Goal: Task Accomplishment & Management: Manage account settings

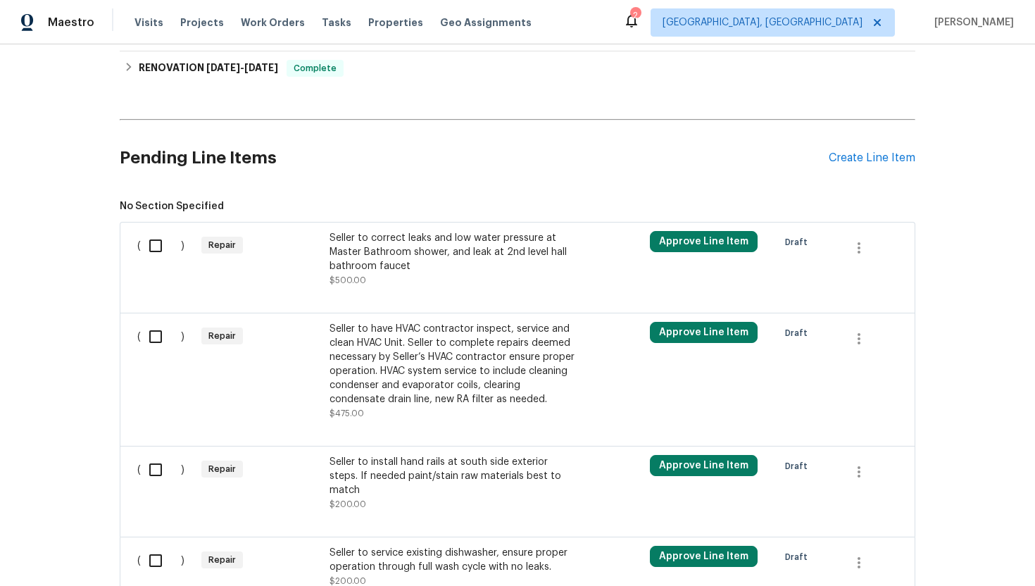
scroll to position [381, 0]
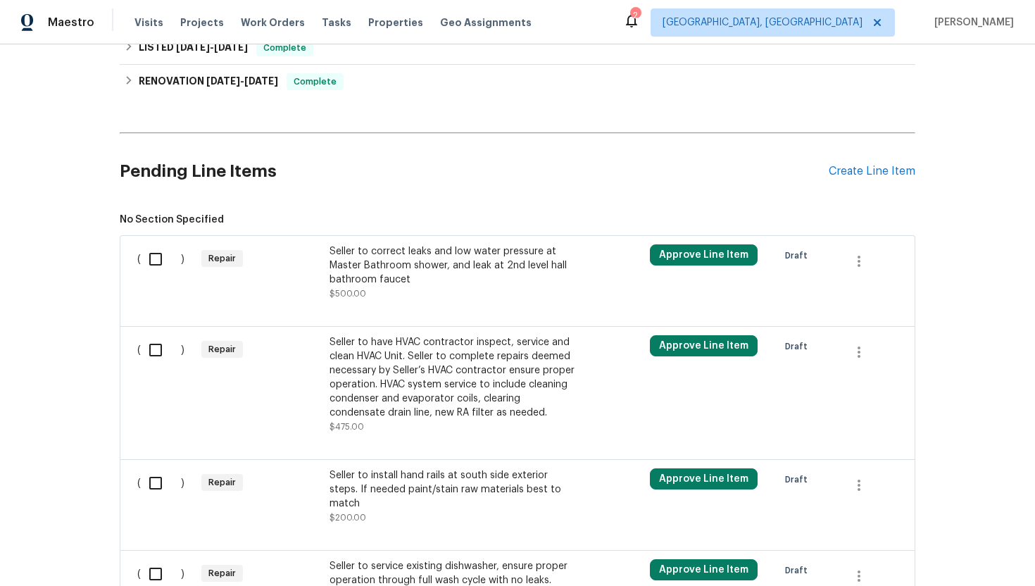
click at [433, 396] on div "Seller to have HVAC contractor inspect, service and clean HVAC Unit. Seller to …" at bounding box center [453, 377] width 248 height 84
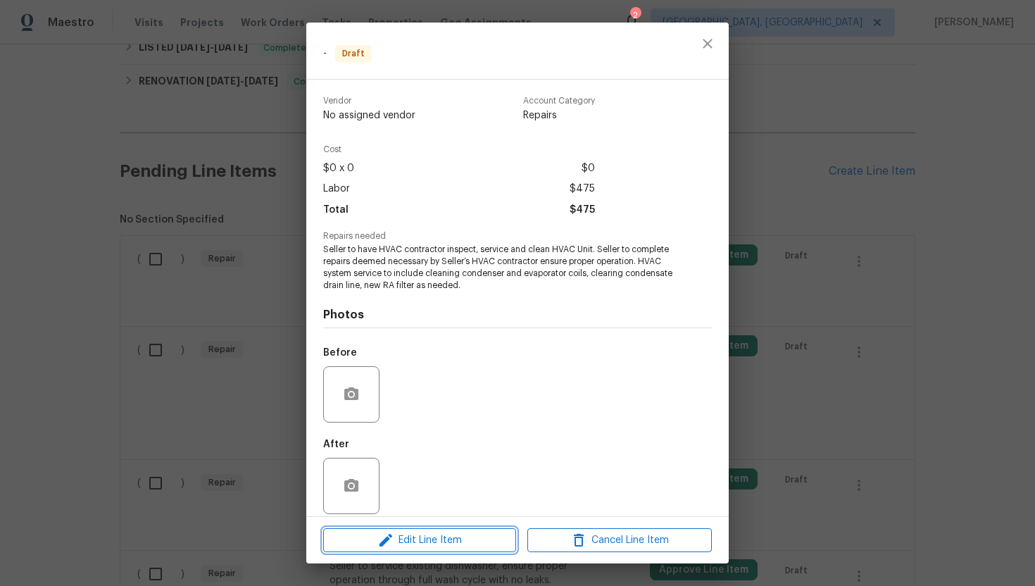
click at [432, 542] on span "Edit Line Item" at bounding box center [419, 540] width 184 height 18
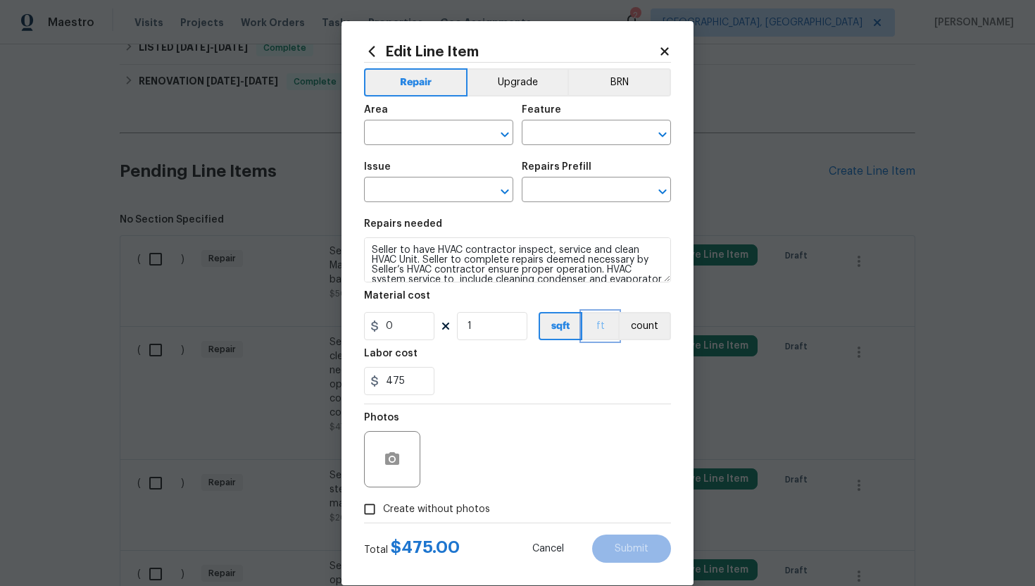
click at [592, 338] on button "ft" at bounding box center [600, 326] width 36 height 28
click at [638, 336] on button "count" at bounding box center [644, 326] width 51 height 28
click at [636, 82] on button "BRN" at bounding box center [618, 82] width 103 height 28
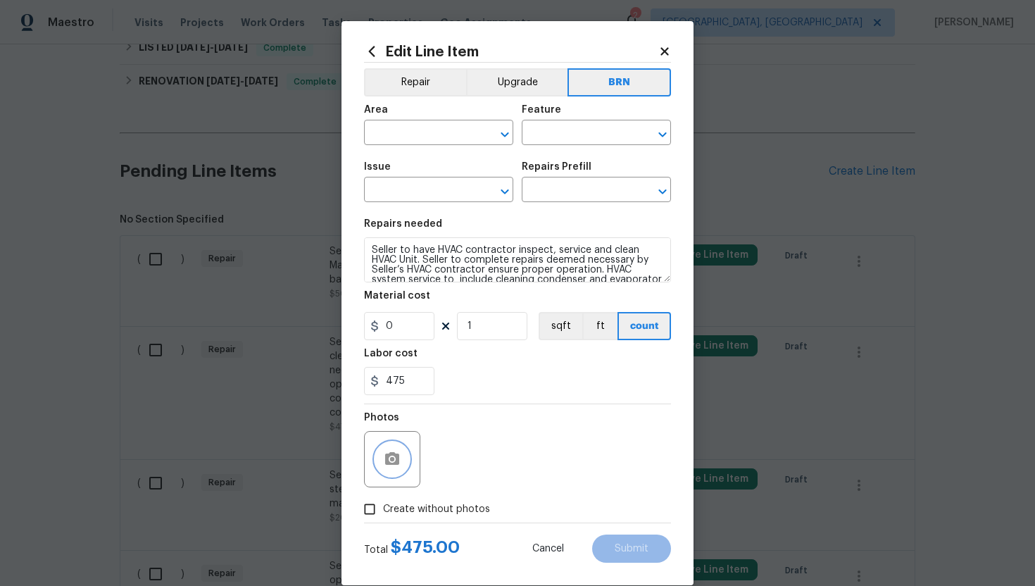
click at [392, 471] on button "button" at bounding box center [392, 459] width 34 height 34
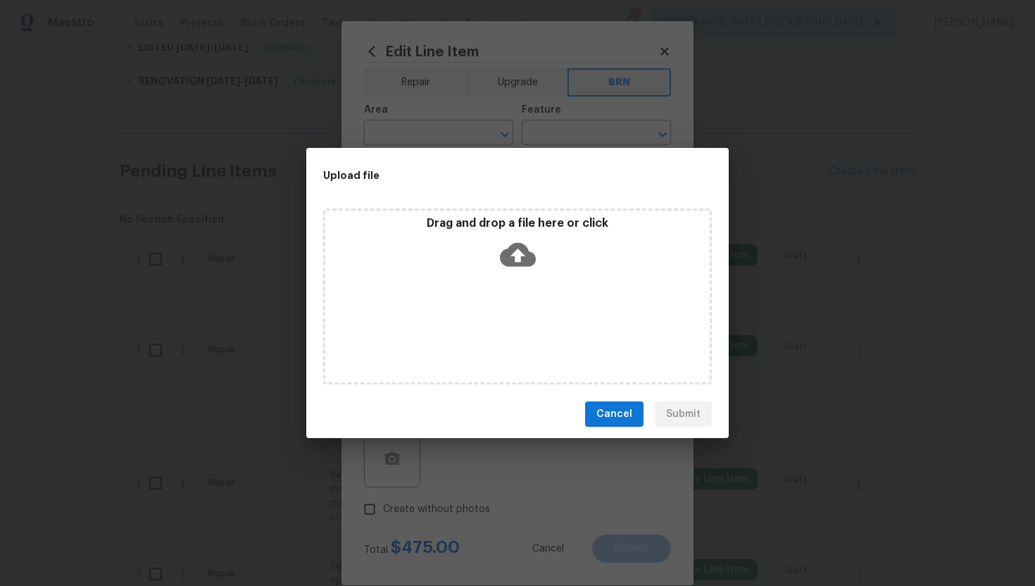
click at [516, 251] on icon at bounding box center [518, 255] width 36 height 36
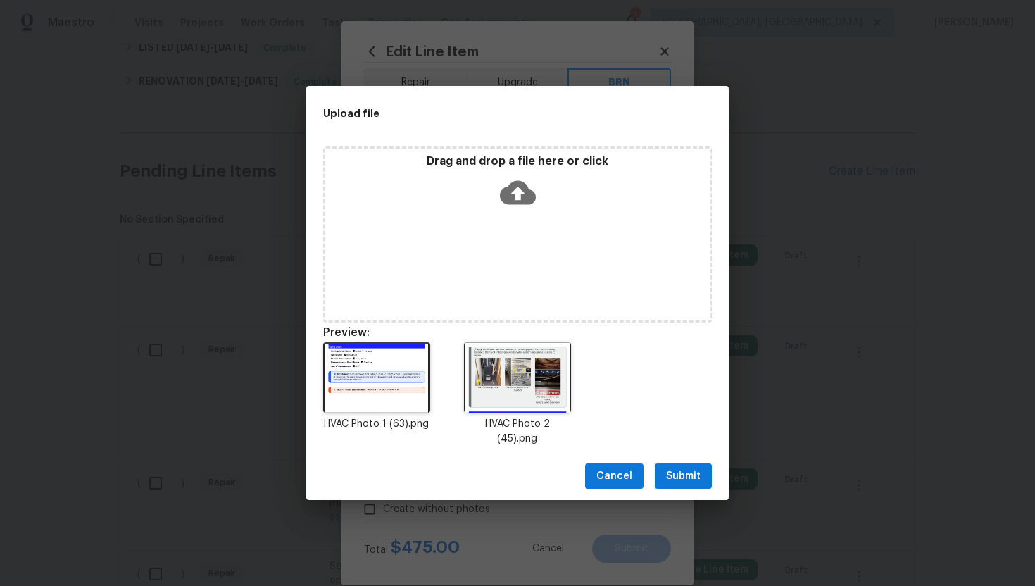
click at [688, 472] on span "Submit" at bounding box center [683, 476] width 34 height 18
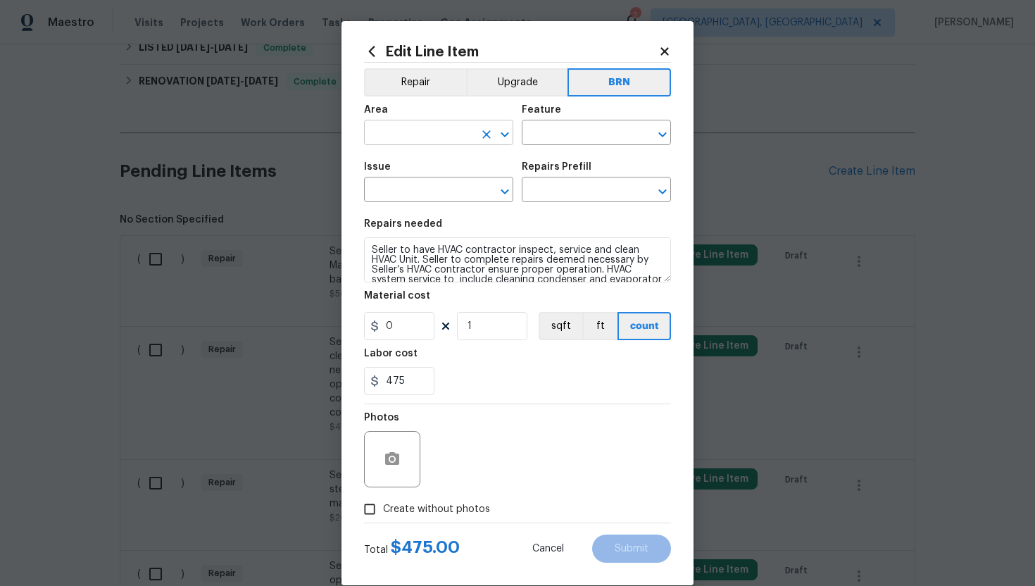
click at [441, 140] on input "text" at bounding box center [419, 134] width 110 height 22
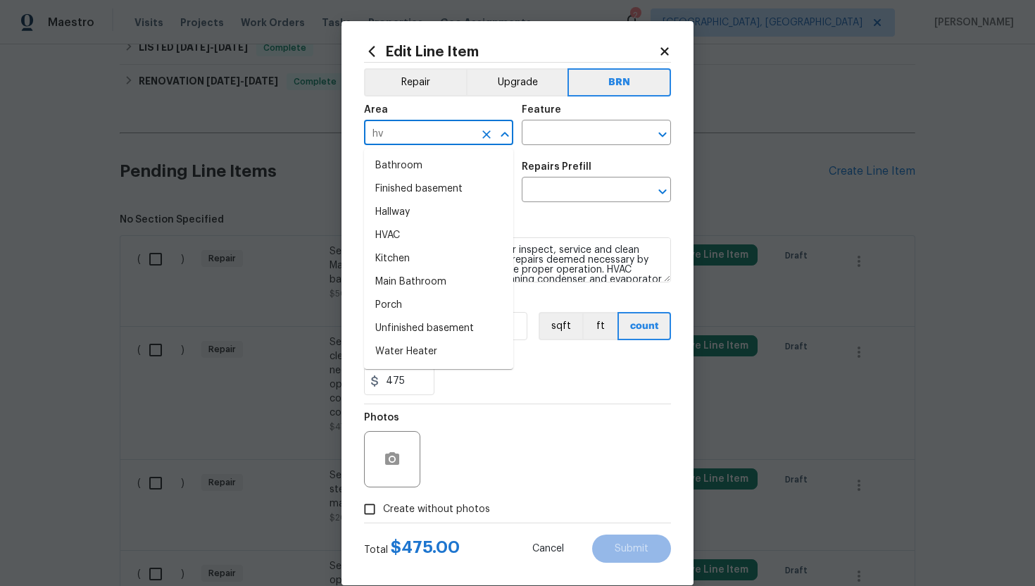
type input "hva"
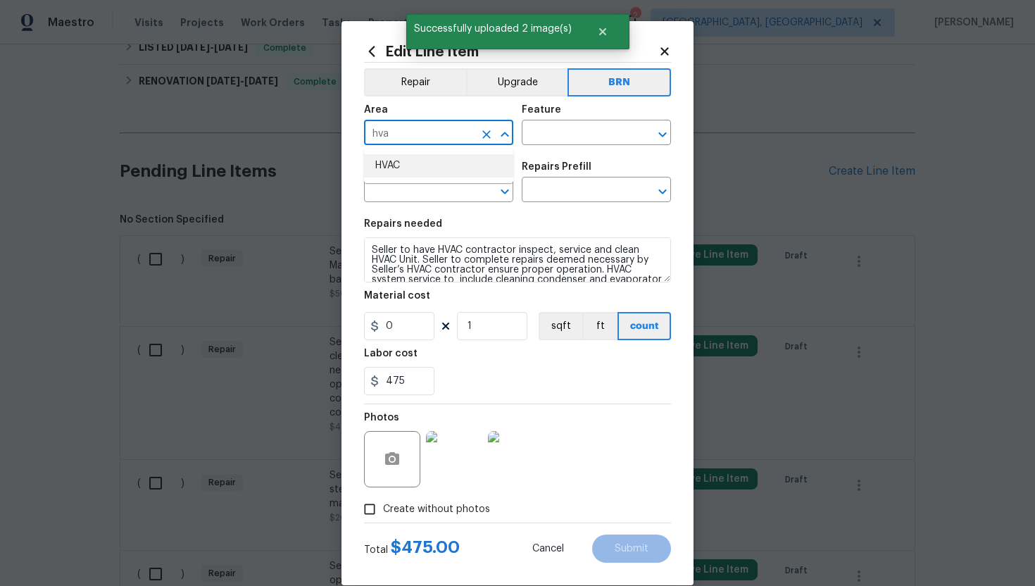
click at [400, 175] on li "HVAC" at bounding box center [438, 165] width 149 height 23
type input "HVAC"
click at [539, 139] on input "text" at bounding box center [577, 134] width 110 height 22
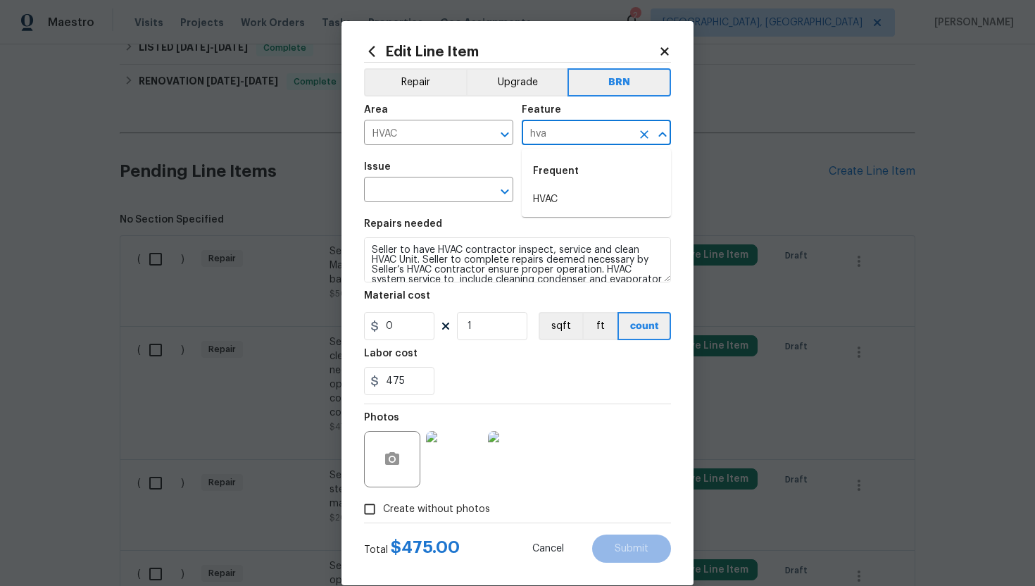
click at [552, 191] on li "HVAC" at bounding box center [596, 199] width 149 height 23
type input "HVAC"
click at [424, 196] on input "text" at bounding box center [419, 191] width 110 height 22
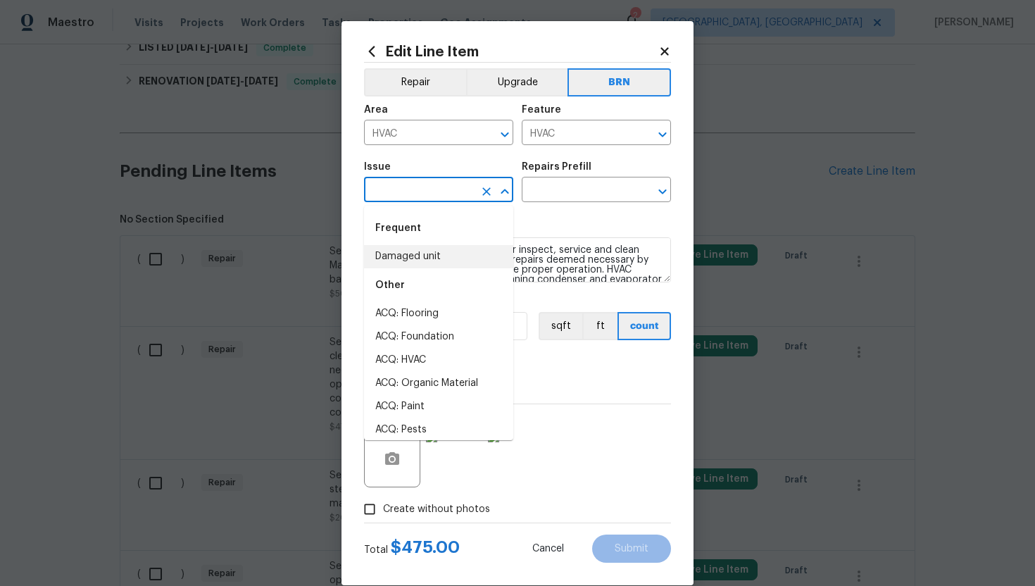
click at [420, 265] on li "Damaged unit" at bounding box center [438, 256] width 149 height 23
type input "Damaged unit"
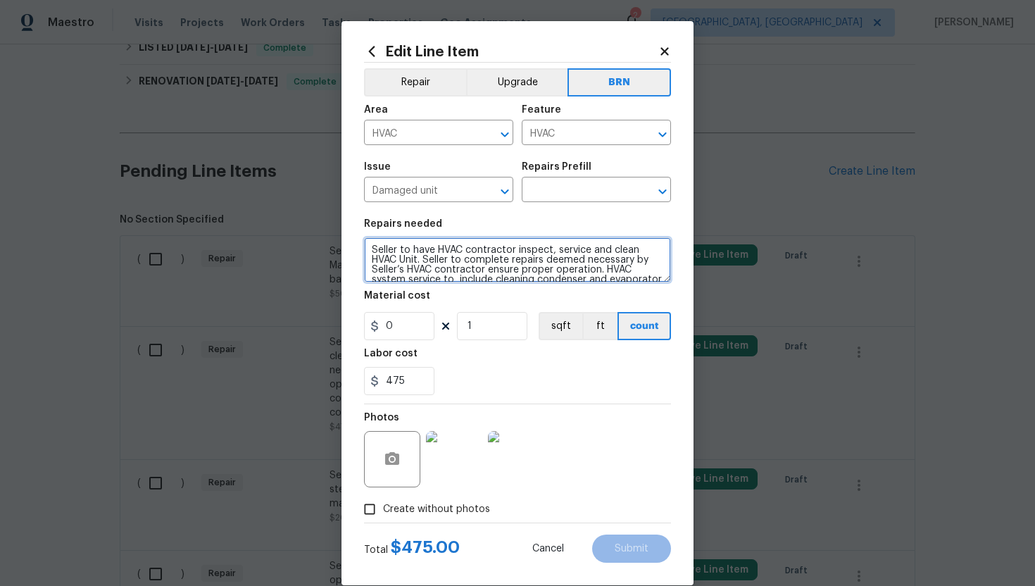
scroll to position [20, 0]
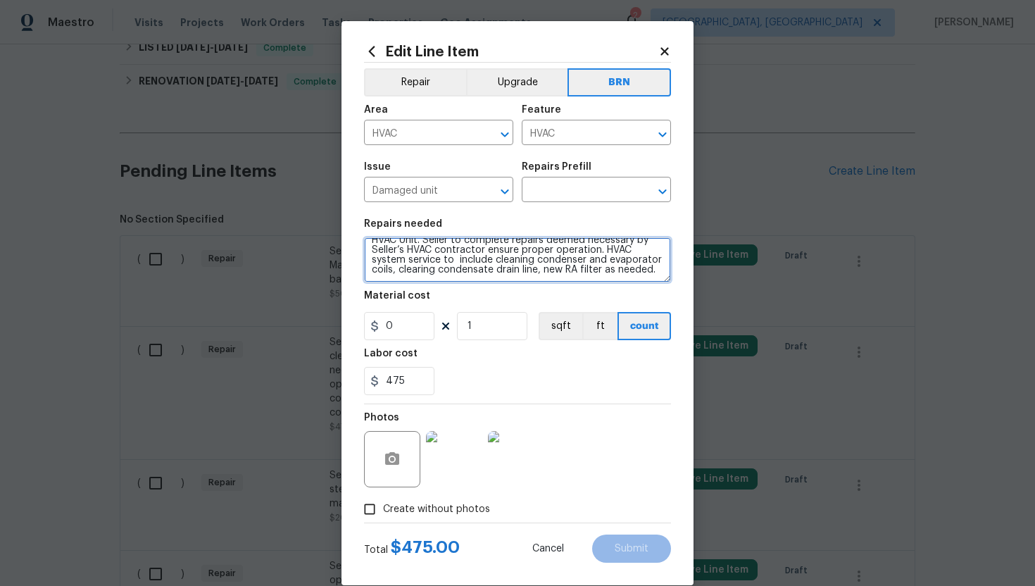
drag, startPoint x: 370, startPoint y: 251, endPoint x: 482, endPoint y: 295, distance: 120.8
click at [482, 295] on section "Repairs needed Seller to have HVAC contractor inspect, service and clean HVAC U…" at bounding box center [517, 306] width 307 height 193
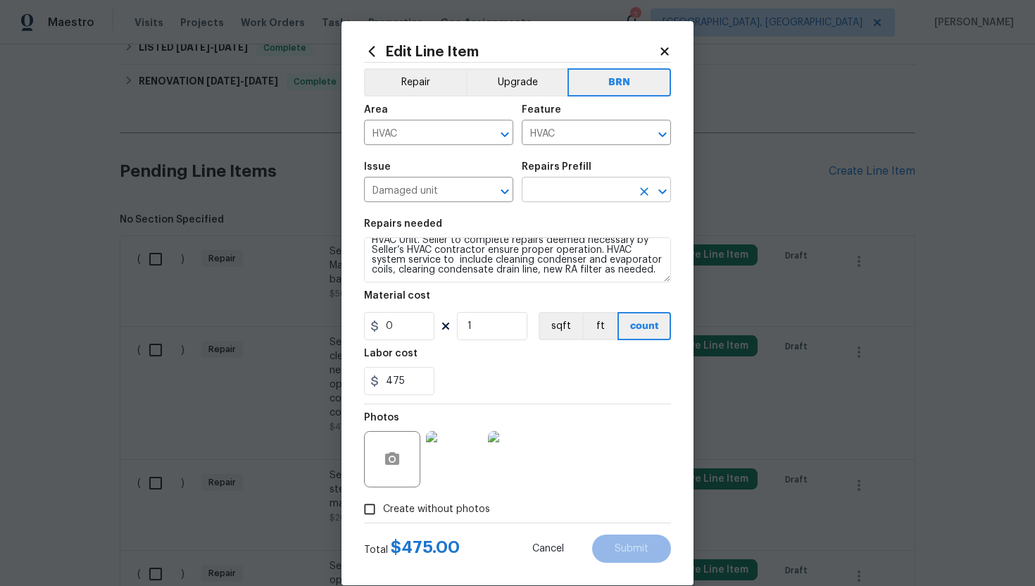
click at [569, 194] on input "text" at bounding box center [577, 191] width 110 height 22
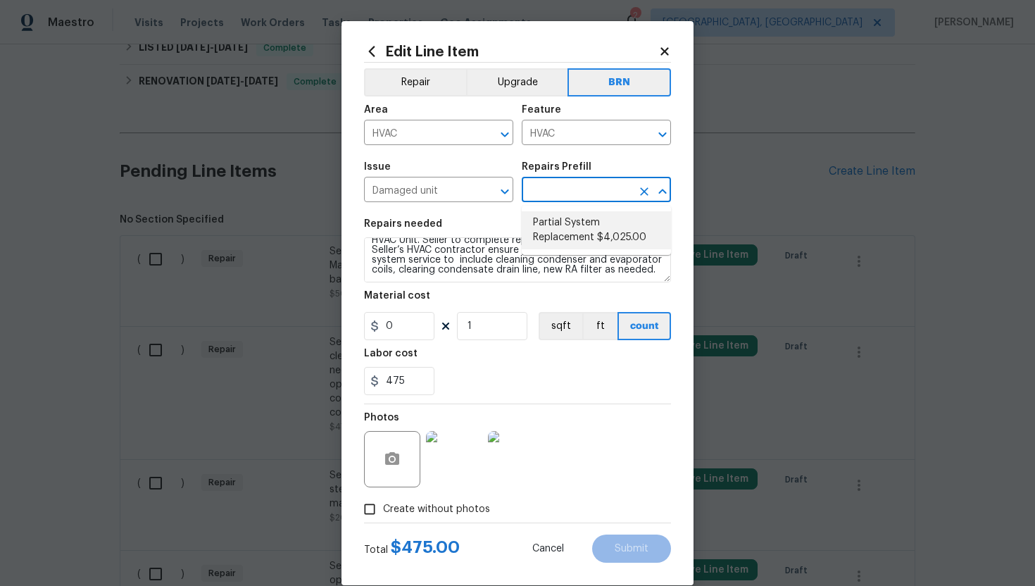
click at [570, 232] on li "Partial System Replacement $4,025.00" at bounding box center [596, 230] width 149 height 38
type textarea "Acquisition Scope: Non-Functional HVAC. Partial System Replacement"
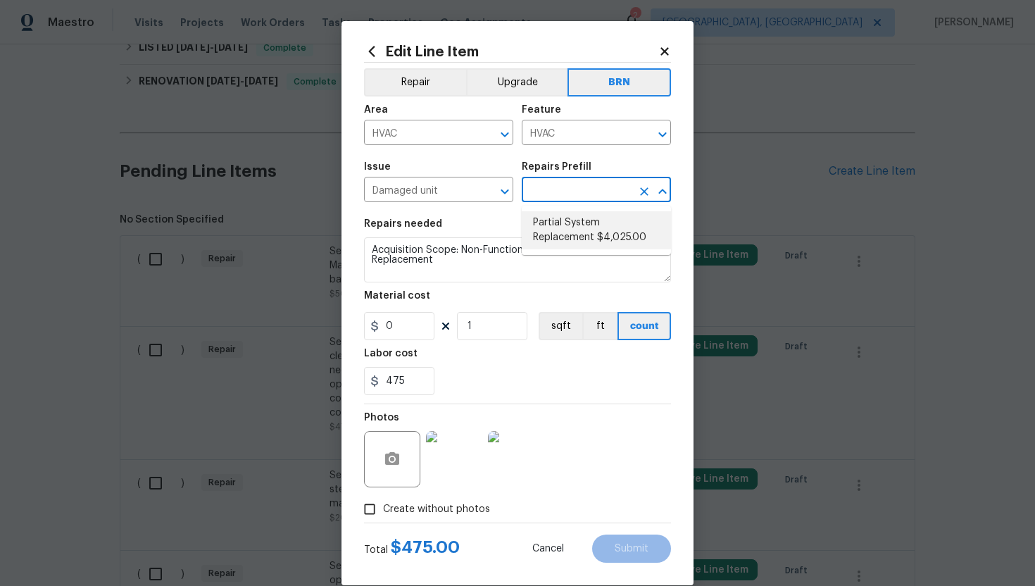
type input "Partial System Replacement $4,025.00"
type input "4025"
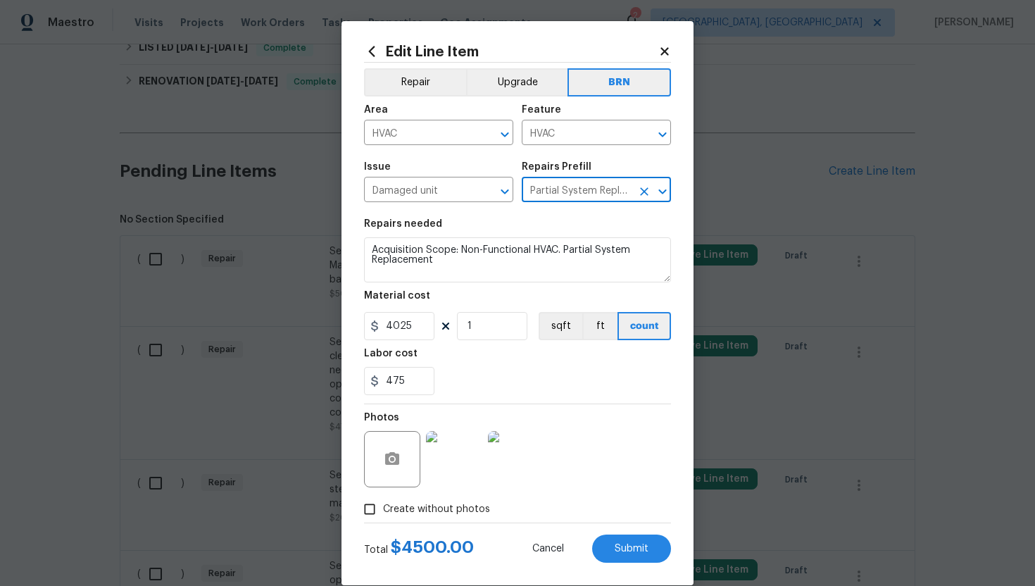
scroll to position [0, 0]
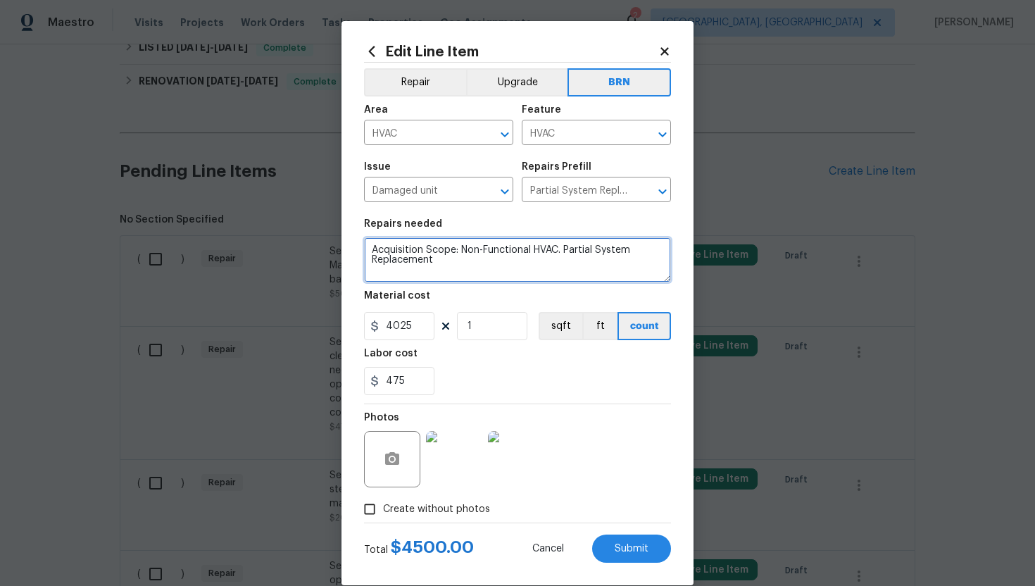
drag, startPoint x: 371, startPoint y: 253, endPoint x: 491, endPoint y: 291, distance: 126.5
click at [492, 292] on section "Repairs needed Acquisition Scope: Non-Functional HVAC. Partial System Replaceme…" at bounding box center [517, 306] width 307 height 193
paste textarea "Seller to have HVAC contractor inspect, service and clean HVAC Unit. Seller to …"
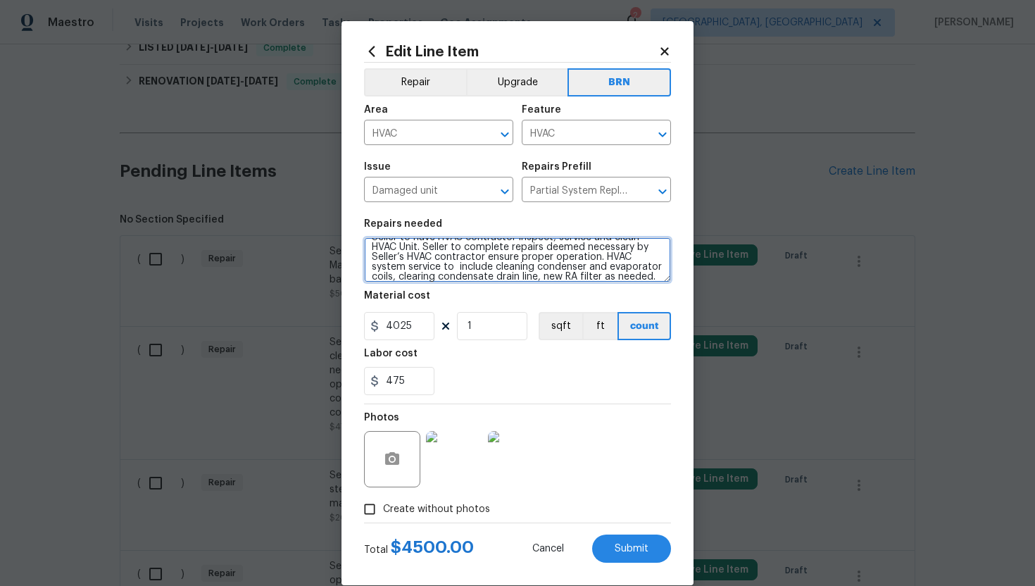
type textarea "Seller to have HVAC contractor inspect, service and clean HVAC Unit. Seller to …"
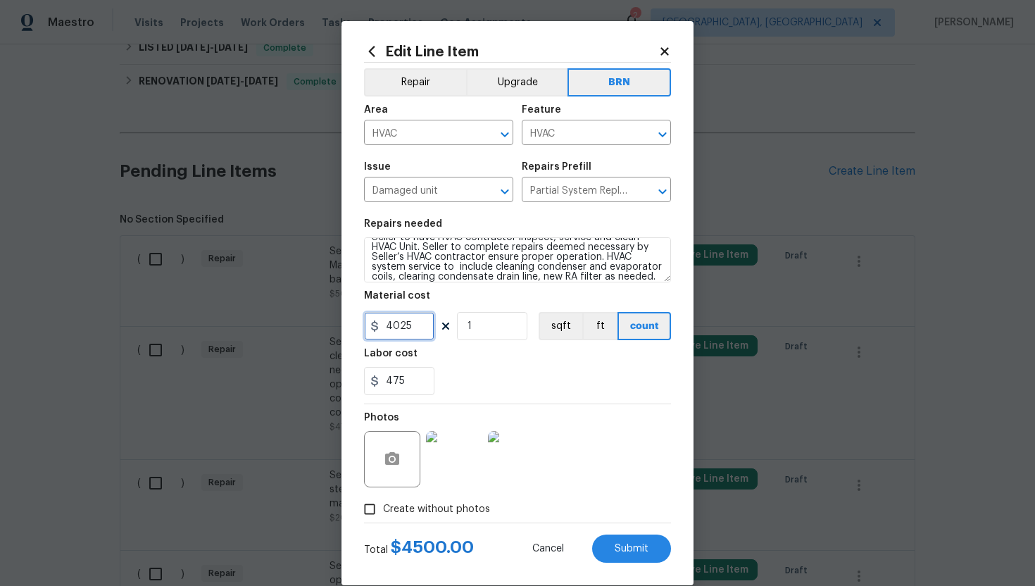
drag, startPoint x: 424, startPoint y: 326, endPoint x: 374, endPoint y: 326, distance: 50.0
click at [374, 326] on div "4025" at bounding box center [399, 326] width 70 height 28
type input "0"
click at [629, 356] on div "Labor cost" at bounding box center [517, 357] width 307 height 18
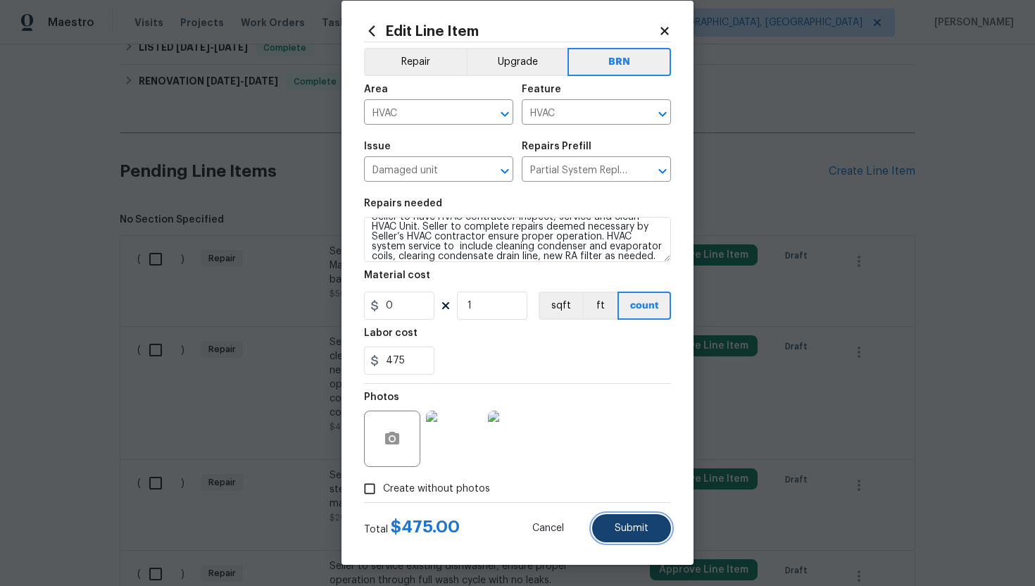
click at [631, 524] on span "Submit" at bounding box center [632, 528] width 34 height 11
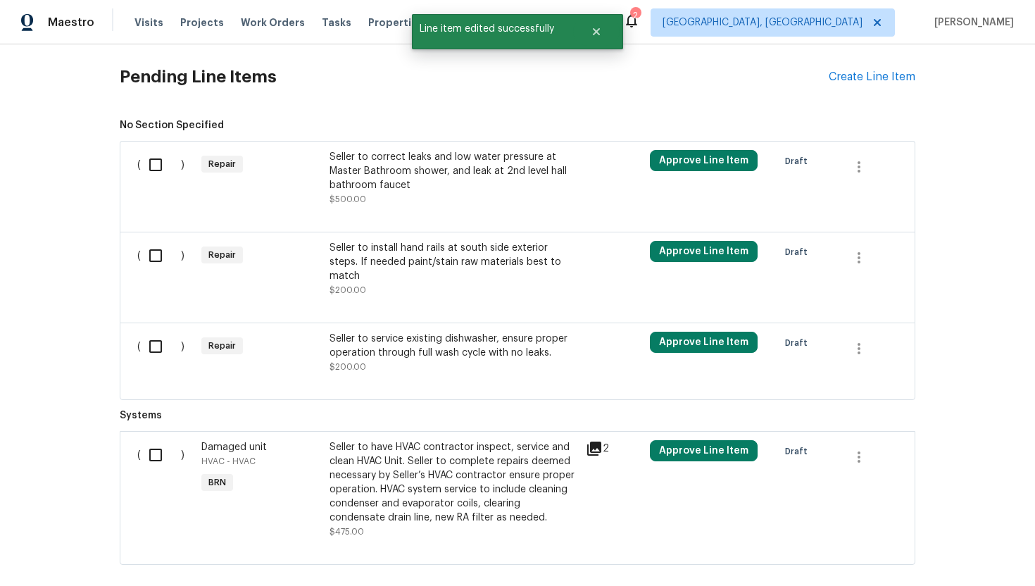
scroll to position [525, 0]
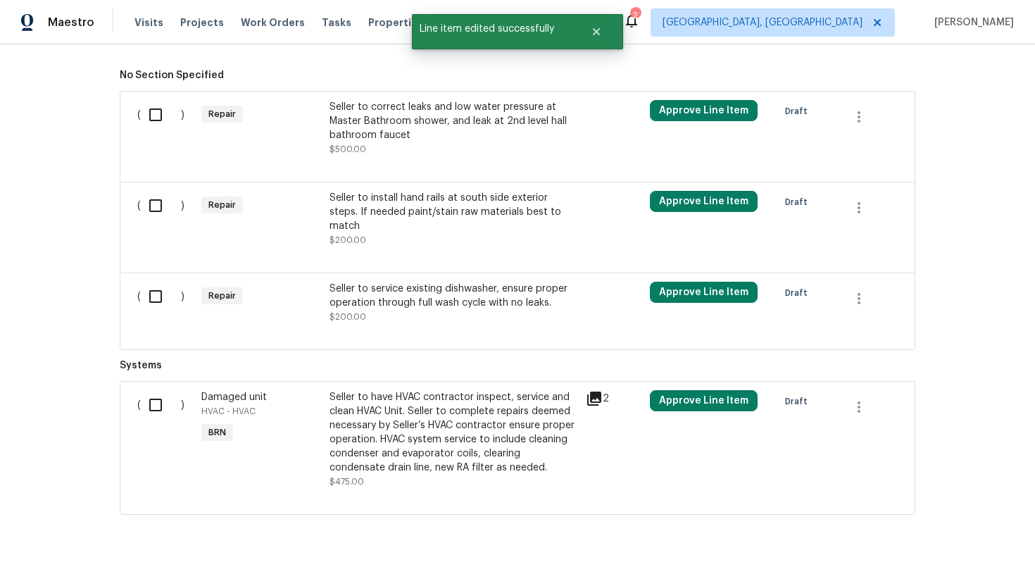
click at [157, 390] on input "checkbox" at bounding box center [161, 405] width 40 height 30
checkbox input "true"
click at [926, 551] on span "Create Work Order" at bounding box center [954, 551] width 94 height 18
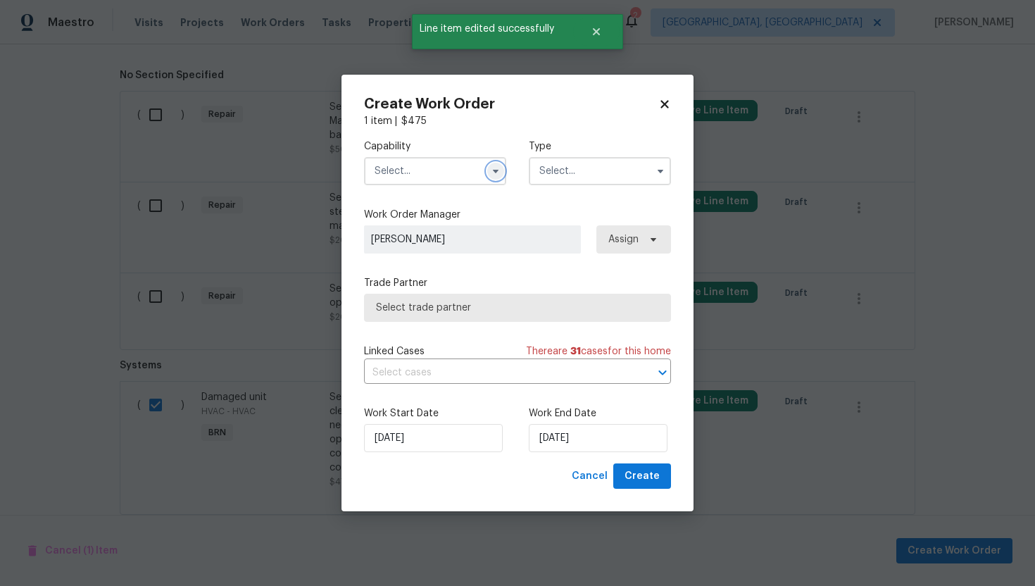
click at [495, 170] on icon "button" at bounding box center [496, 172] width 6 height 4
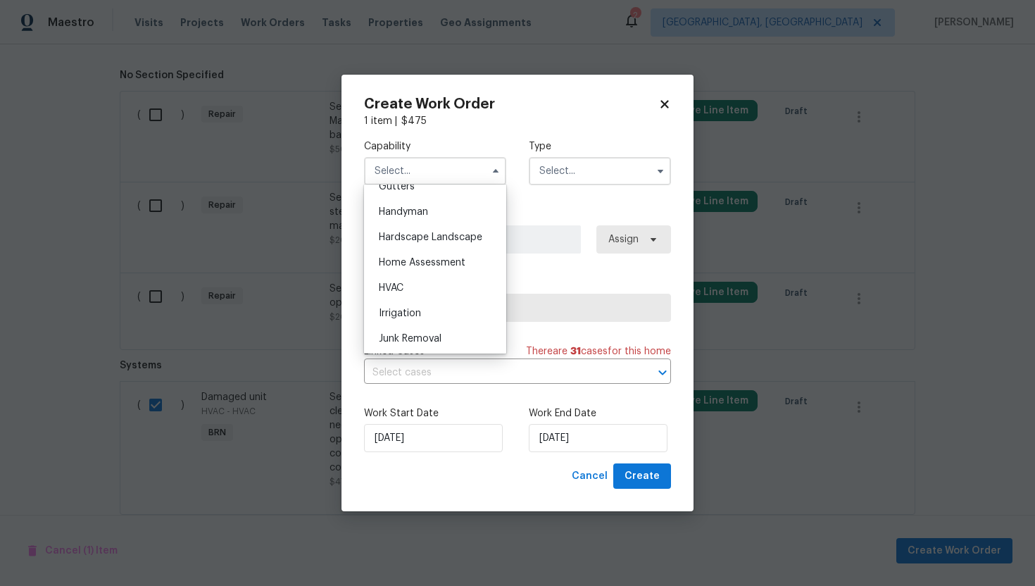
scroll to position [729, 0]
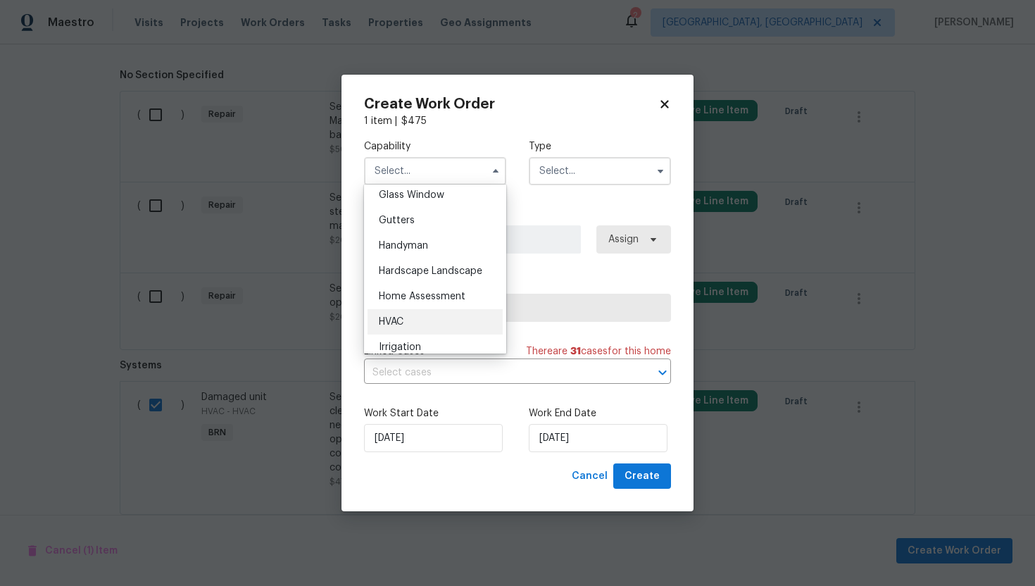
click at [422, 315] on div "HVAC" at bounding box center [434, 321] width 135 height 25
type input "HVAC"
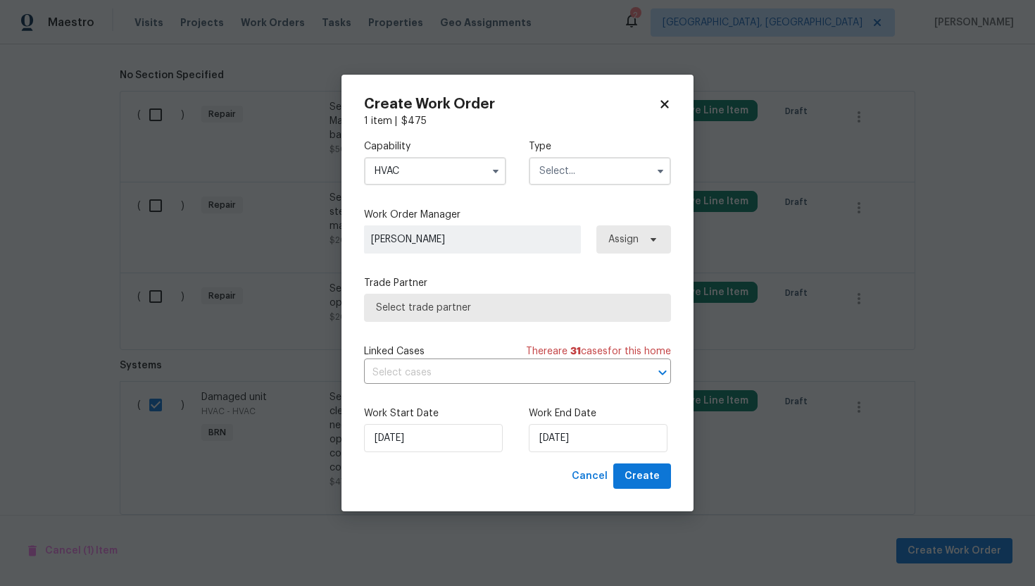
click at [595, 168] on input "text" at bounding box center [600, 171] width 142 height 28
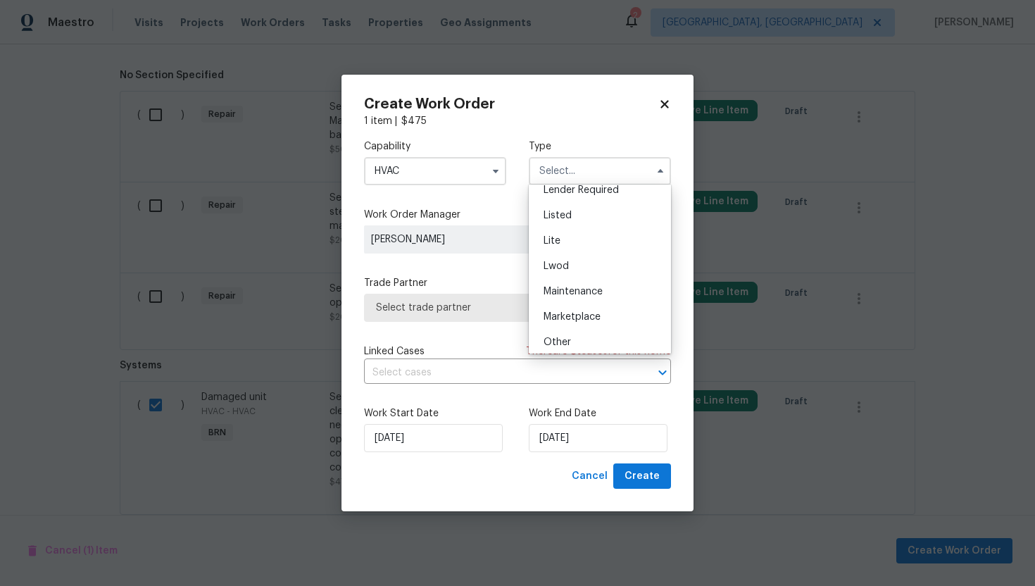
scroll to position [320, 0]
click at [573, 258] on div "Resale" at bounding box center [599, 261] width 135 height 25
type input "Resale"
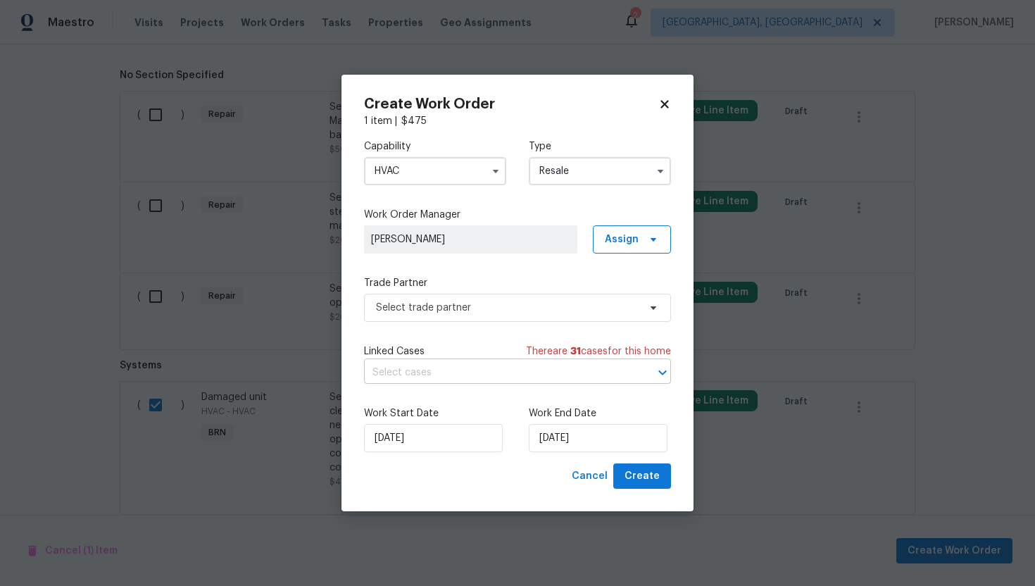
click at [465, 367] on input "text" at bounding box center [498, 373] width 268 height 22
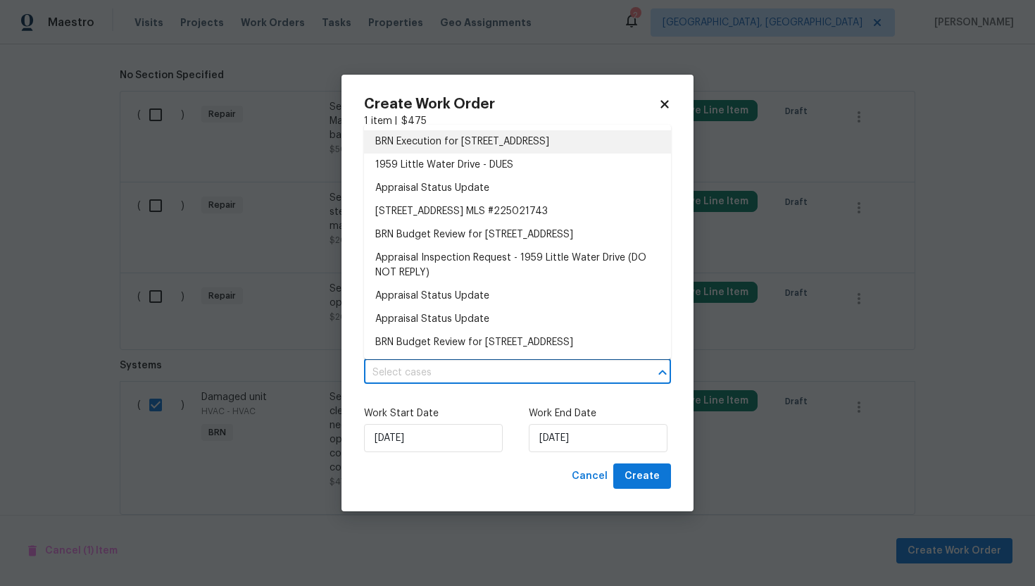
click at [505, 147] on li "BRN Execution for 1959 Little Water Dr, Columbus, OH 43223" at bounding box center [517, 141] width 307 height 23
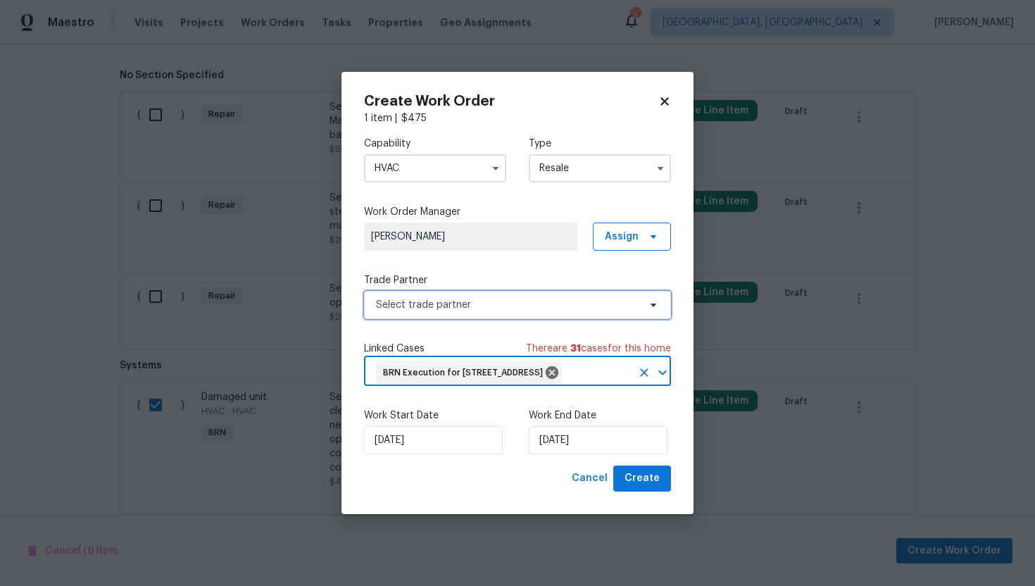
click at [477, 298] on span "Select trade partner" at bounding box center [507, 305] width 263 height 14
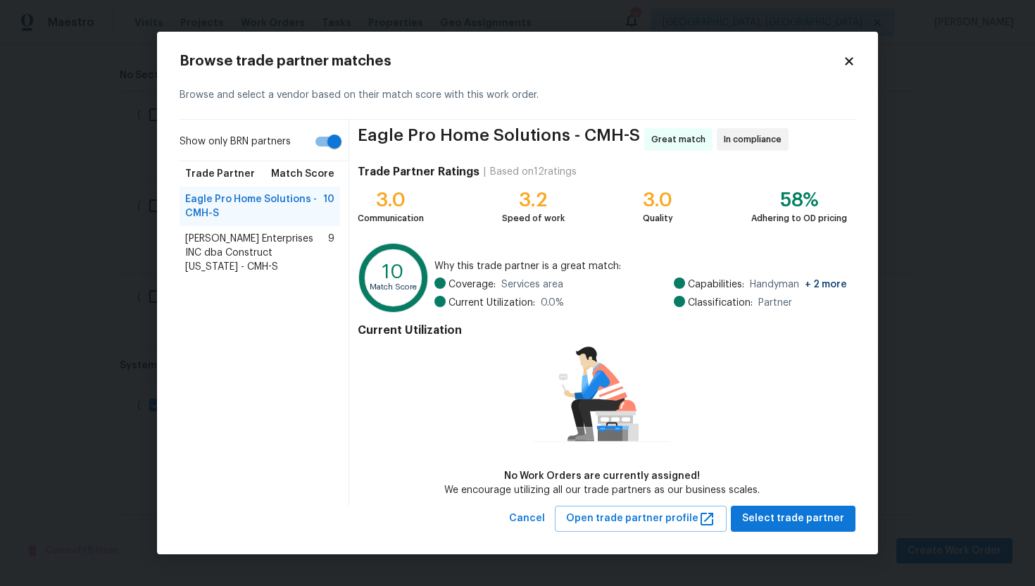
click at [336, 141] on input "Show only BRN partners" at bounding box center [334, 141] width 80 height 27
checkbox input "false"
click at [279, 235] on span "Strick Enterprises INC dba Construct Ohio - CMH-S" at bounding box center [256, 253] width 143 height 42
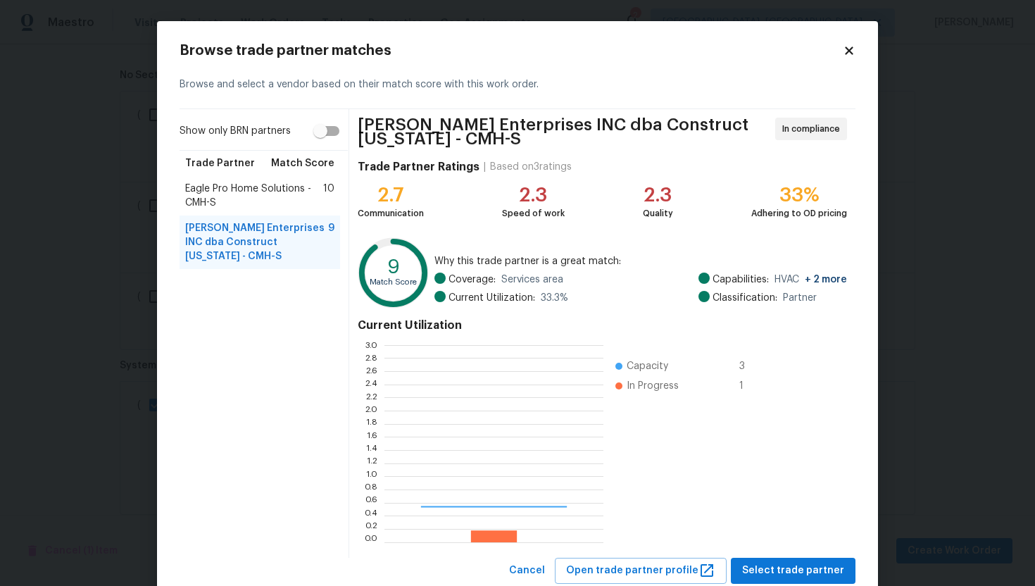
scroll to position [197, 219]
click at [258, 185] on span "Eagle Pro Home Solutions - CMH-S" at bounding box center [254, 196] width 138 height 28
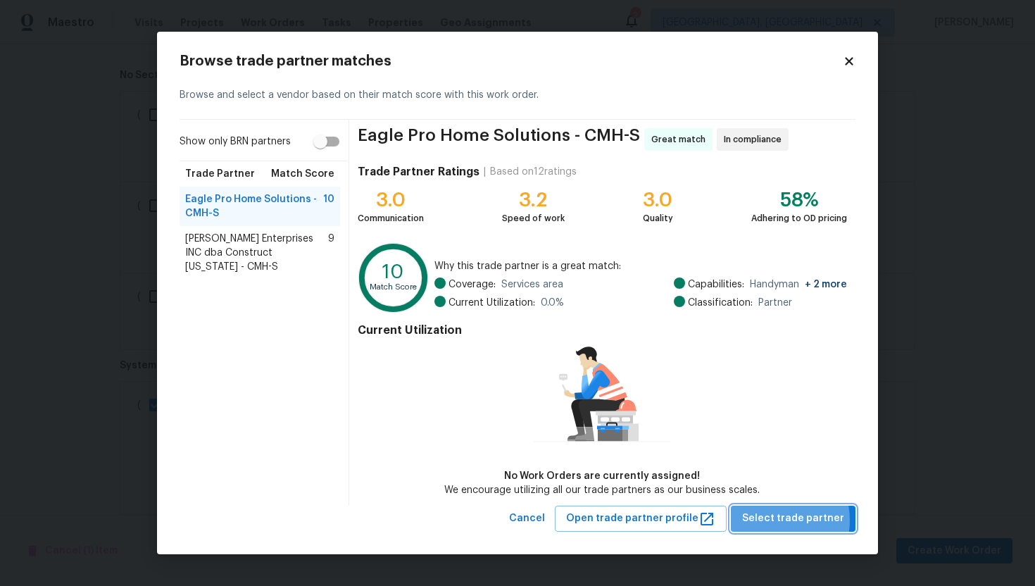
click at [771, 520] on span "Select trade partner" at bounding box center [793, 519] width 102 height 18
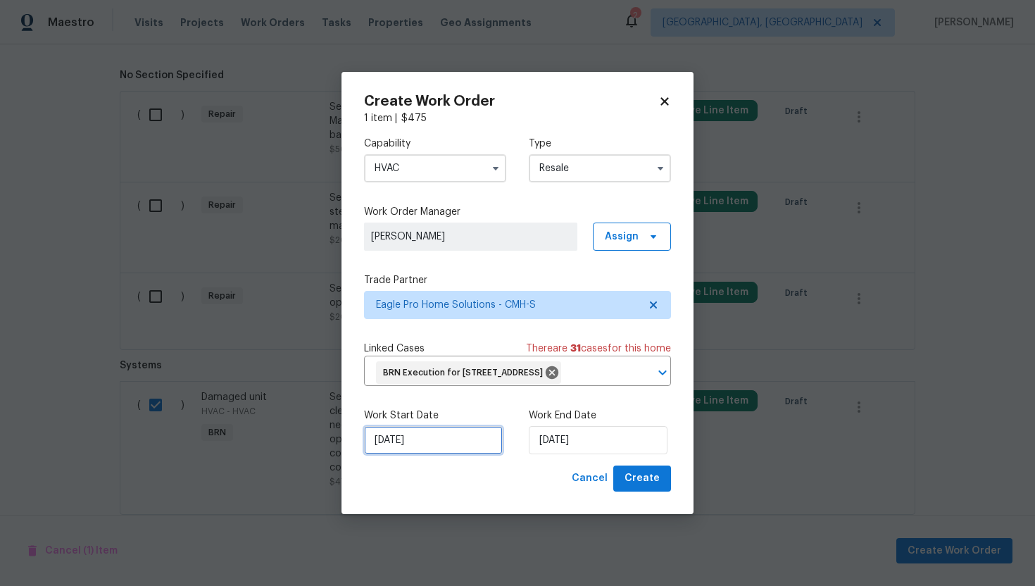
click at [389, 454] on input "9/2/2025" at bounding box center [433, 440] width 139 height 28
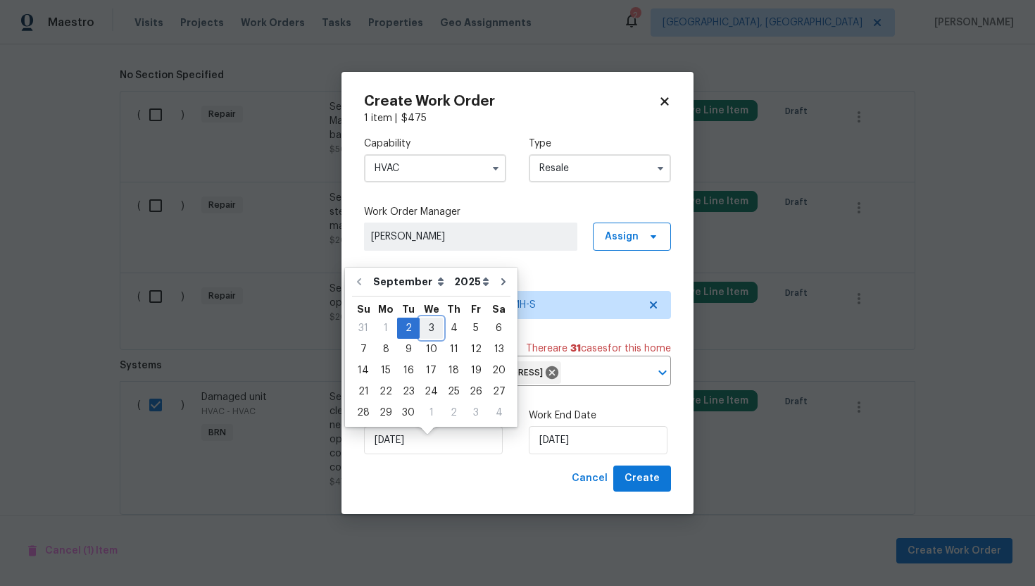
click at [423, 325] on div "3" at bounding box center [431, 328] width 23 height 20
type input "9/3/2025"
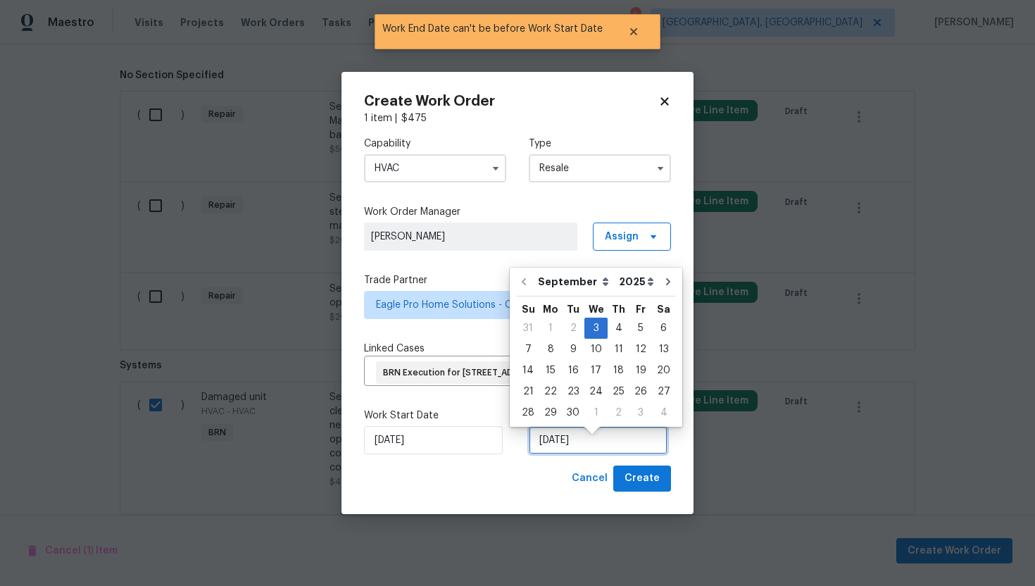
click at [559, 454] on input "9/3/2025" at bounding box center [598, 440] width 139 height 28
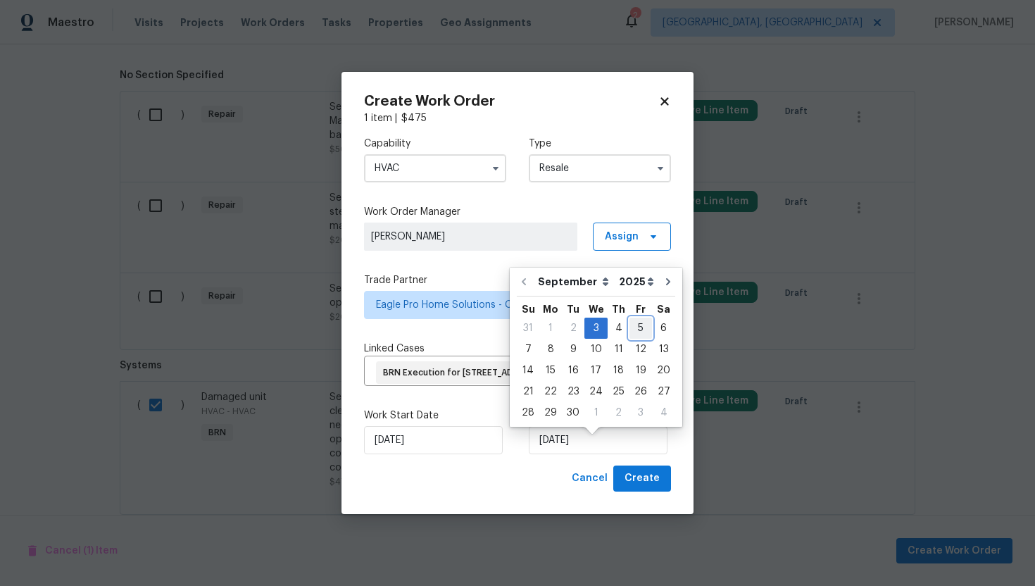
click at [634, 327] on div "5" at bounding box center [640, 328] width 23 height 20
type input "9/5/2025"
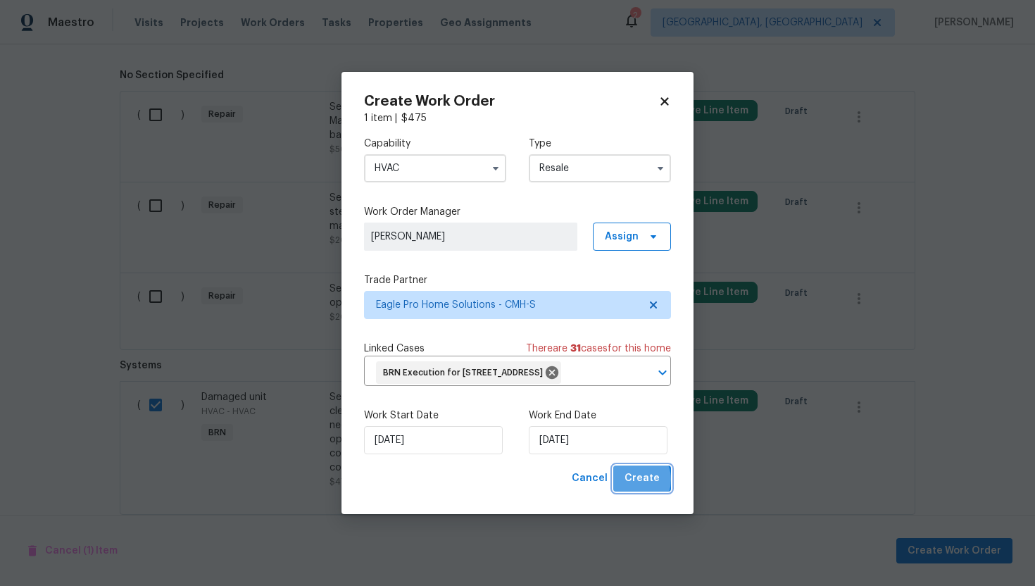
click at [634, 487] on span "Create" at bounding box center [641, 479] width 35 height 18
checkbox input "false"
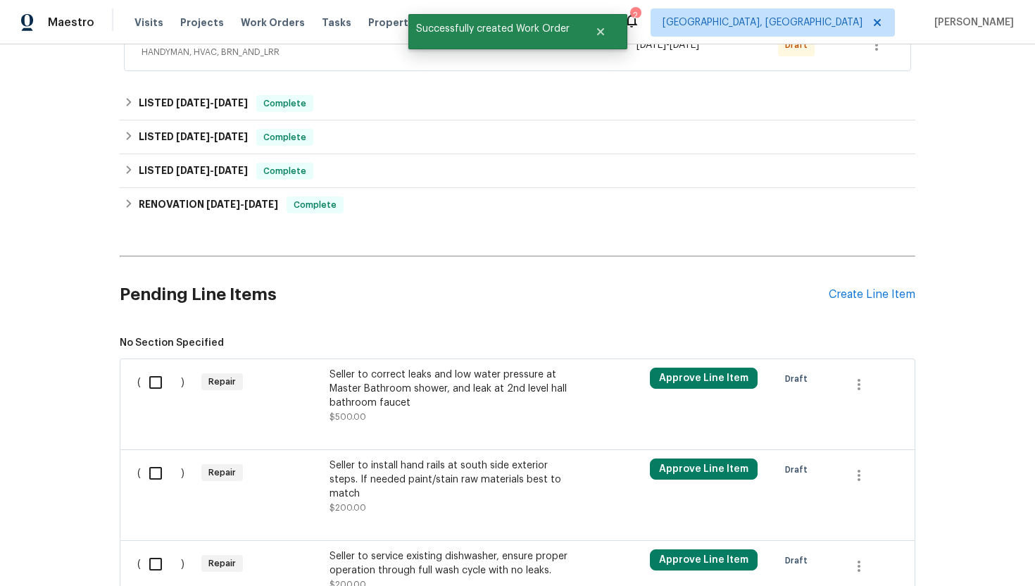
scroll to position [409, 0]
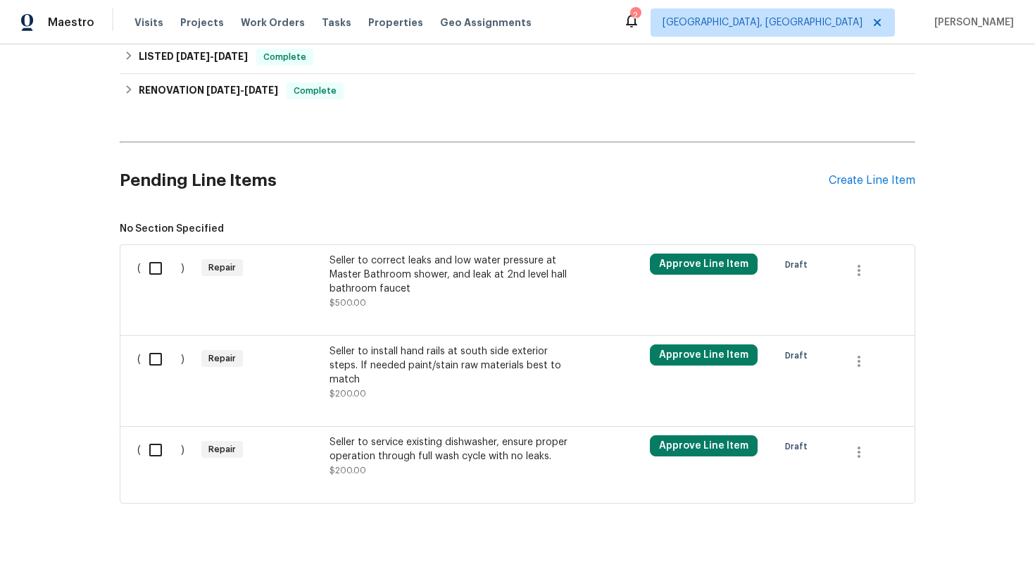
click at [446, 453] on div "Seller to service existing dishwasher, ensure proper operation through full was…" at bounding box center [453, 456] width 248 height 42
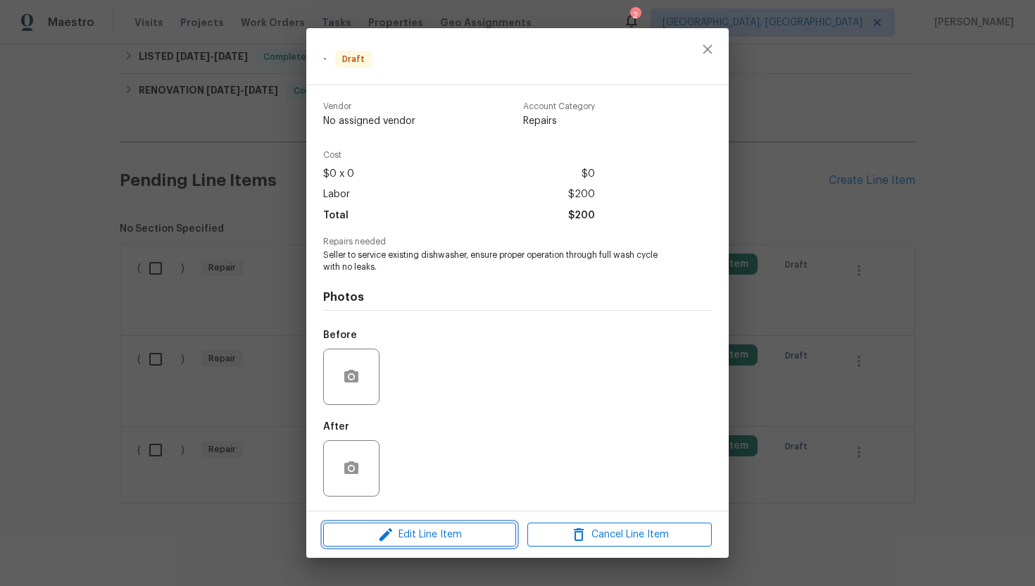
click at [414, 530] on span "Edit Line Item" at bounding box center [419, 535] width 184 height 18
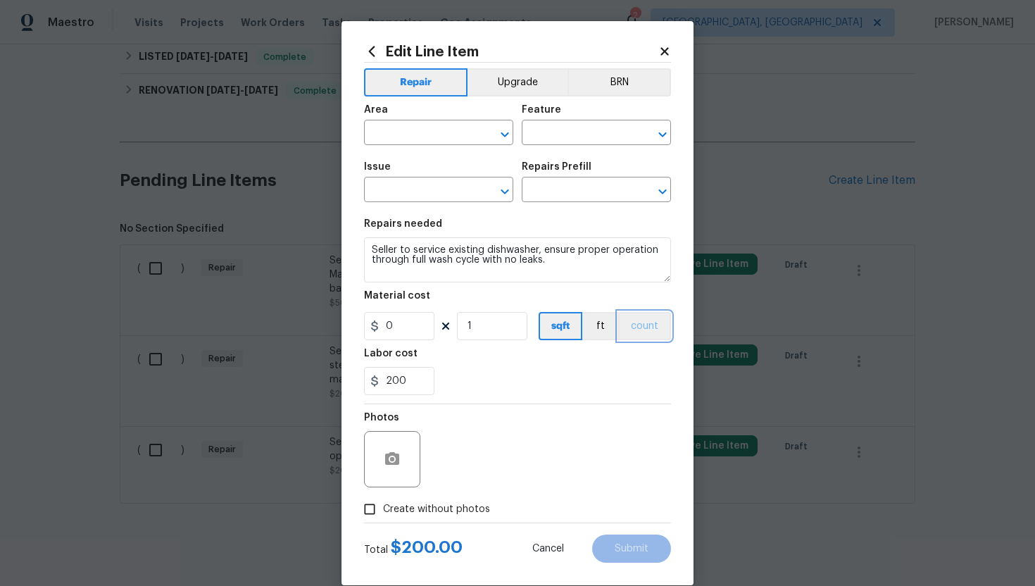
click at [639, 328] on button "count" at bounding box center [644, 326] width 53 height 28
click at [614, 89] on button "BRN" at bounding box center [618, 82] width 103 height 28
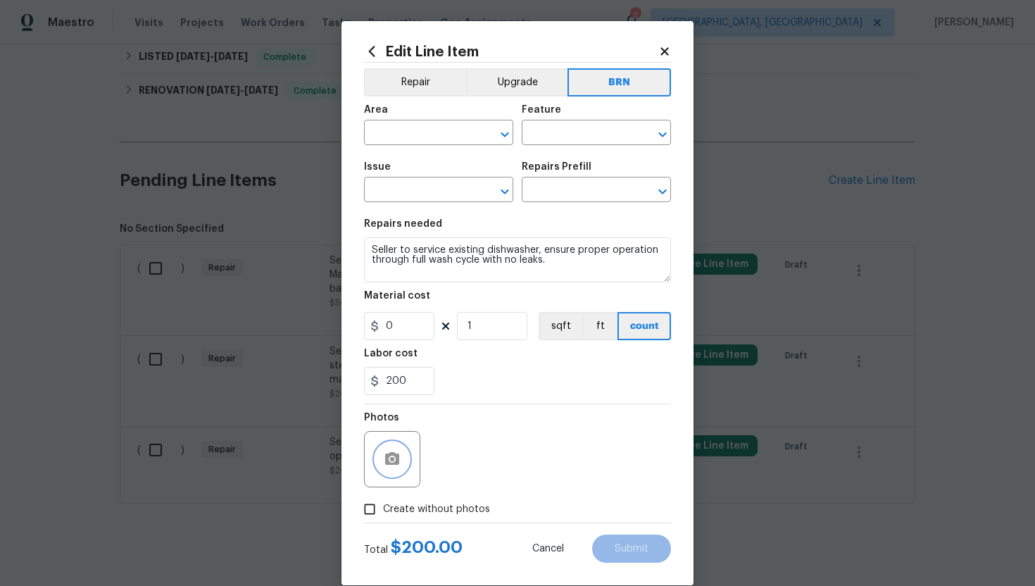
click at [391, 463] on icon "button" at bounding box center [392, 458] width 14 height 13
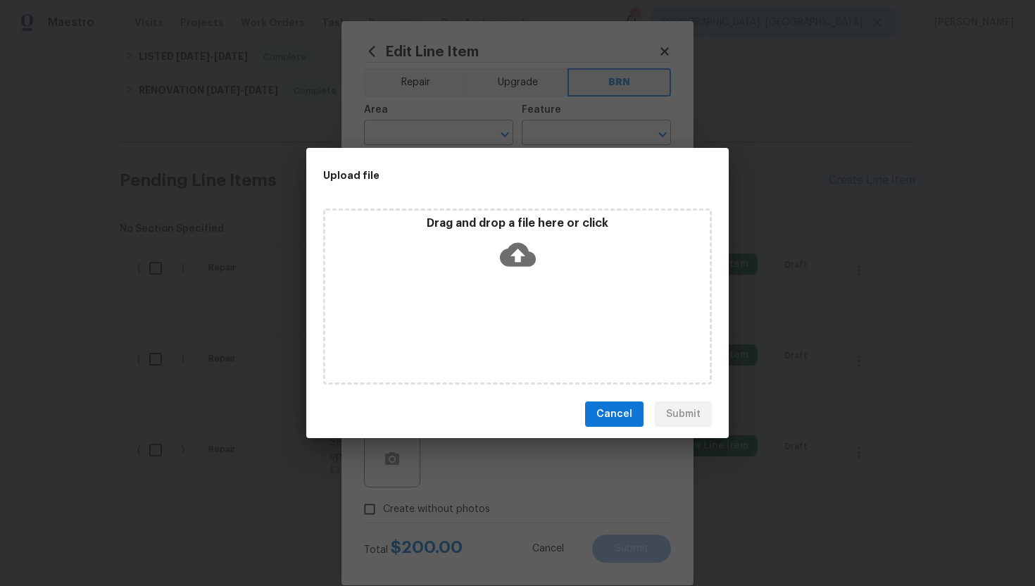
click at [517, 261] on icon at bounding box center [518, 255] width 36 height 24
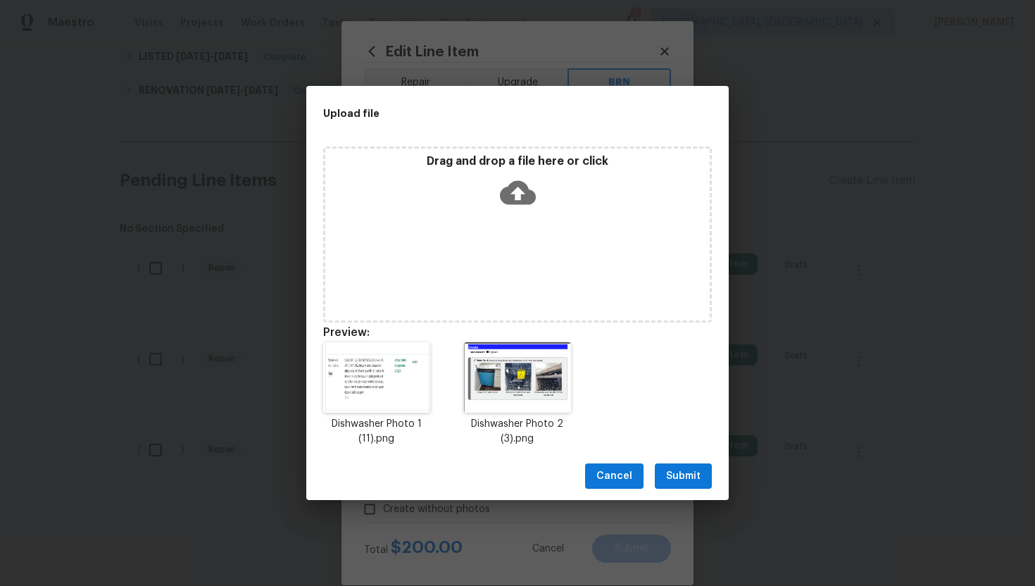
click at [691, 478] on span "Submit" at bounding box center [683, 476] width 34 height 18
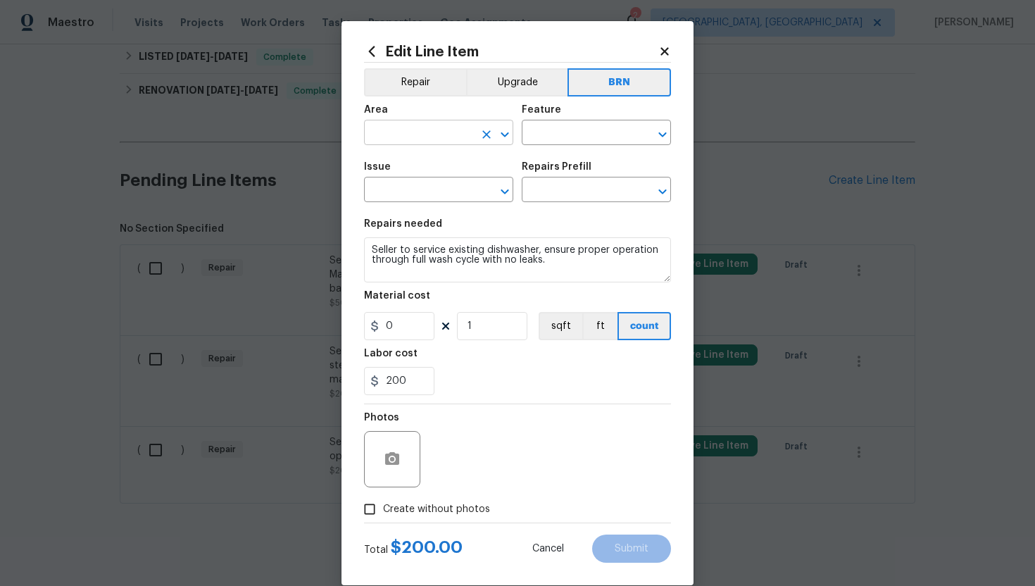
click at [413, 129] on input "text" at bounding box center [419, 134] width 110 height 22
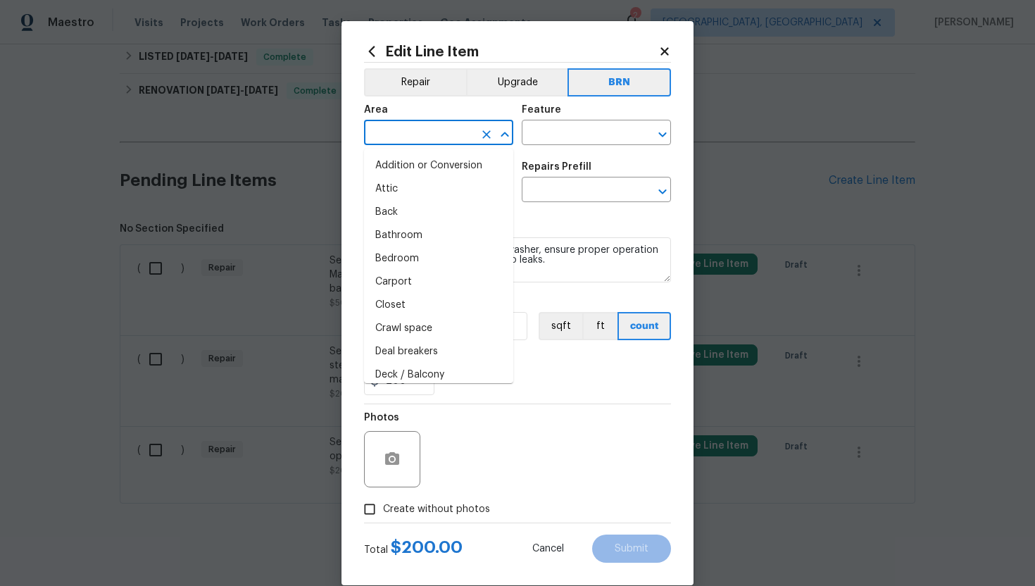
type input "k"
type input "it"
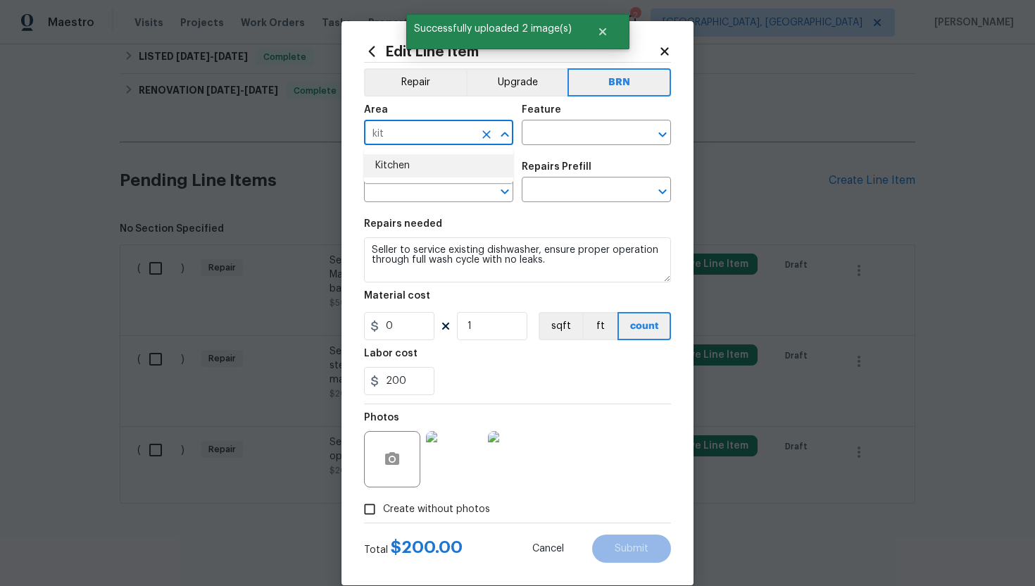
click at [440, 168] on li "Kitchen" at bounding box center [438, 165] width 149 height 23
type input "Kitchen"
click at [546, 129] on input "text" at bounding box center [577, 134] width 110 height 22
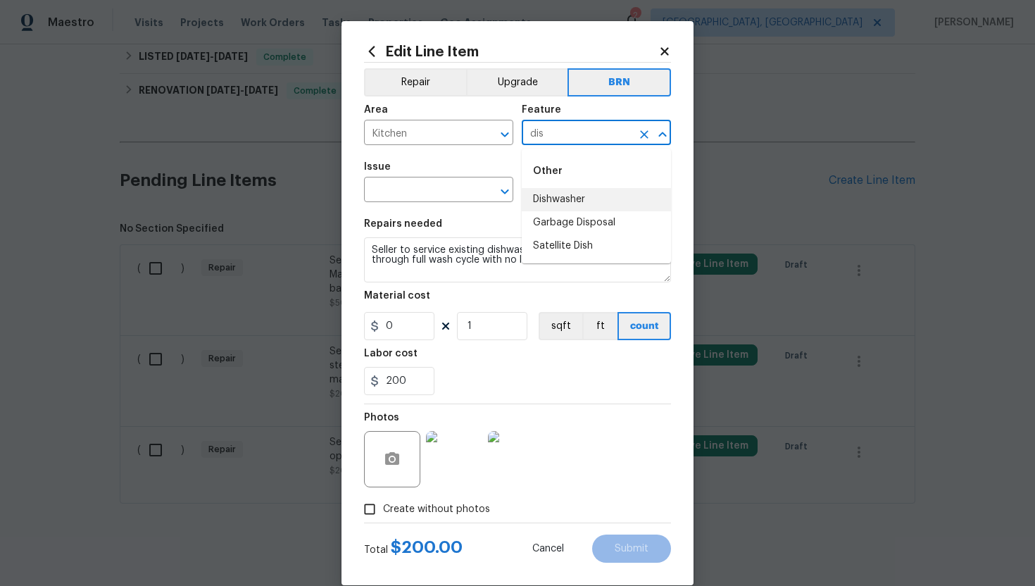
click at [547, 199] on li "Dishwasher" at bounding box center [596, 199] width 149 height 23
type input "Dishwasher"
click at [415, 190] on input "text" at bounding box center [419, 191] width 110 height 22
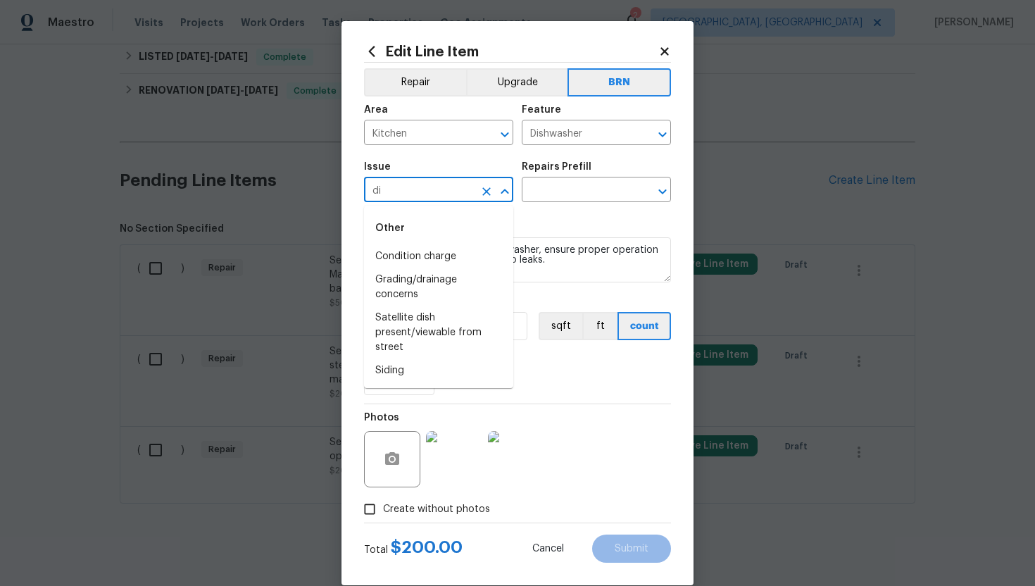
type input "d"
click at [426, 259] on li "Kitchen Cabinets" at bounding box center [438, 256] width 149 height 23
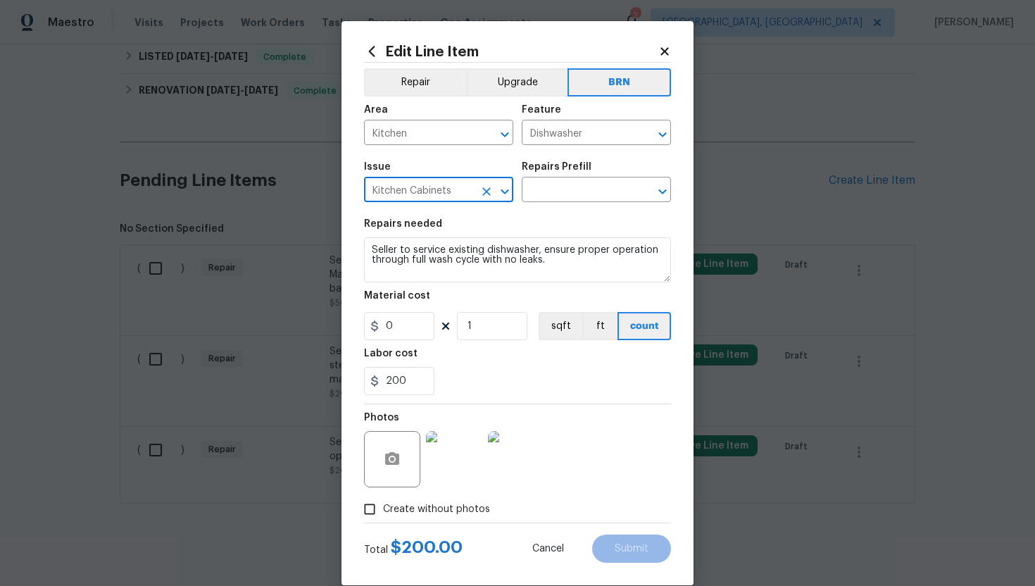
type input "Kitchen Cabinets"
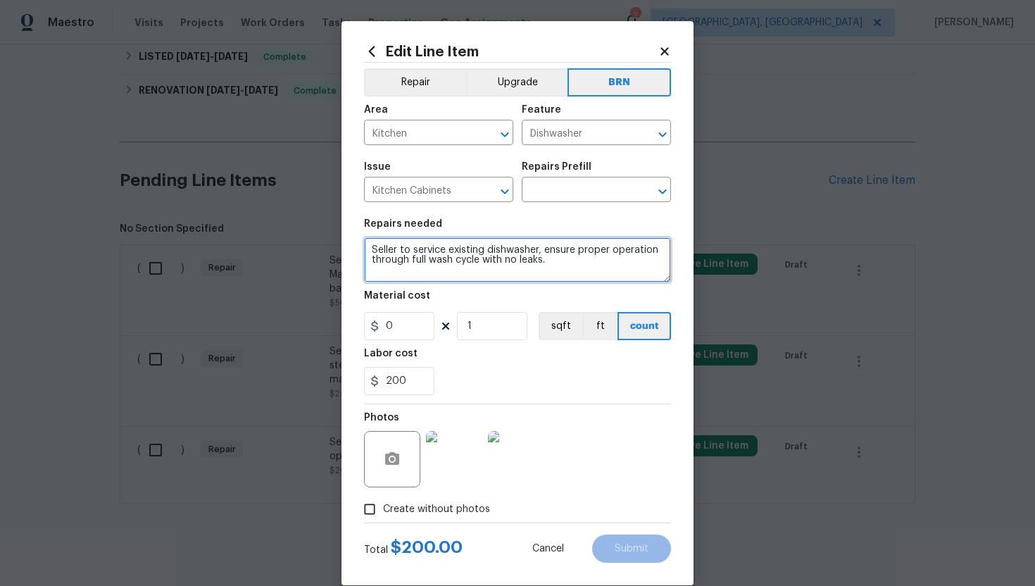
drag, startPoint x: 365, startPoint y: 249, endPoint x: 547, endPoint y: 284, distance: 185.0
click at [548, 284] on section "Repairs needed Seller to service existing dishwasher, ensure proper operation t…" at bounding box center [517, 306] width 307 height 193
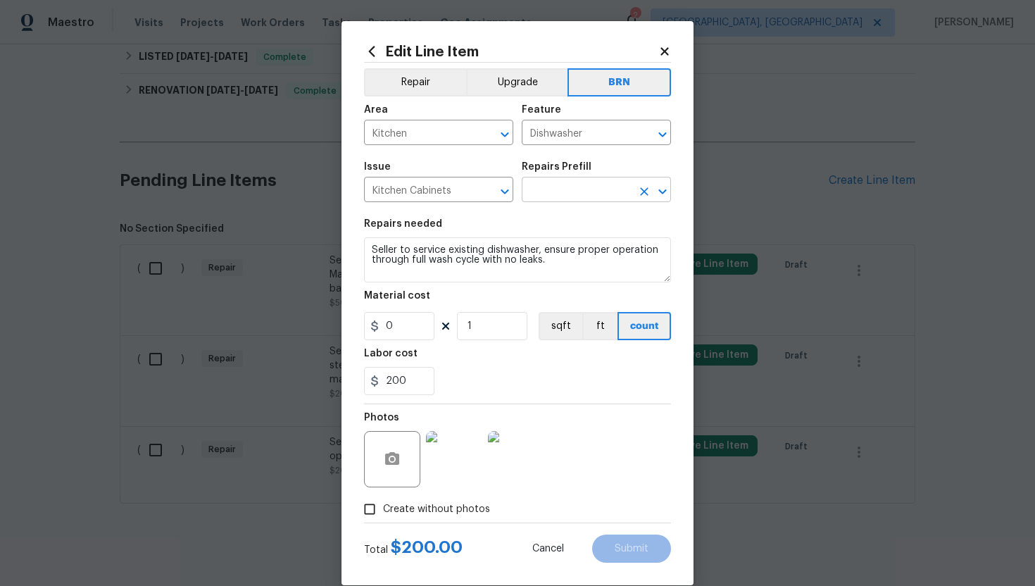
click at [572, 194] on input "text" at bounding box center [577, 191] width 110 height 22
type input "d"
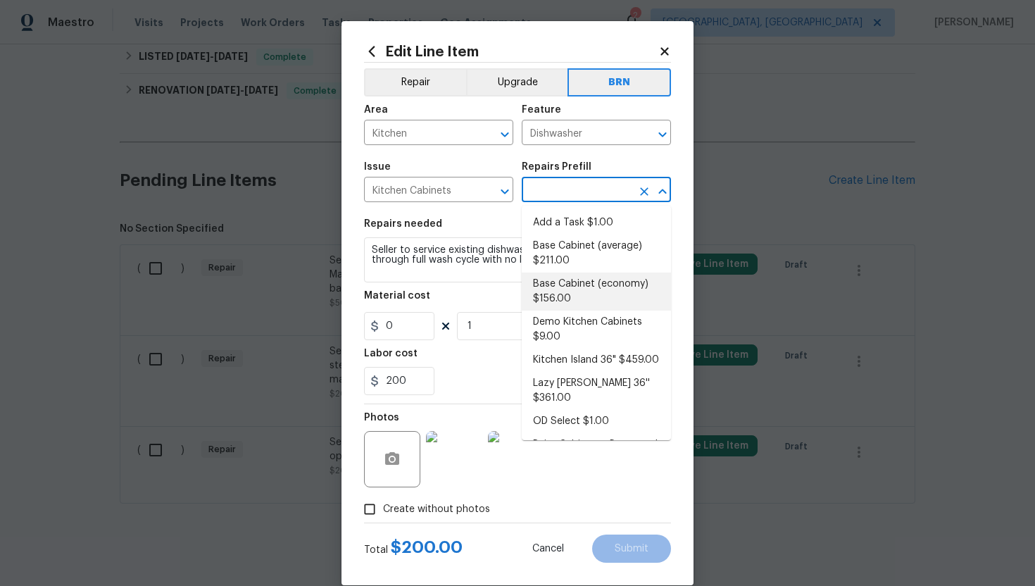
click at [588, 296] on li "Base Cabinet (economy) $156.00" at bounding box center [596, 291] width 149 height 38
type input "Cabinets"
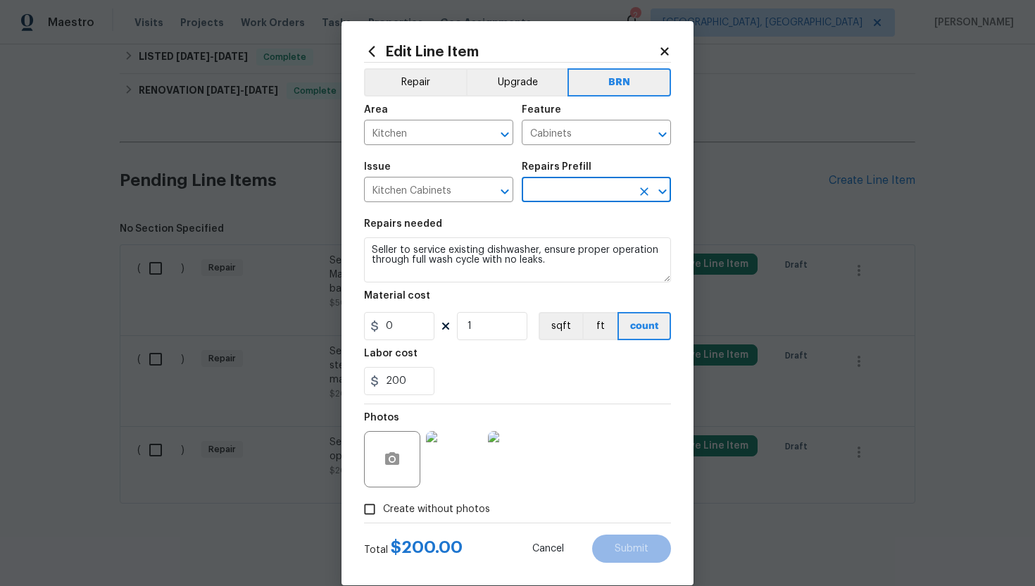
type input "Base Cabinet (economy) $156.00"
type textarea "Remove the existing kitchen base cabinets (if present) and install a new kitche…"
type input "156"
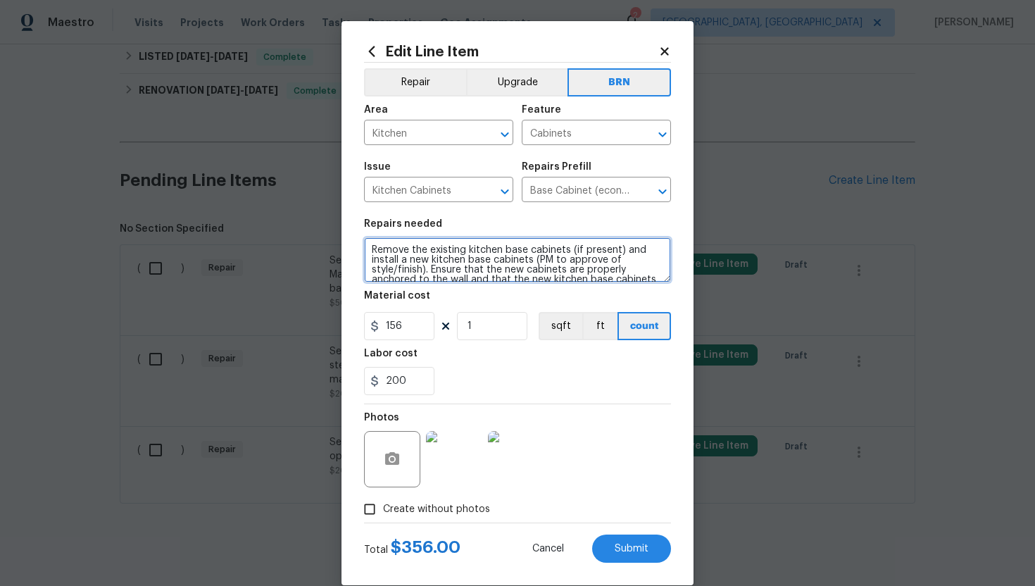
scroll to position [30, 0]
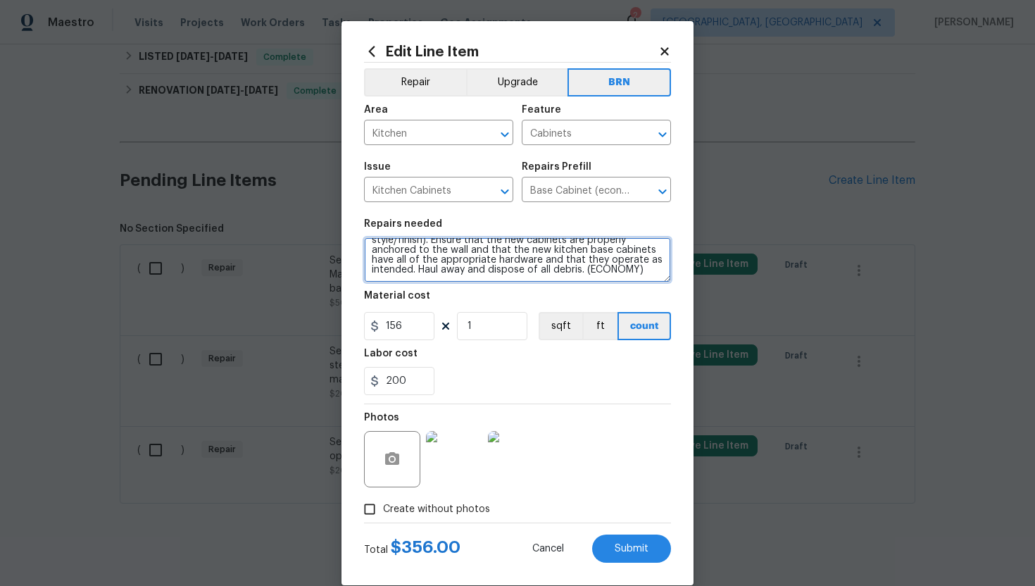
drag, startPoint x: 370, startPoint y: 251, endPoint x: 491, endPoint y: 320, distance: 139.4
click at [491, 320] on section "Repairs needed Remove the existing kitchen base cabinets (if present) and insta…" at bounding box center [517, 306] width 307 height 193
paste textarea "Seller to service existing dishwasher, ensure proper operation through full was…"
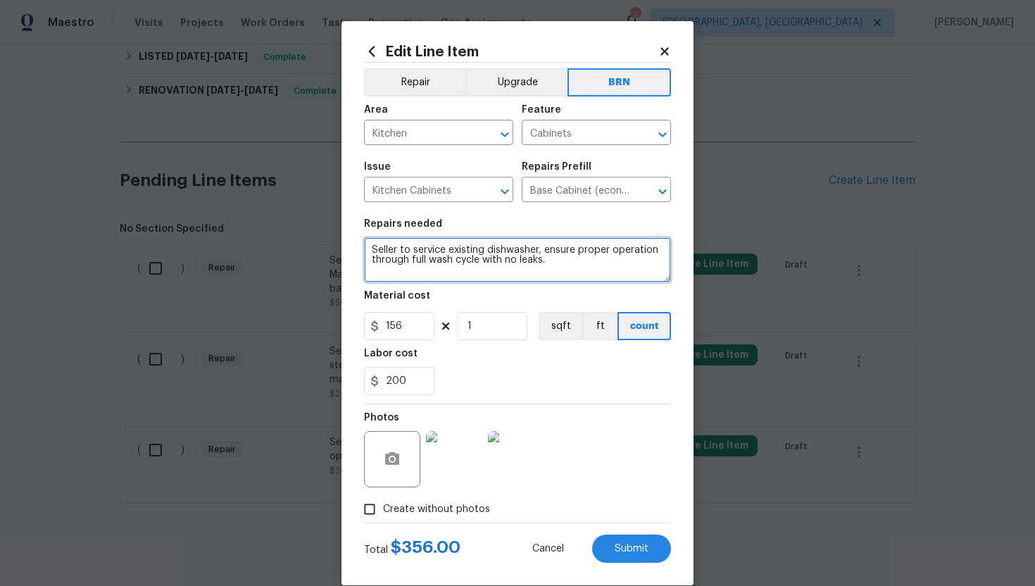
scroll to position [0, 0]
type textarea "Seller to service existing dishwasher, ensure proper operation through full was…"
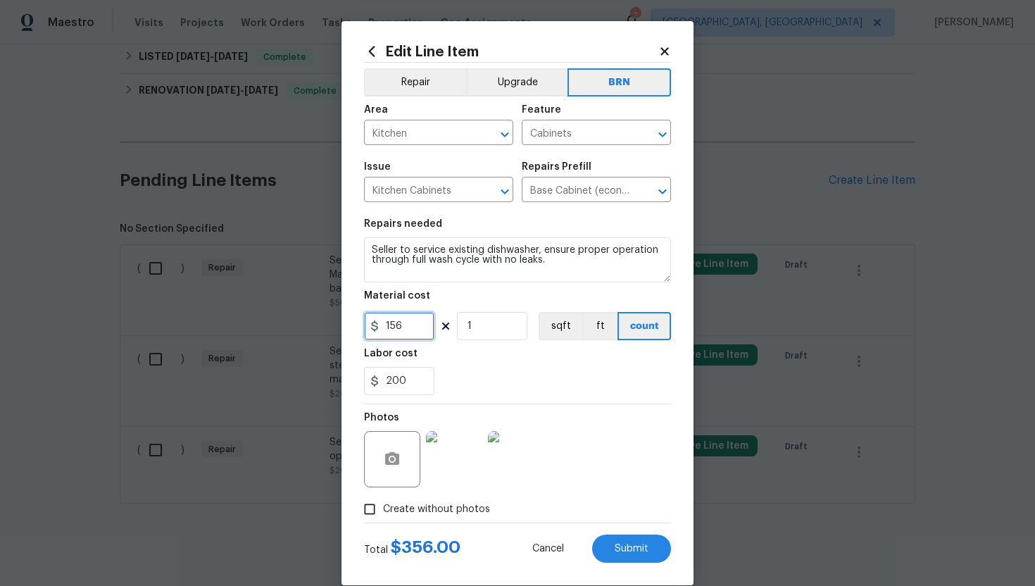
drag, startPoint x: 408, startPoint y: 336, endPoint x: 372, endPoint y: 331, distance: 36.9
click at [372, 331] on div "156" at bounding box center [399, 326] width 70 height 28
type input "0"
click at [543, 379] on div "200" at bounding box center [517, 381] width 307 height 28
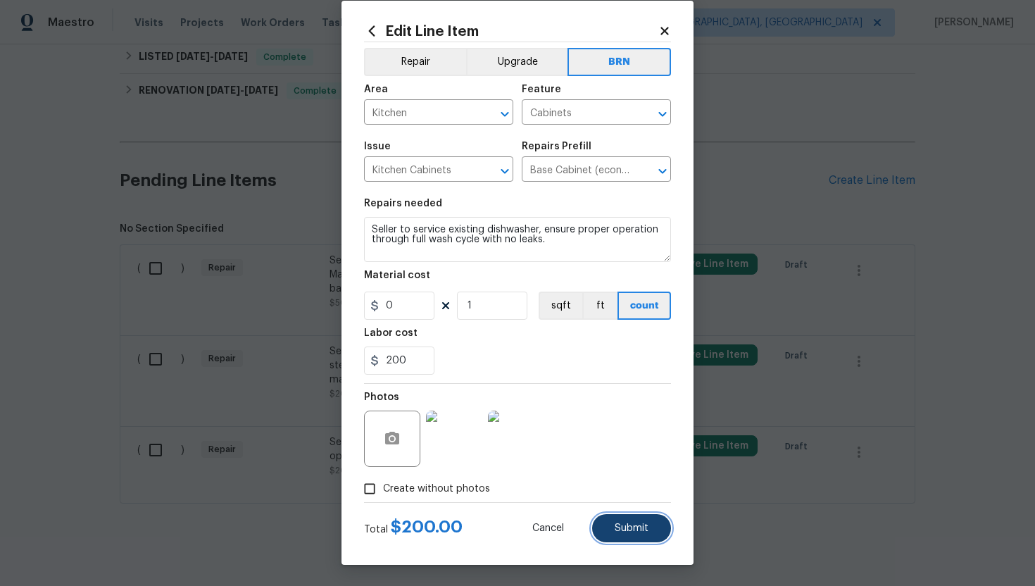
click at [631, 529] on span "Submit" at bounding box center [632, 528] width 34 height 11
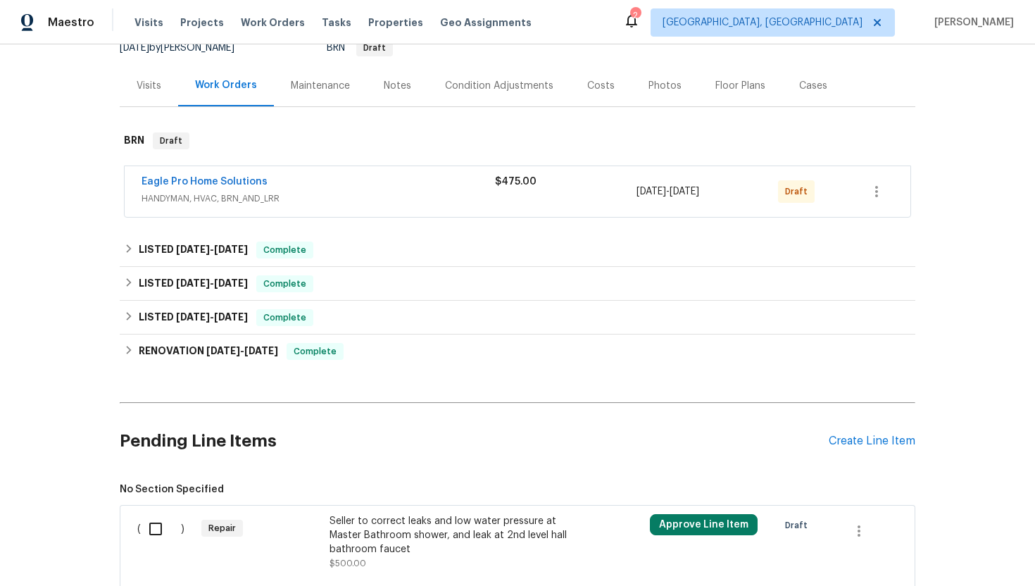
scroll to position [0, 0]
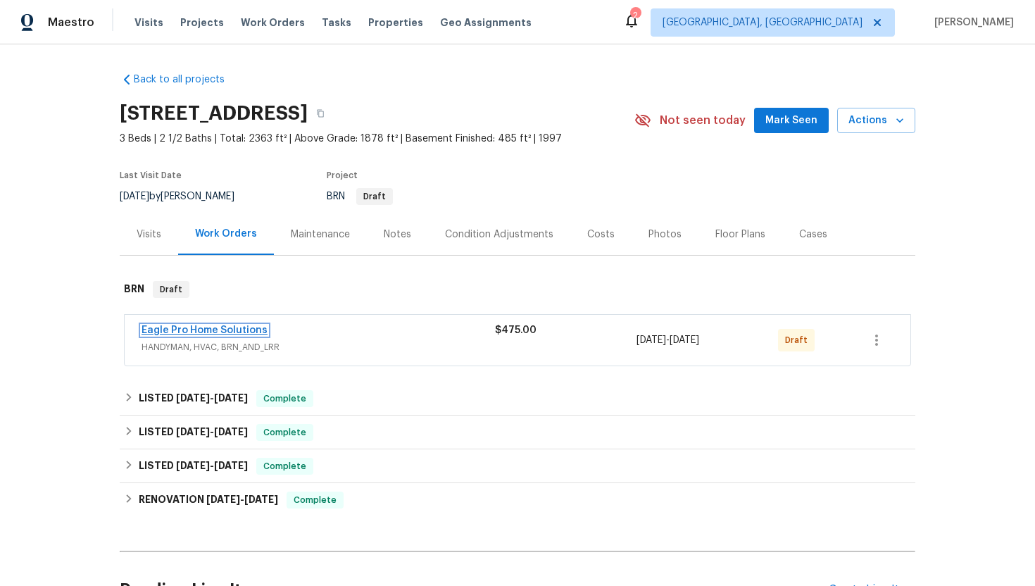
click at [213, 325] on link "Eagle Pro Home Solutions" at bounding box center [204, 330] width 126 height 10
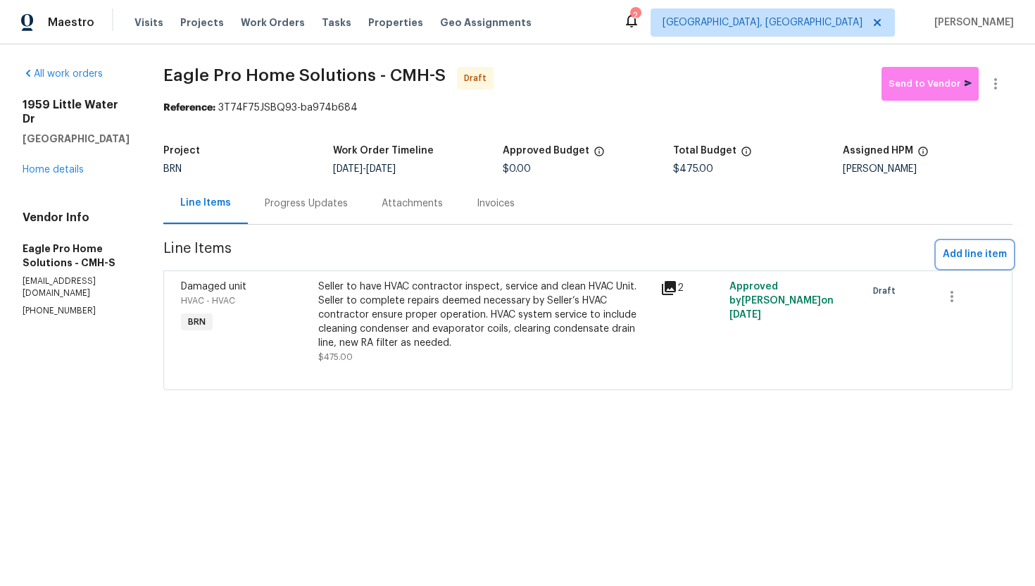
click at [967, 254] on span "Add line item" at bounding box center [975, 255] width 64 height 18
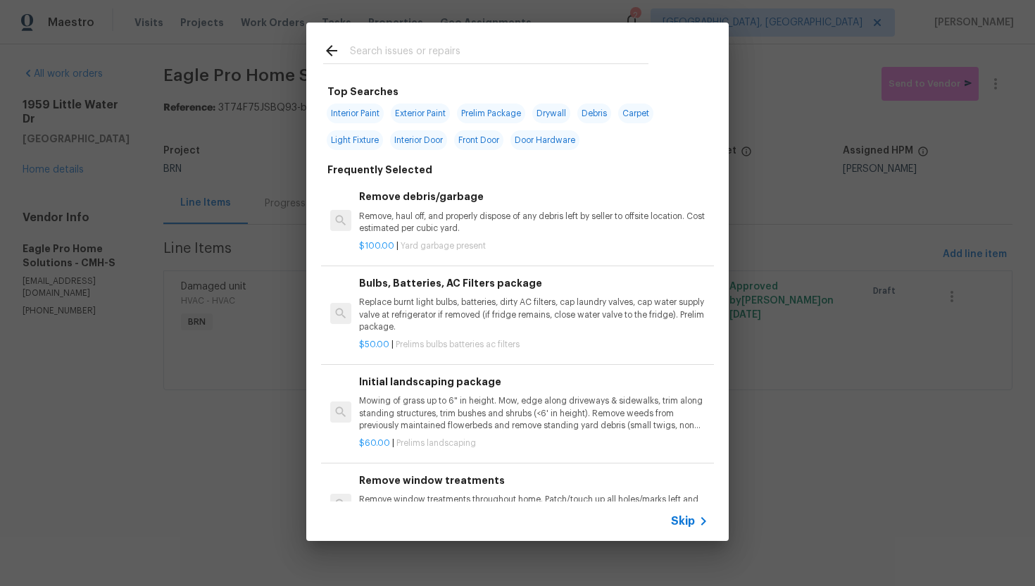
click at [681, 519] on span "Skip" at bounding box center [683, 521] width 24 height 14
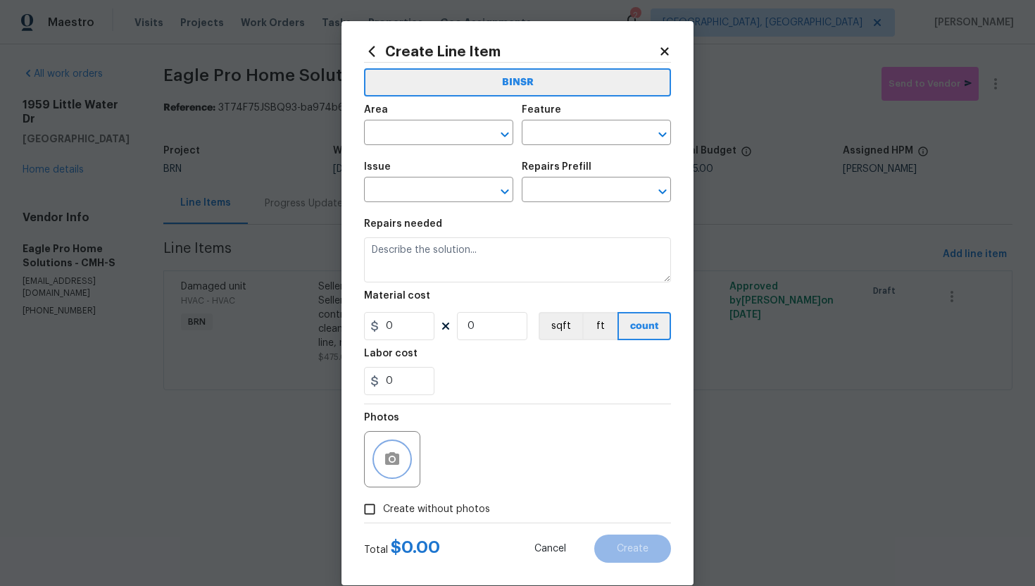
click at [387, 458] on icon "button" at bounding box center [392, 458] width 14 height 13
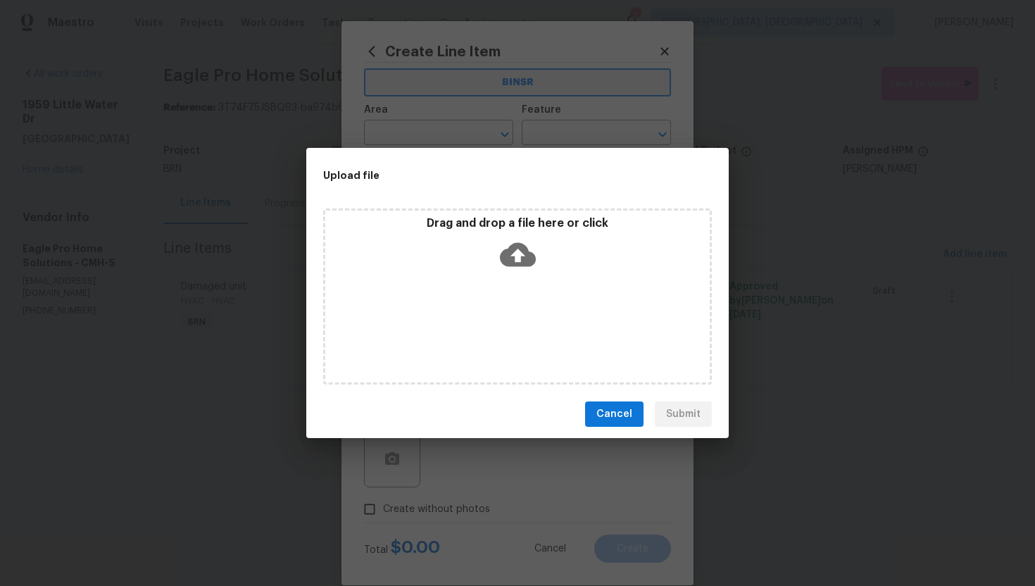
click at [525, 253] on icon at bounding box center [518, 255] width 36 height 24
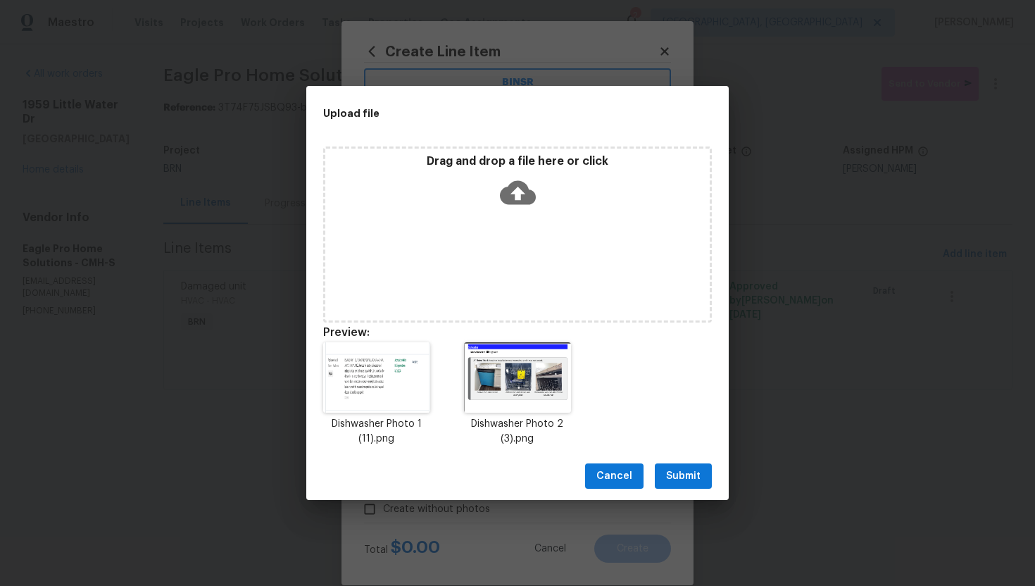
click at [681, 479] on span "Submit" at bounding box center [683, 476] width 34 height 18
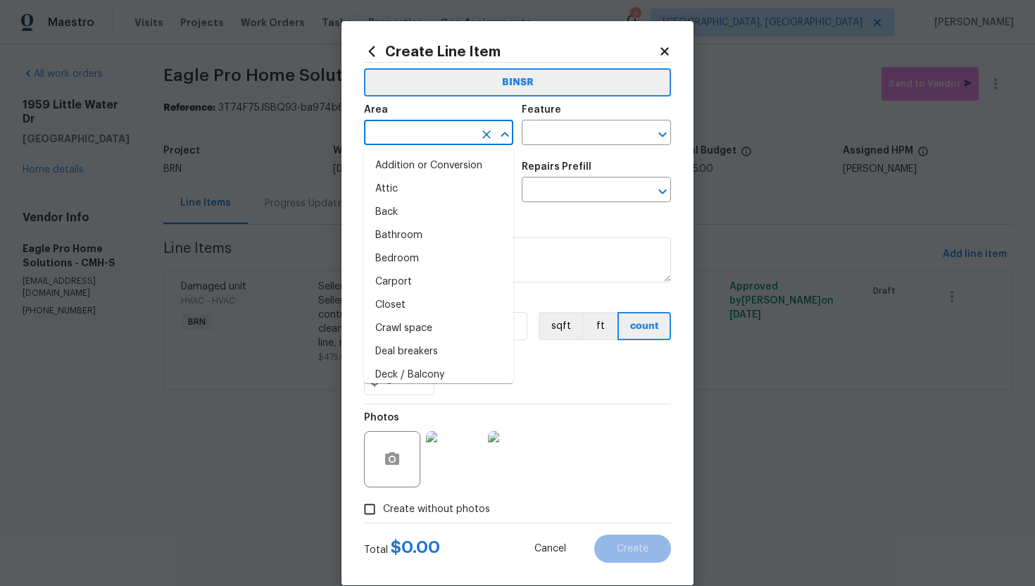
click at [428, 135] on input "text" at bounding box center [419, 134] width 110 height 22
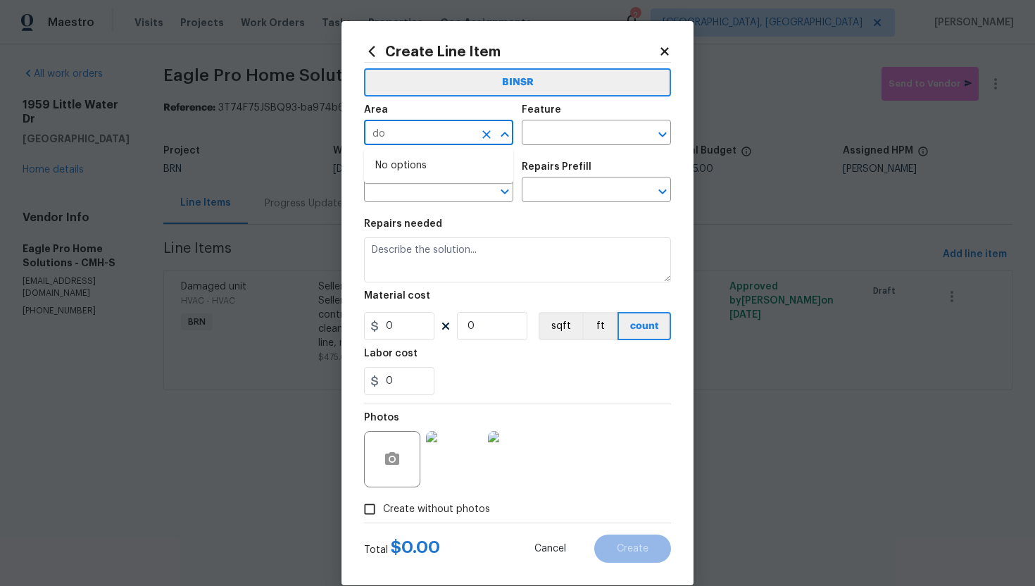
type input "d"
click at [434, 161] on li "Kitchen" at bounding box center [438, 165] width 149 height 23
type input "Kitchen"
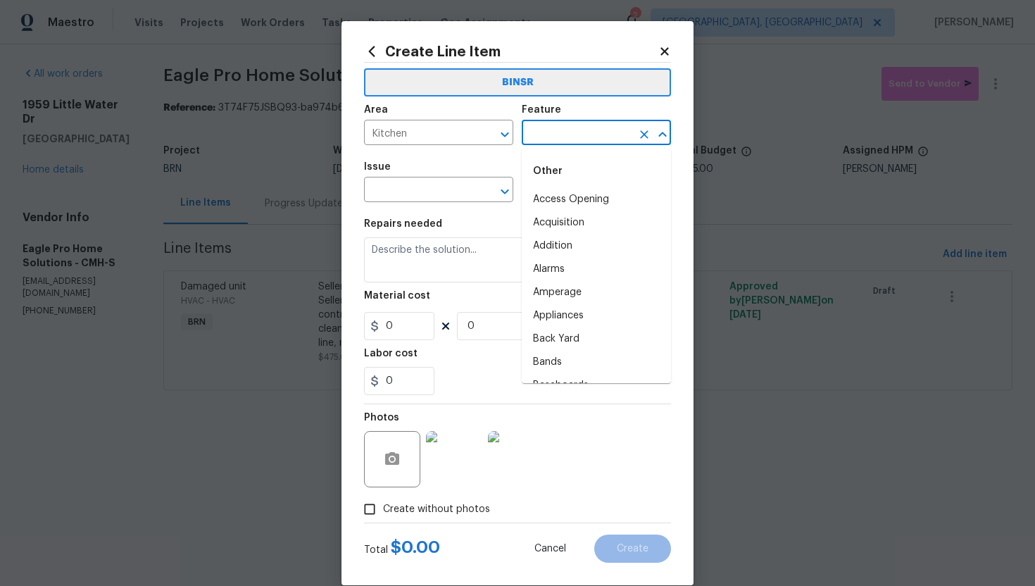
click at [533, 131] on input "text" at bounding box center [577, 134] width 110 height 22
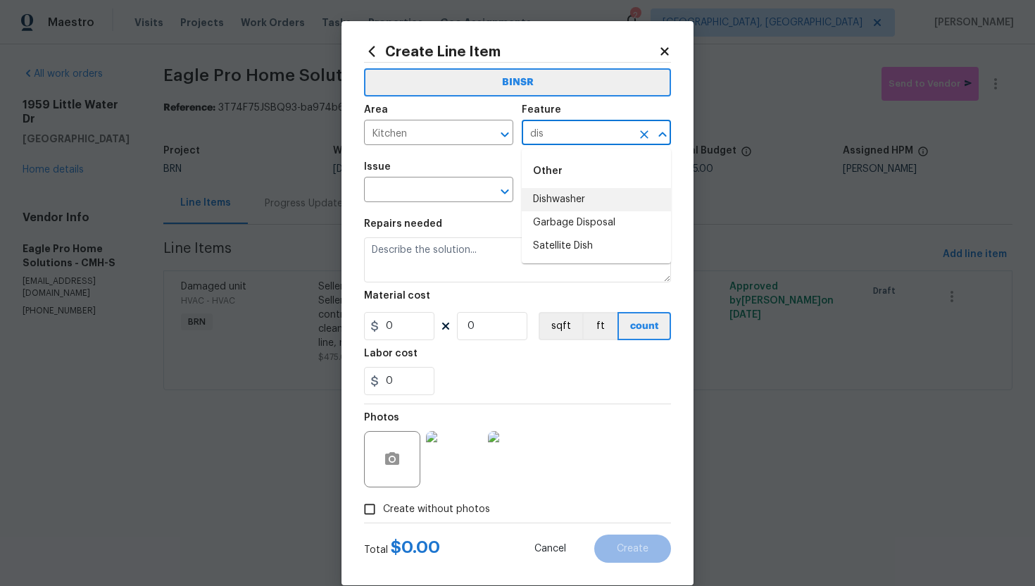
click at [555, 193] on li "Dishwasher" at bounding box center [596, 199] width 149 height 23
type input "Dishwasher"
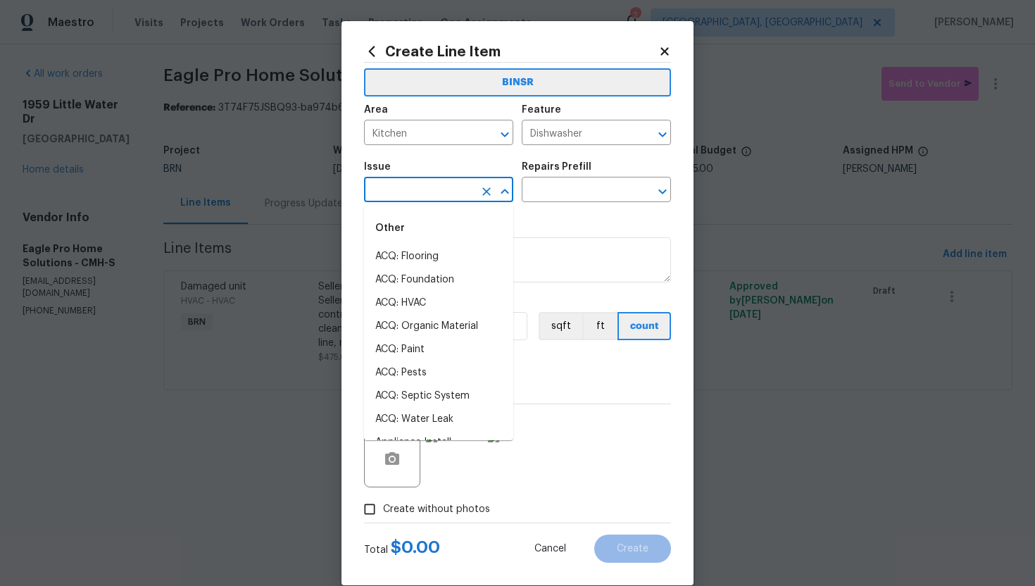
click at [410, 200] on input "text" at bounding box center [419, 191] width 110 height 22
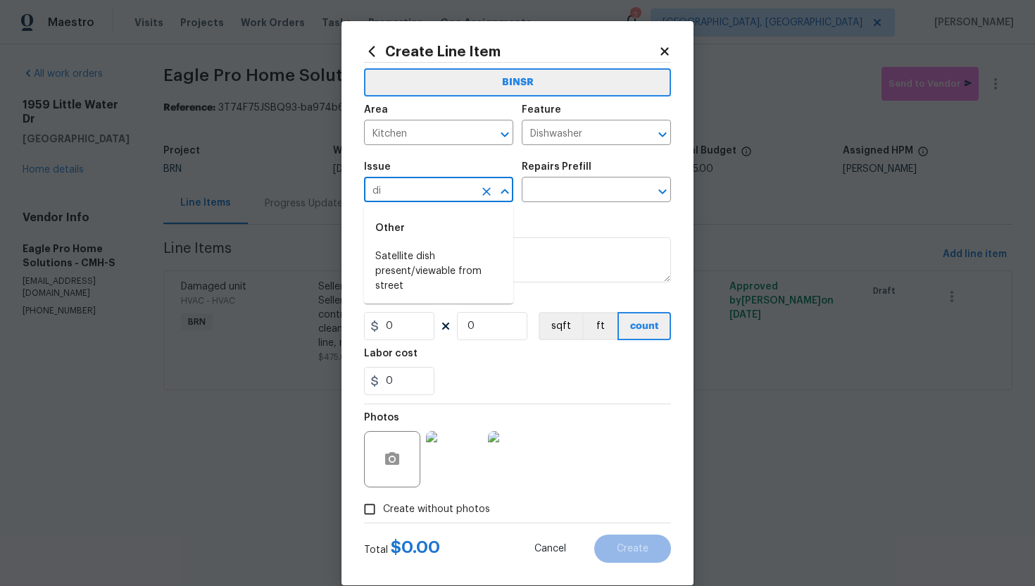
type input "d"
click at [430, 254] on li "Kitchen Cabinets" at bounding box center [438, 256] width 149 height 23
type input "Kitchen Cabinets"
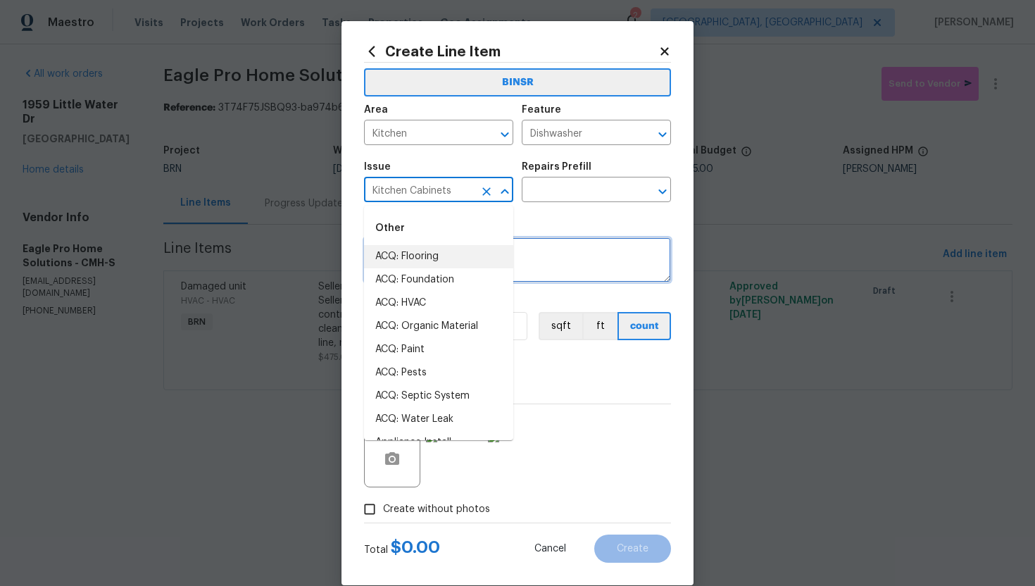
click at [558, 274] on textarea at bounding box center [517, 259] width 307 height 45
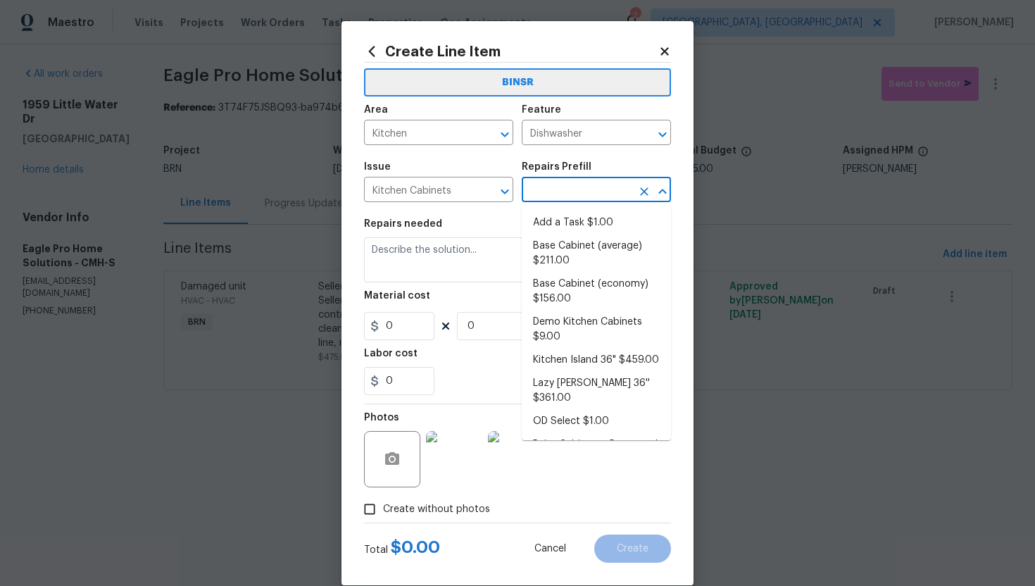
click at [579, 198] on input "text" at bounding box center [577, 191] width 110 height 22
click at [583, 291] on li "Base Cabinet (economy) $156.00" at bounding box center [596, 291] width 149 height 38
type input "Cabinets"
type input "Base Cabinet (economy) $156.00"
type textarea "Remove the existing kitchen base cabinets (if present) and install a new kitche…"
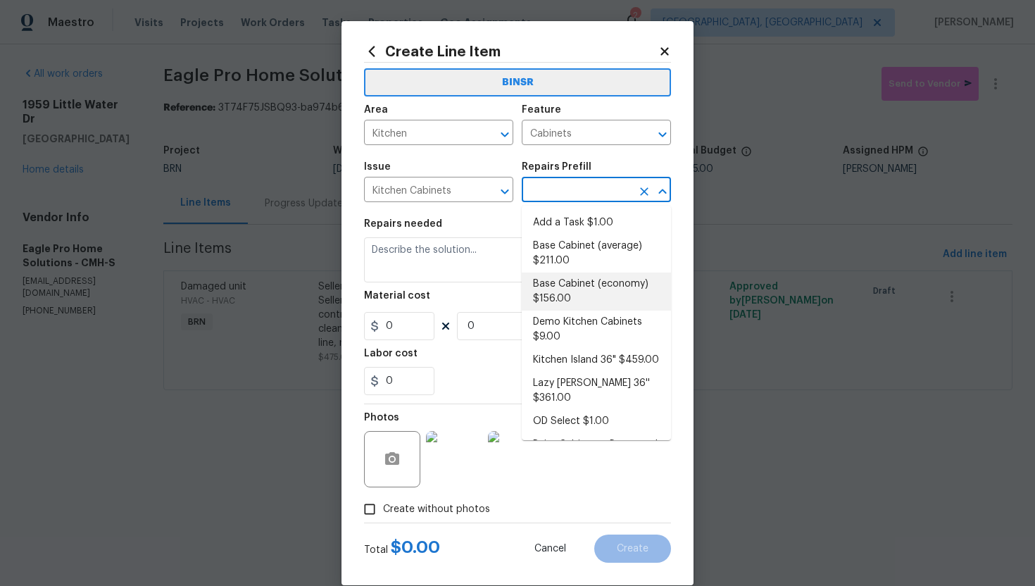
type input "156"
type input "1"
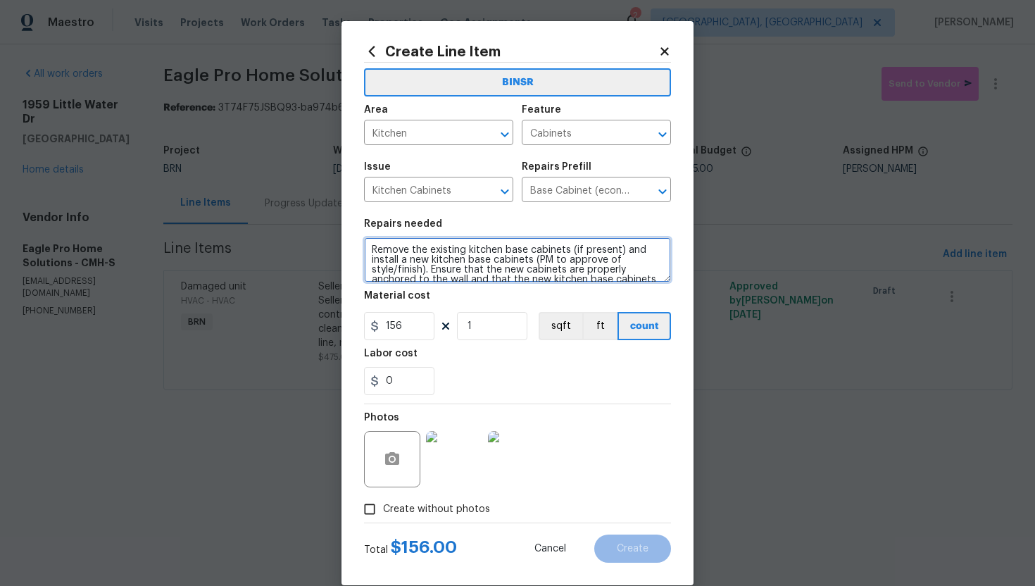
scroll to position [30, 0]
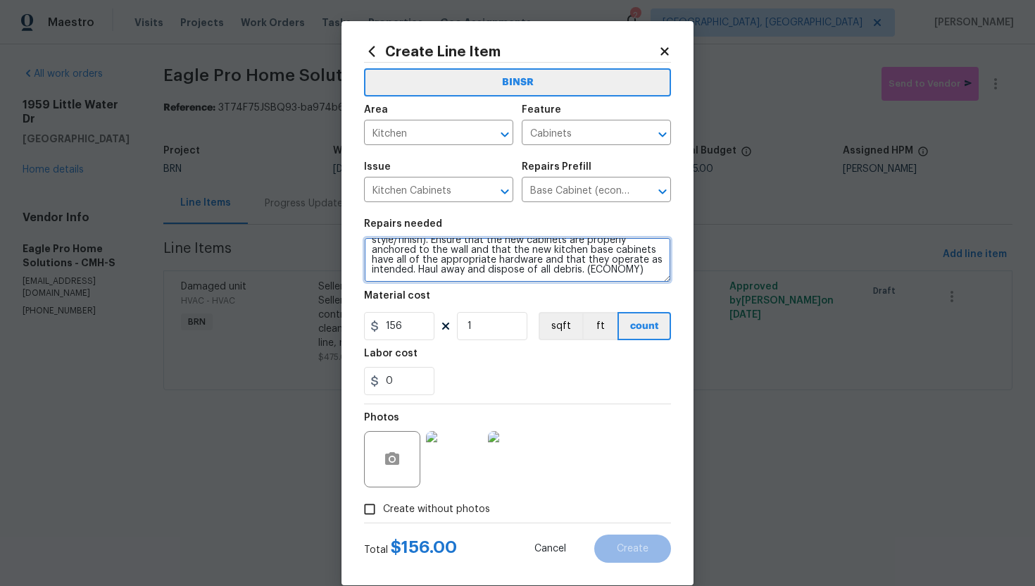
drag, startPoint x: 370, startPoint y: 251, endPoint x: 488, endPoint y: 302, distance: 128.0
click at [489, 302] on section "Repairs needed Remove the existing kitchen base cabinets (if present) and insta…" at bounding box center [517, 306] width 307 height 193
paste textarea "Seller to service existing dishwasher, ensure proper operation through full was…"
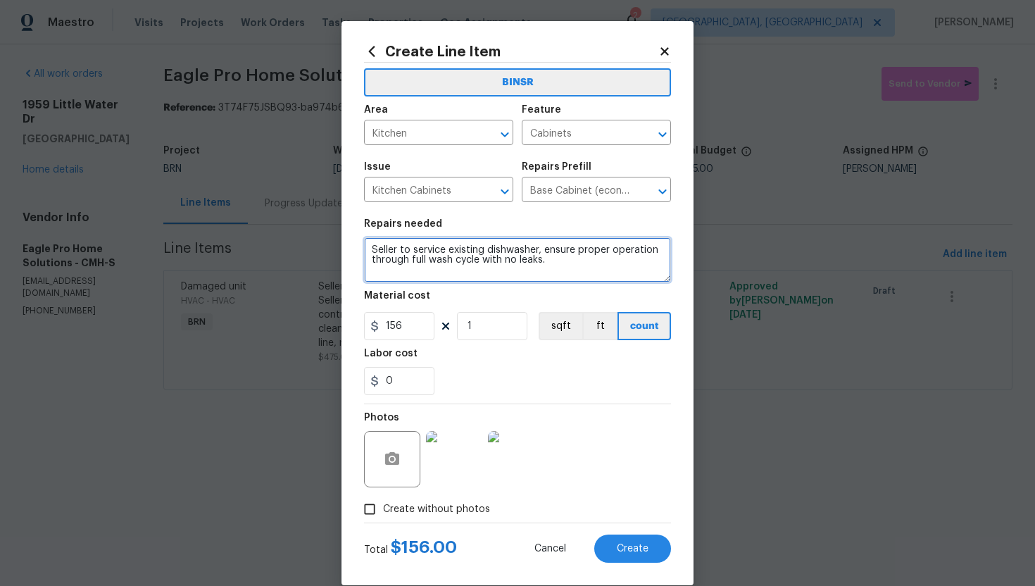
scroll to position [0, 0]
type textarea "Seller to service existing dishwasher, ensure proper operation through full was…"
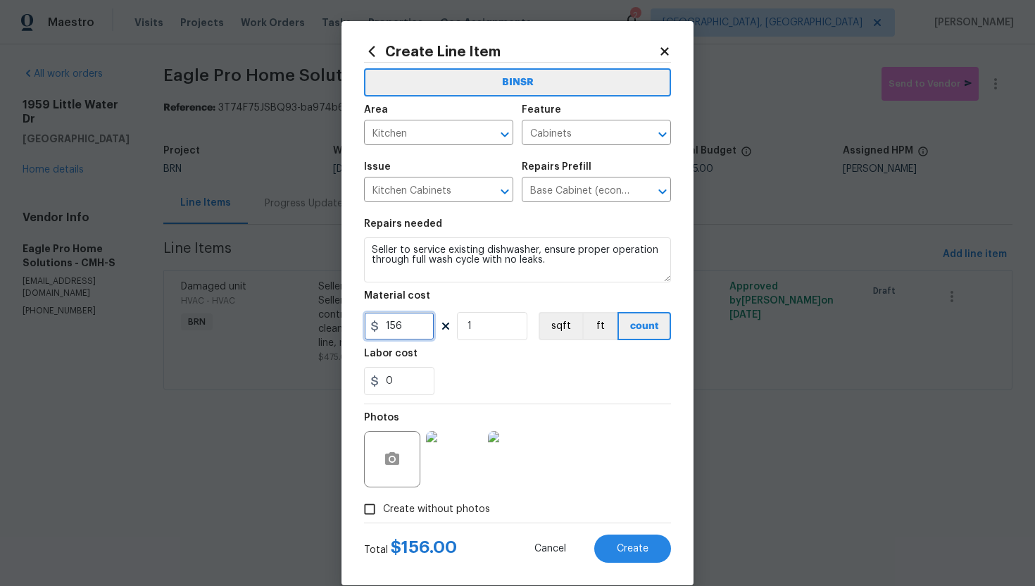
drag, startPoint x: 409, startPoint y: 327, endPoint x: 368, endPoint y: 328, distance: 40.8
click at [368, 328] on div "156" at bounding box center [399, 326] width 70 height 28
type input "0"
click at [385, 384] on input "0" at bounding box center [399, 381] width 70 height 28
type input "200"
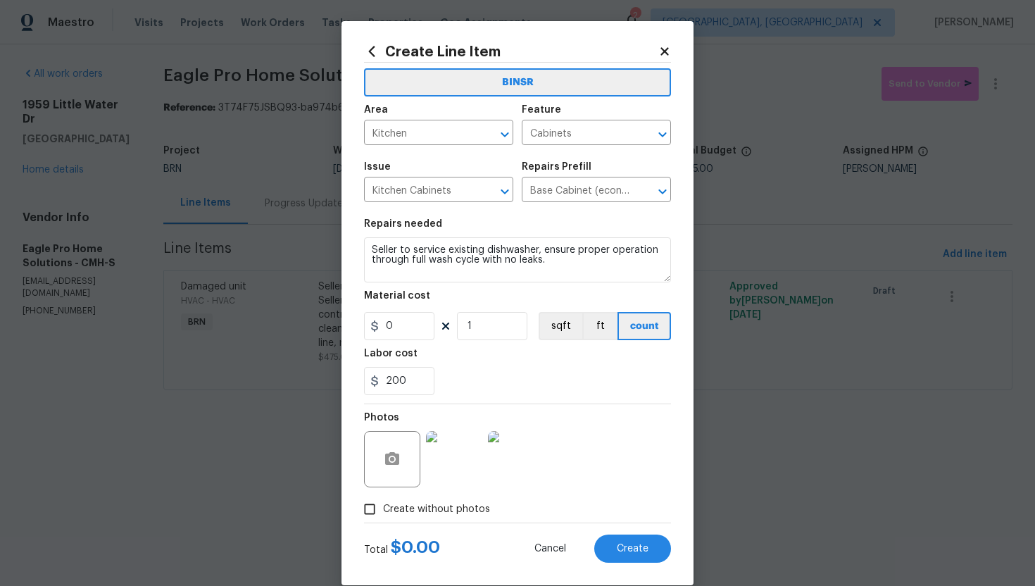
click at [533, 377] on div "200" at bounding box center [517, 381] width 307 height 28
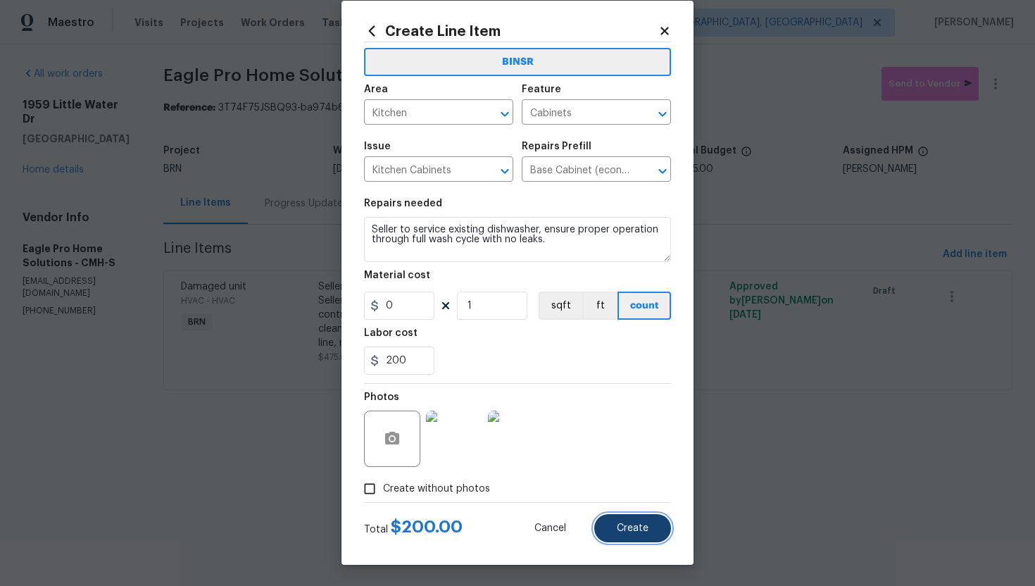
click at [627, 525] on span "Create" at bounding box center [633, 528] width 32 height 11
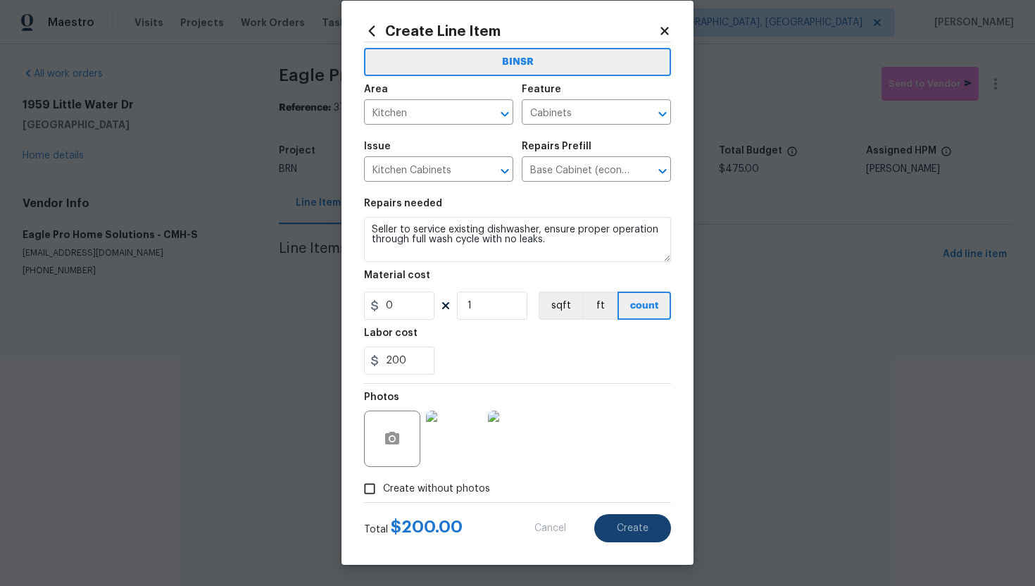
type input "0"
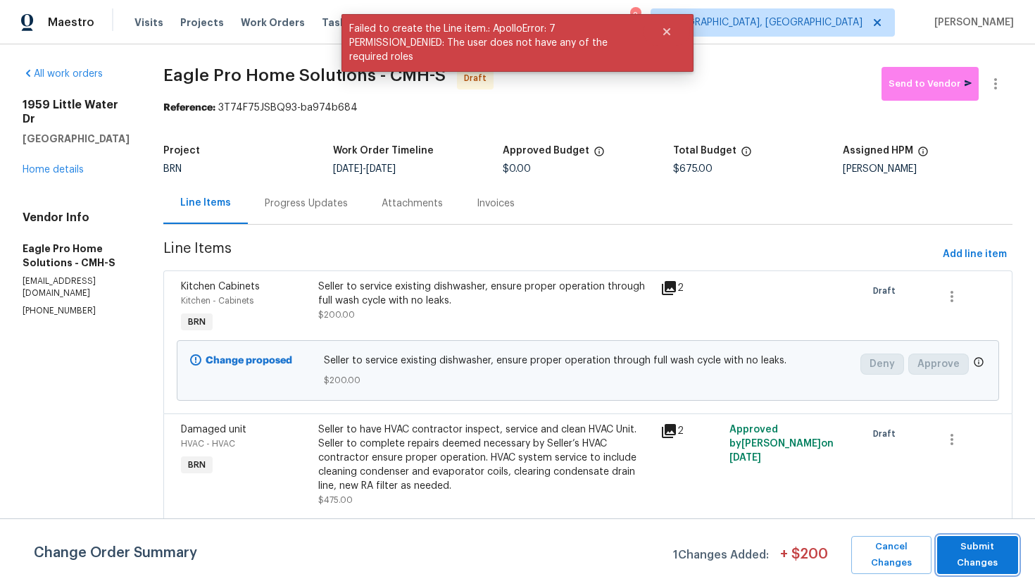
click at [994, 551] on span "Submit Changes" at bounding box center [977, 555] width 67 height 32
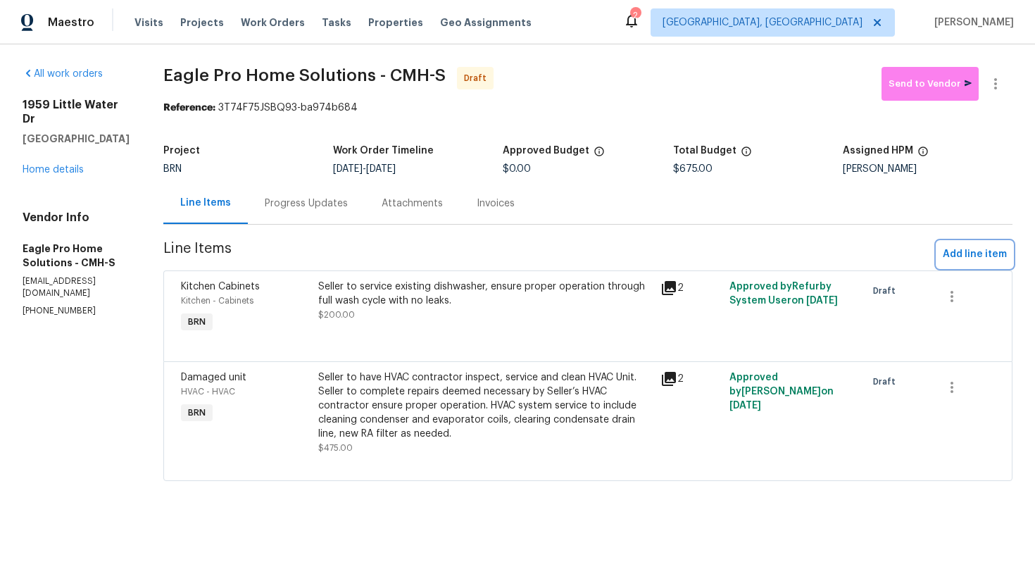
click at [962, 249] on span "Add line item" at bounding box center [975, 255] width 64 height 18
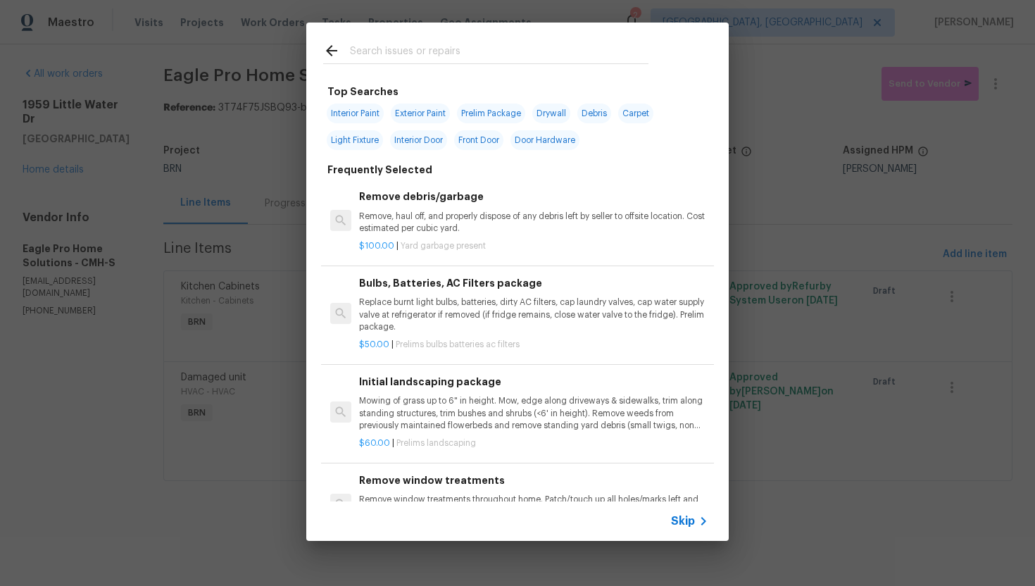
click at [688, 513] on div "Skip" at bounding box center [691, 520] width 41 height 17
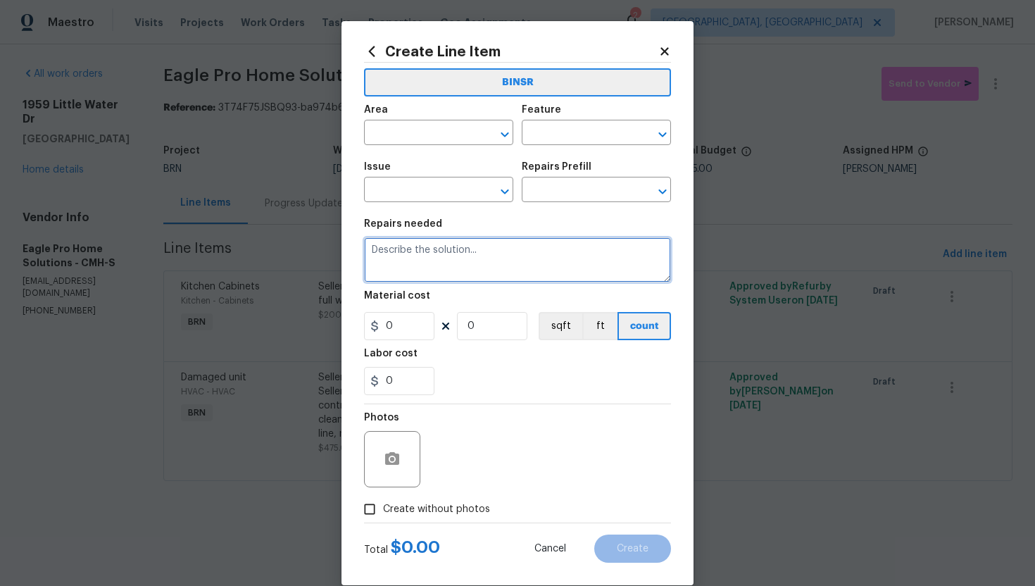
click at [586, 278] on textarea at bounding box center [517, 259] width 307 height 45
paste textarea "Seller to correct leaks and low water pressure at Master Bathroom shower, and l…"
type textarea "Seller to correct leaks and low water pressure at Master Bathroom shower, and l…"
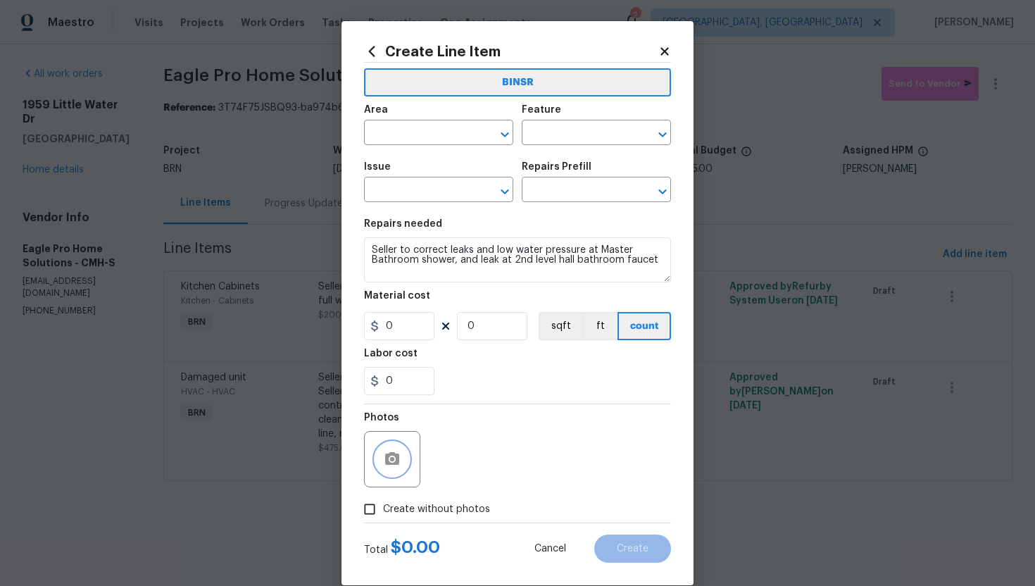
click at [394, 458] on icon "button" at bounding box center [392, 459] width 17 height 17
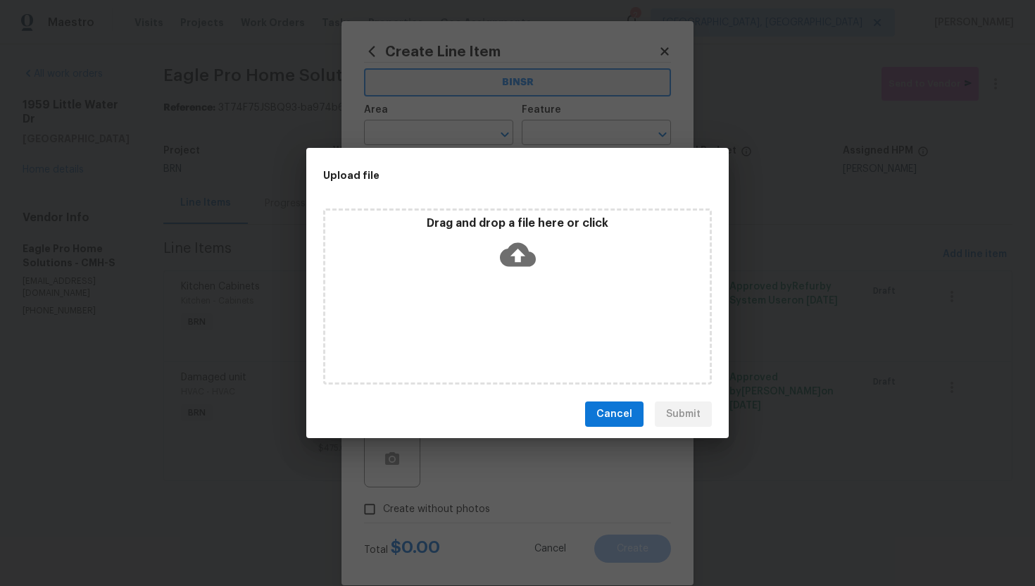
click at [510, 260] on icon at bounding box center [518, 255] width 36 height 24
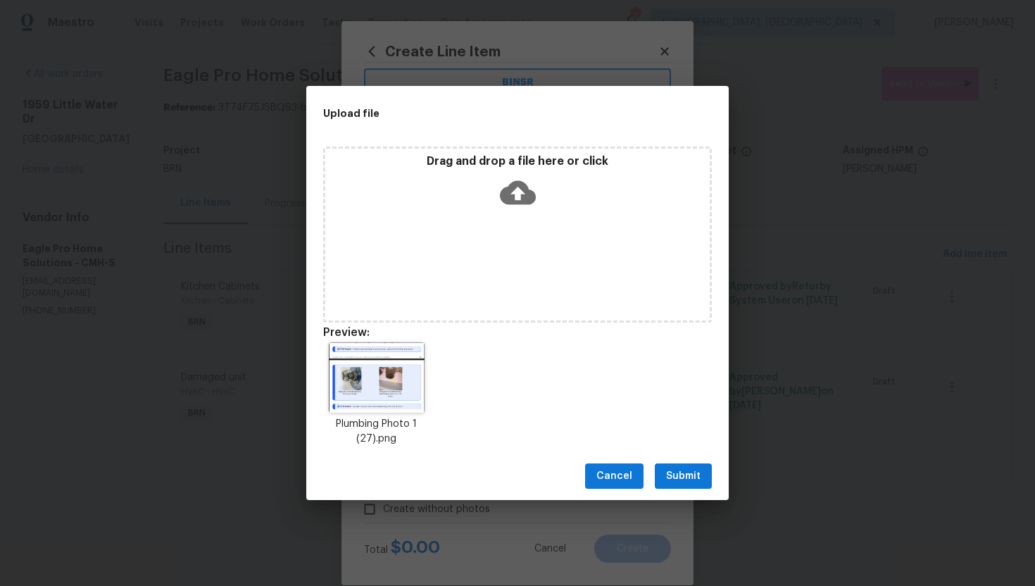
click at [693, 476] on span "Submit" at bounding box center [683, 476] width 34 height 18
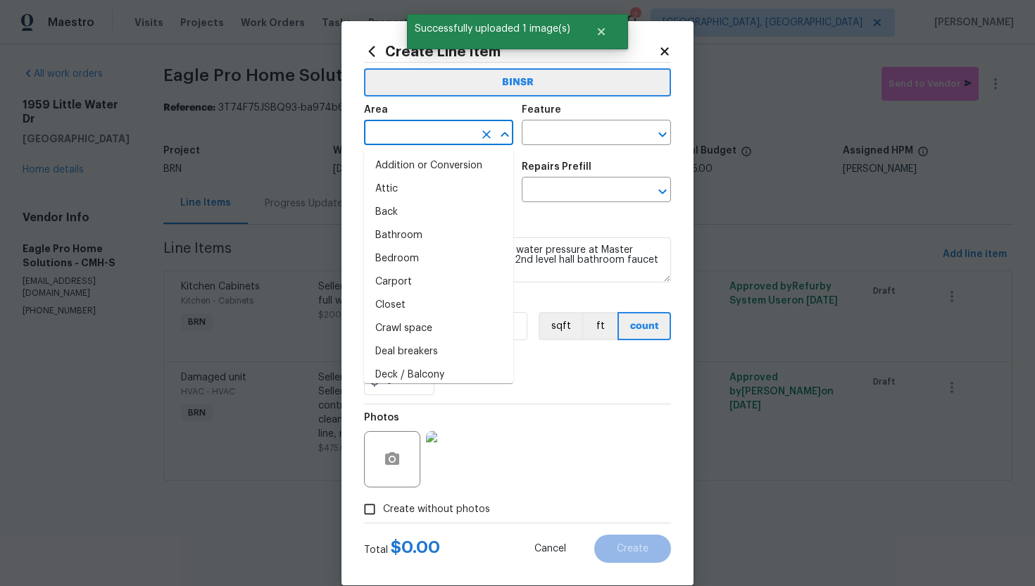
click at [395, 132] on input "text" at bounding box center [419, 134] width 110 height 22
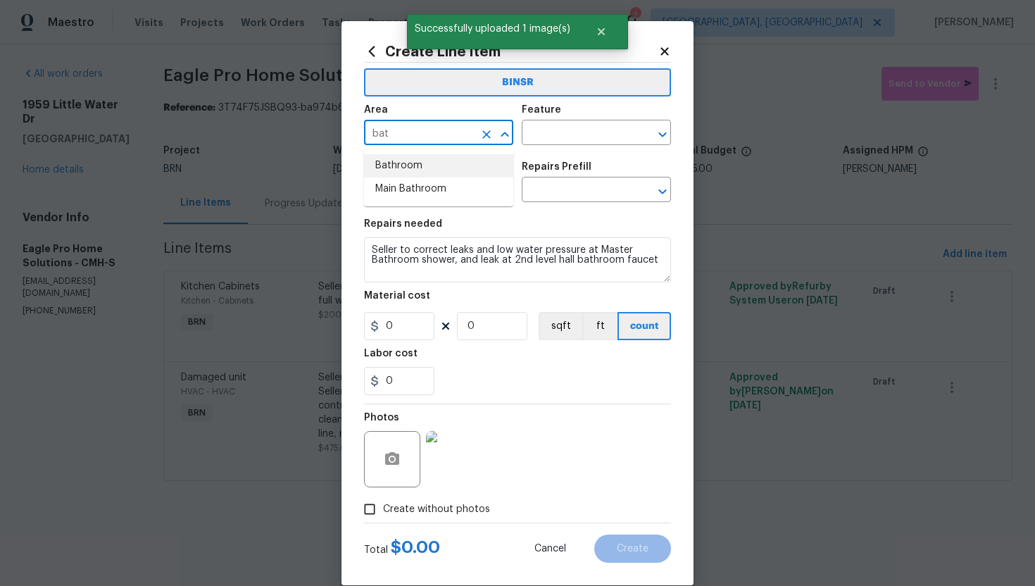
click at [439, 166] on li "Bathroom" at bounding box center [438, 165] width 149 height 23
type input "Bathroom"
click at [579, 139] on input "text" at bounding box center [577, 134] width 110 height 22
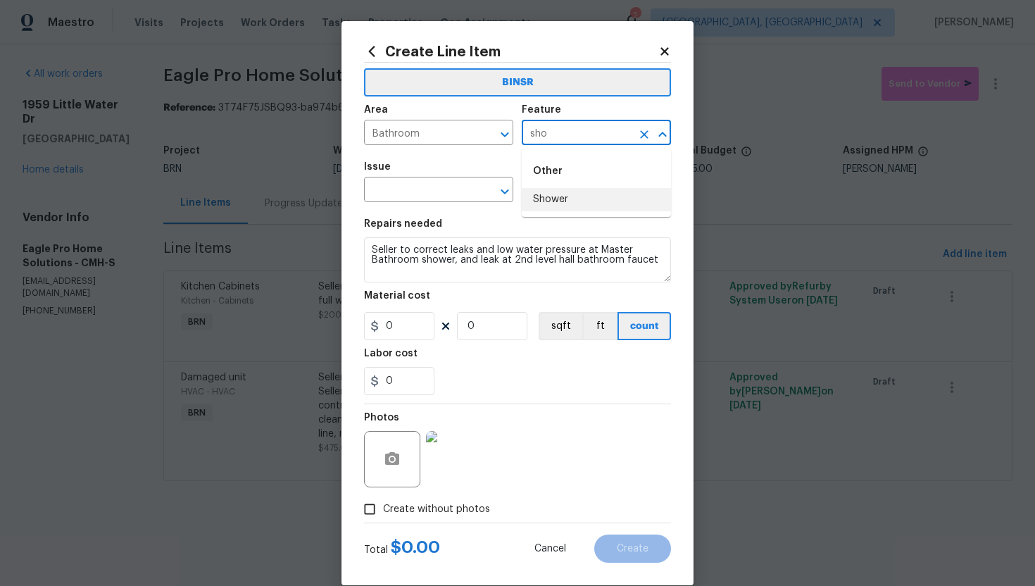
click at [588, 207] on li "Shower" at bounding box center [596, 199] width 149 height 23
type input "Shower"
click at [421, 194] on input "text" at bounding box center [419, 191] width 110 height 22
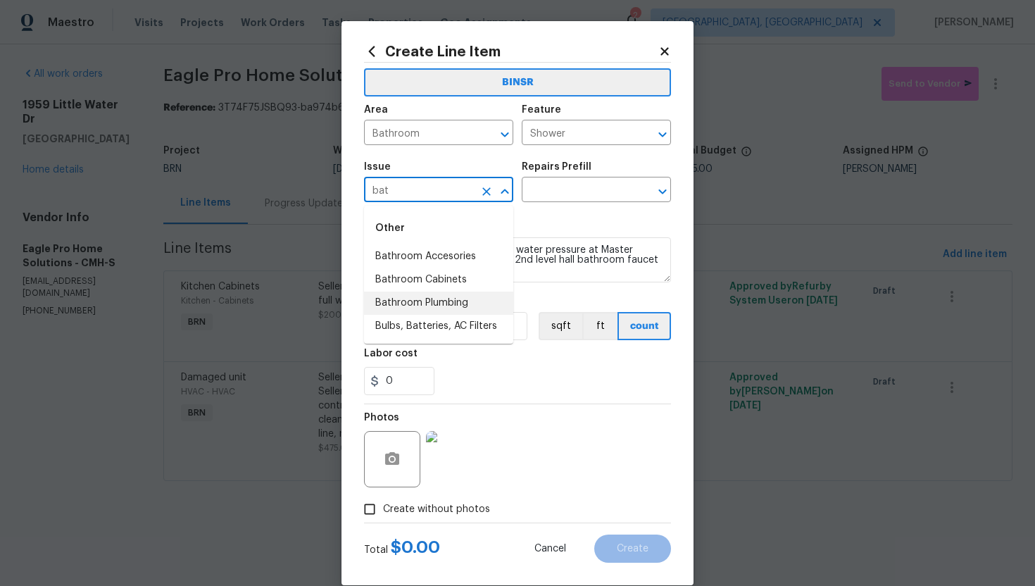
click at [449, 304] on li "Bathroom Plumbing" at bounding box center [438, 302] width 149 height 23
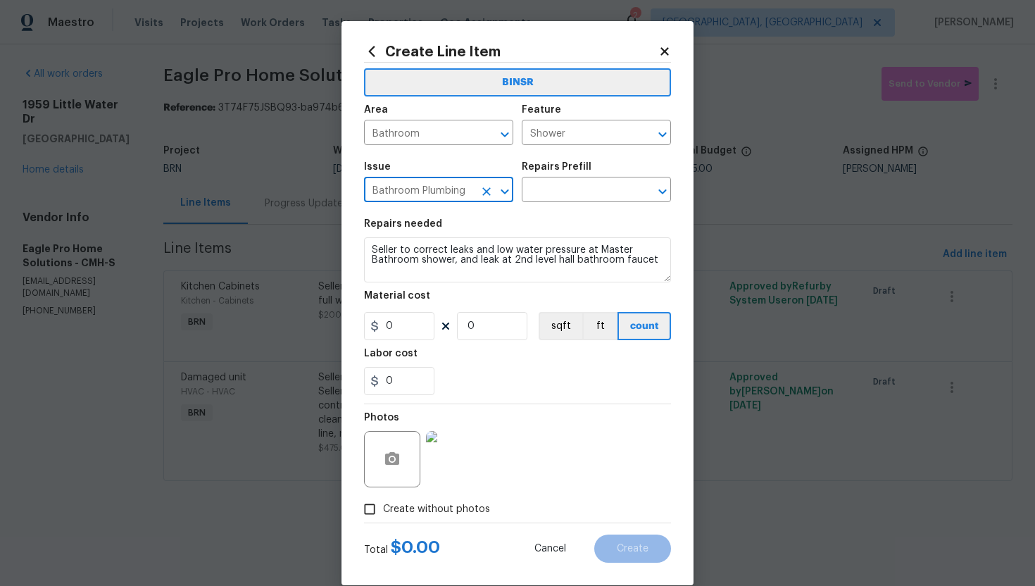
type input "Bathroom Plumbing"
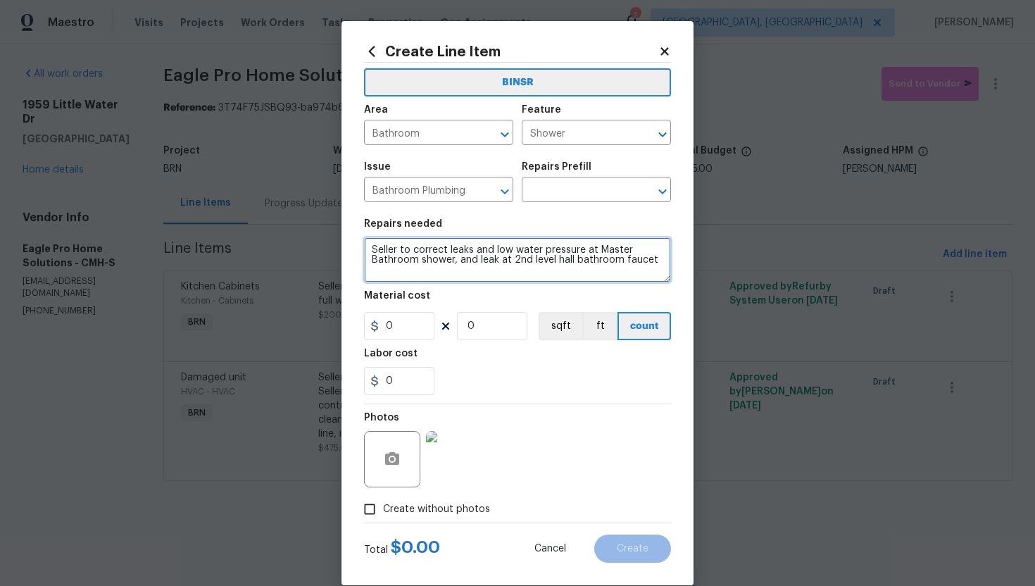
drag, startPoint x: 371, startPoint y: 251, endPoint x: 631, endPoint y: 316, distance: 267.7
click at [631, 316] on section "Repairs needed Seller to correct leaks and low water pressure at Master Bathroo…" at bounding box center [517, 306] width 307 height 193
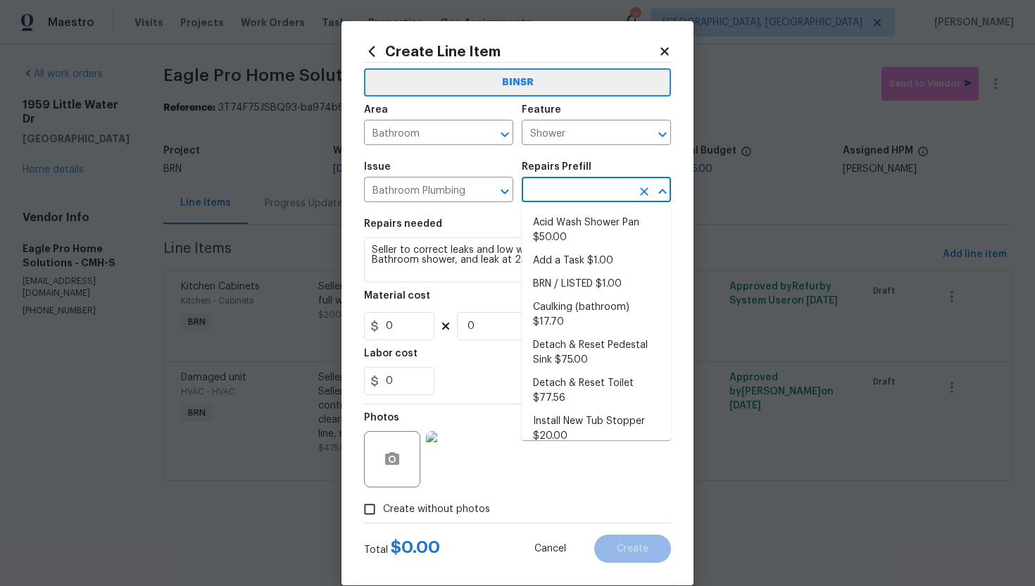
click at [587, 190] on input "text" at bounding box center [577, 191] width 110 height 22
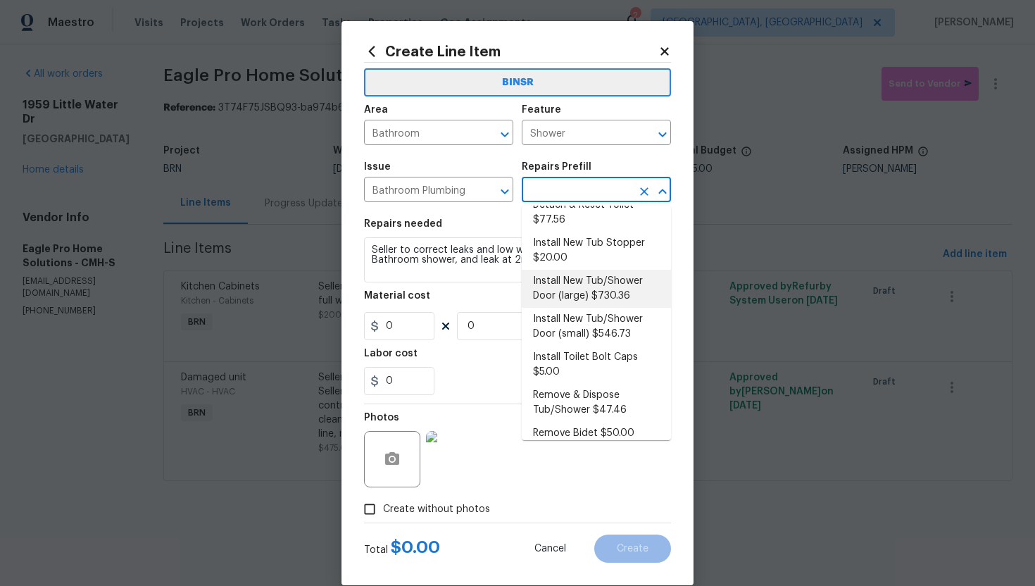
scroll to position [180, 0]
click at [573, 382] on li "Remove & Dispose Tub/Shower $47.46" at bounding box center [596, 401] width 149 height 38
type input "Plumbing"
type input "Remove & Dispose Tub/Shower $47.46"
type textarea "Remove and dispose of the existing tub/shower door. Repair/seal all of the pene…"
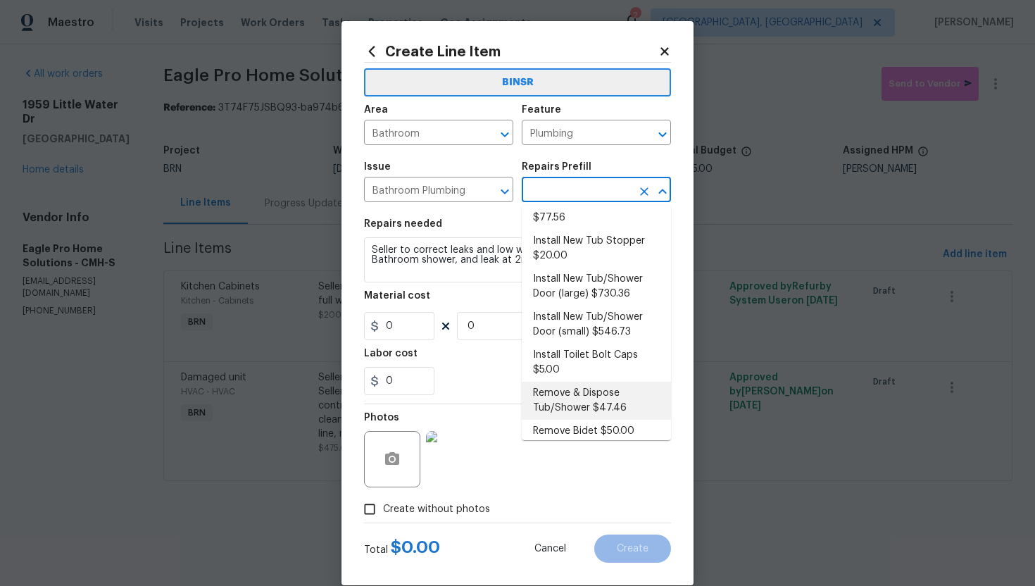
type input "47.46"
type input "1"
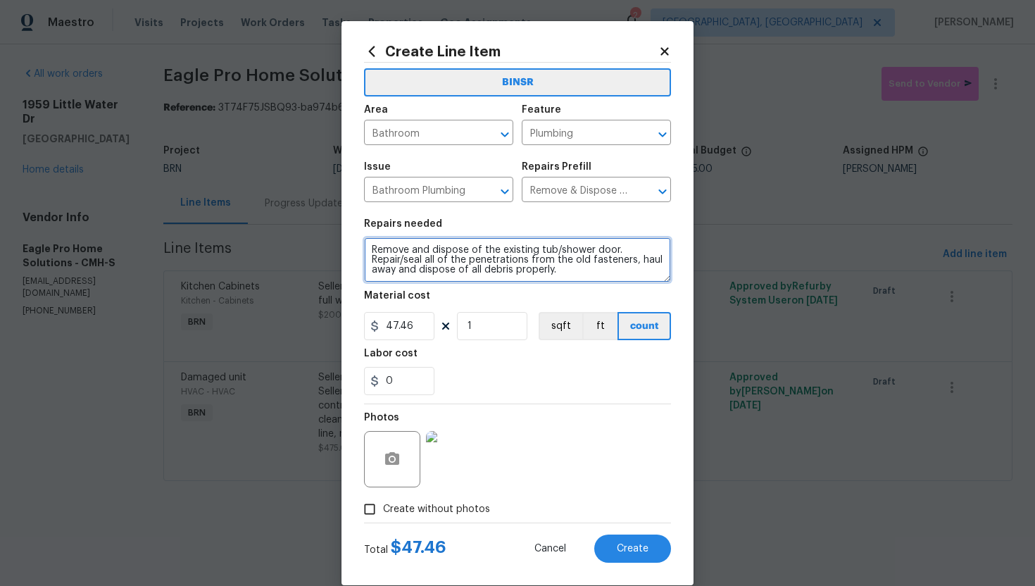
drag, startPoint x: 368, startPoint y: 249, endPoint x: 520, endPoint y: 296, distance: 158.5
click at [520, 296] on section "Repairs needed Remove and dispose of the existing tub/shower door. Repair/seal …" at bounding box center [517, 306] width 307 height 193
paste textarea "Seller to correct leaks and low water pressure at Master Bathroom shower, and l…"
type textarea "Seller to correct leaks and low water pressure at Master Bathroom shower, and l…"
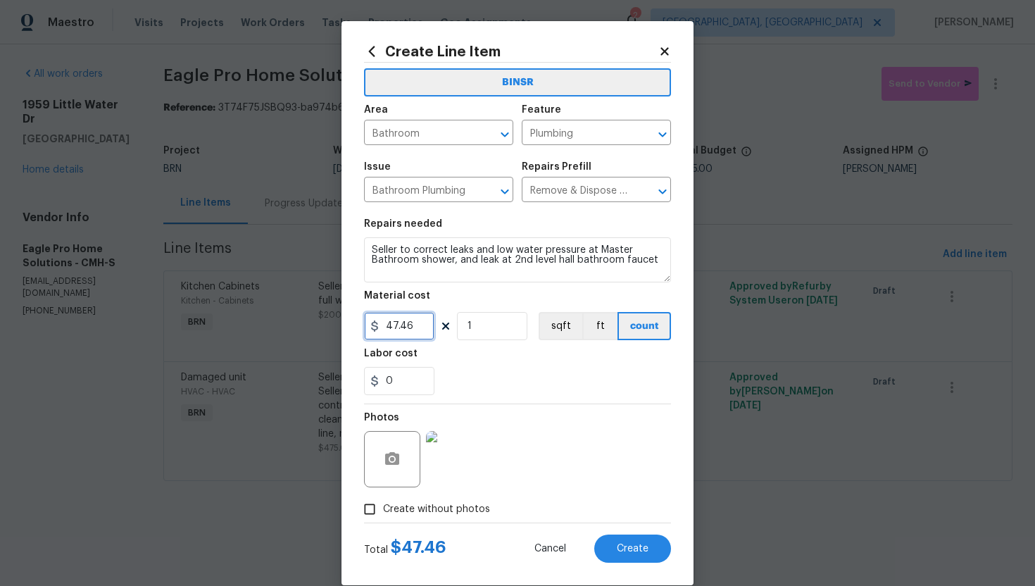
drag, startPoint x: 415, startPoint y: 327, endPoint x: 364, endPoint y: 325, distance: 51.5
click at [364, 325] on input "47.46" at bounding box center [399, 326] width 70 height 28
type input "0"
click at [387, 382] on input "0" at bounding box center [399, 381] width 70 height 28
type input "500"
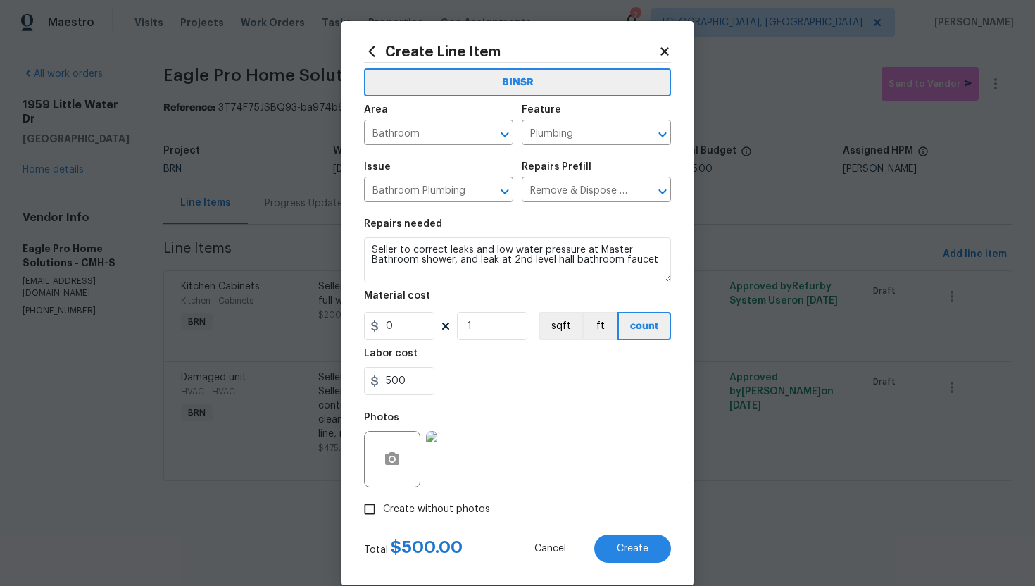
click at [588, 425] on div "Photos" at bounding box center [517, 450] width 307 height 92
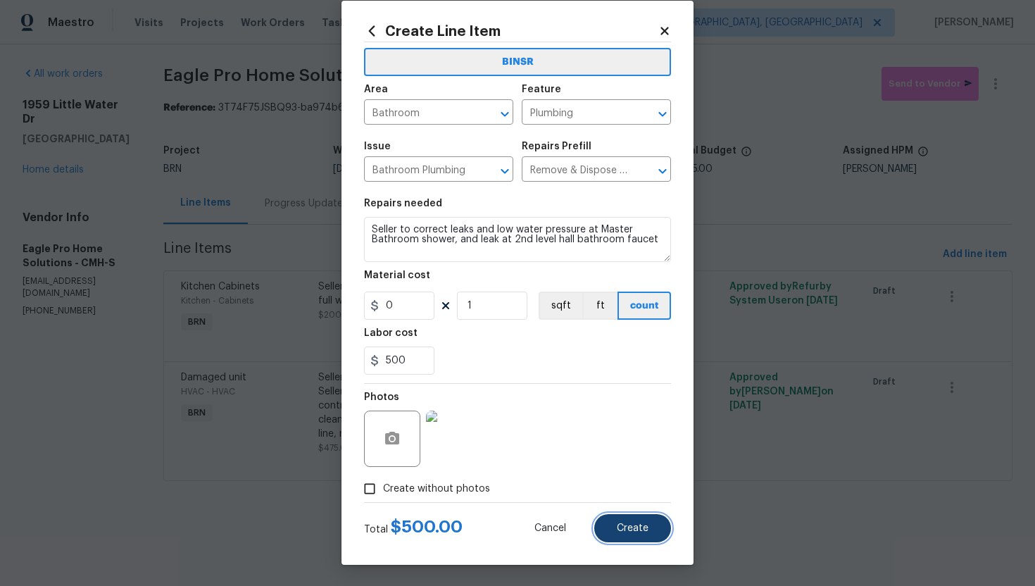
click at [616, 534] on button "Create" at bounding box center [632, 528] width 77 height 28
type input "0"
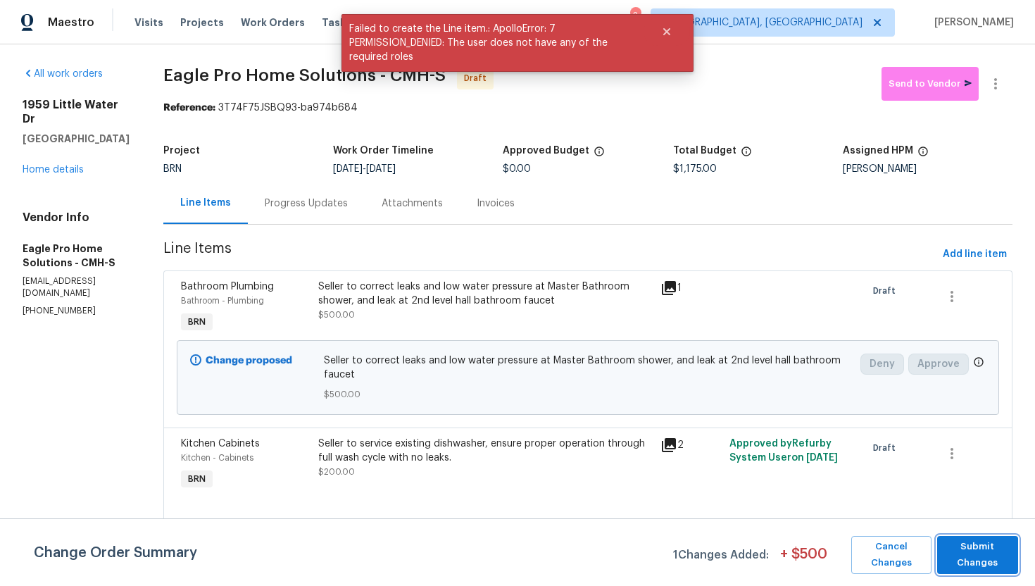
click at [956, 536] on button "Submit Changes" at bounding box center [977, 555] width 81 height 38
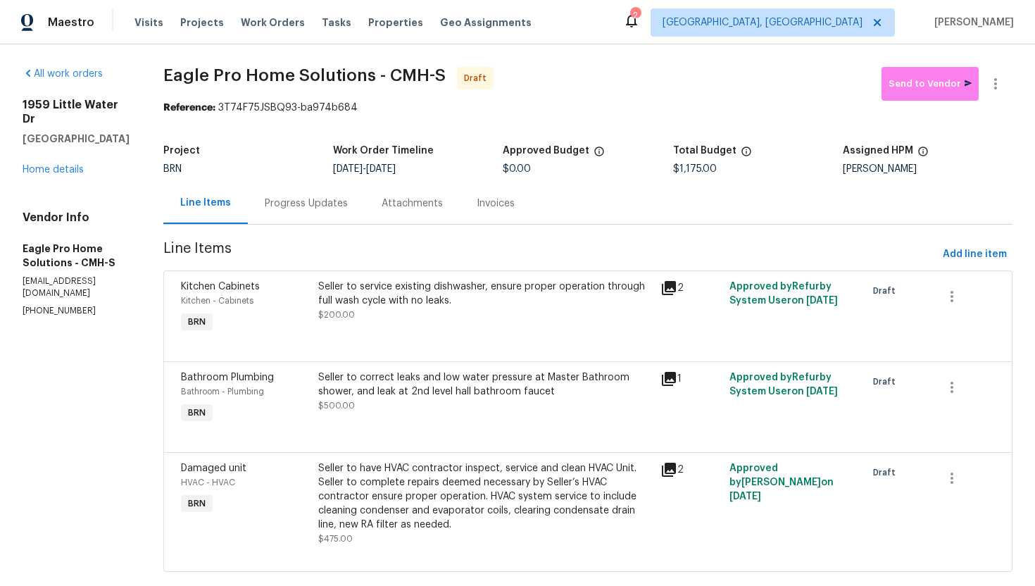
scroll to position [26, 0]
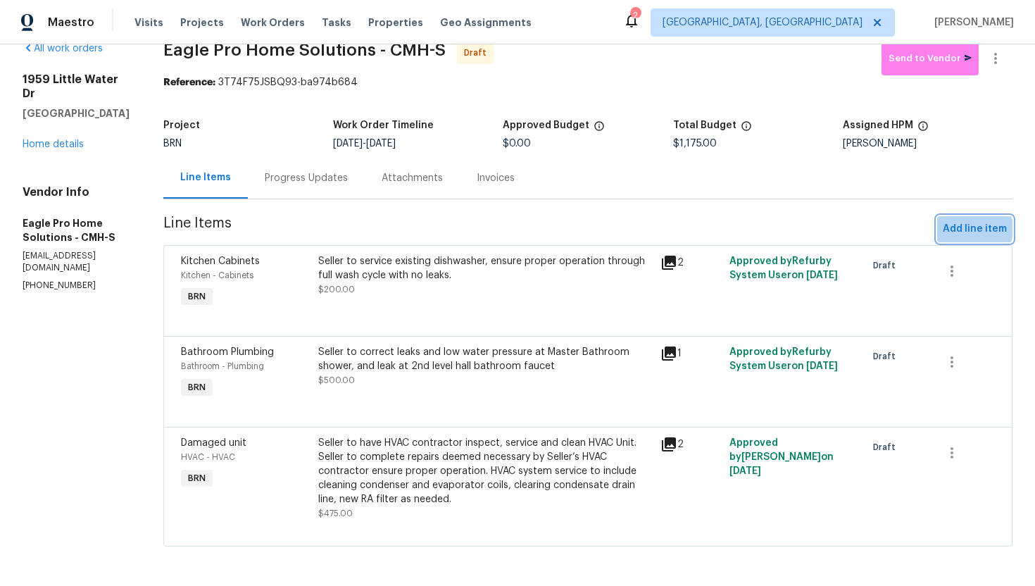
click at [971, 228] on span "Add line item" at bounding box center [975, 229] width 64 height 18
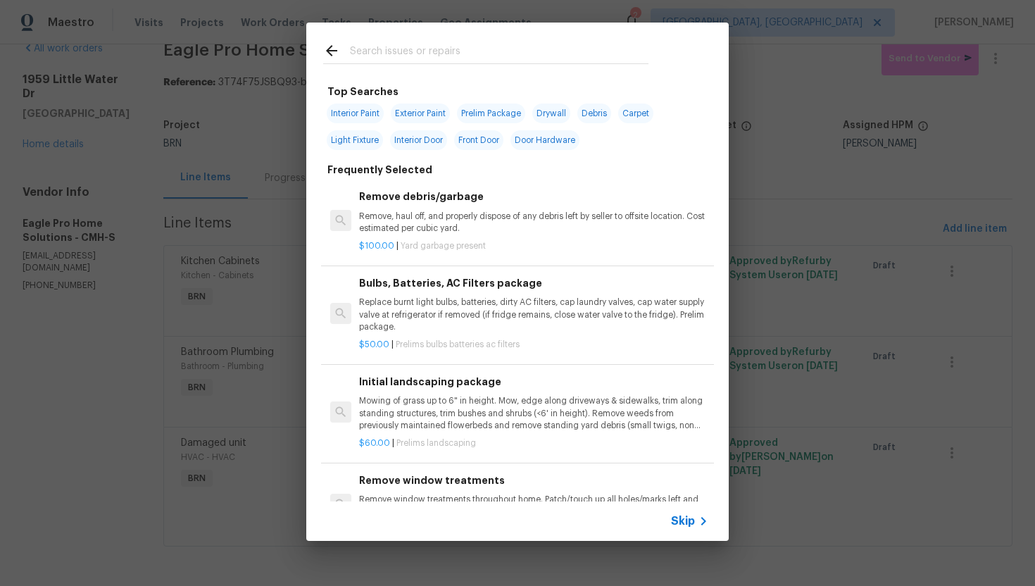
click at [691, 519] on span "Skip" at bounding box center [683, 521] width 24 height 14
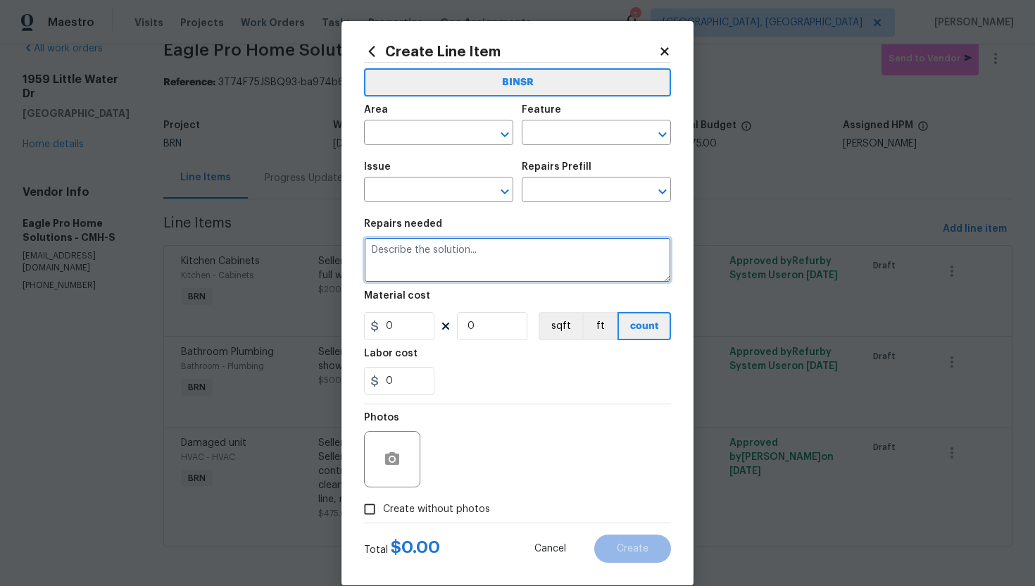
click at [515, 267] on textarea at bounding box center [517, 259] width 307 height 45
paste textarea "Seller to install hand rails at south side exterior steps. If needed paint/stai…"
type textarea "Seller to install hand rails at south side exterior steps. If needed paint/stai…"
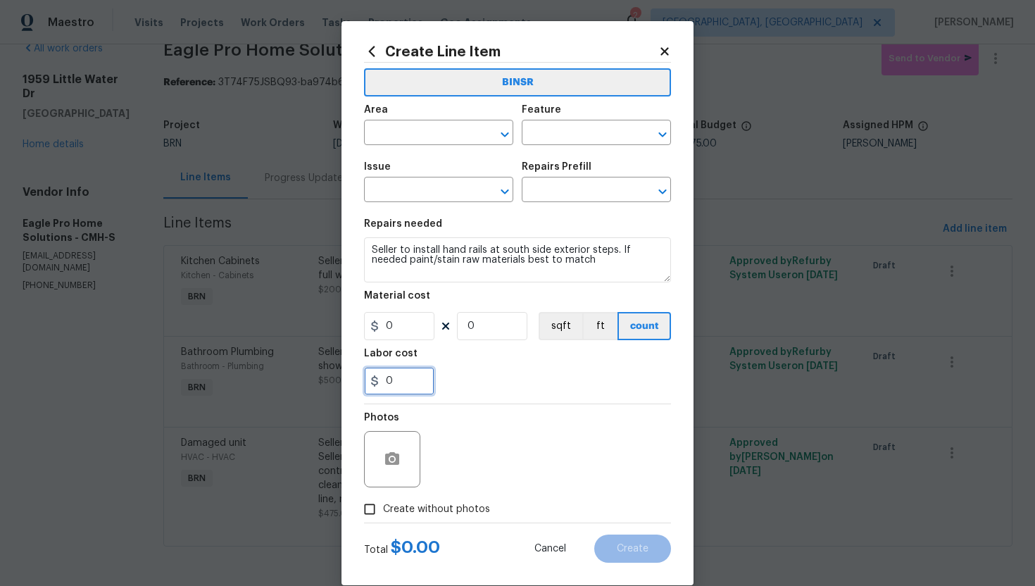
click at [384, 389] on input "0" at bounding box center [399, 381] width 70 height 28
type input "200"
click at [584, 429] on div "Photos" at bounding box center [517, 450] width 307 height 92
click at [415, 131] on input "text" at bounding box center [419, 134] width 110 height 22
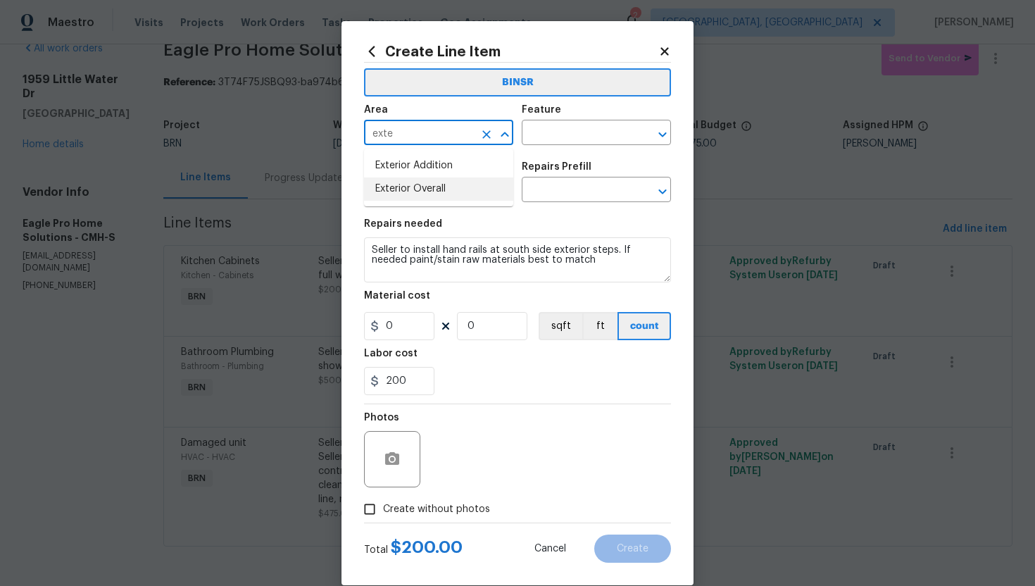
click at [415, 187] on li "Exterior Overall" at bounding box center [438, 188] width 149 height 23
type input "Exterior Overall"
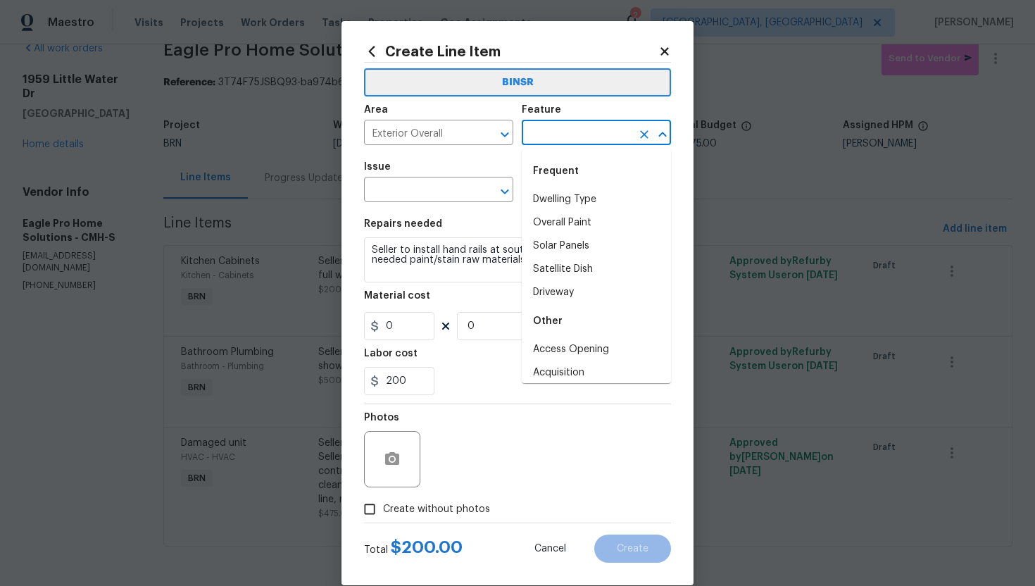
click at [589, 133] on input "text" at bounding box center [577, 134] width 110 height 22
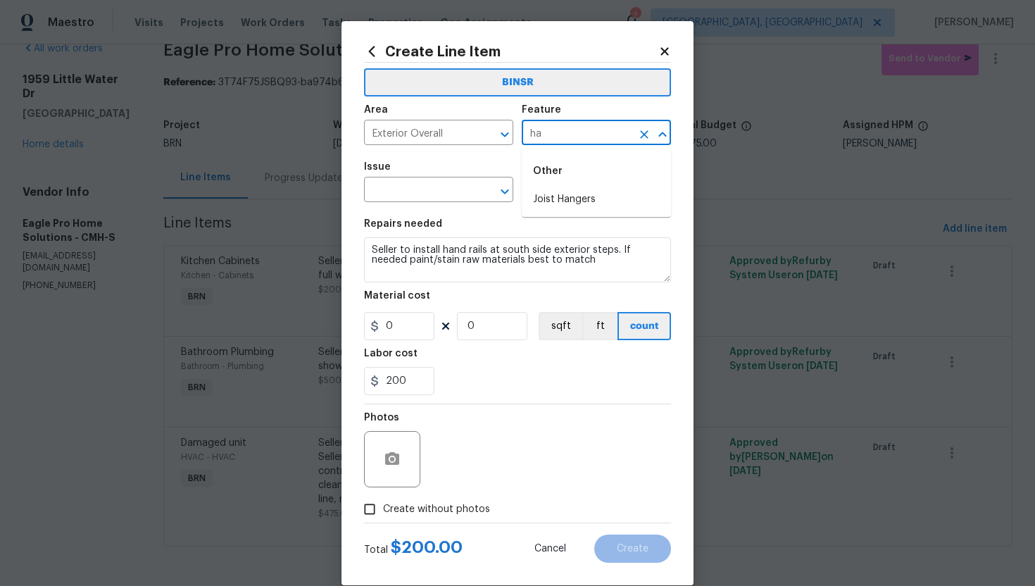
type input "h"
click at [627, 225] on li "Railings" at bounding box center [596, 222] width 149 height 23
type input "Railings"
click at [426, 196] on input "text" at bounding box center [419, 191] width 110 height 22
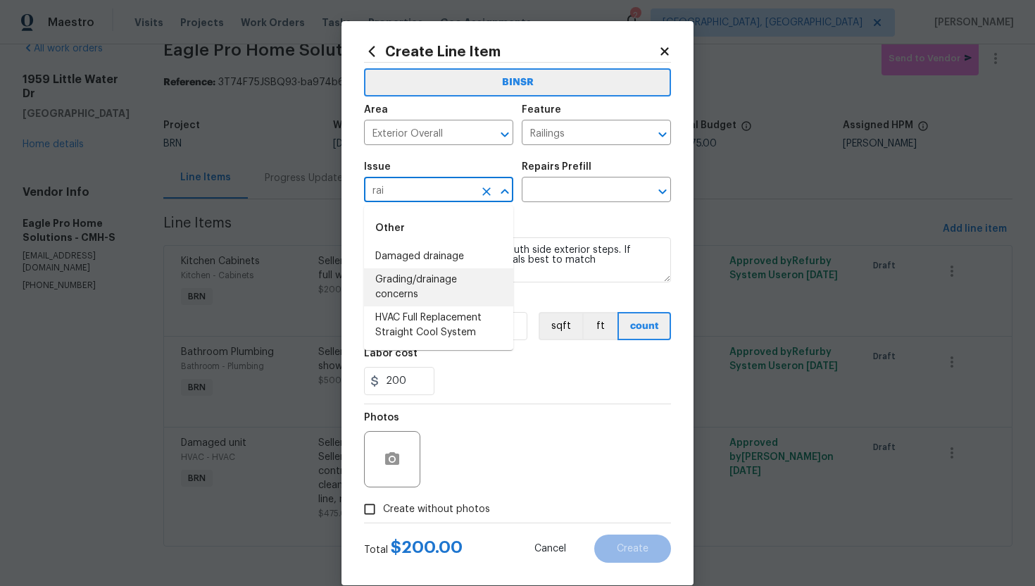
click at [424, 278] on li "Grading/drainage concerns" at bounding box center [438, 287] width 149 height 38
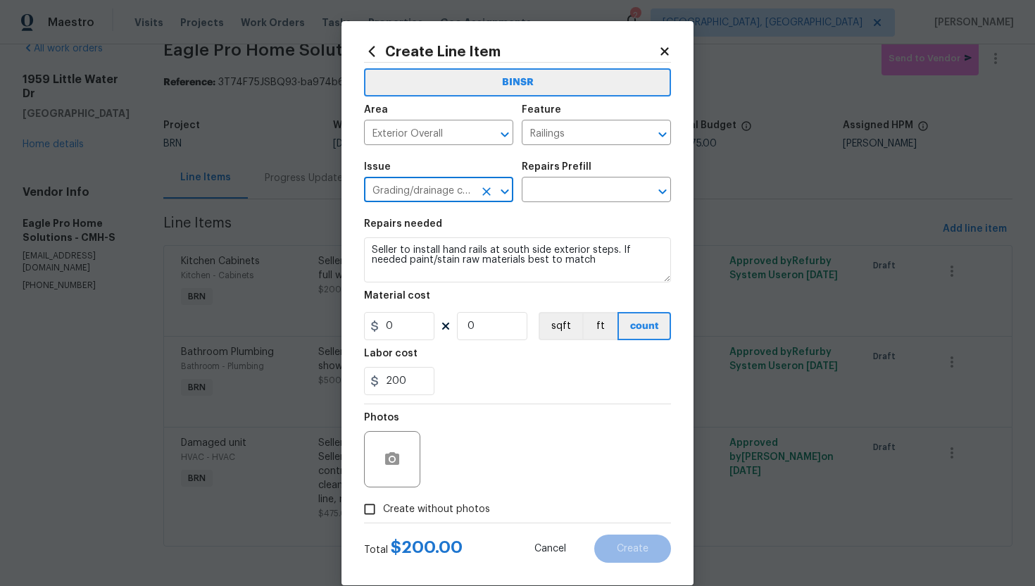
type input "Grading/drainage concerns"
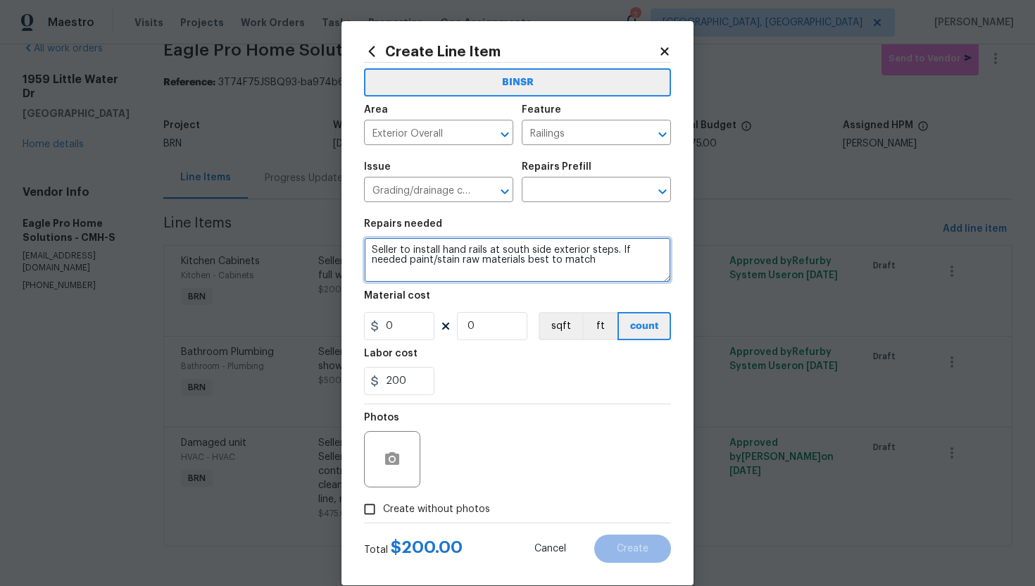
drag, startPoint x: 370, startPoint y: 249, endPoint x: 608, endPoint y: 282, distance: 240.9
click at [608, 282] on textarea "Seller to install hand rails at south side exterior steps. If needed paint/stai…" at bounding box center [517, 259] width 307 height 45
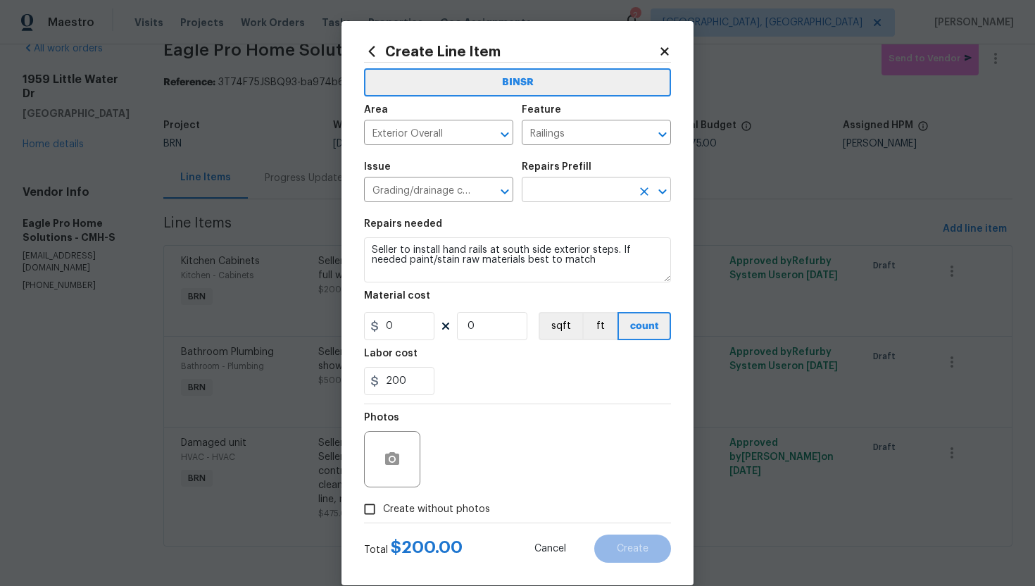
click at [595, 194] on input "text" at bounding box center [577, 191] width 110 height 22
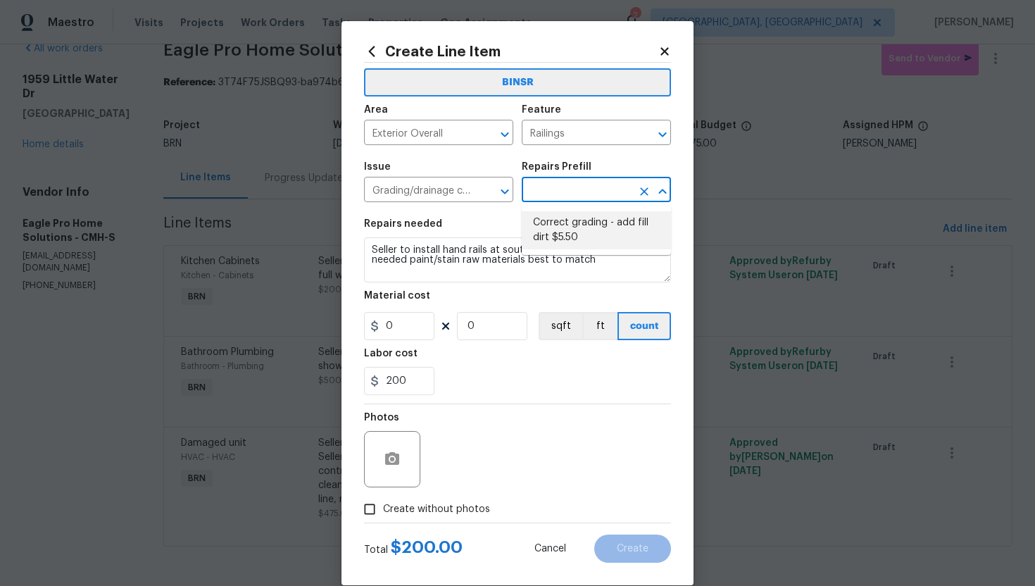
click at [588, 220] on li "Correct grading - add fill dirt $5.50" at bounding box center [596, 230] width 149 height 38
type input "Foundation"
type input "Correct grading - add fill dirt $5.50"
type textarea "Add dirt where foundation is exposed. Leave 4-6" exposed. Grade away from house."
type input "5.5"
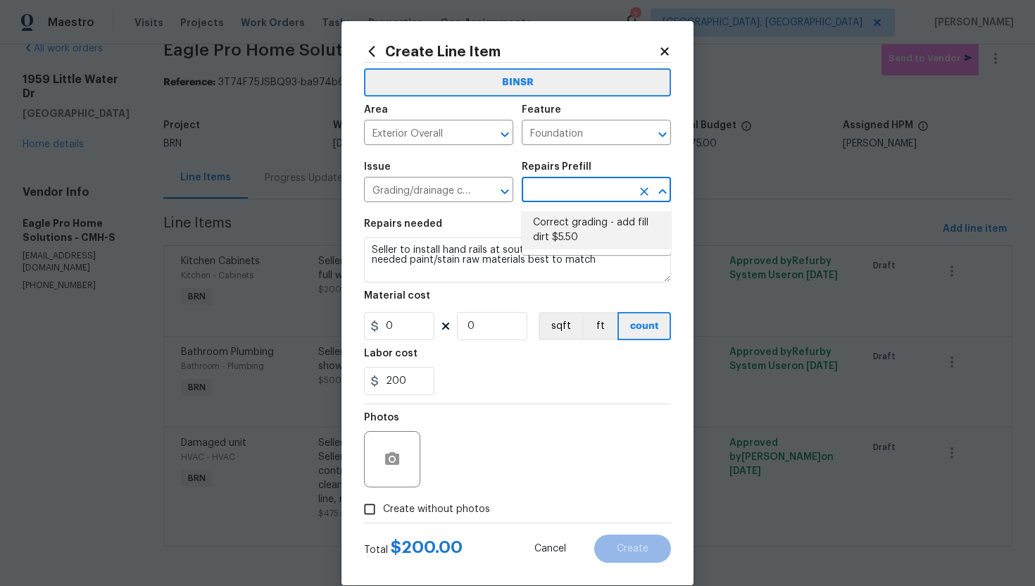
type input "1"
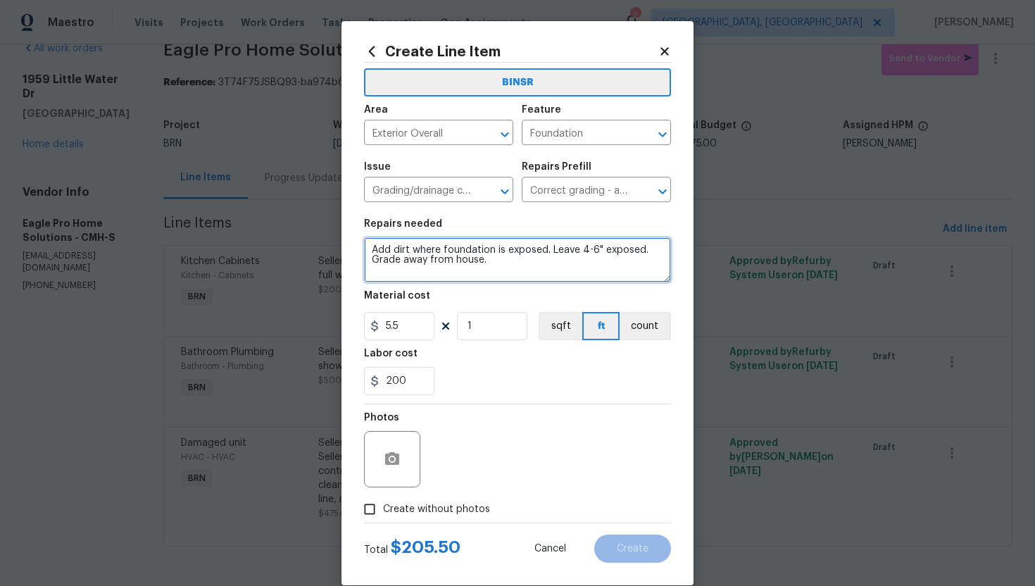
drag, startPoint x: 372, startPoint y: 248, endPoint x: 498, endPoint y: 288, distance: 132.2
click at [498, 288] on section "Repairs needed Add dirt where foundation is exposed. Leave 4-6" exposed. Grade …" at bounding box center [517, 306] width 307 height 193
paste textarea "Seller to install hand rails at south side exterior steps. If needed paint/stai…"
type textarea "Seller to install hand rails at south side exterior steps. If needed paint/stai…"
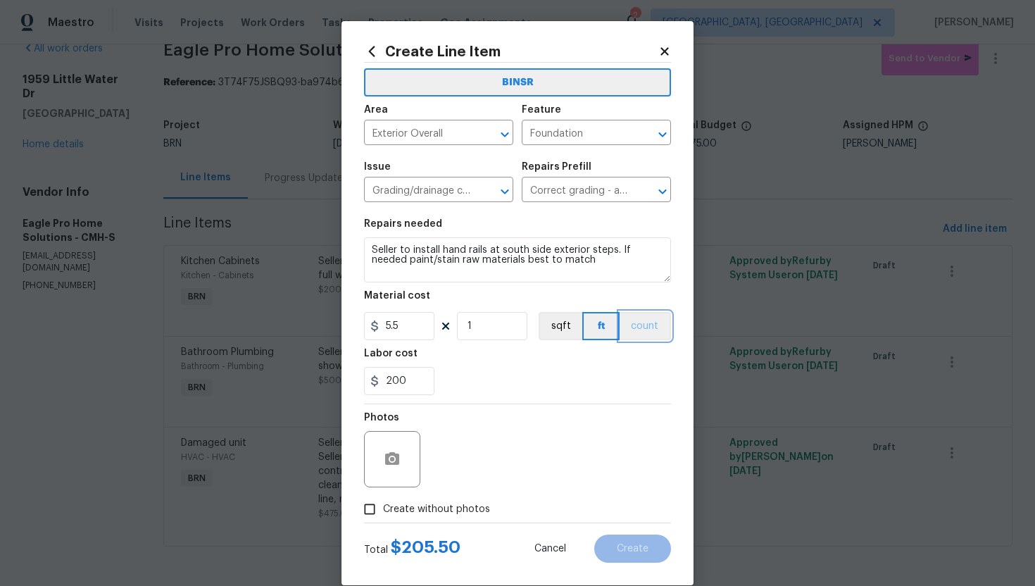
click at [638, 322] on button "count" at bounding box center [644, 326] width 51 height 28
drag, startPoint x: 408, startPoint y: 328, endPoint x: 360, endPoint y: 328, distance: 47.2
click at [360, 328] on div "Create Line Item BINSR Area Exterior Overall ​ Feature Foundation ​ Issue Gradi…" at bounding box center [517, 303] width 352 height 564
type input "0"
click at [556, 405] on div "Photos" at bounding box center [517, 450] width 307 height 92
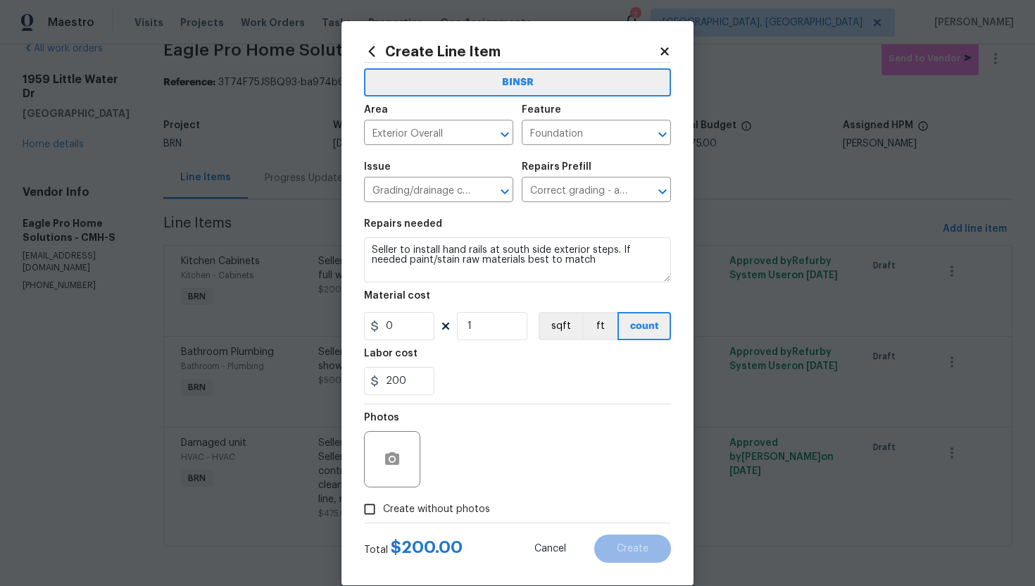
scroll to position [21, 0]
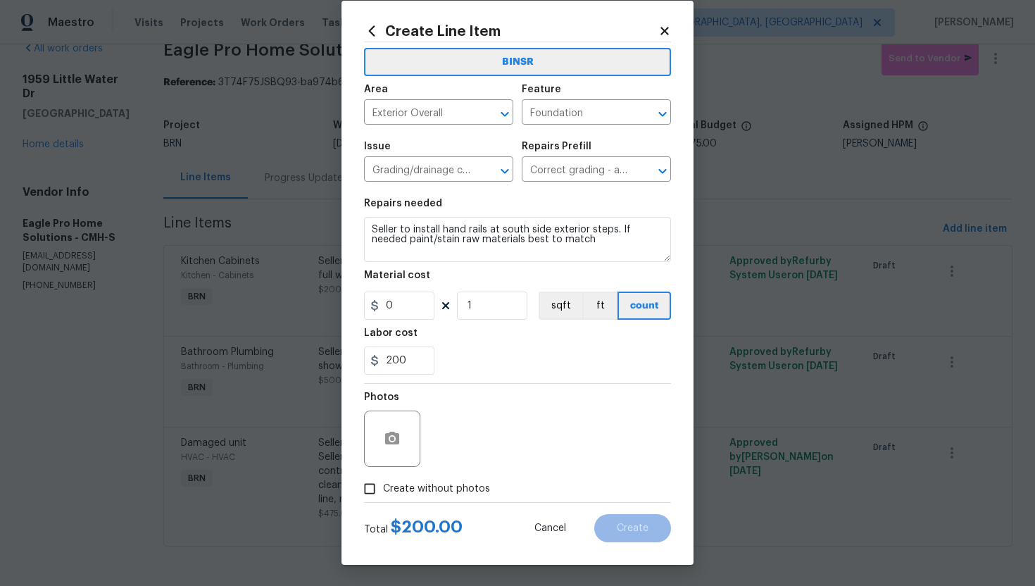
click at [471, 487] on span "Create without photos" at bounding box center [436, 489] width 107 height 15
click at [383, 487] on input "Create without photos" at bounding box center [369, 488] width 27 height 27
checkbox input "true"
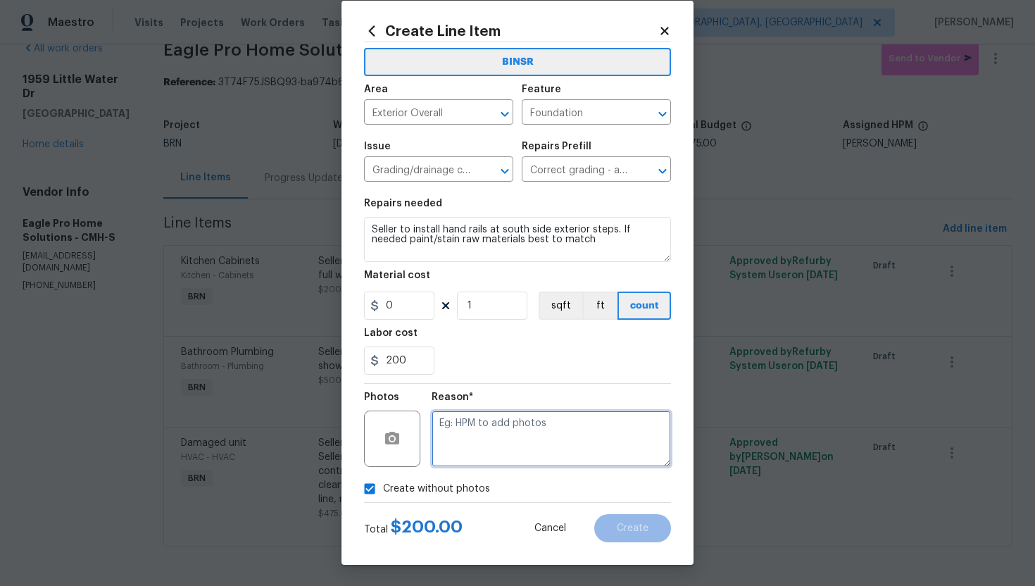
click at [516, 447] on textarea at bounding box center [551, 438] width 239 height 56
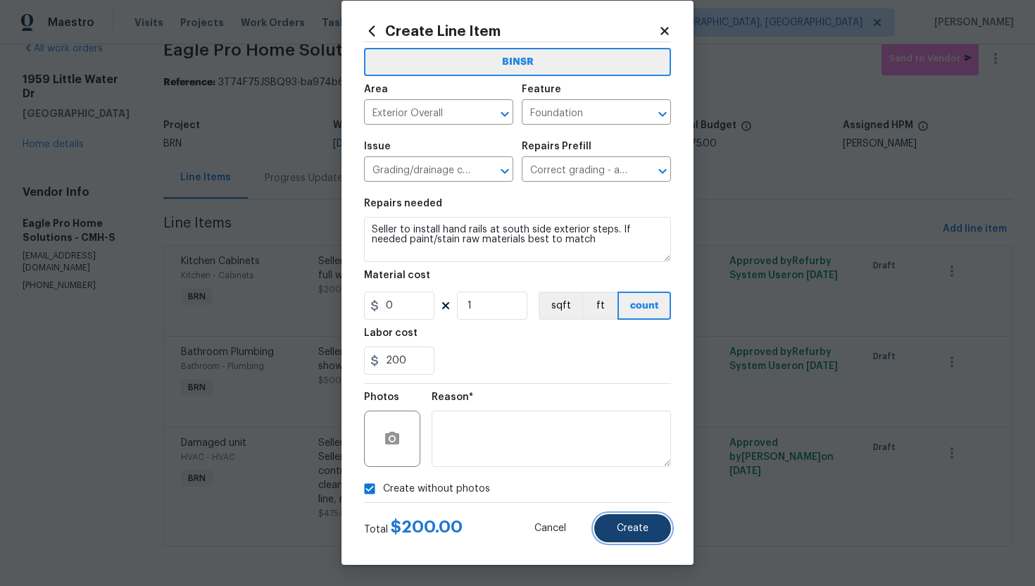
click at [624, 528] on span "Create" at bounding box center [633, 528] width 32 height 11
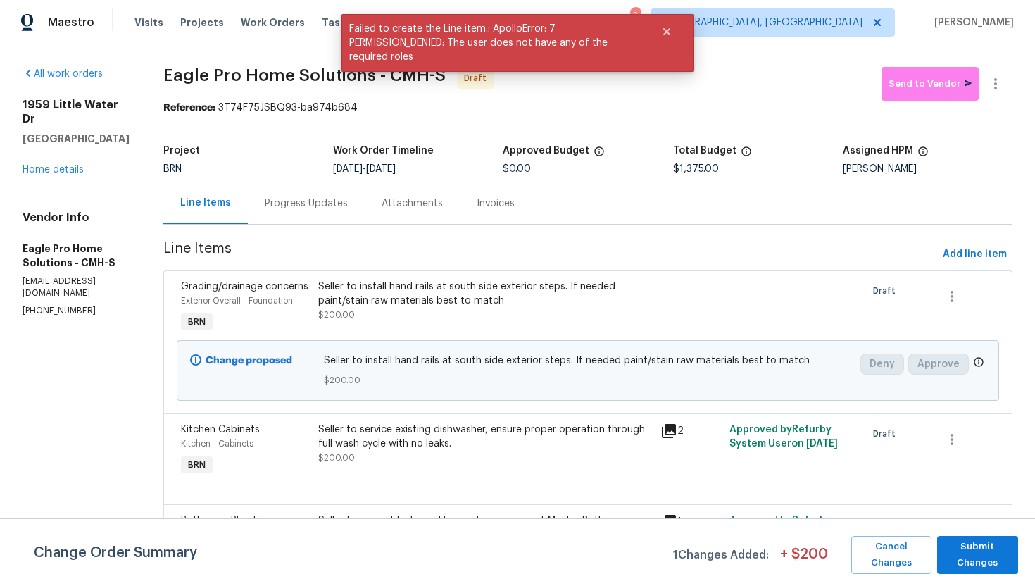
scroll to position [184, 0]
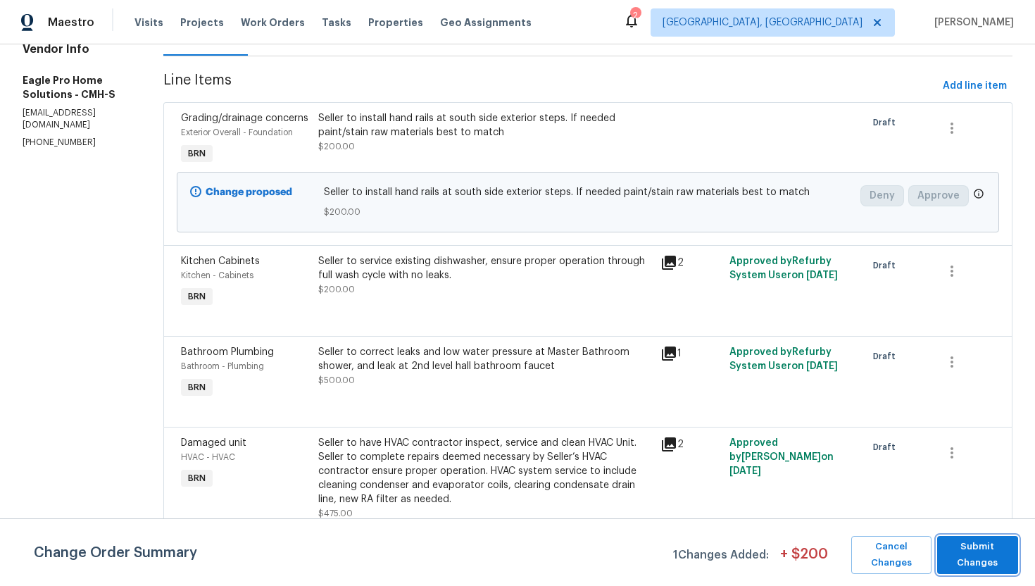
click at [977, 555] on span "Submit Changes" at bounding box center [977, 555] width 67 height 32
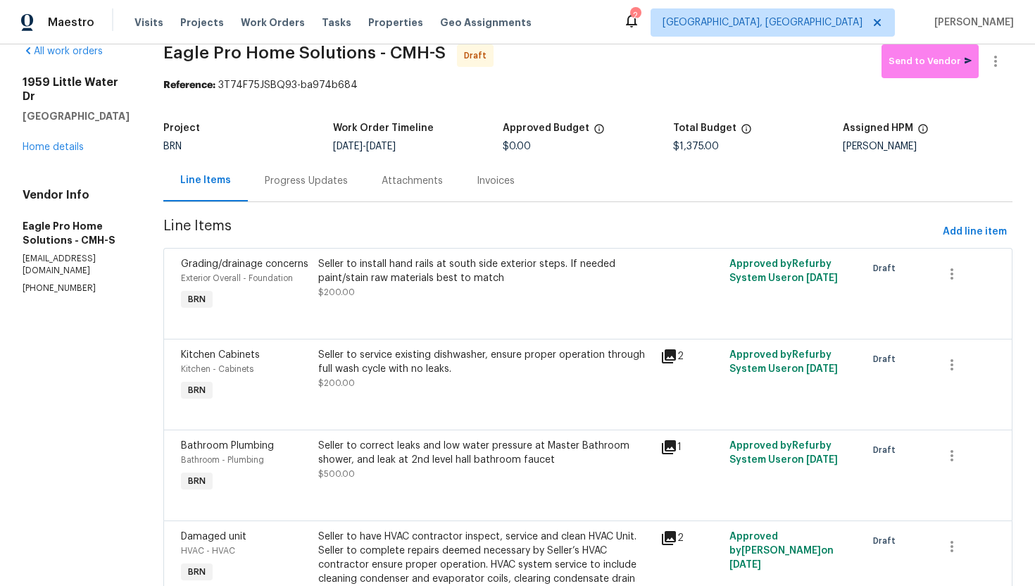
scroll to position [0, 0]
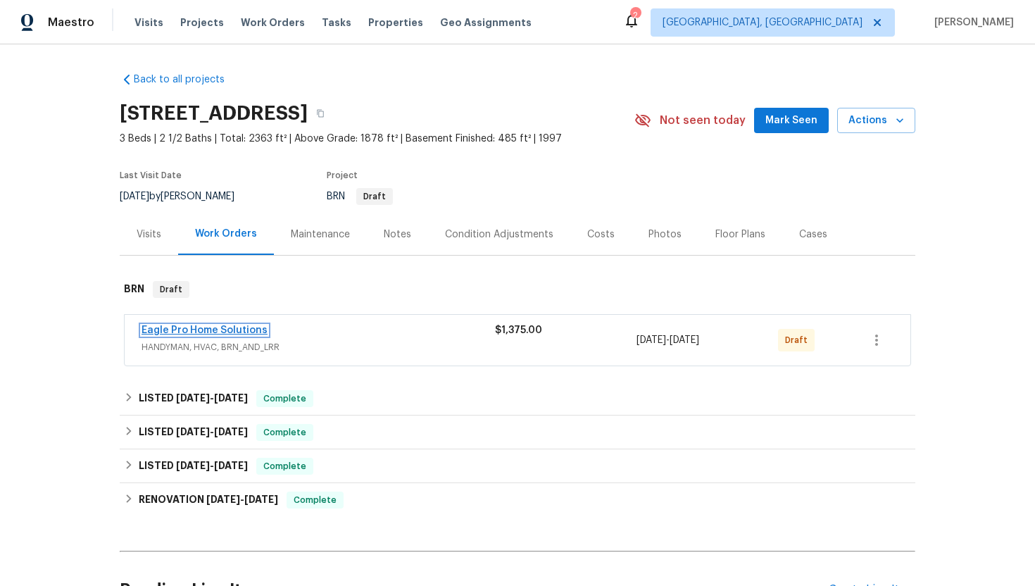
click at [223, 328] on link "Eagle Pro Home Solutions" at bounding box center [204, 330] width 126 height 10
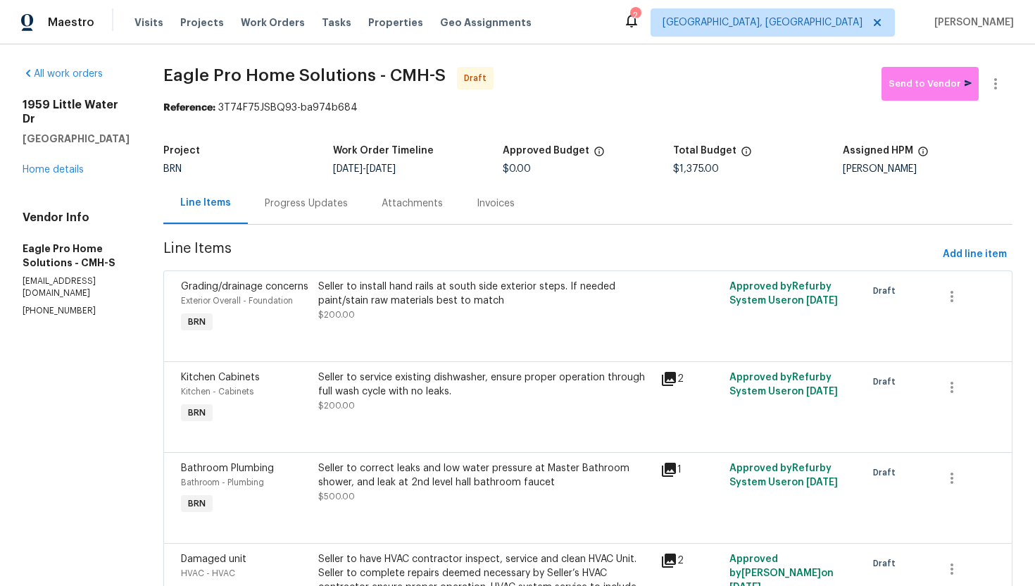
click at [365, 216] on div "Progress Updates" at bounding box center [306, 203] width 117 height 42
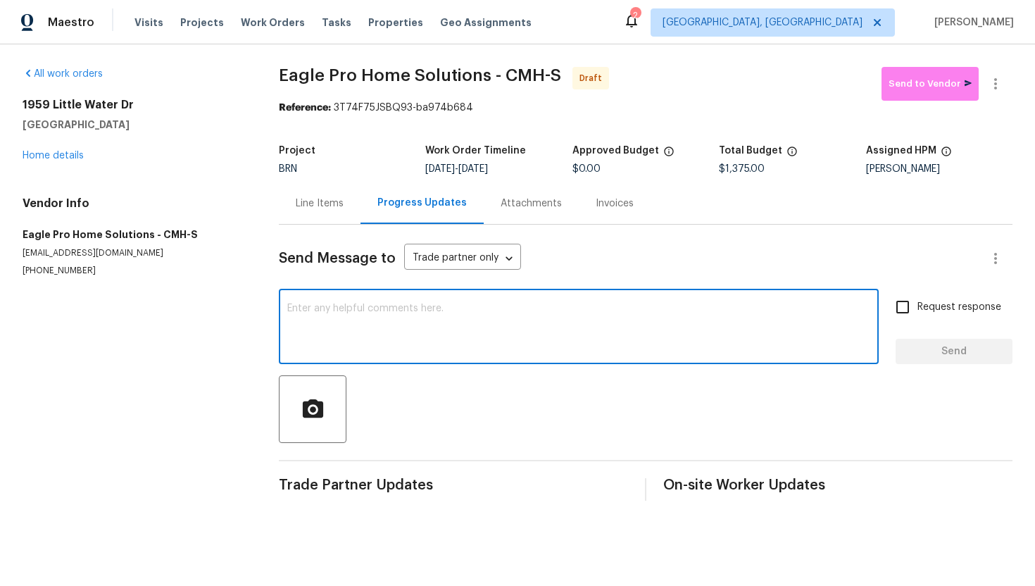
click at [453, 322] on textarea at bounding box center [578, 327] width 583 height 49
paste textarea "Hey! This is Ajay with Opendoor. I’m confirming a BRN Work Order for the proper…"
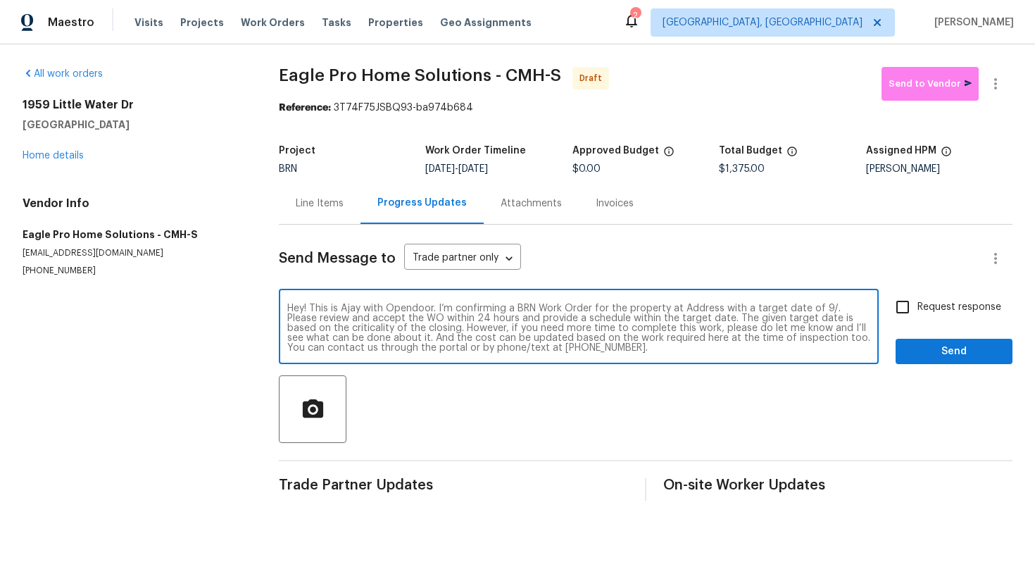
click at [698, 309] on textarea "Hey! This is Ajay with Opendoor. I’m confirming a BRN Work Order for the proper…" at bounding box center [578, 327] width 583 height 49
paste textarea "1959 Little Water Dr, Columbus, OH 43223"
click at [424, 319] on textarea "Hey! This is Ajay with Opendoor. I’m confirming a BRN Work Order for the proper…" at bounding box center [578, 327] width 583 height 49
type textarea "Hey! This is Ajay with Opendoor. I’m confirming a BRN Work Order for the proper…"
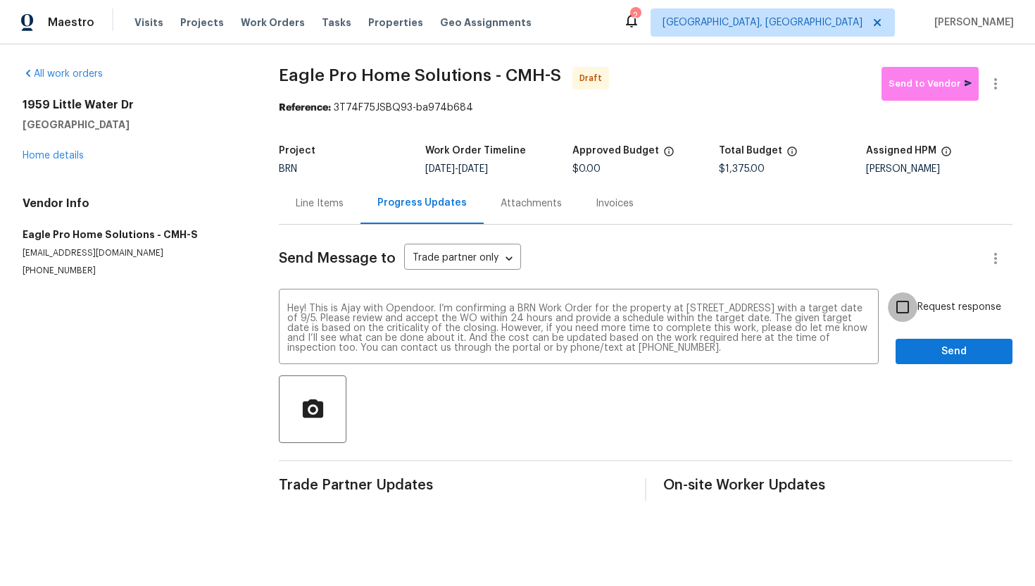
click at [912, 311] on input "Request response" at bounding box center [903, 307] width 30 height 30
checkbox input "true"
click at [931, 352] on span "Send" at bounding box center [954, 352] width 94 height 18
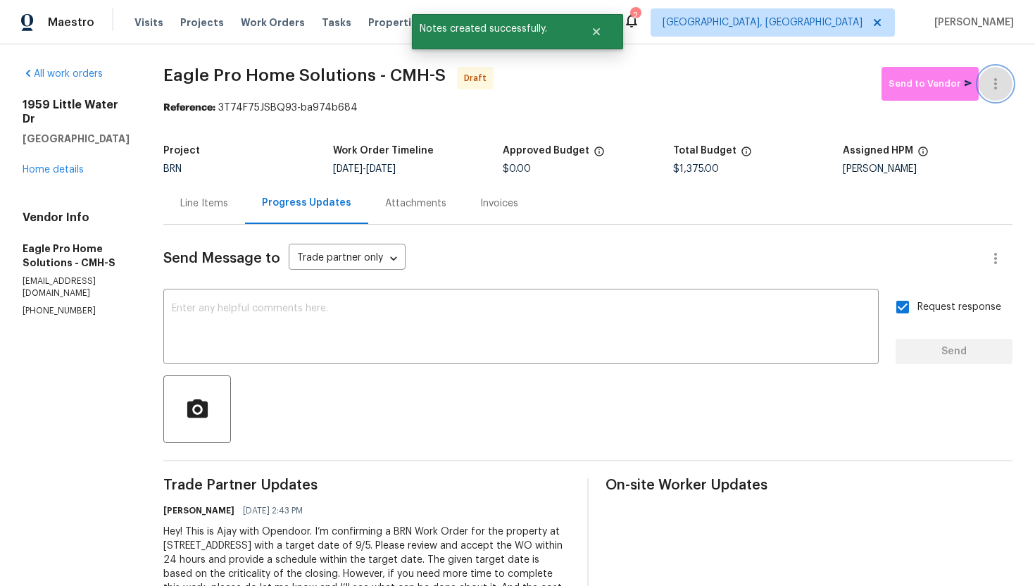
click at [995, 89] on icon "button" at bounding box center [995, 83] width 17 height 17
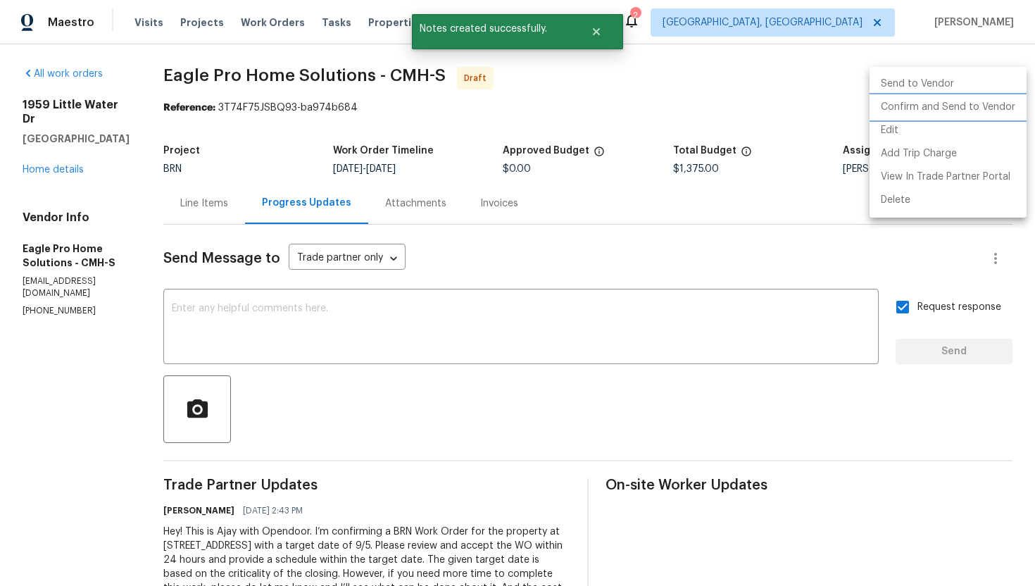
click at [988, 113] on li "Confirm and Send to Vendor" at bounding box center [947, 107] width 157 height 23
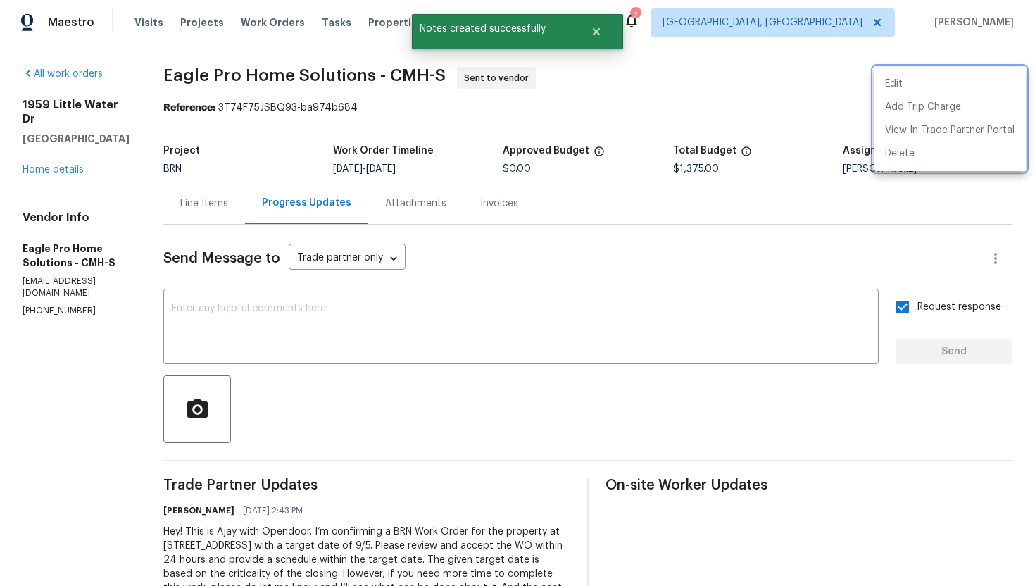
click at [634, 248] on div at bounding box center [517, 293] width 1035 height 586
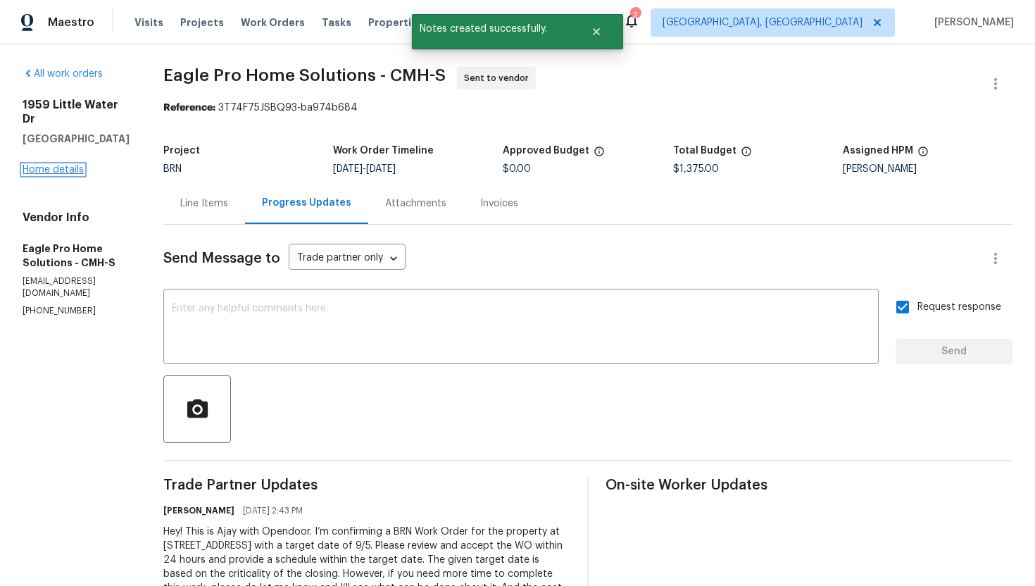
click at [78, 165] on link "Home details" at bounding box center [53, 170] width 61 height 10
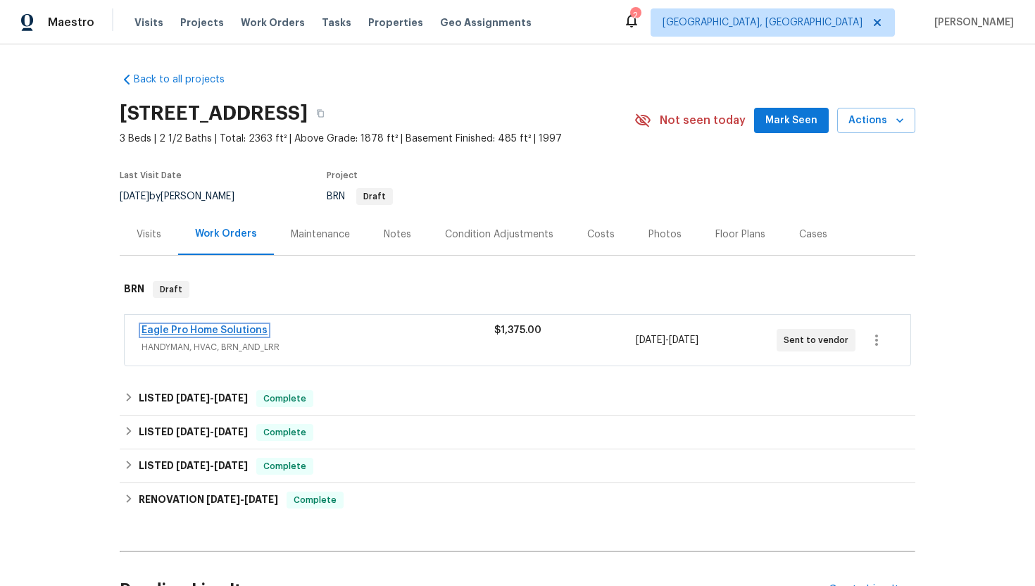
click at [204, 326] on link "Eagle Pro Home Solutions" at bounding box center [204, 330] width 126 height 10
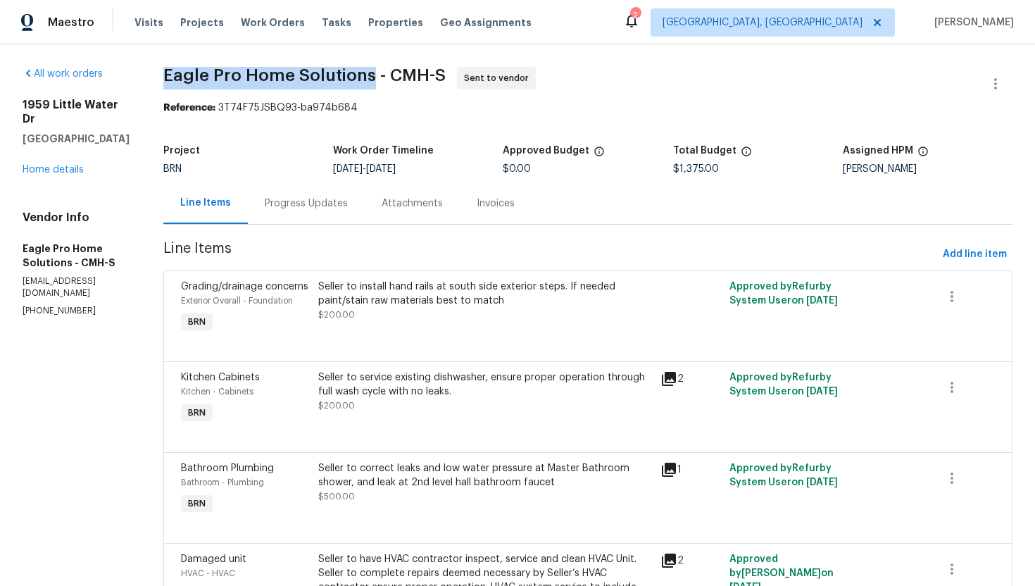
drag, startPoint x: 193, startPoint y: 73, endPoint x: 404, endPoint y: 74, distance: 211.2
click at [404, 74] on div "All work orders 1959 Little Water Dr Columbus, OH 43223 Home details Vendor Inf…" at bounding box center [517, 373] width 1035 height 658
copy span "Eagle Pro Home Solutions"
click at [633, 99] on span "Eagle Pro Home Solutions - CMH-S Sent to vendor" at bounding box center [570, 84] width 815 height 34
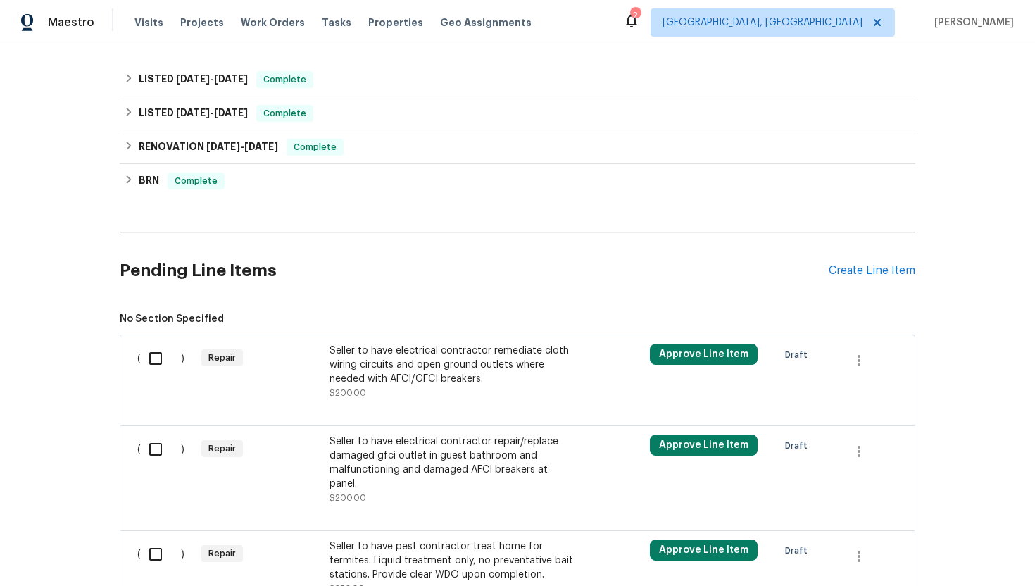
scroll to position [1426, 0]
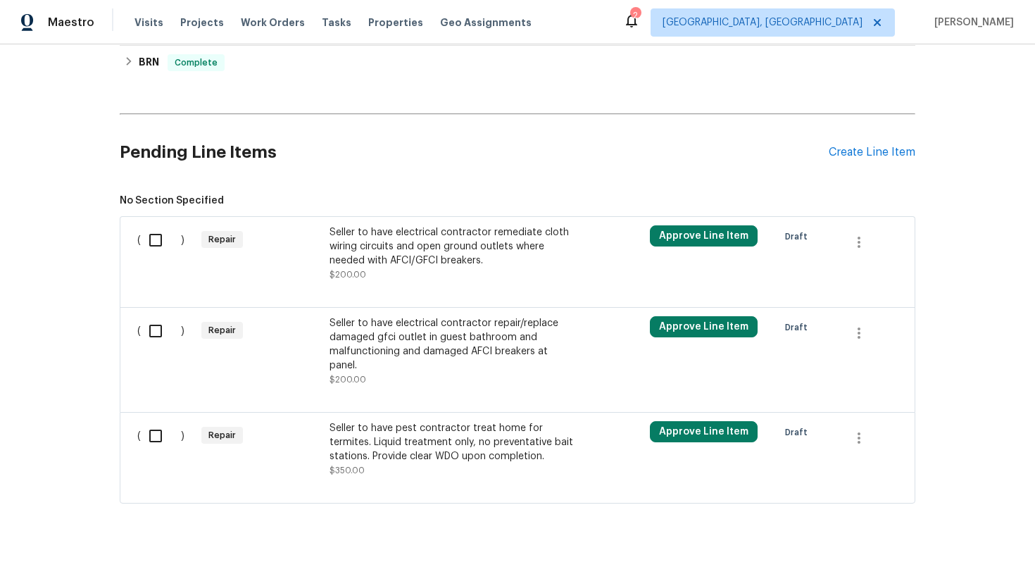
click at [430, 433] on div "Seller to have pest contractor treat home for termites. Liquid treatment only, …" at bounding box center [453, 442] width 248 height 42
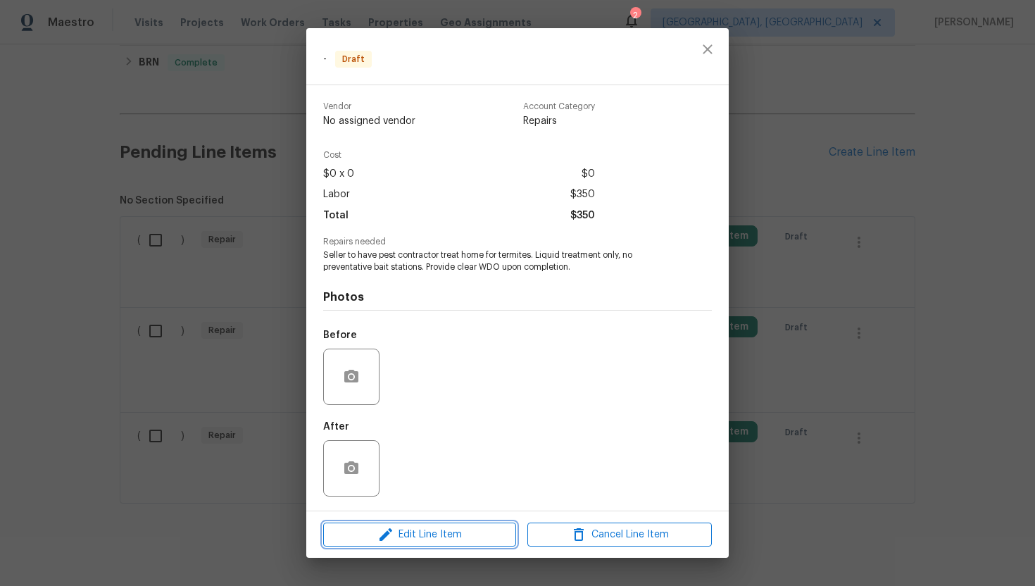
click at [441, 533] on span "Edit Line Item" at bounding box center [419, 535] width 184 height 18
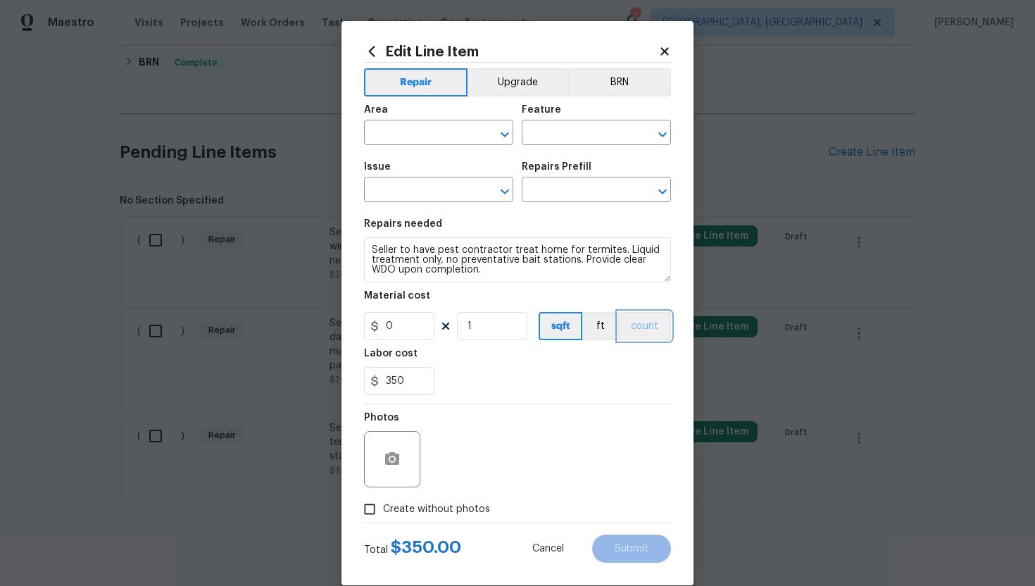
click at [648, 339] on button "count" at bounding box center [644, 326] width 53 height 28
click at [615, 90] on button "BRN" at bounding box center [618, 82] width 103 height 28
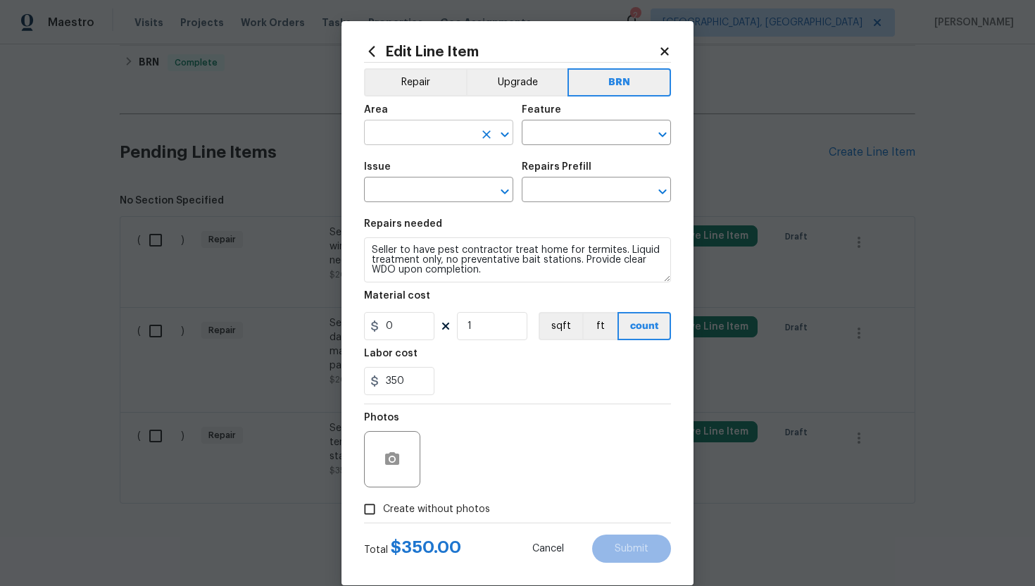
click at [439, 132] on input "text" at bounding box center [419, 134] width 110 height 22
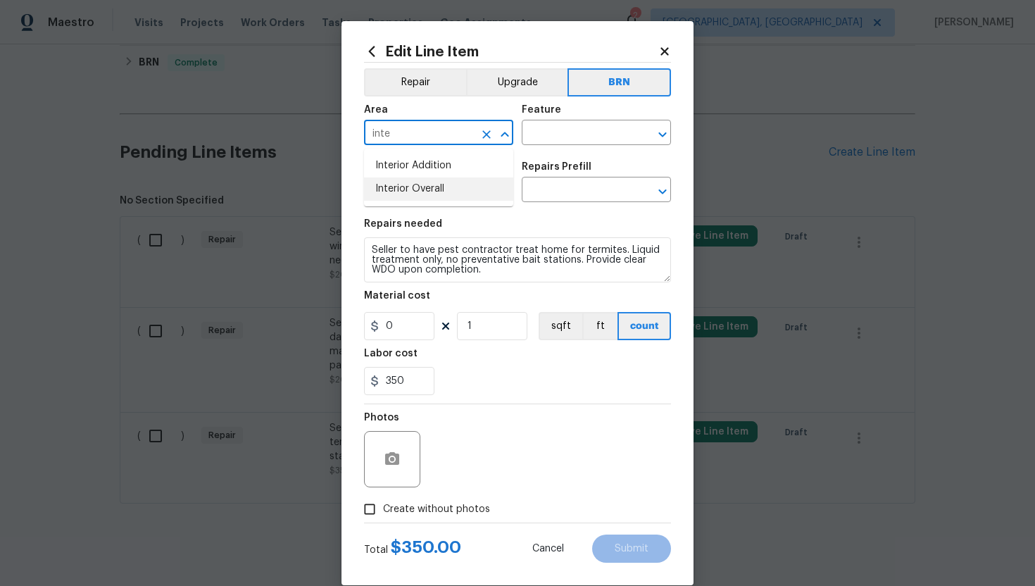
click at [446, 185] on li "Interior Overall" at bounding box center [438, 188] width 149 height 23
type input "Interior Overall"
click at [548, 133] on input "text" at bounding box center [577, 134] width 110 height 22
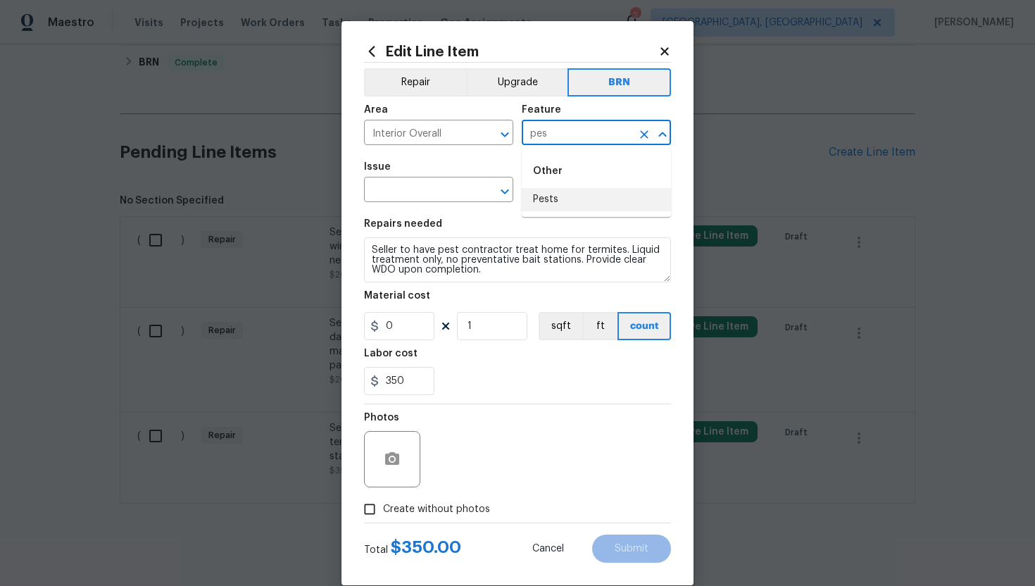
click at [555, 200] on li "Pests" at bounding box center [596, 199] width 149 height 23
type input "Pests"
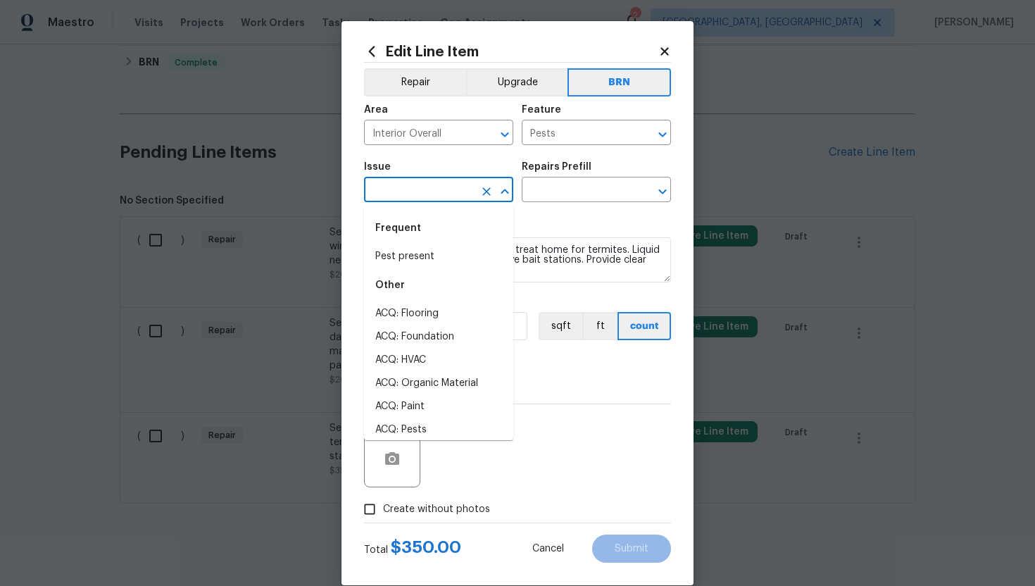
click at [423, 187] on input "text" at bounding box center [419, 191] width 110 height 22
click at [432, 253] on li "Pest present" at bounding box center [438, 256] width 149 height 23
type input "Pest present"
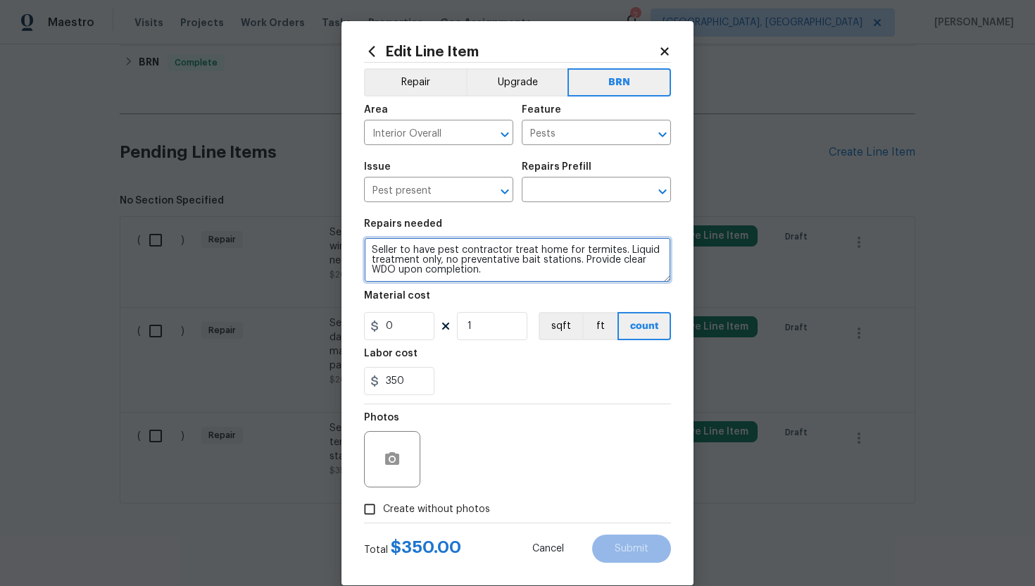
drag, startPoint x: 370, startPoint y: 251, endPoint x: 515, endPoint y: 283, distance: 148.6
click at [515, 283] on section "Repairs needed Seller to have pest contractor treat home for termites. Liquid t…" at bounding box center [517, 306] width 307 height 193
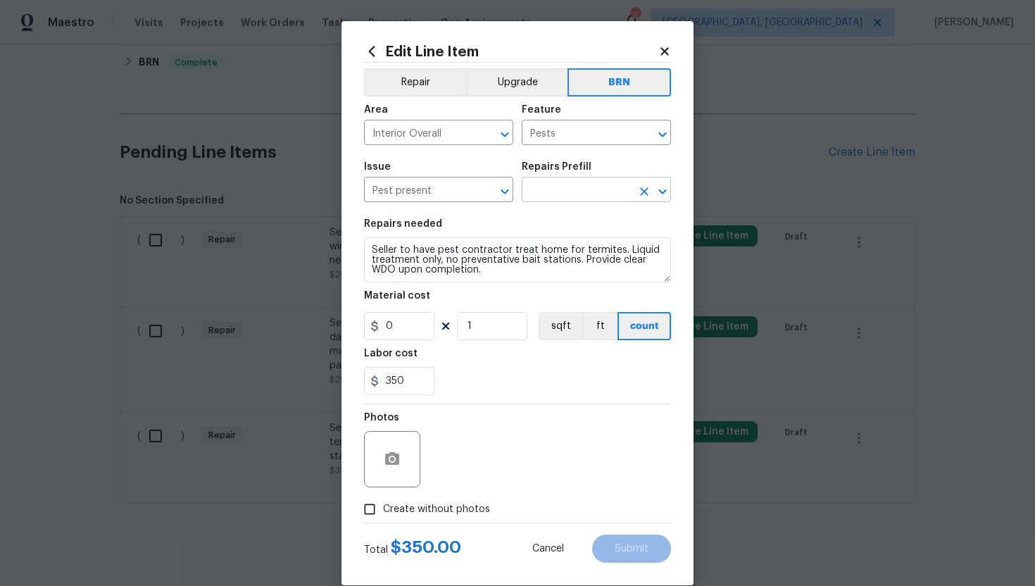
click at [579, 193] on input "text" at bounding box center [577, 191] width 110 height 22
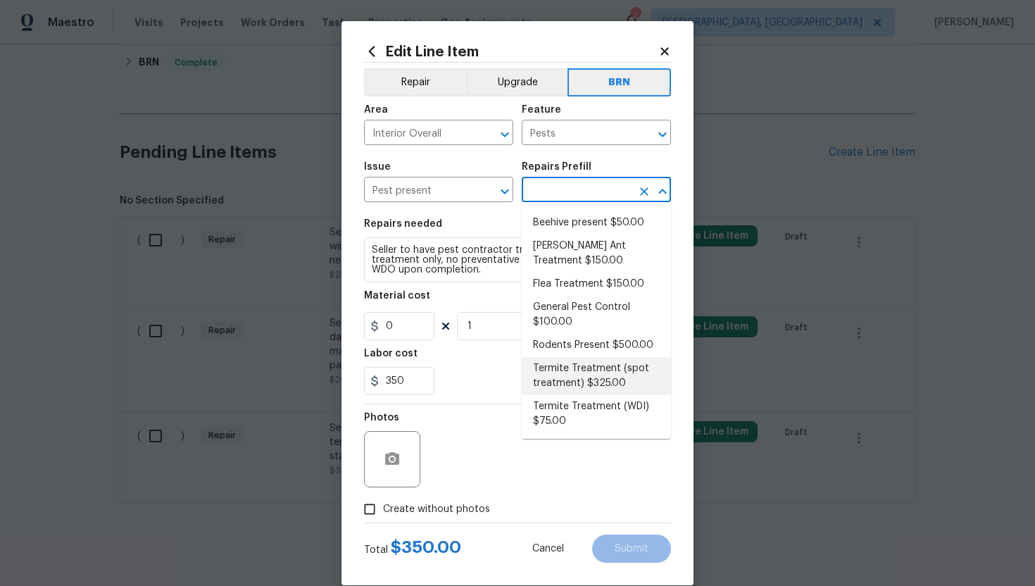
click at [567, 371] on li "Termite Treatment (spot treatment) $325.00" at bounding box center [596, 376] width 149 height 38
type input "Termite Treatment (spot treatment) $325.00"
type textarea "Spot treat for active termite infestation and provide a clear WDI report"
type input "325"
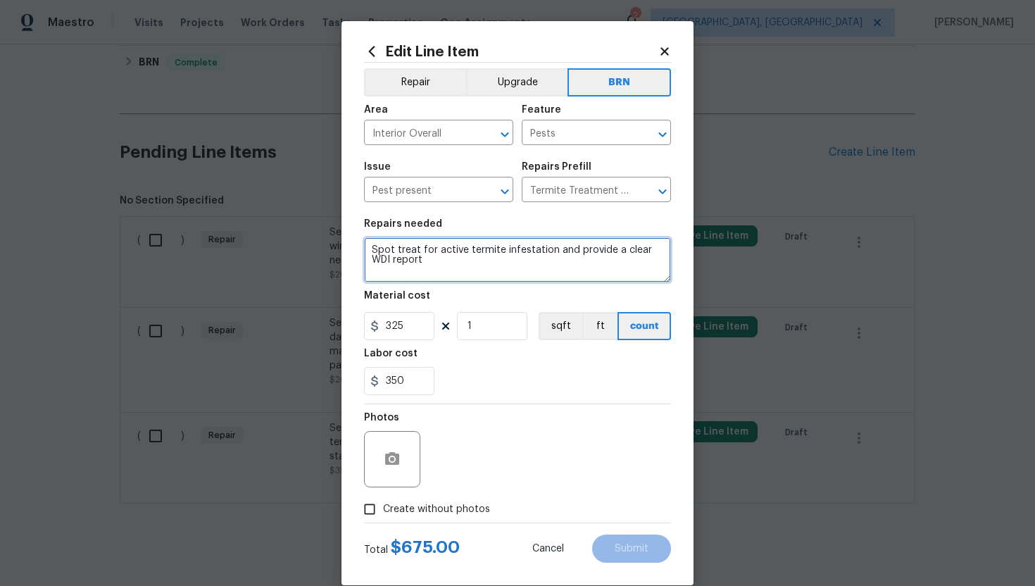
drag, startPoint x: 370, startPoint y: 252, endPoint x: 434, endPoint y: 278, distance: 69.8
click at [434, 278] on textarea "Spot treat for active termite infestation and provide a clear WDI report" at bounding box center [517, 259] width 307 height 45
paste textarea "eller to have pest contractor treat home for termites. Liquid treatment only, n…"
type textarea "Seller to have pest contractor treat home for termites. Liquid treatment only, …"
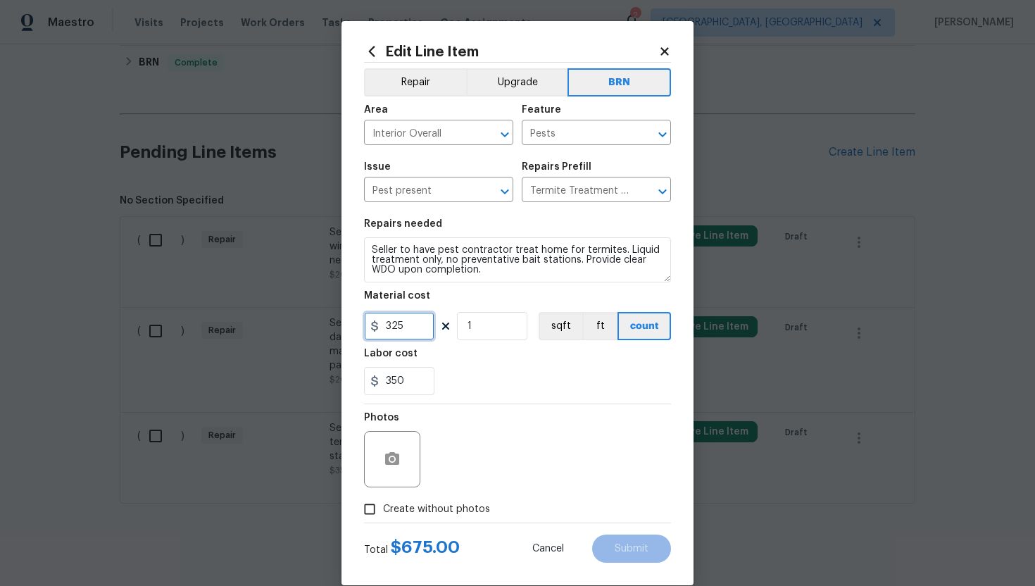
drag, startPoint x: 411, startPoint y: 329, endPoint x: 370, endPoint y: 328, distance: 41.5
click at [370, 328] on div "325" at bounding box center [399, 326] width 70 height 28
type input "0"
click at [487, 435] on div "Photos" at bounding box center [517, 450] width 307 height 92
click at [424, 505] on span "Create without photos" at bounding box center [436, 509] width 107 height 15
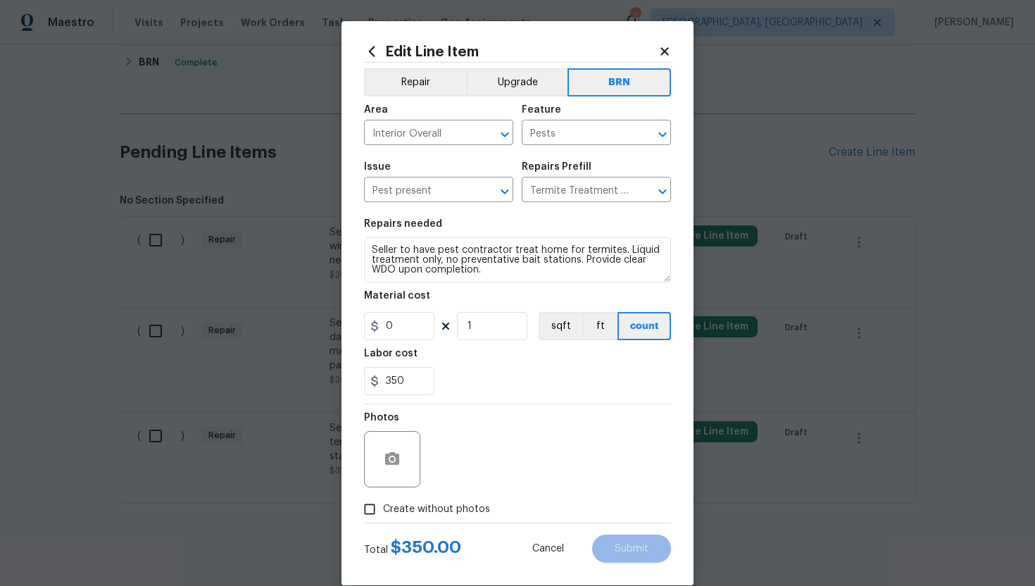
click at [383, 505] on input "Create without photos" at bounding box center [369, 509] width 27 height 27
checkbox input "true"
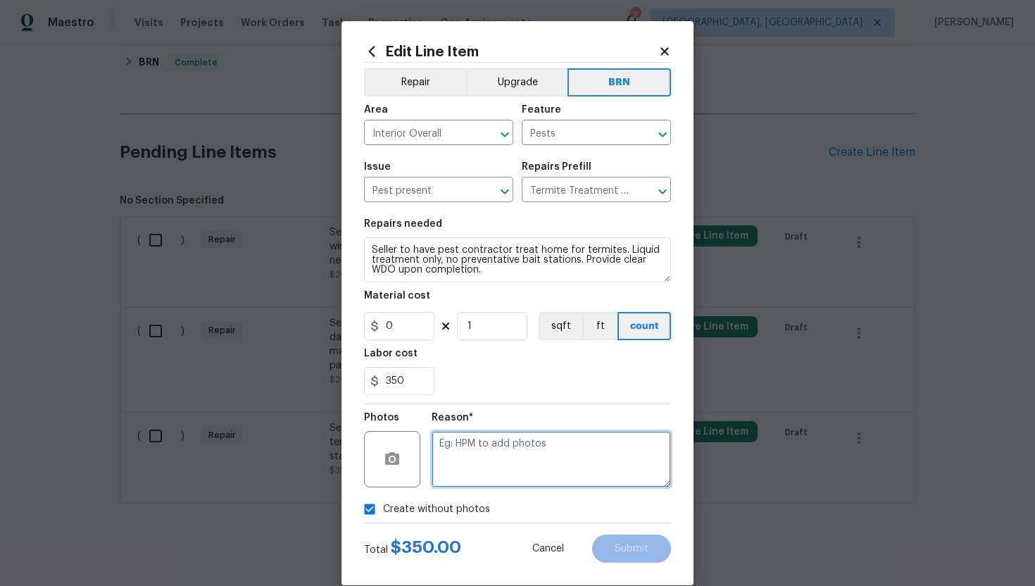
click at [474, 481] on textarea at bounding box center [551, 459] width 239 height 56
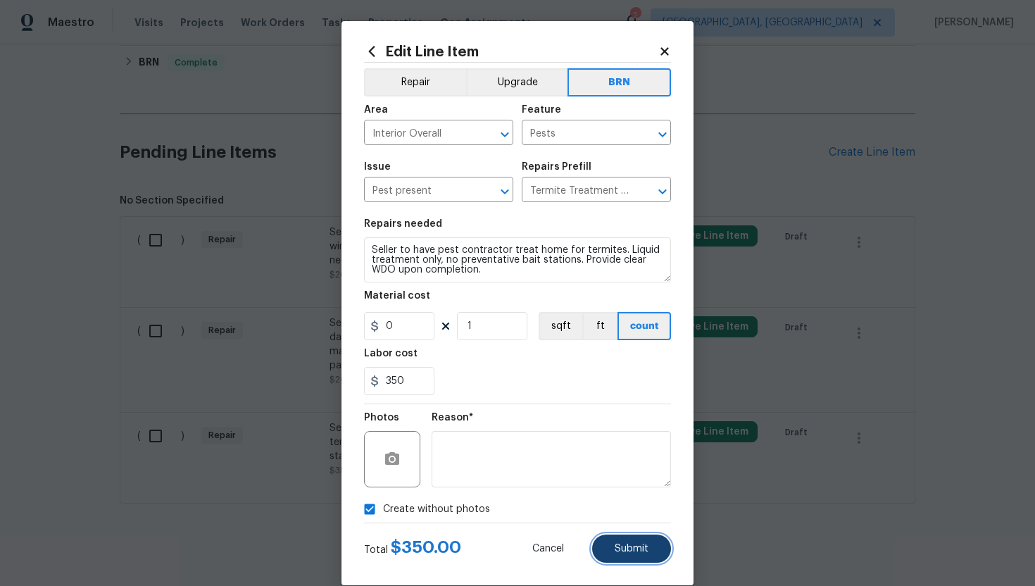
click at [615, 543] on span "Submit" at bounding box center [632, 548] width 34 height 11
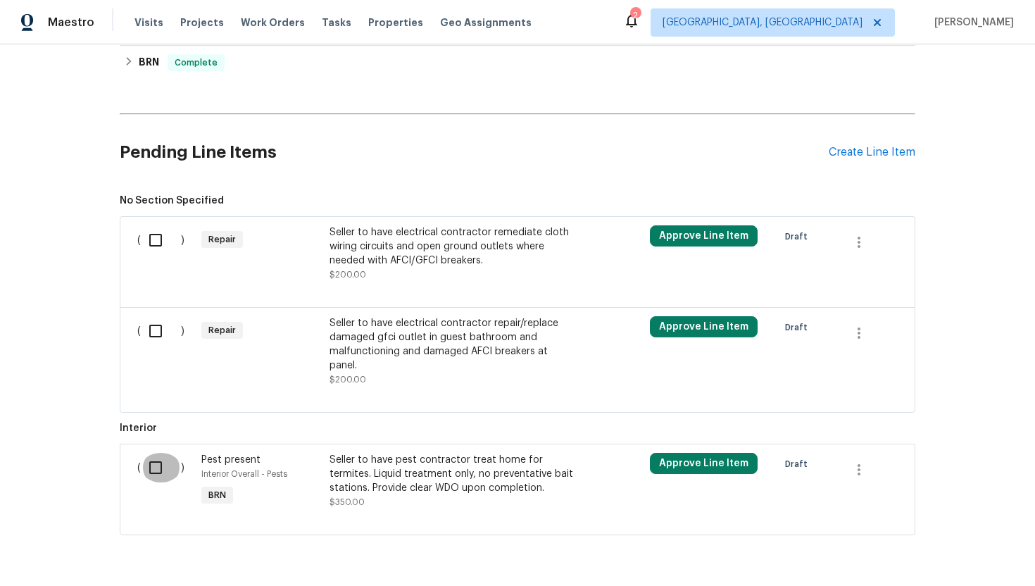
click at [158, 453] on input "checkbox" at bounding box center [161, 468] width 40 height 30
checkbox input "true"
click at [971, 546] on span "Create Work Order" at bounding box center [954, 551] width 94 height 18
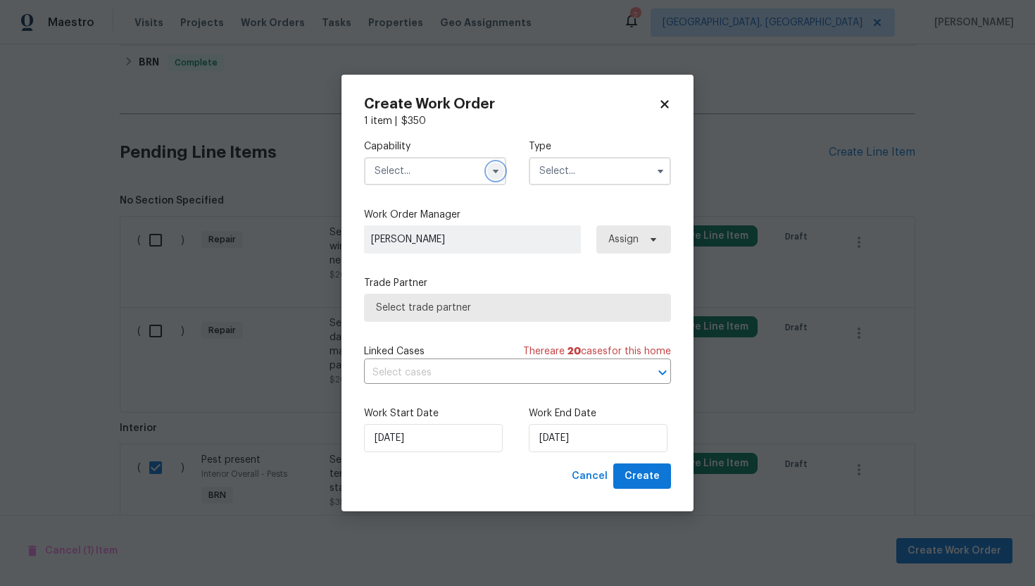
click at [493, 167] on icon "button" at bounding box center [495, 170] width 11 height 11
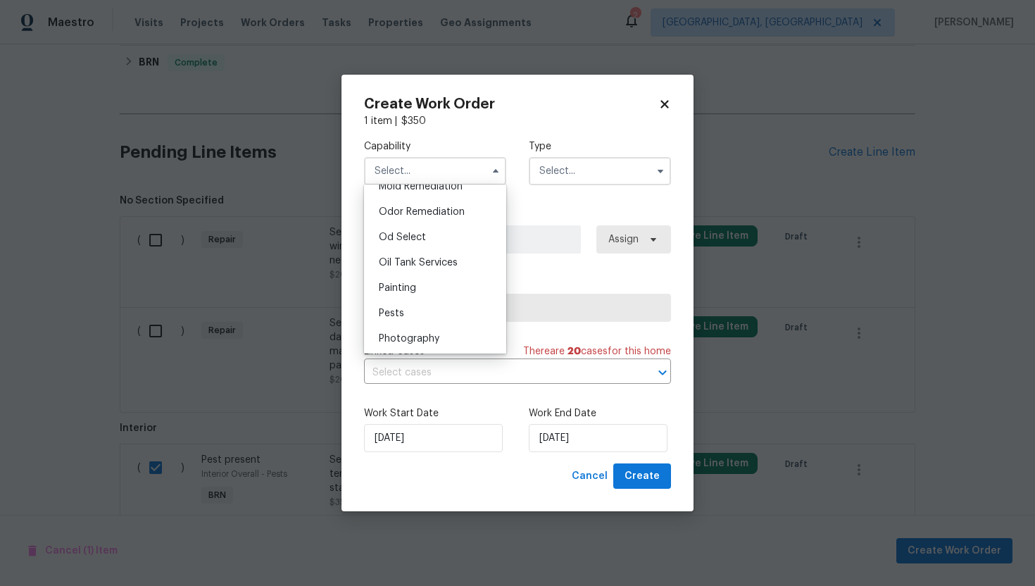
scroll to position [1097, 0]
click at [451, 304] on div "Pests" at bounding box center [434, 310] width 135 height 25
type input "Pests"
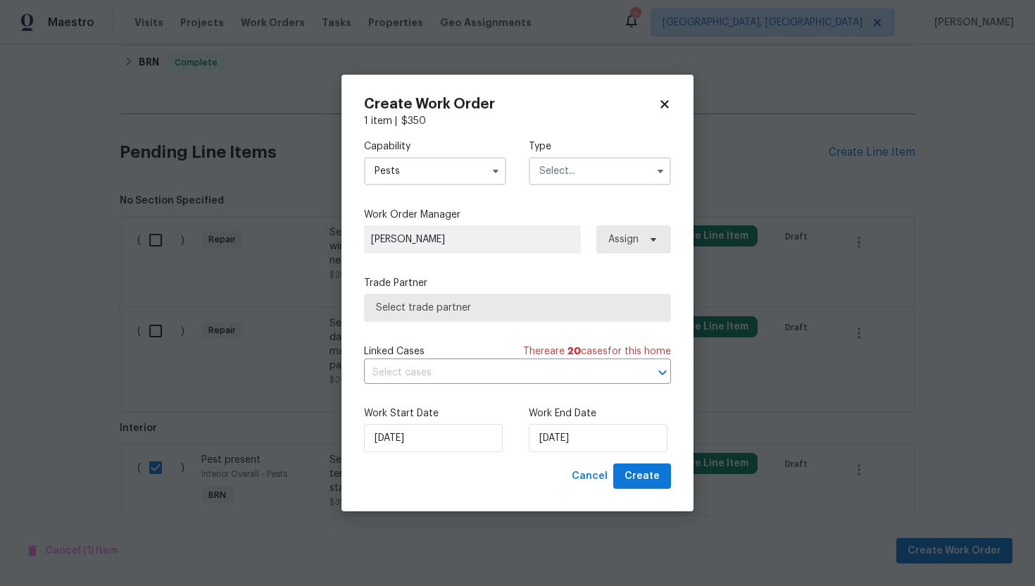
click at [570, 184] on input "text" at bounding box center [600, 171] width 142 height 28
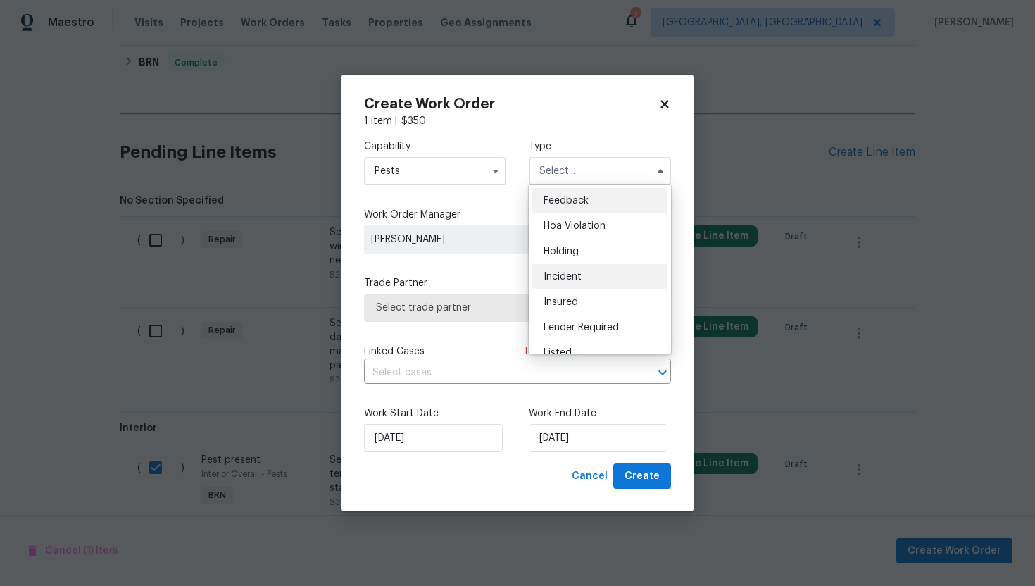
scroll to position [320, 0]
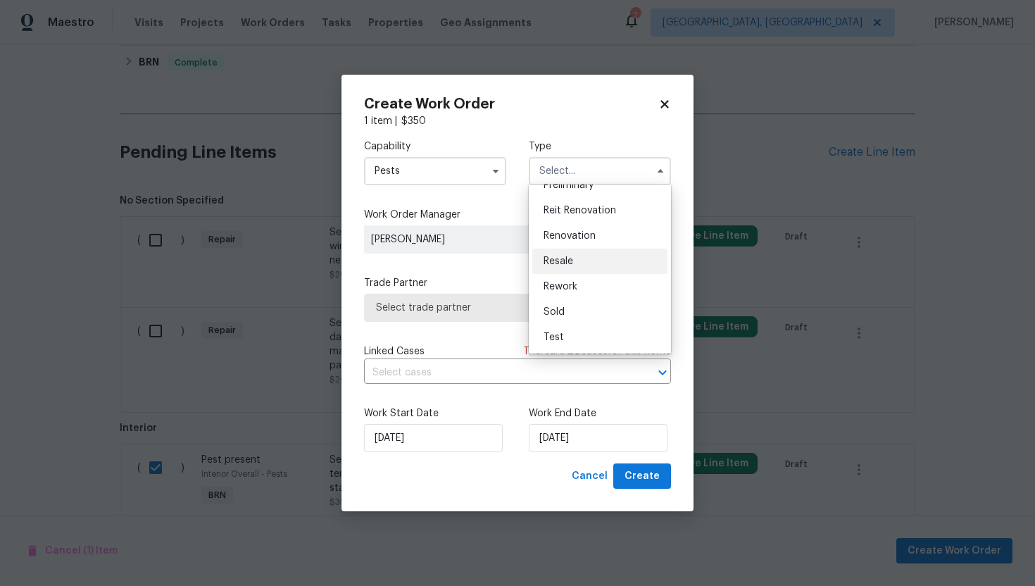
click at [585, 262] on div "Resale" at bounding box center [599, 261] width 135 height 25
type input "Resale"
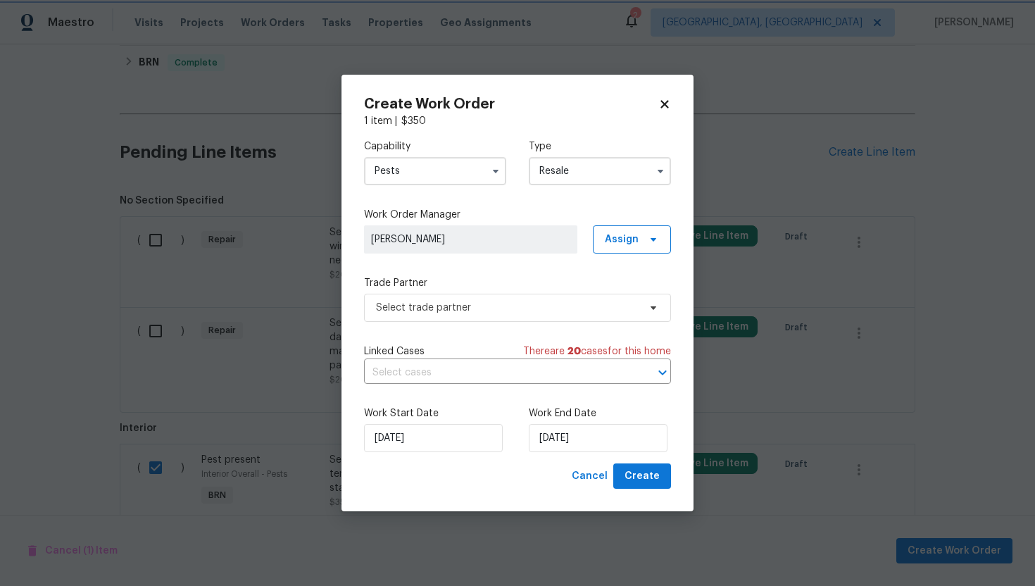
scroll to position [0, 0]
click at [450, 370] on input "text" at bounding box center [498, 373] width 268 height 22
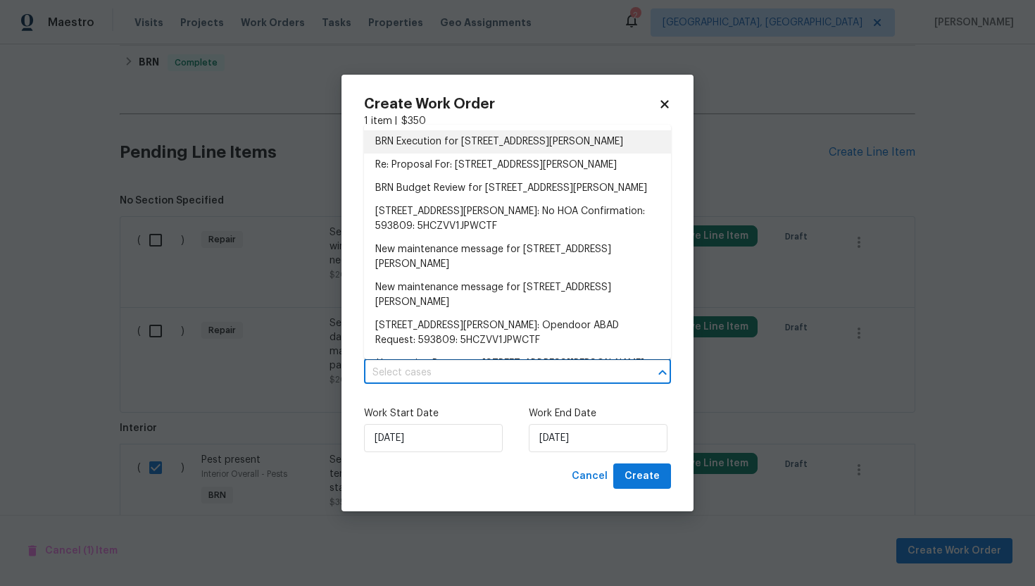
click at [473, 146] on li "BRN Execution for 9408 Little John Rd, Jacksonville, FL 32208" at bounding box center [517, 141] width 307 height 23
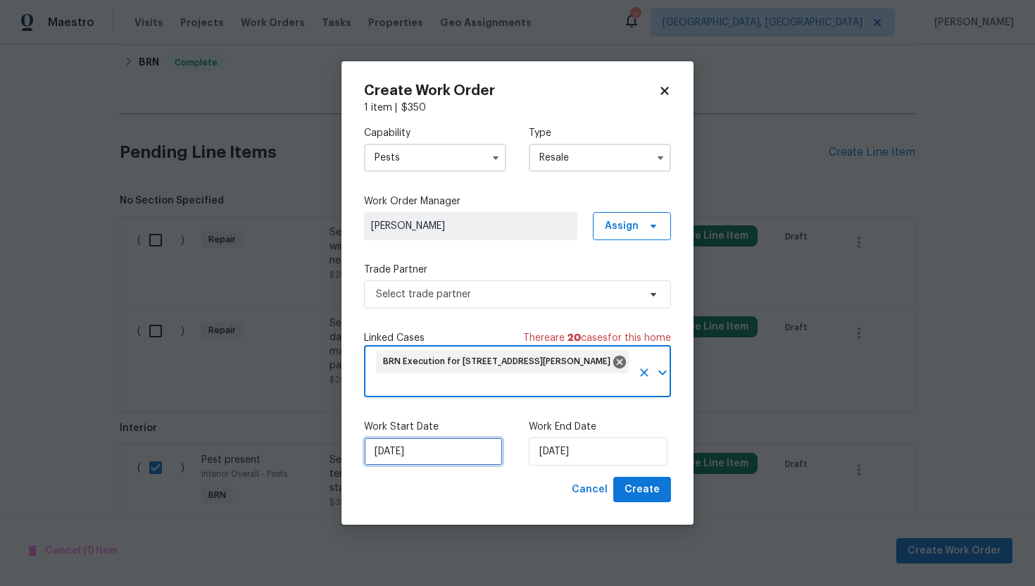
click at [400, 451] on input "9/2/2025" at bounding box center [433, 451] width 139 height 28
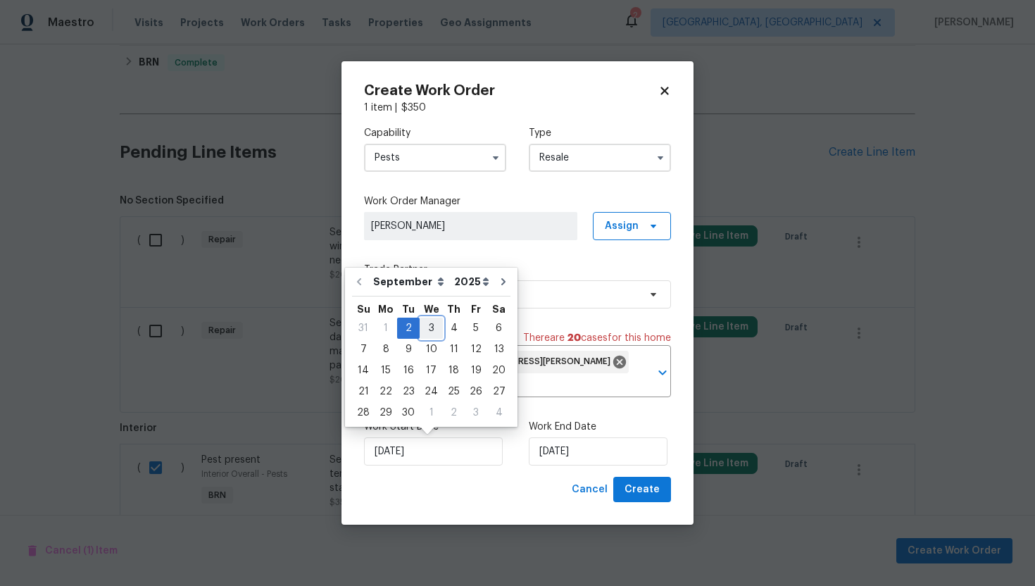
click at [424, 321] on div "3" at bounding box center [431, 328] width 23 height 20
type input "9/3/2025"
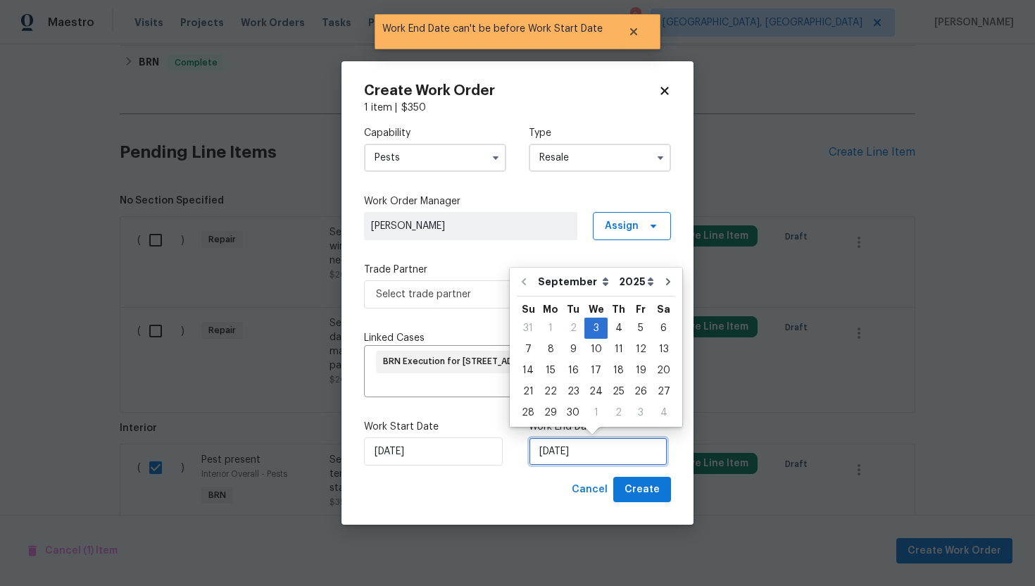
click at [555, 456] on input "9/3/2025" at bounding box center [598, 451] width 139 height 28
click at [639, 332] on div "5" at bounding box center [640, 328] width 23 height 20
type input "9/5/2025"
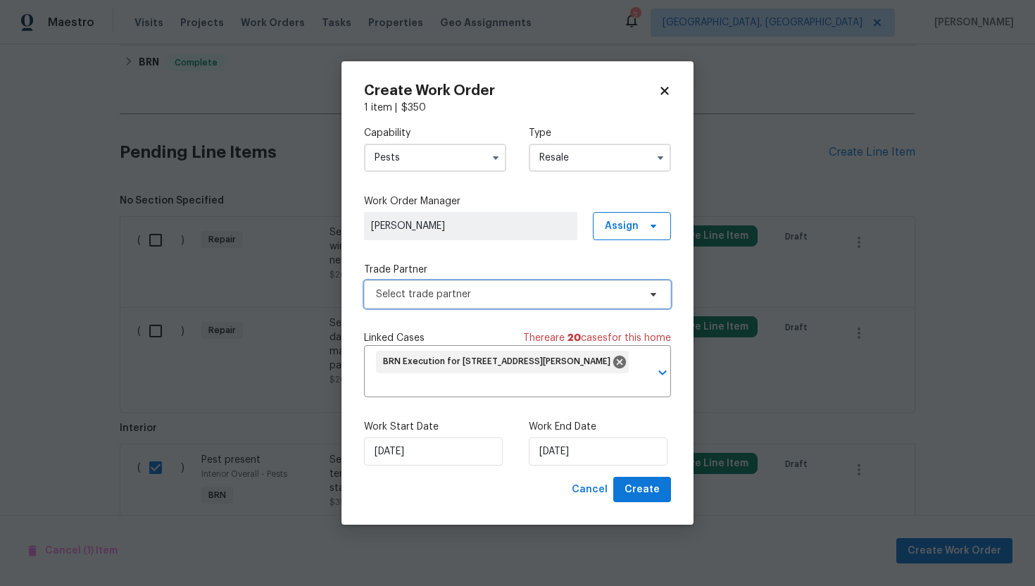
click at [588, 299] on span "Select trade partner" at bounding box center [507, 294] width 263 height 14
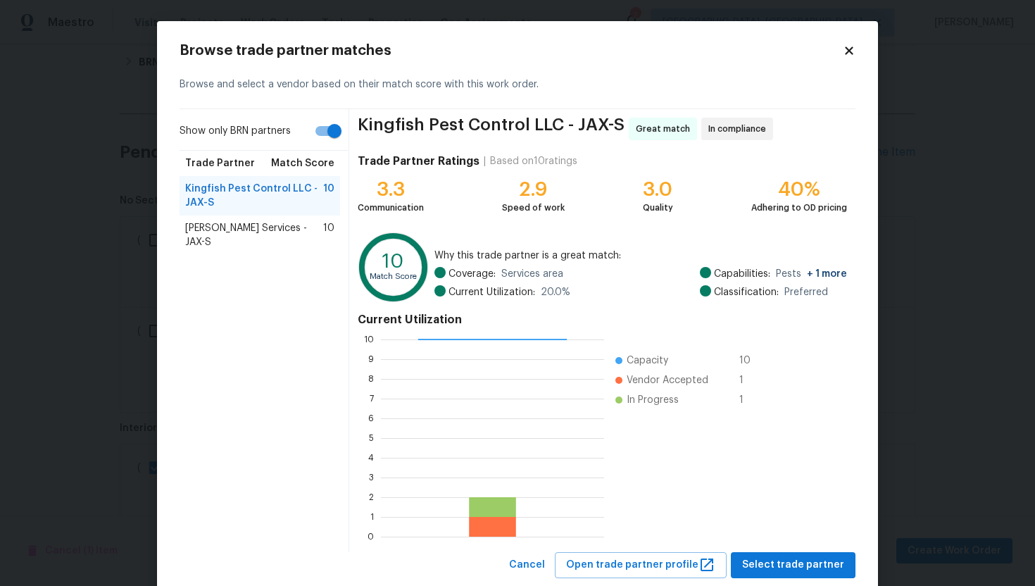
scroll to position [35, 0]
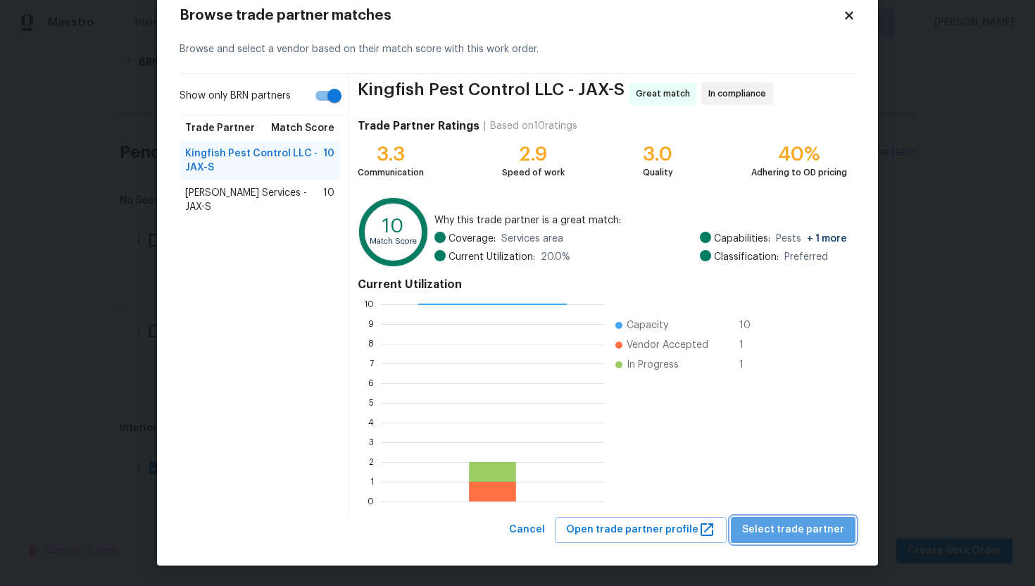
click at [825, 527] on span "Select trade partner" at bounding box center [793, 530] width 102 height 18
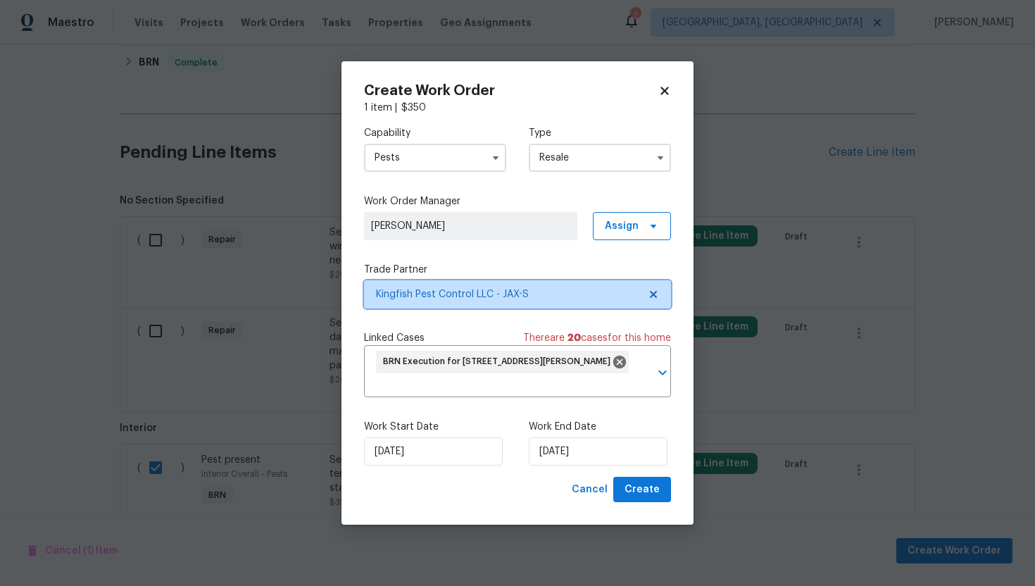
scroll to position [0, 0]
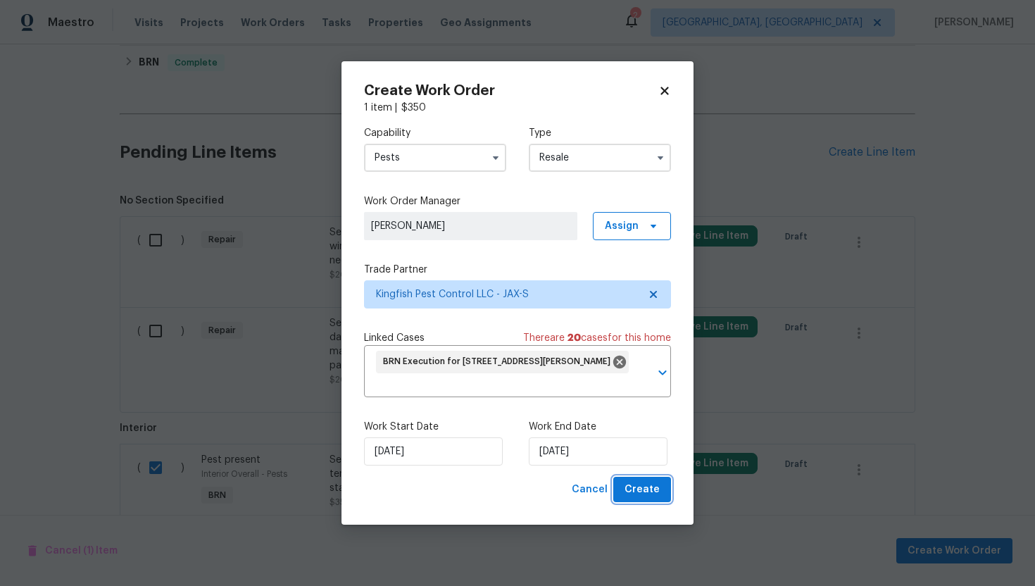
click at [648, 485] on span "Create" at bounding box center [641, 490] width 35 height 18
checkbox input "false"
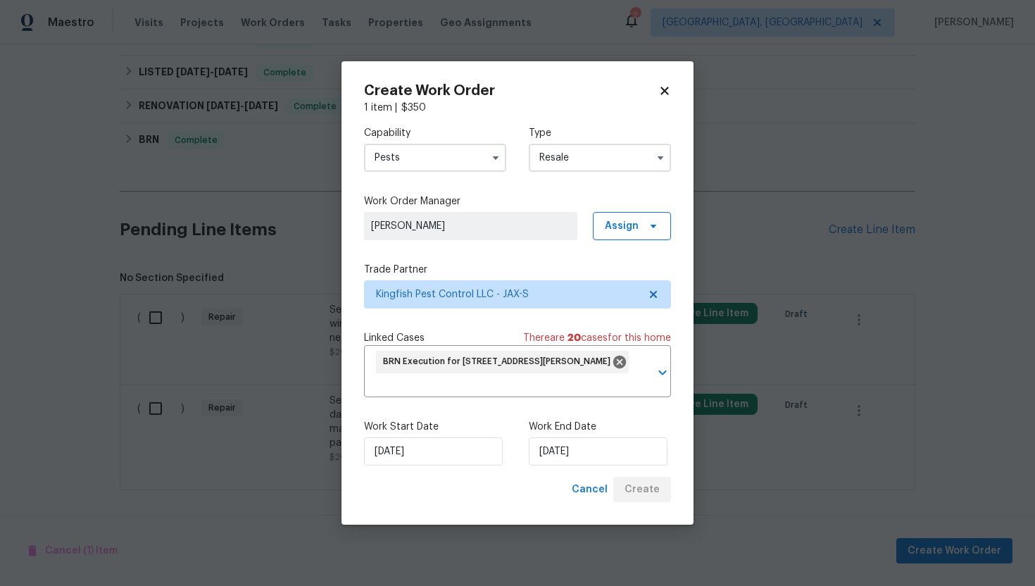
scroll to position [1372, 0]
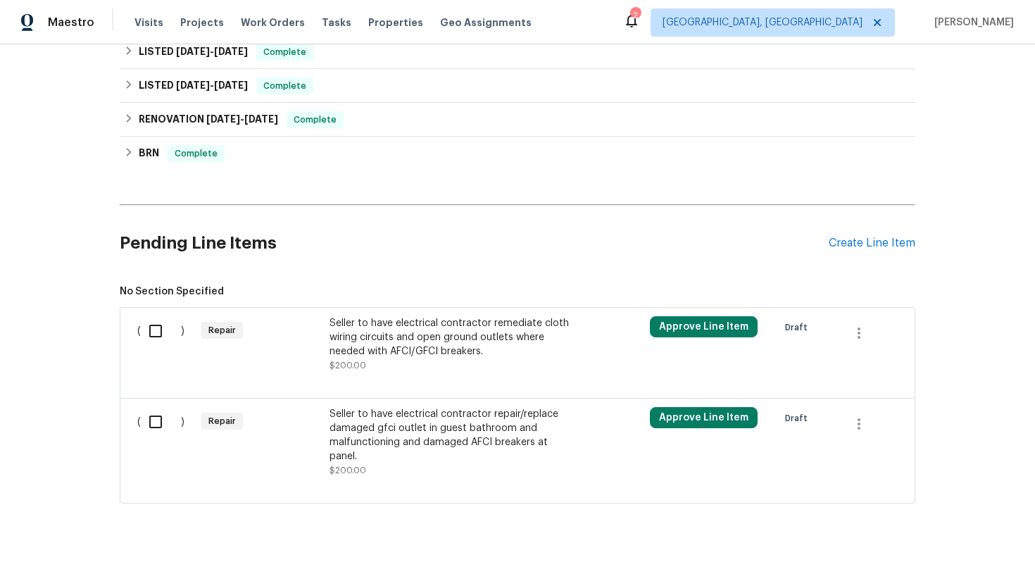
click at [446, 344] on div "Seller to have electrical contractor remediate cloth wiring circuits and open g…" at bounding box center [453, 337] width 248 height 42
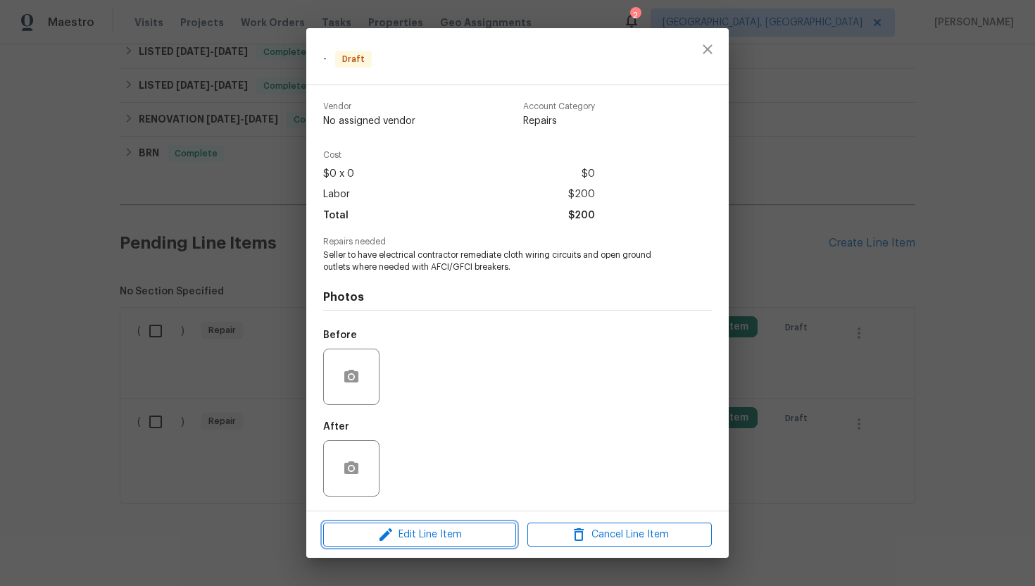
click at [396, 536] on span "Edit Line Item" at bounding box center [419, 535] width 184 height 18
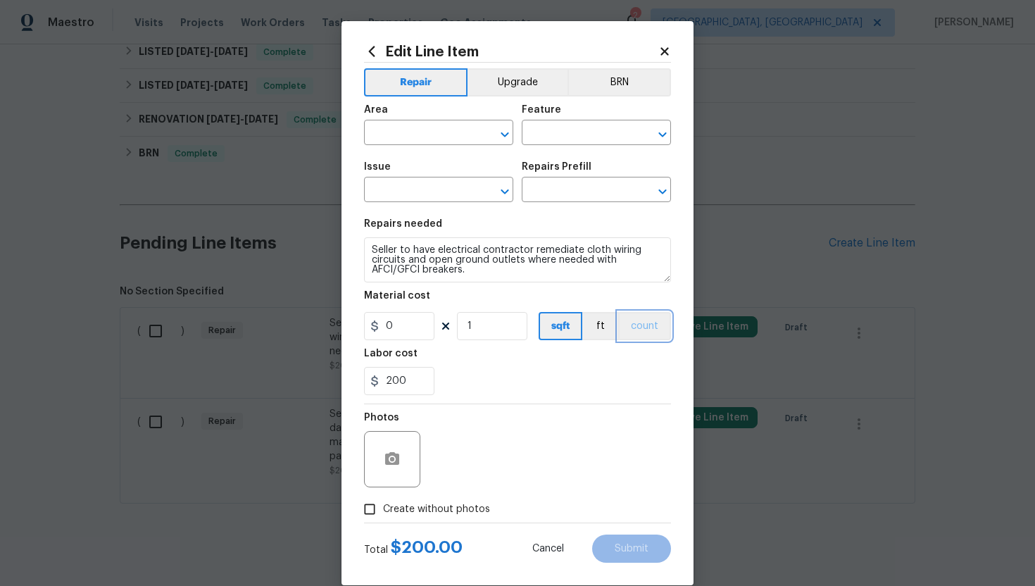
click at [646, 334] on button "count" at bounding box center [644, 326] width 53 height 28
click at [617, 84] on button "BRN" at bounding box center [618, 82] width 103 height 28
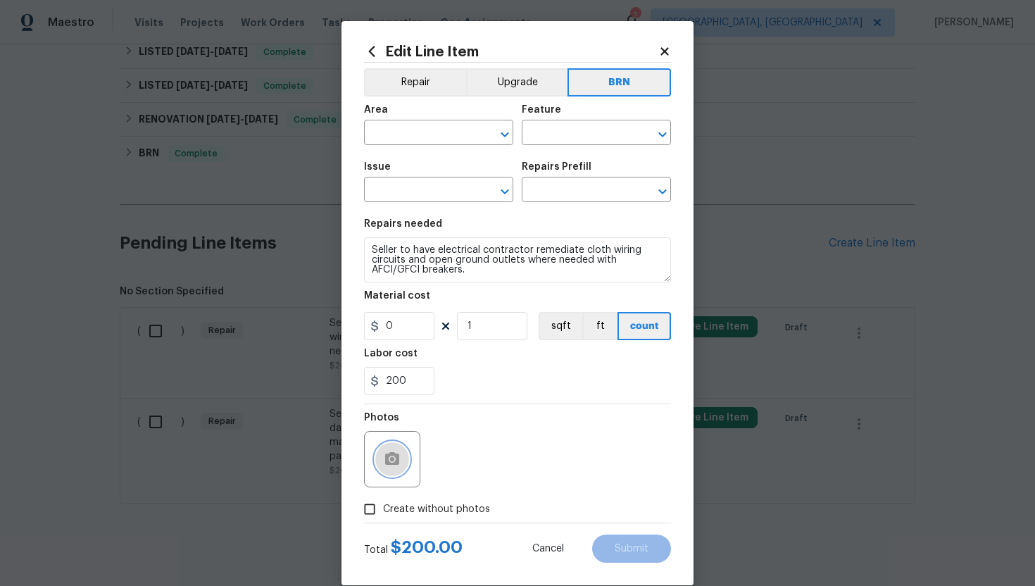
click at [398, 454] on icon "button" at bounding box center [392, 458] width 14 height 13
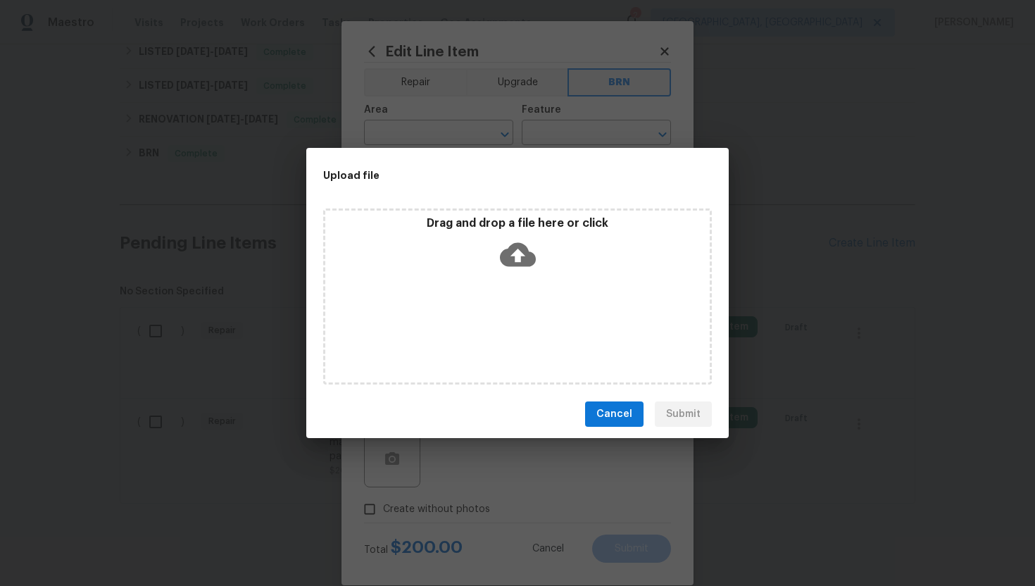
click at [503, 268] on icon at bounding box center [518, 255] width 36 height 36
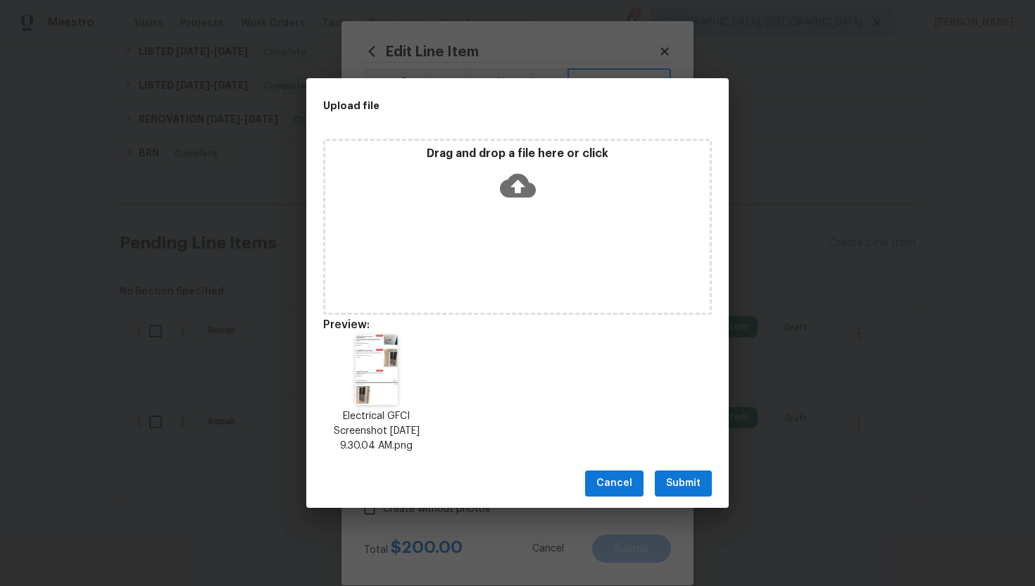
click at [672, 479] on span "Submit" at bounding box center [683, 483] width 34 height 18
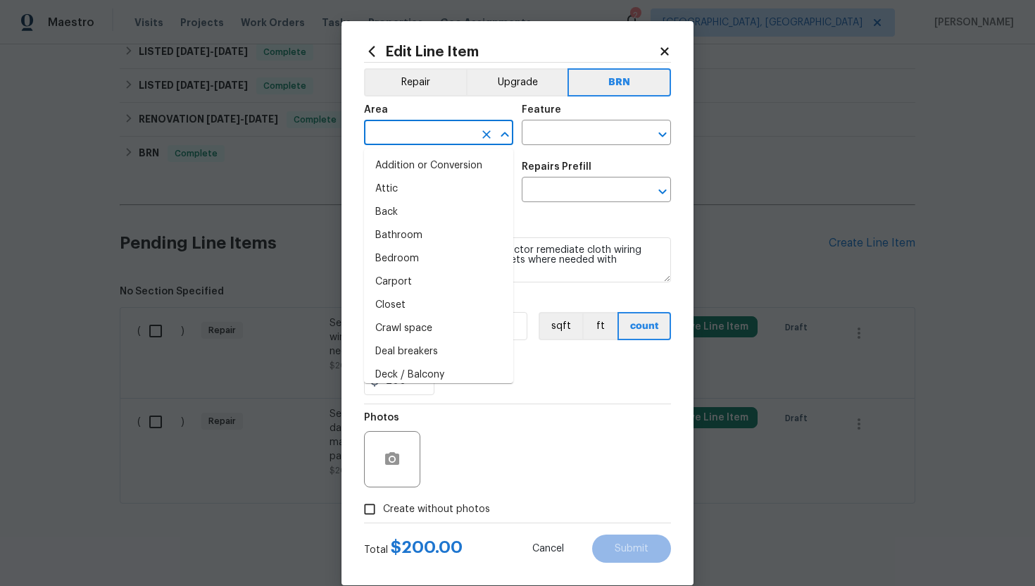
click at [425, 139] on input "text" at bounding box center [419, 134] width 110 height 22
type input "ele"
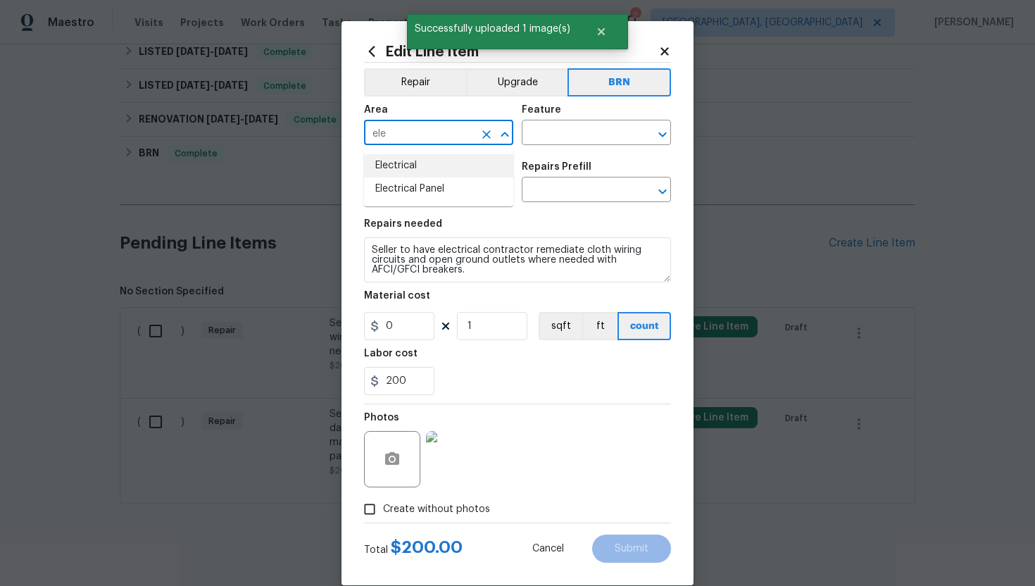
click at [434, 162] on li "Electrical" at bounding box center [438, 165] width 149 height 23
type input "Electrical"
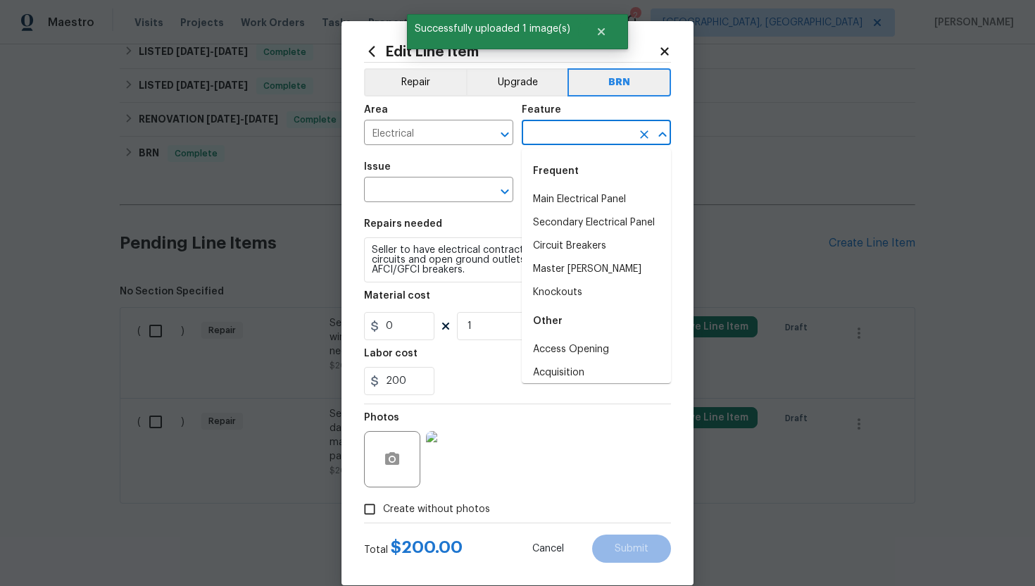
click at [564, 137] on input "text" at bounding box center [577, 134] width 110 height 22
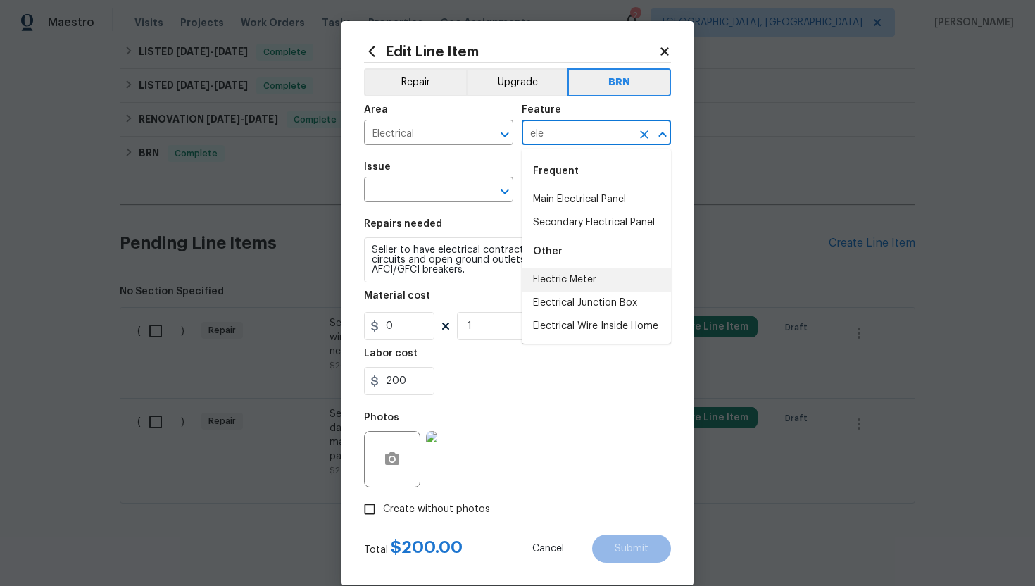
click at [573, 279] on li "Electric Meter" at bounding box center [596, 279] width 149 height 23
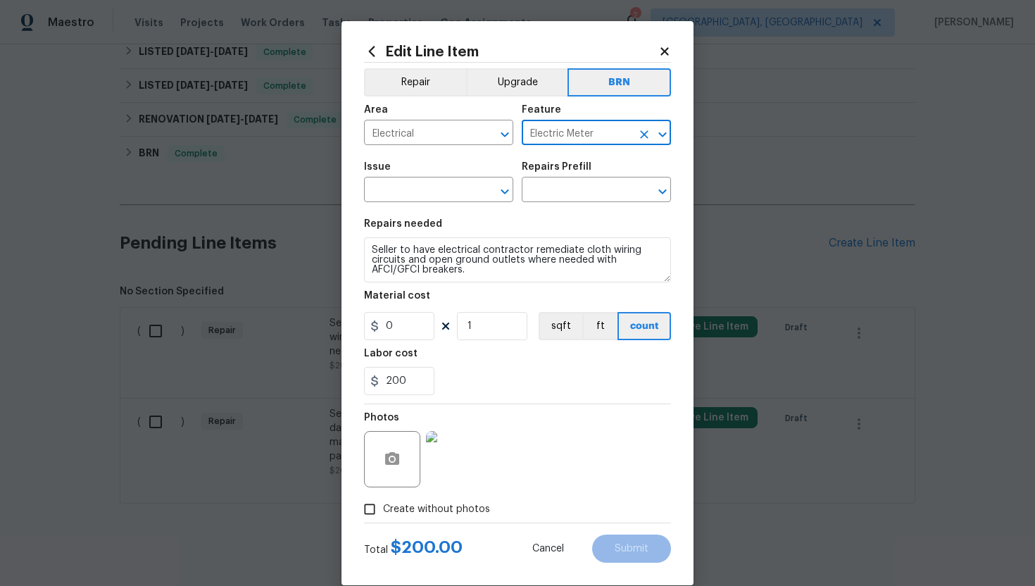
click at [612, 127] on input "Electric Meter" at bounding box center [577, 134] width 110 height 22
click at [590, 199] on li "Circuit Breakers" at bounding box center [596, 199] width 149 height 23
type input "Circuit Breakers"
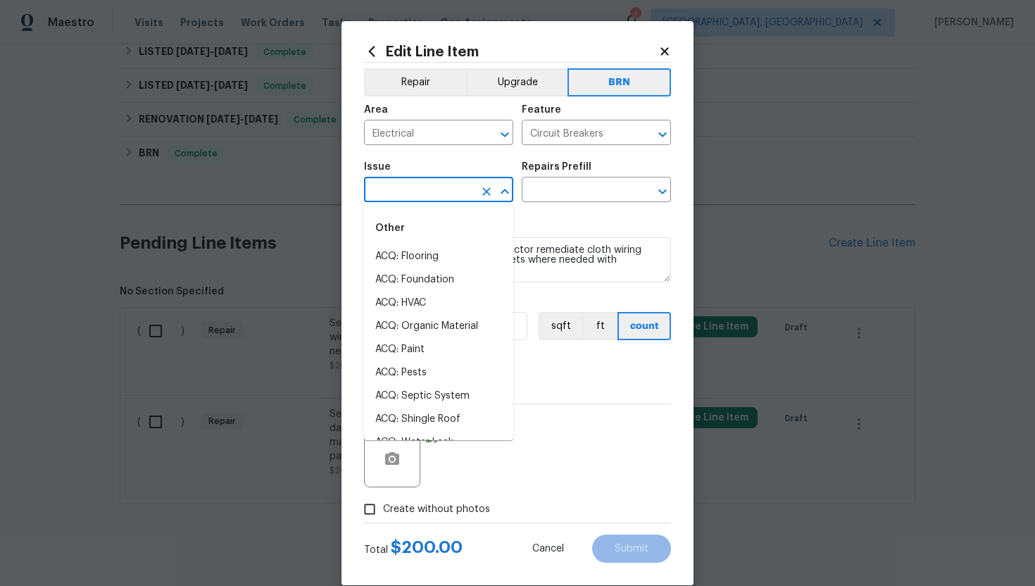
click at [415, 189] on input "text" at bounding box center [419, 191] width 110 height 22
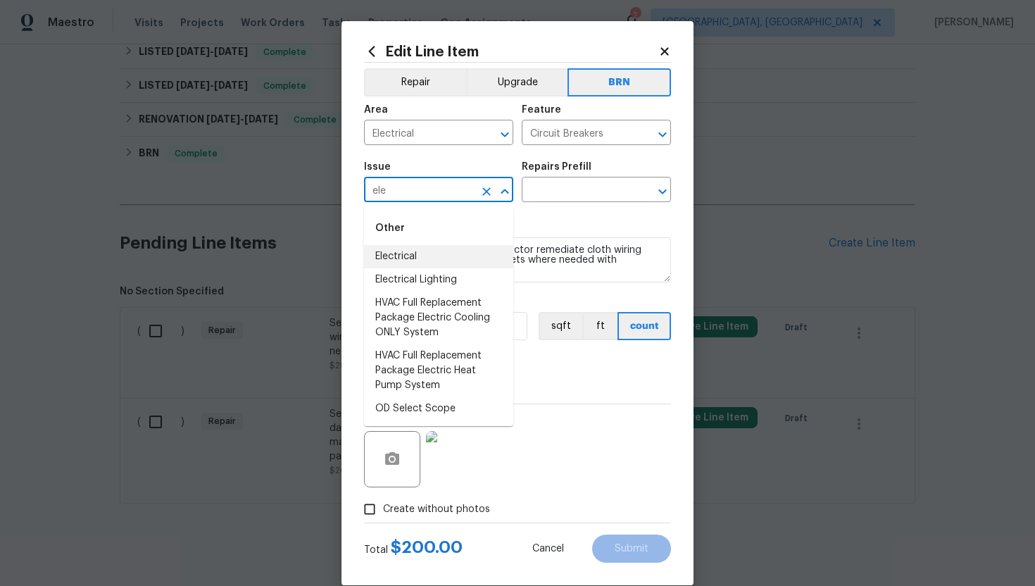
click at [417, 252] on li "Electrical" at bounding box center [438, 256] width 149 height 23
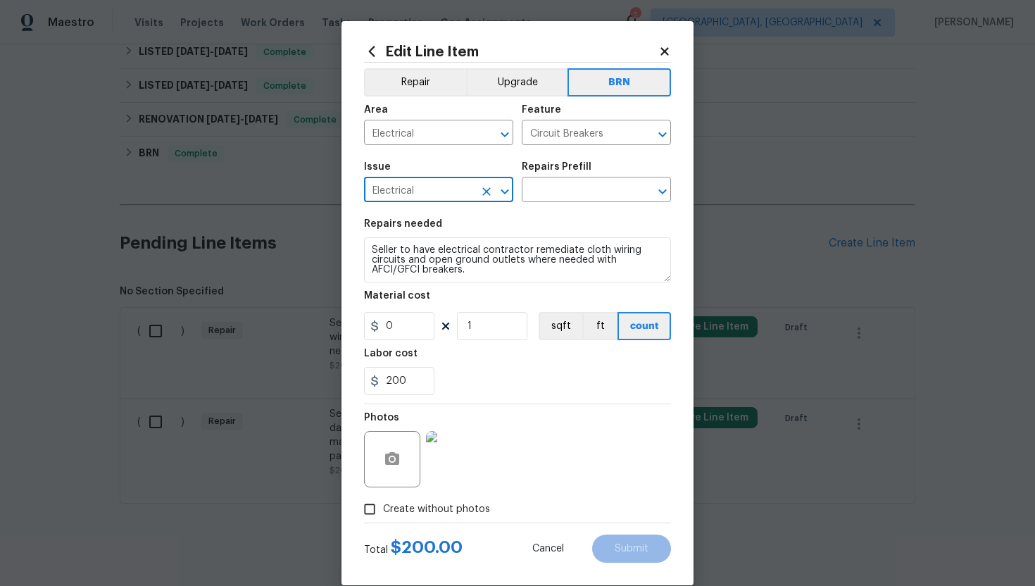
type input "Electrical"
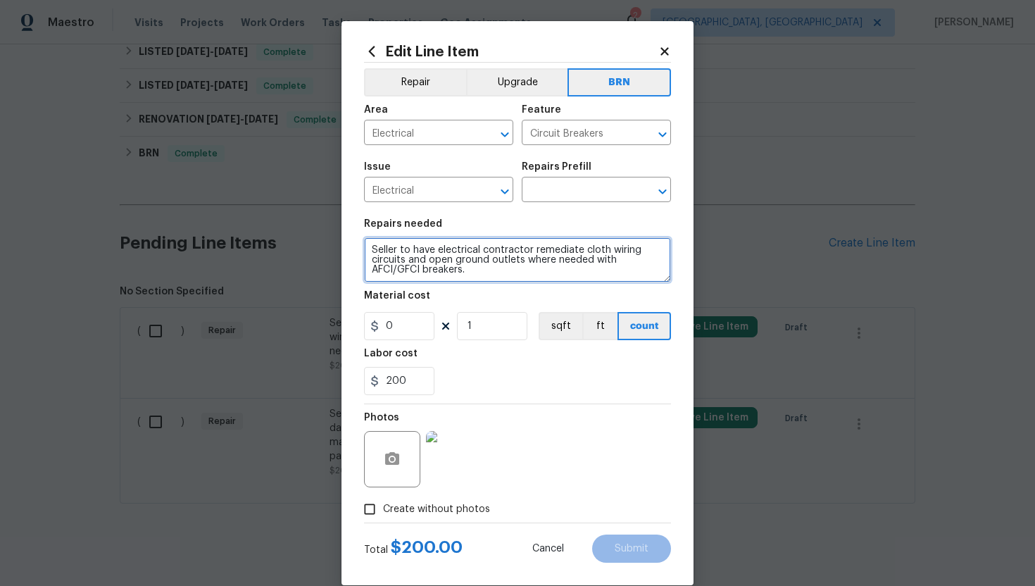
drag, startPoint x: 370, startPoint y: 249, endPoint x: 491, endPoint y: 292, distance: 128.0
click at [491, 292] on section "Repairs needed Seller to have electrical contractor remediate cloth wiring circ…" at bounding box center [517, 306] width 307 height 193
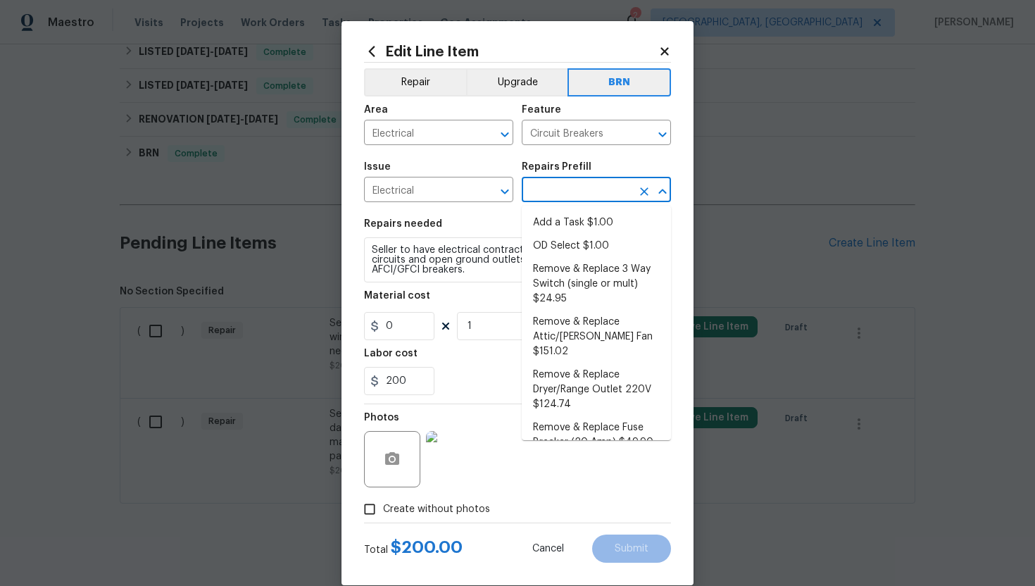
click at [551, 195] on input "text" at bounding box center [577, 191] width 110 height 22
click at [573, 277] on li "Remove & Replace 3 Way Switch (single or mult) $24.95" at bounding box center [596, 284] width 149 height 53
type input "Remove & Replace 3 Way Switch (single or mult) $24.95"
type textarea "Remove and replace the existing 3 way switch(es) with new to ensure the circuit…"
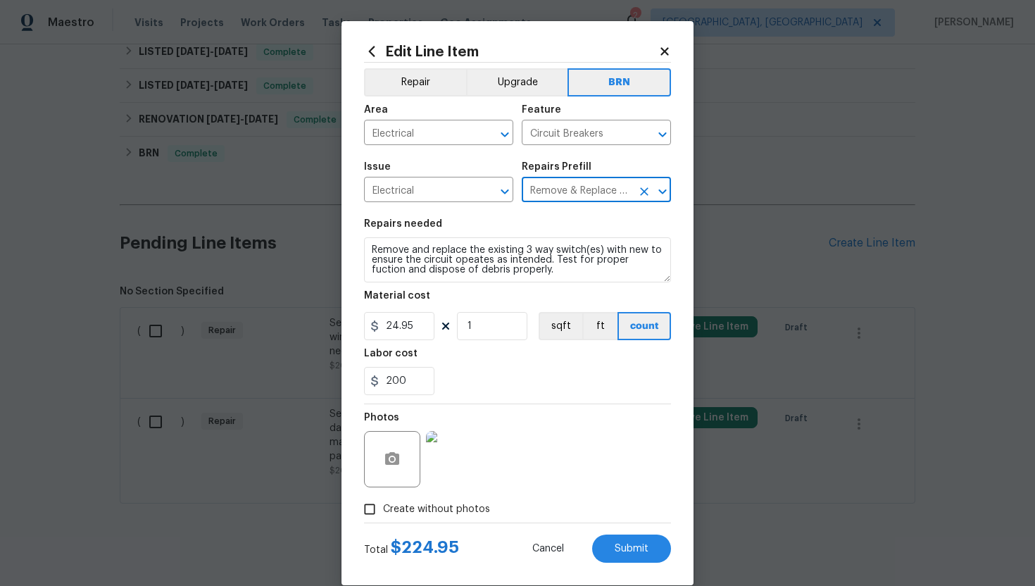
type input "24.95"
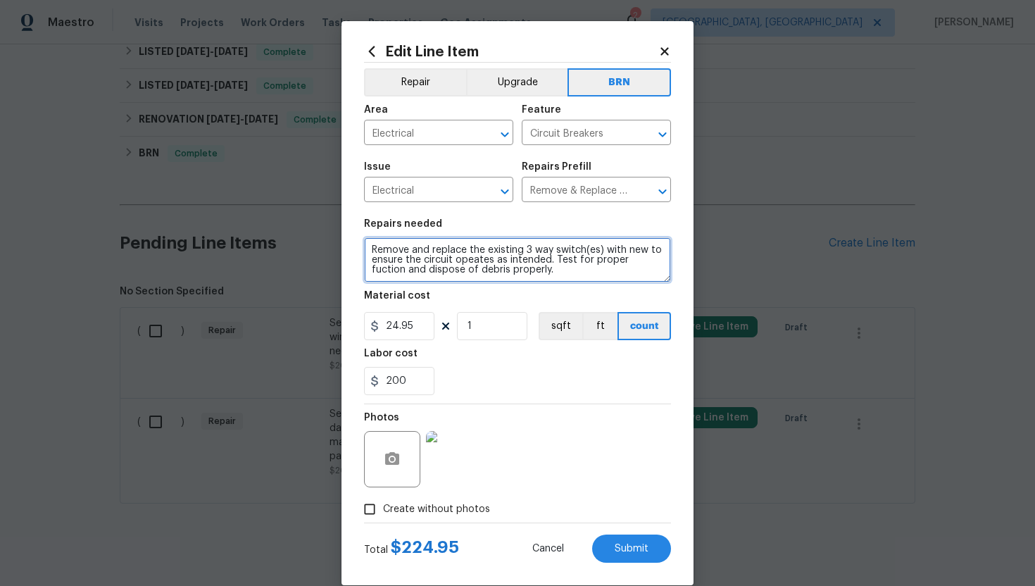
drag, startPoint x: 367, startPoint y: 249, endPoint x: 525, endPoint y: 287, distance: 162.0
click at [525, 287] on section "Repairs needed Remove and replace the existing 3 way switch(es) with new to ens…" at bounding box center [517, 306] width 307 height 193
paste textarea "Seller to have electrical contractor remediate cloth wiring circuits and open g…"
type textarea "Seller to have electrical contractor remediate cloth wiring circuits and open g…"
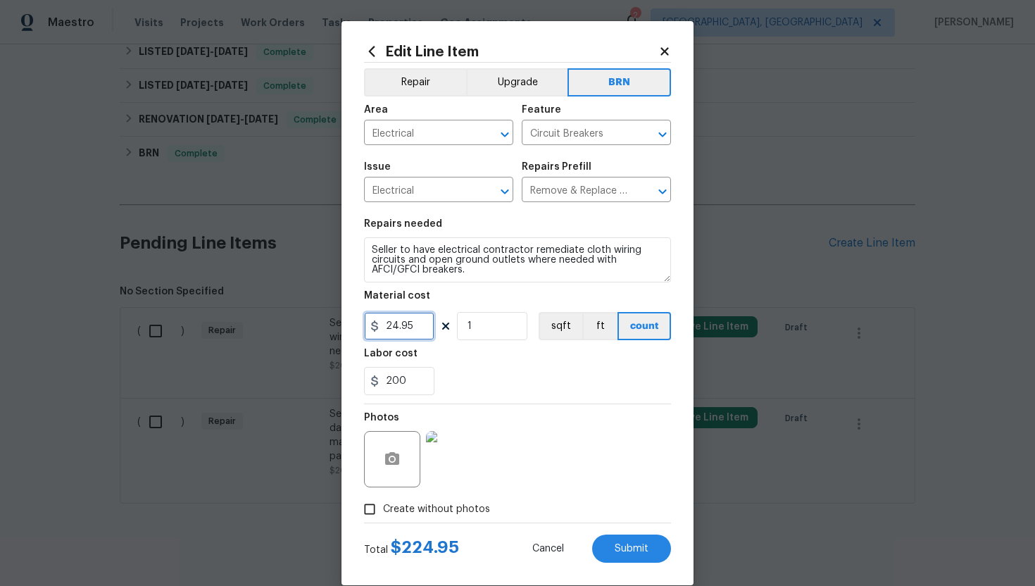
drag, startPoint x: 415, startPoint y: 328, endPoint x: 369, endPoint y: 328, distance: 46.5
click at [369, 328] on div "24.95" at bounding box center [399, 326] width 70 height 28
type input "0"
click at [532, 388] on div "200" at bounding box center [517, 381] width 307 height 28
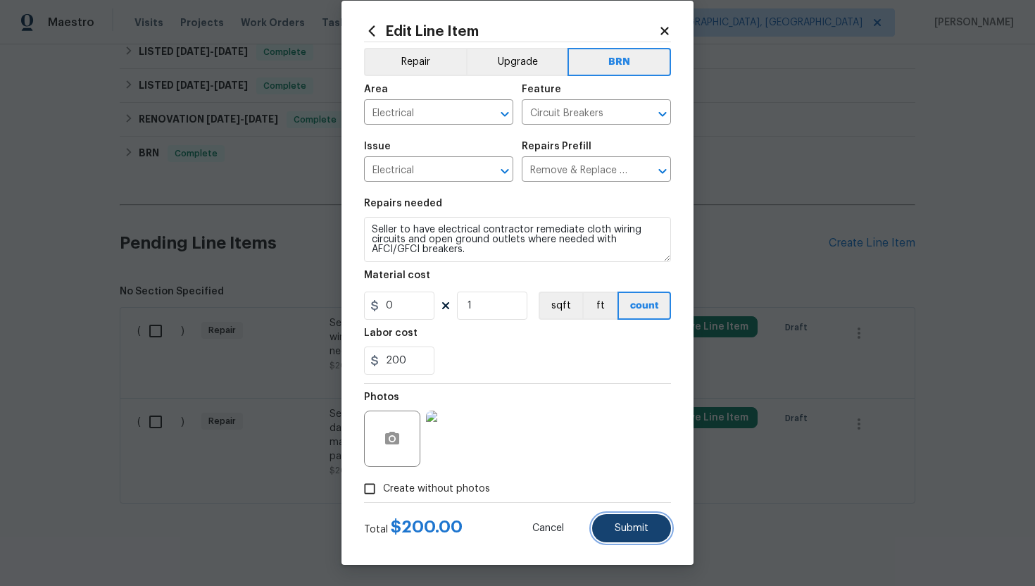
click at [634, 523] on span "Submit" at bounding box center [632, 528] width 34 height 11
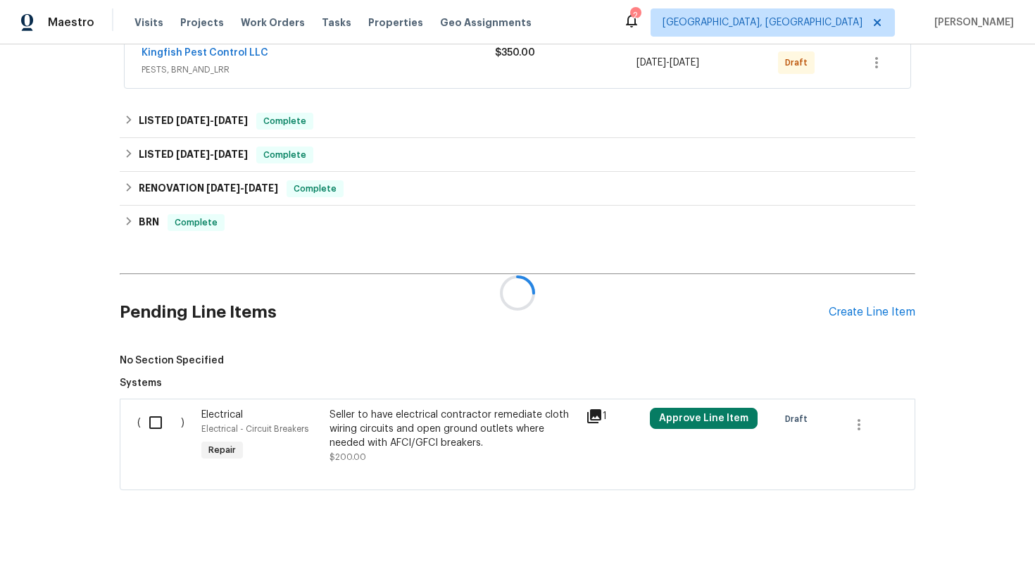
scroll to position [1404, 0]
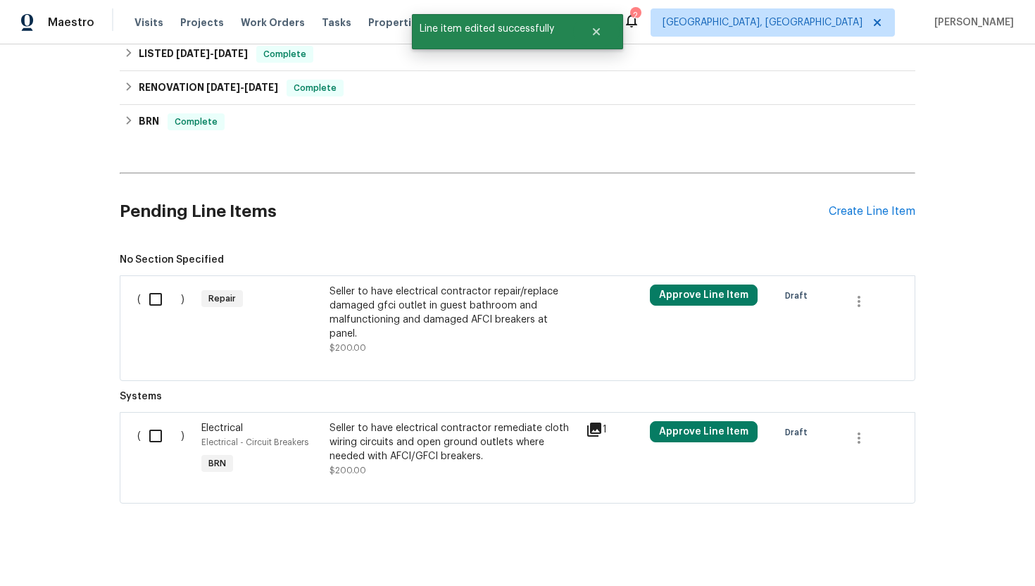
click at [354, 320] on div "Seller to have electrical contractor repair/replace damaged gfci outlet in gues…" at bounding box center [453, 312] width 248 height 56
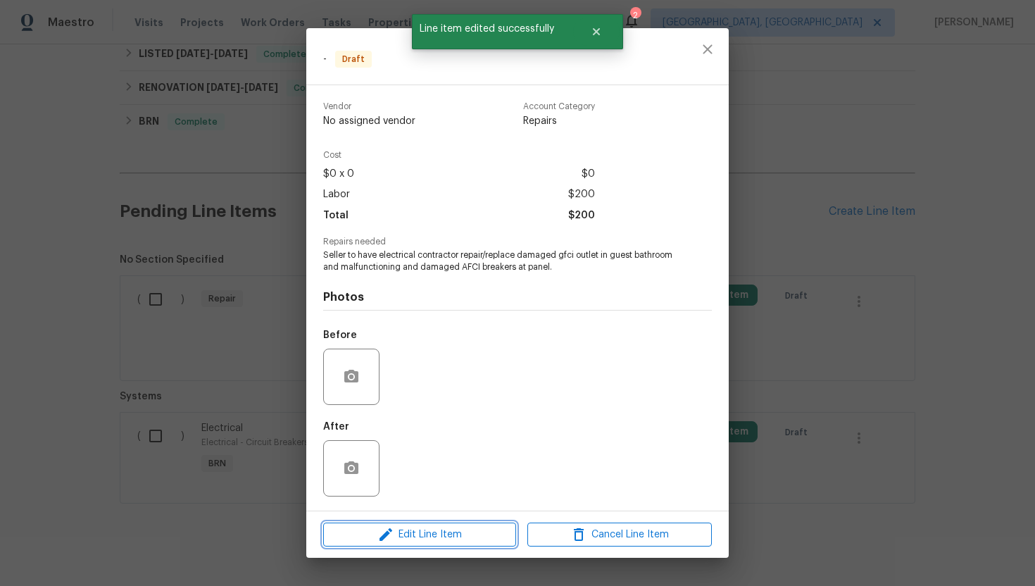
click at [405, 529] on span "Edit Line Item" at bounding box center [419, 535] width 184 height 18
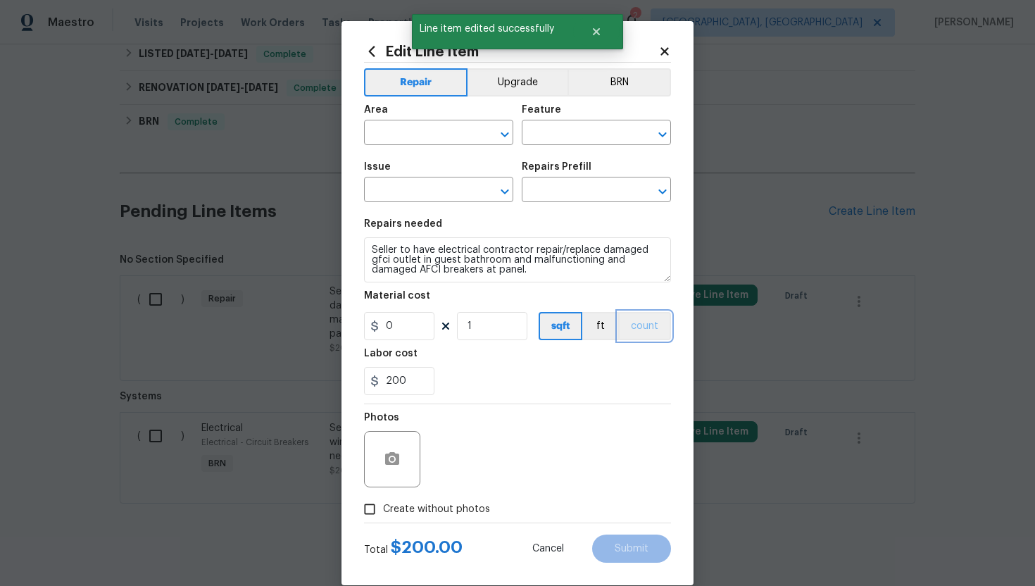
click at [631, 335] on button "count" at bounding box center [644, 326] width 53 height 28
click at [609, 75] on button "BRN" at bounding box center [618, 82] width 103 height 28
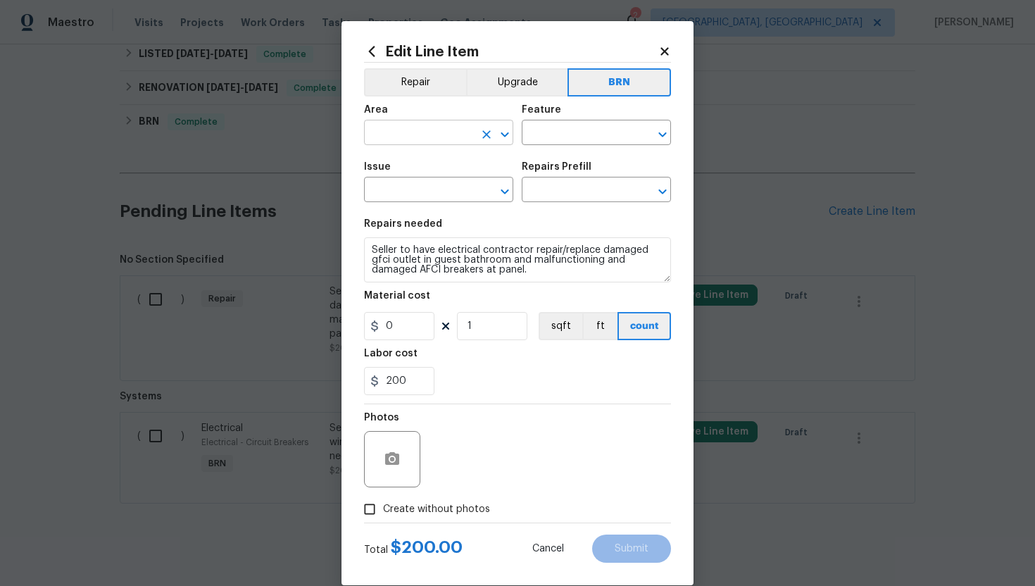
click at [389, 140] on input "text" at bounding box center [419, 134] width 110 height 22
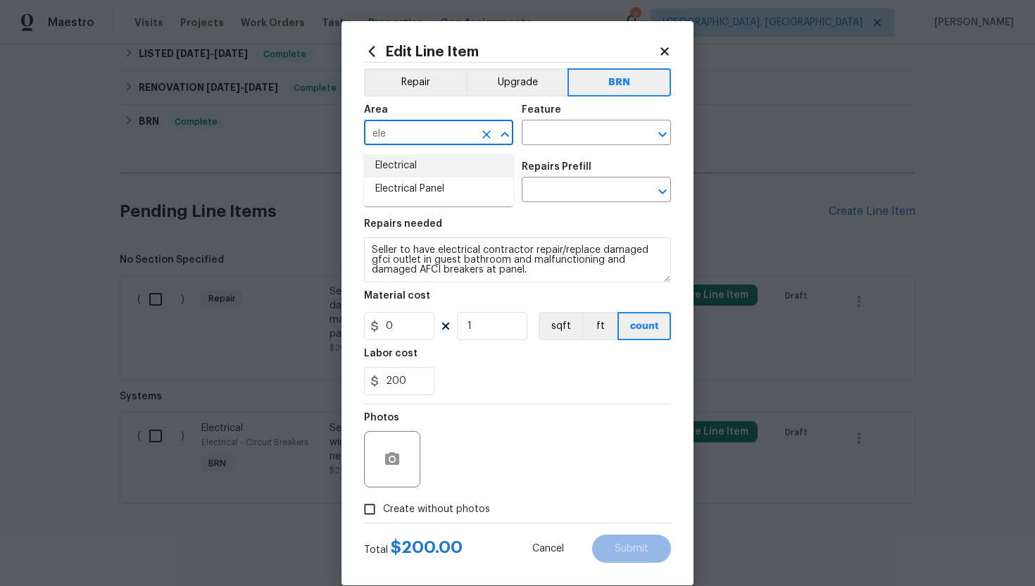
click at [411, 167] on li "Electrical" at bounding box center [438, 165] width 149 height 23
type input "Electrical"
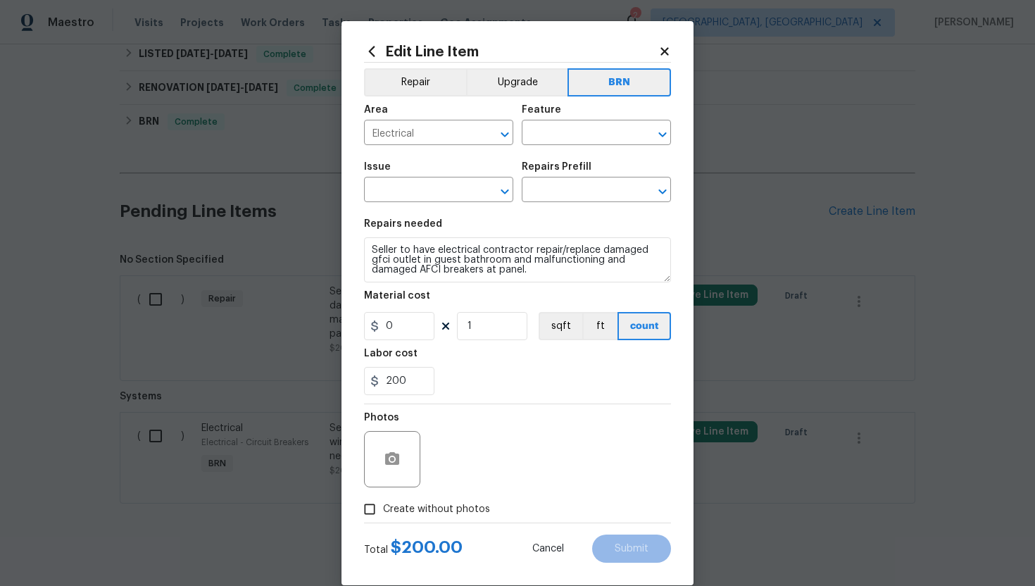
click at [586, 152] on div "Area Electrical ​ Feature ​" at bounding box center [517, 124] width 307 height 57
click at [580, 146] on div "Area Electrical ​ Feature ​" at bounding box center [517, 124] width 307 height 57
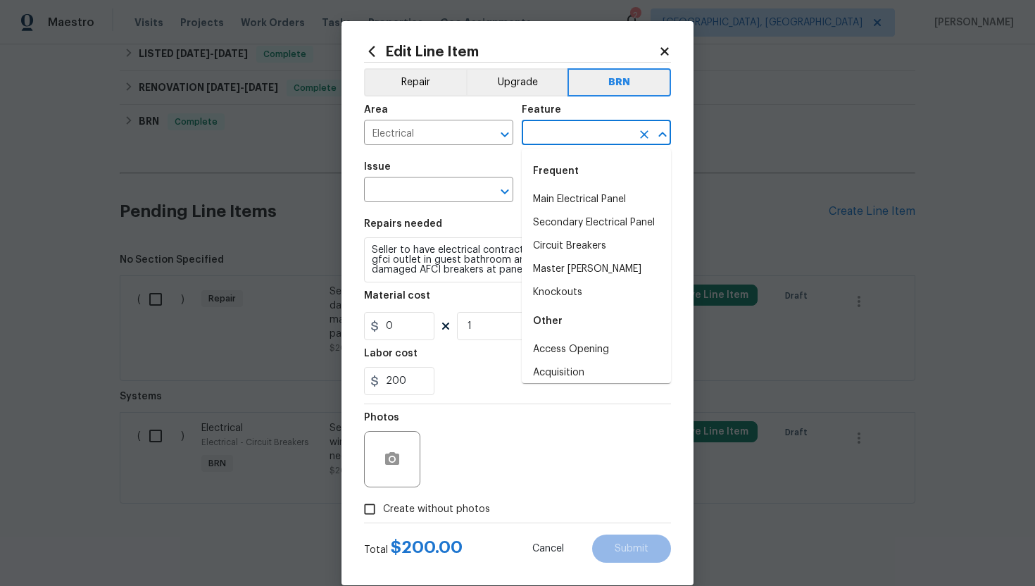
click at [581, 133] on input "text" at bounding box center [577, 134] width 110 height 22
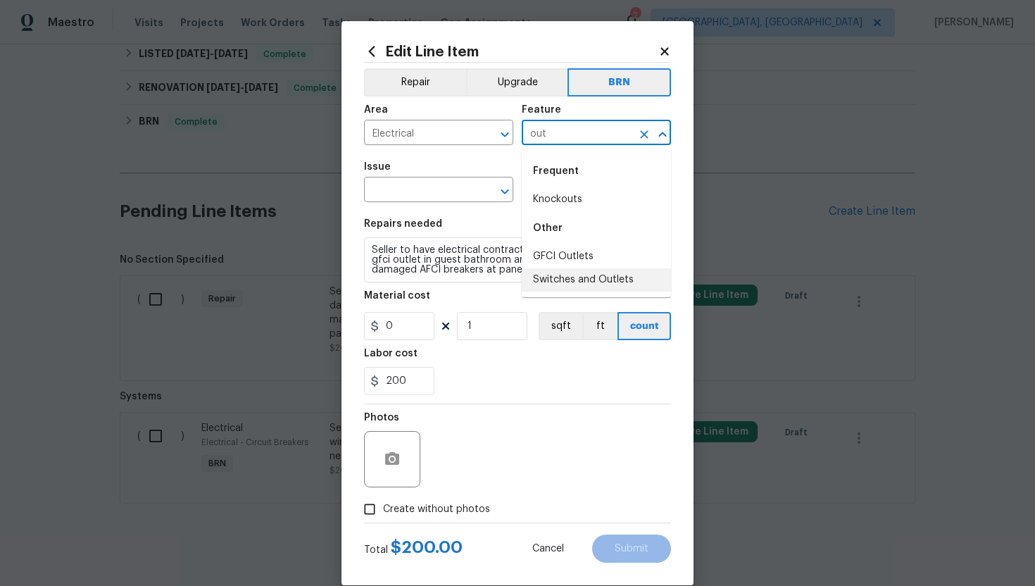
click at [589, 278] on li "Switches and Outlets" at bounding box center [596, 279] width 149 height 23
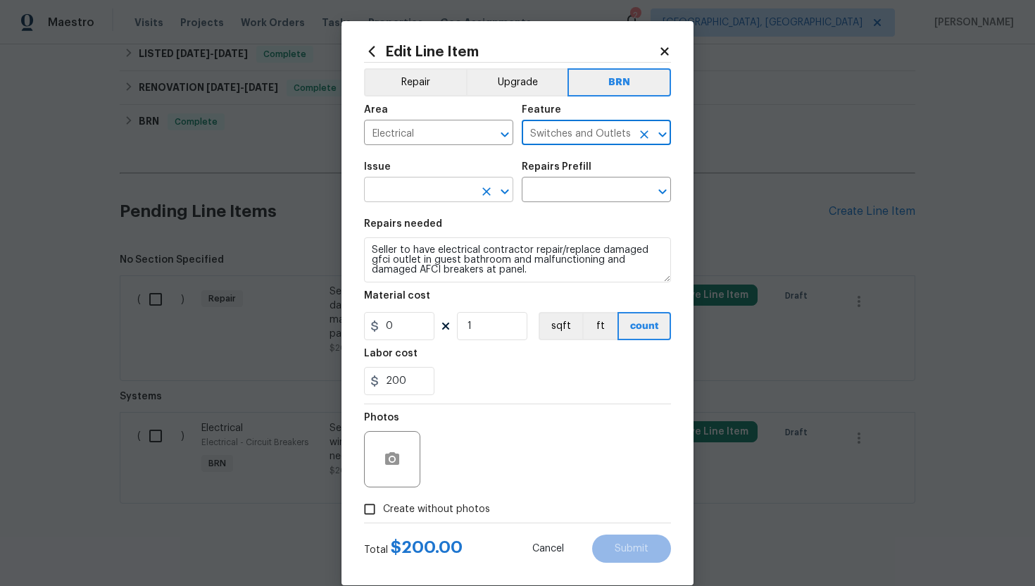
type input "Switches and Outlets"
click at [434, 187] on input "text" at bounding box center [419, 191] width 110 height 22
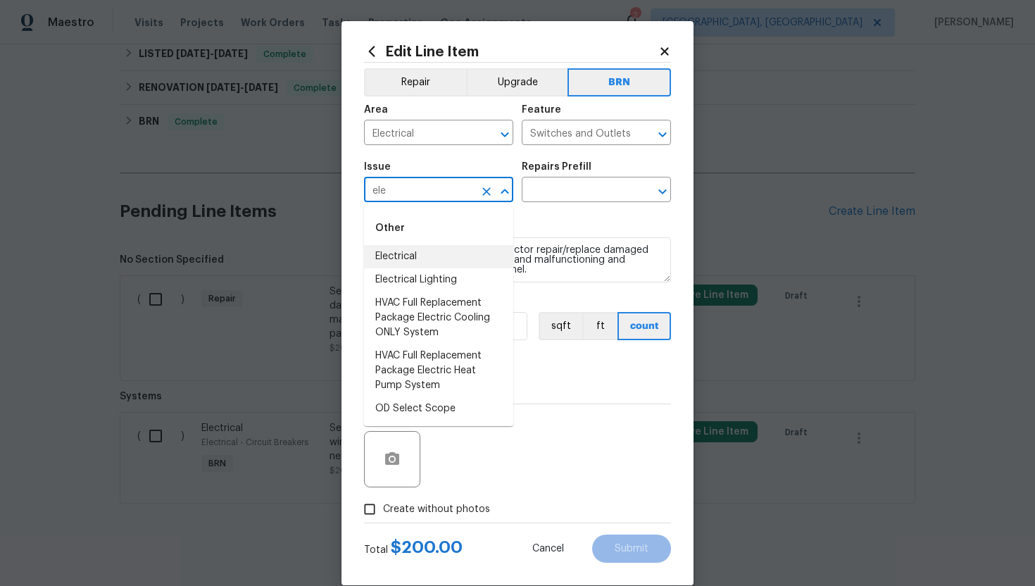
click at [429, 255] on li "Electrical" at bounding box center [438, 256] width 149 height 23
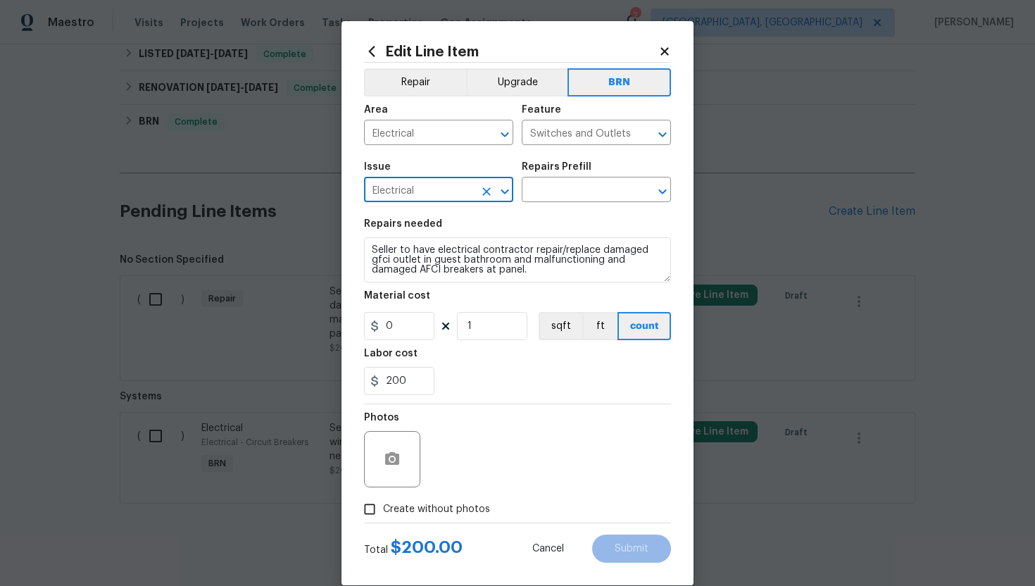
type input "Electrical"
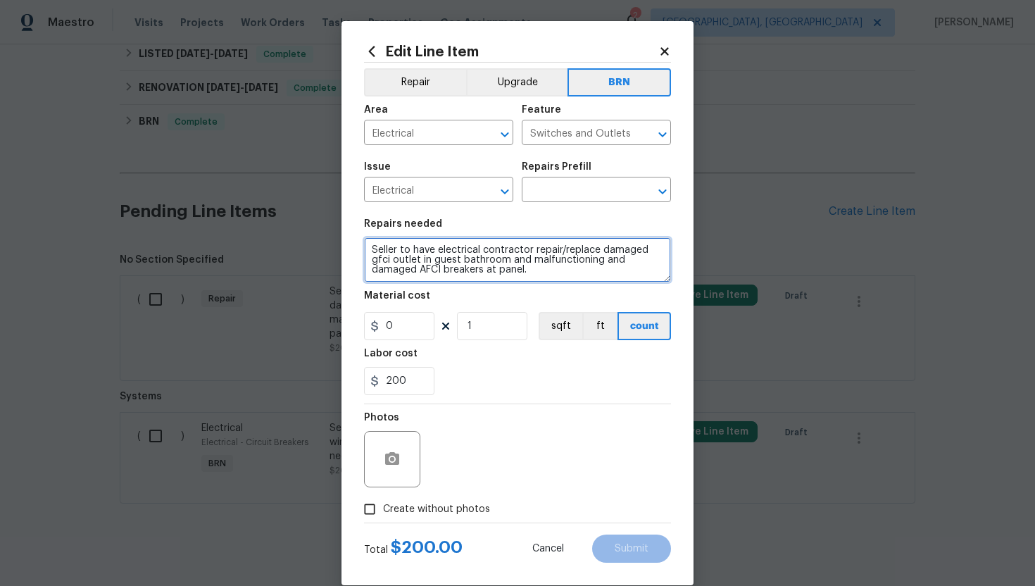
drag, startPoint x: 369, startPoint y: 252, endPoint x: 548, endPoint y: 279, distance: 180.8
click at [548, 279] on textarea "Seller to have electrical contractor repair/replace damaged gfci outlet in gues…" at bounding box center [517, 259] width 307 height 45
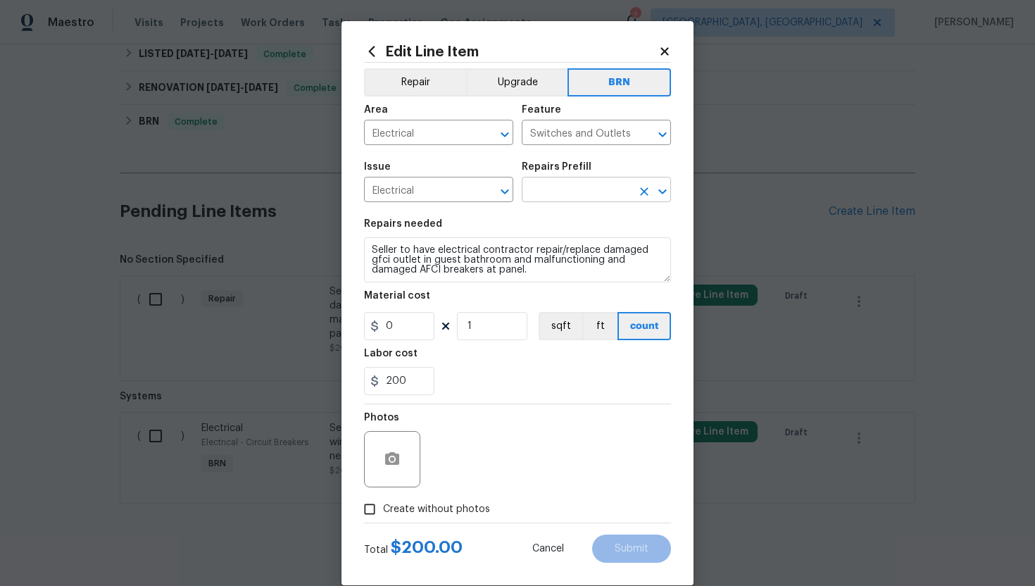
click at [577, 194] on input "text" at bounding box center [577, 191] width 110 height 22
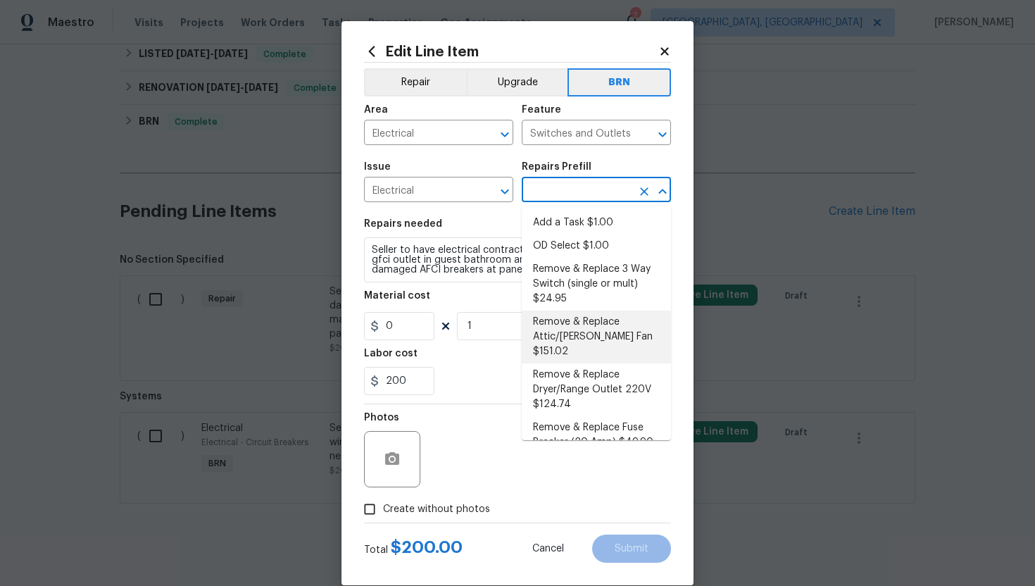
click at [576, 315] on li "Remove & Replace Attic/Gable Fan $151.02" at bounding box center [596, 336] width 149 height 53
type input "Remove & Replace Attic/Gable Fan $151.02"
type textarea "Remove and replace the existing attic/gable fan with new (style to be approved …"
type input "151.02"
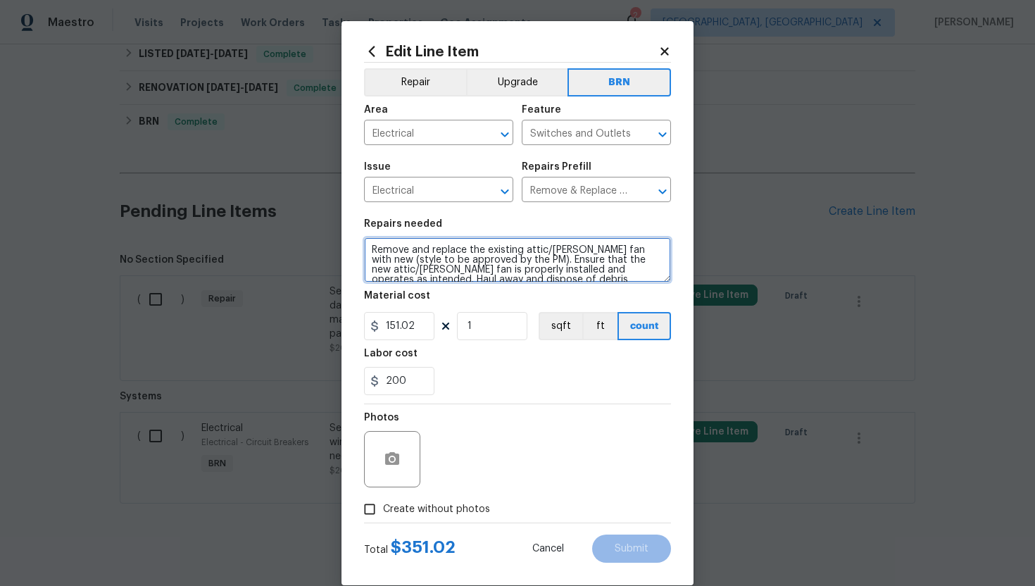
scroll to position [10, 0]
drag, startPoint x: 367, startPoint y: 249, endPoint x: 479, endPoint y: 294, distance: 120.4
click at [480, 294] on section "Repairs needed Remove and replace the existing attic/gable fan with new (style …" at bounding box center [517, 306] width 307 height 193
paste textarea "Seller to have electrical contractor repair/replace damaged gfci outlet in gues…"
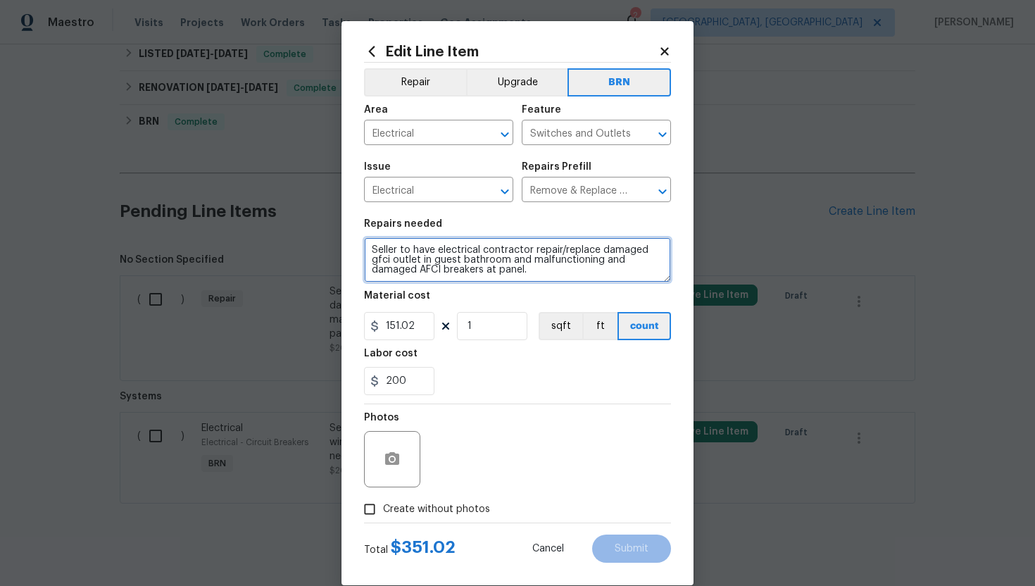
type textarea "Seller to have electrical contractor repair/replace damaged gfci outlet in gues…"
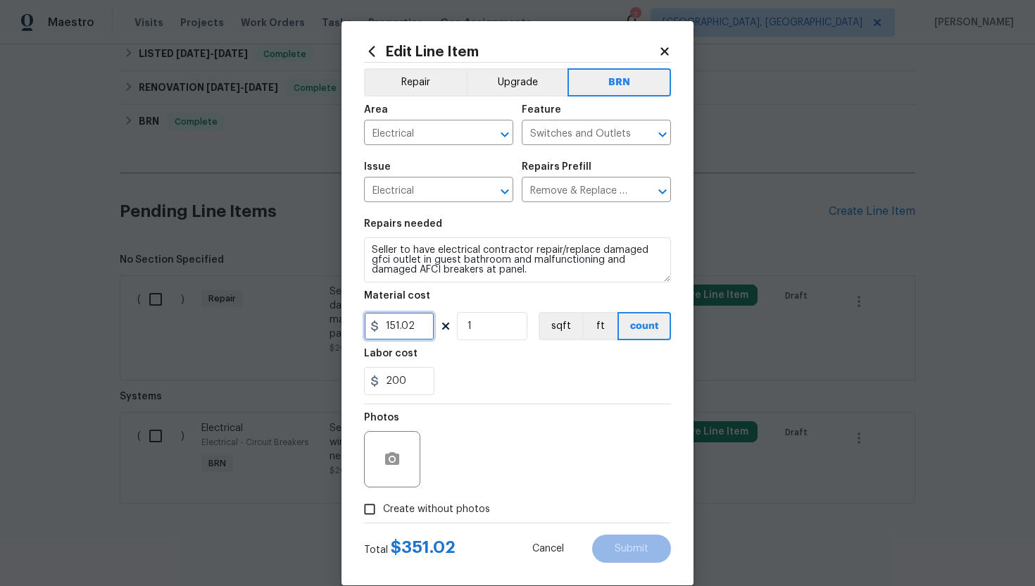
drag, startPoint x: 420, startPoint y: 322, endPoint x: 375, endPoint y: 324, distance: 45.1
click at [375, 324] on div "151.02" at bounding box center [399, 326] width 70 height 28
type input "0"
click at [396, 456] on icon "button" at bounding box center [392, 458] width 14 height 13
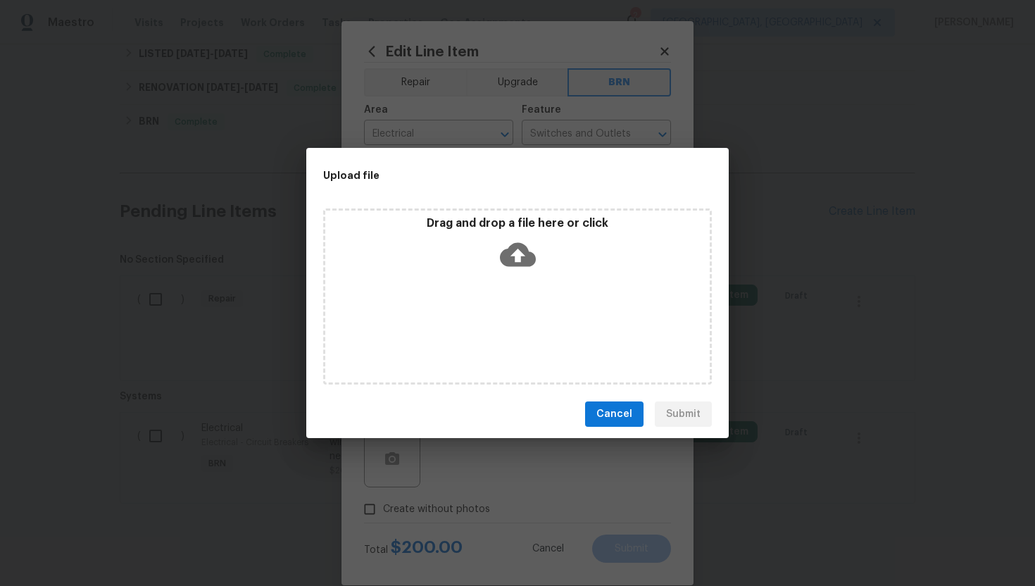
click at [512, 251] on icon at bounding box center [518, 255] width 36 height 24
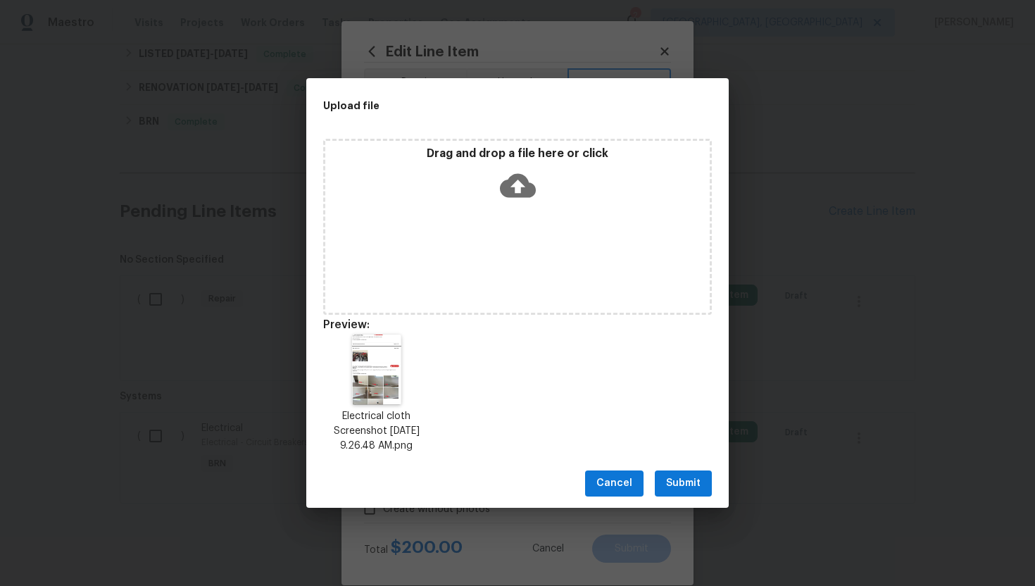
click at [690, 477] on span "Submit" at bounding box center [683, 483] width 34 height 18
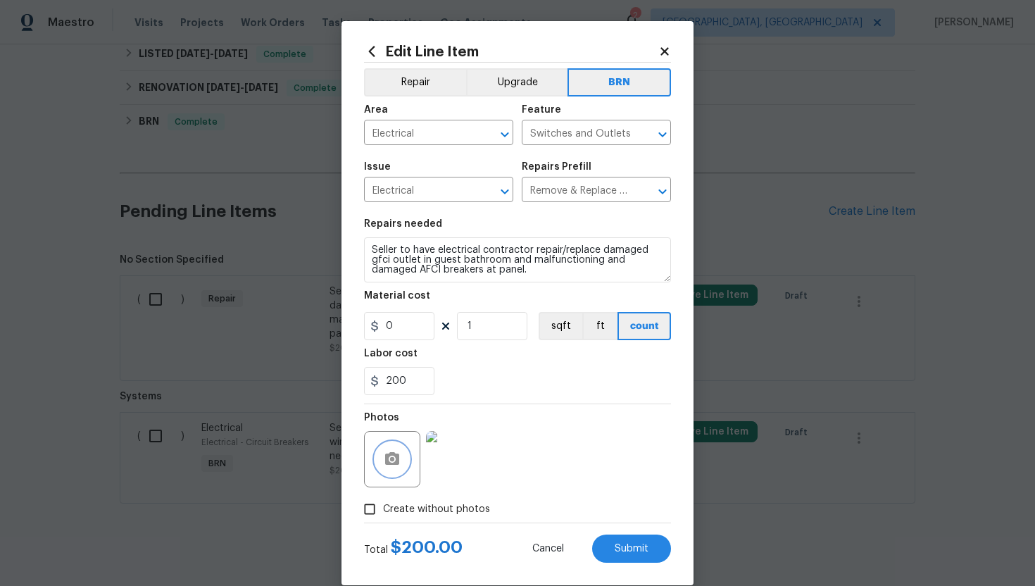
scroll to position [21, 0]
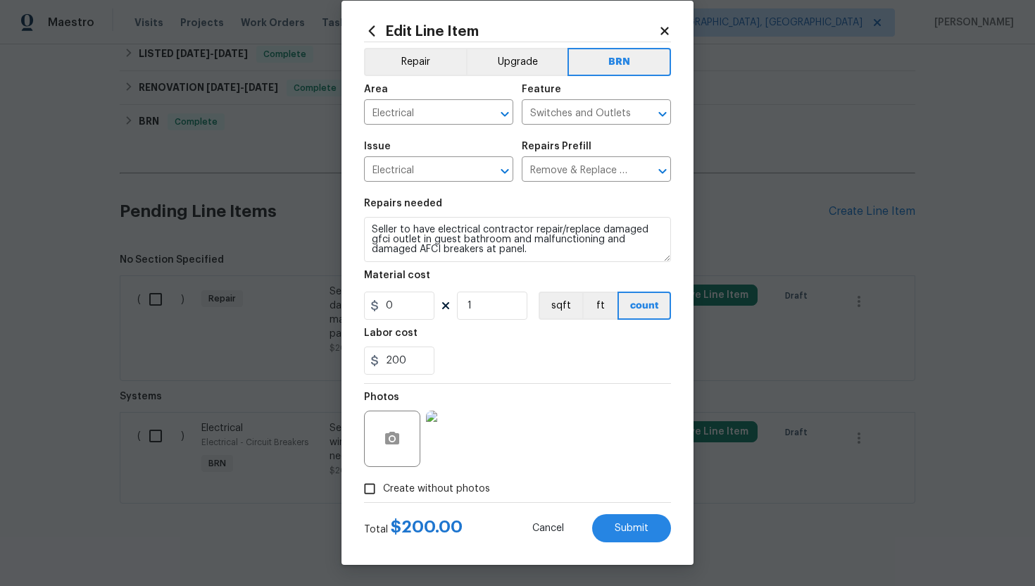
click at [463, 429] on img at bounding box center [454, 438] width 56 height 56
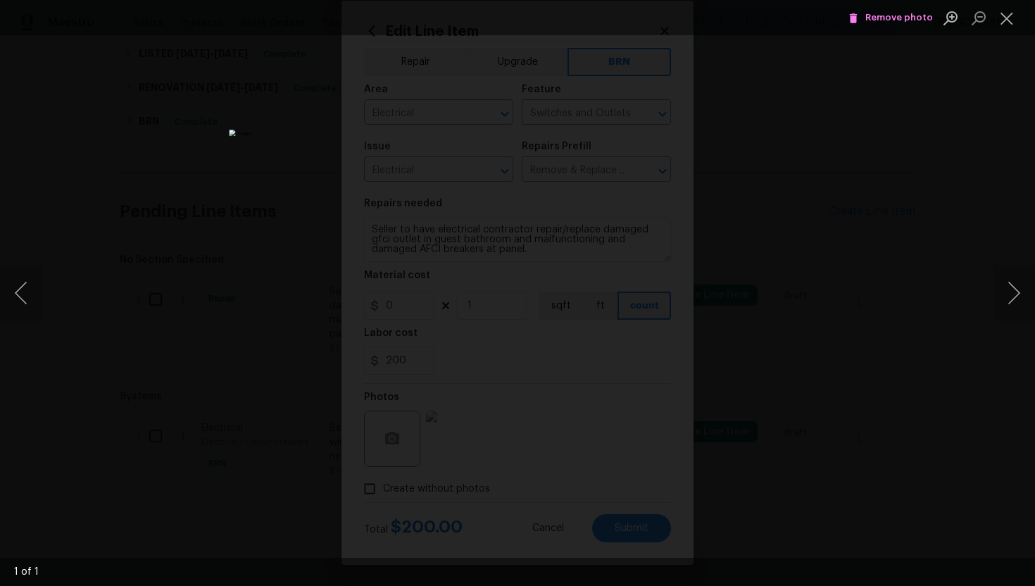
click at [879, 15] on span "Remove photo" at bounding box center [890, 18] width 84 height 16
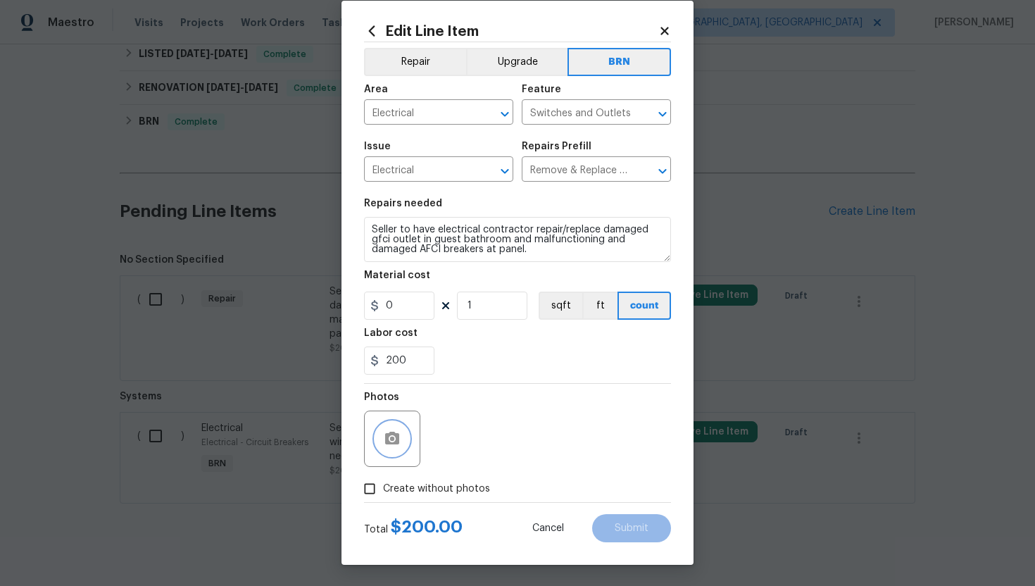
click at [396, 430] on icon "button" at bounding box center [392, 438] width 17 height 17
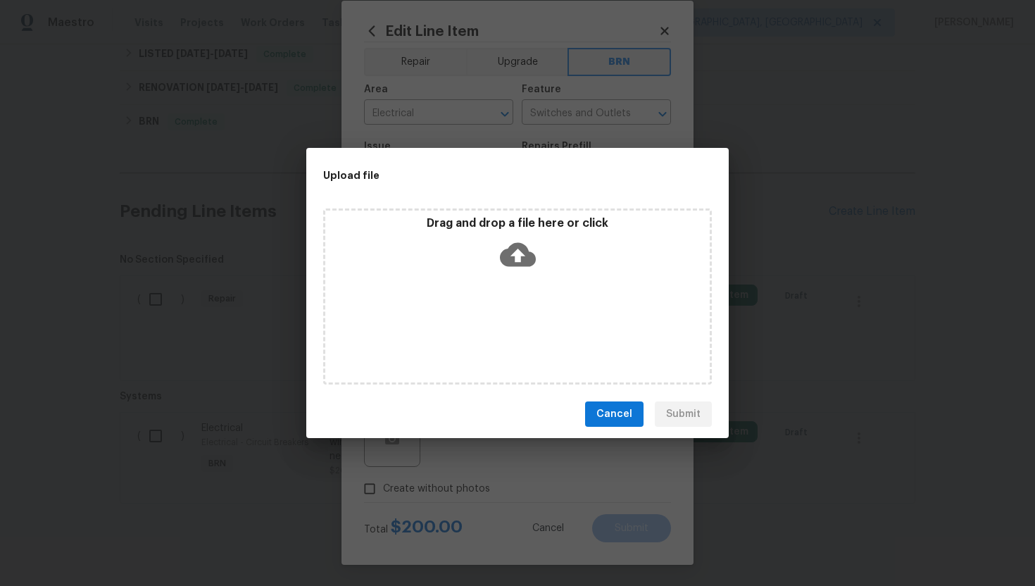
click at [529, 266] on icon at bounding box center [518, 255] width 36 height 36
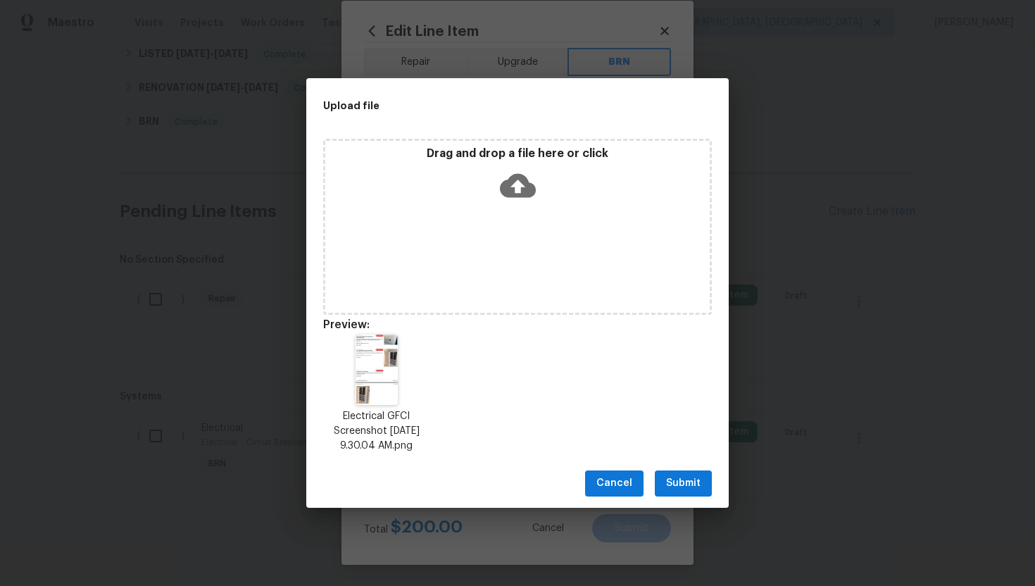
click at [676, 490] on span "Submit" at bounding box center [683, 483] width 34 height 18
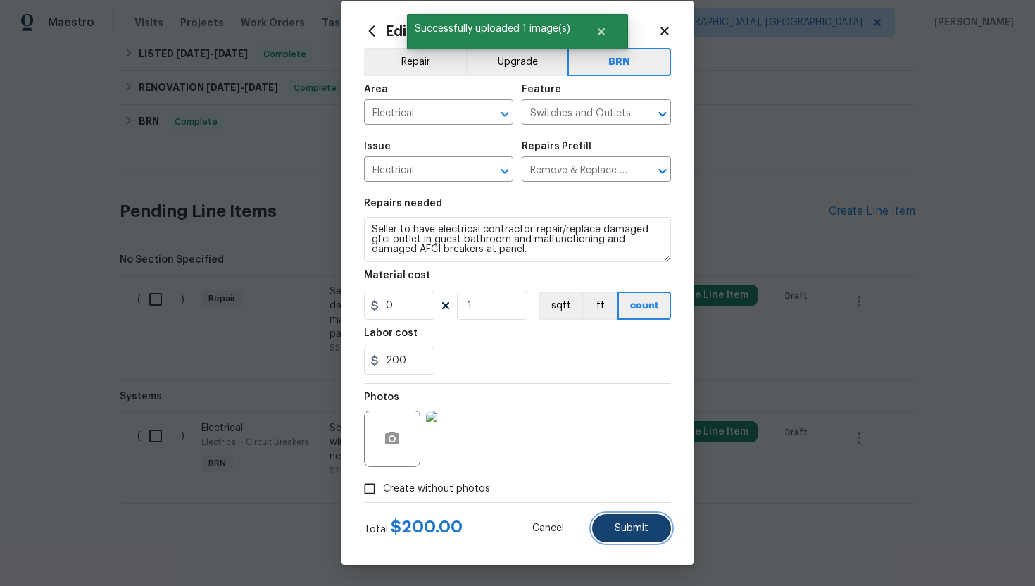
click at [632, 526] on span "Submit" at bounding box center [632, 528] width 34 height 11
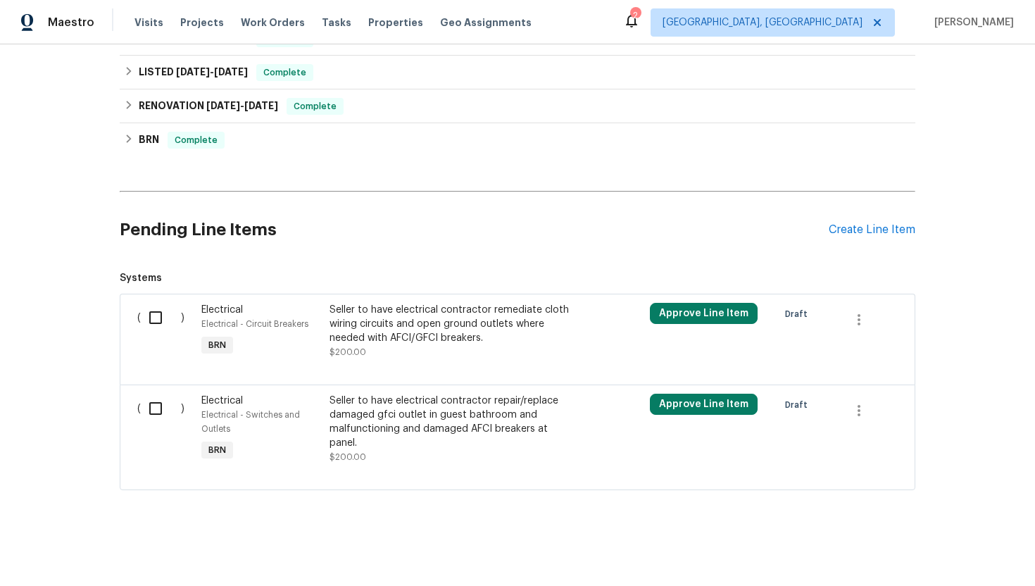
click at [386, 339] on div "Seller to have electrical contractor remediate cloth wiring circuits and open g…" at bounding box center [453, 324] width 248 height 42
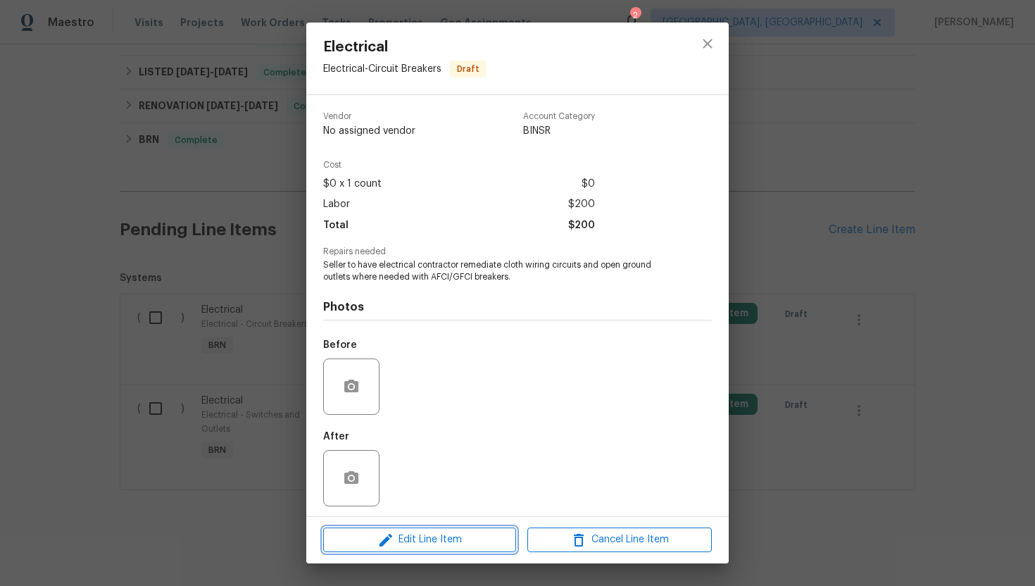
click at [405, 535] on span "Edit Line Item" at bounding box center [419, 540] width 184 height 18
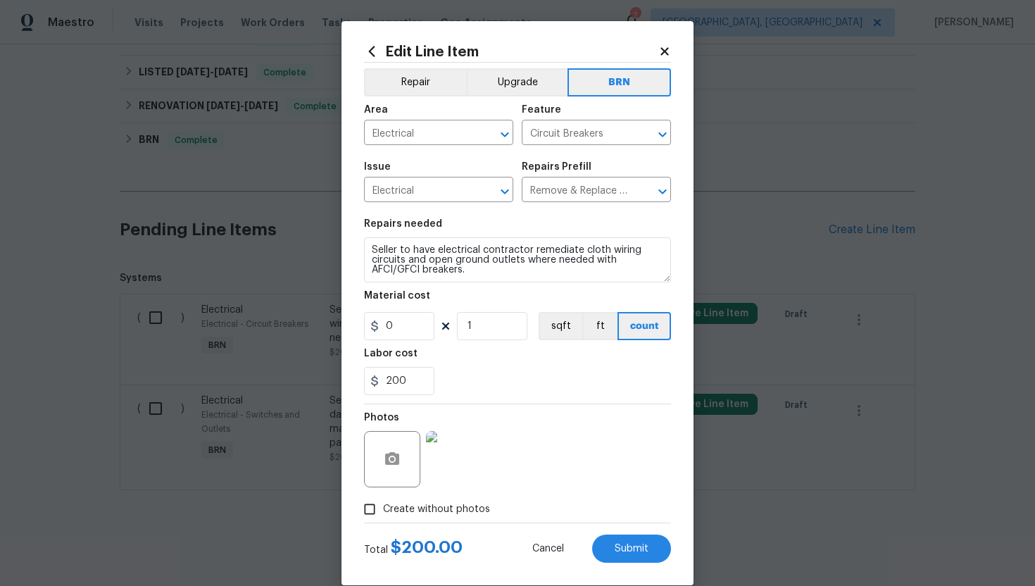
click at [453, 463] on img at bounding box center [454, 459] width 56 height 56
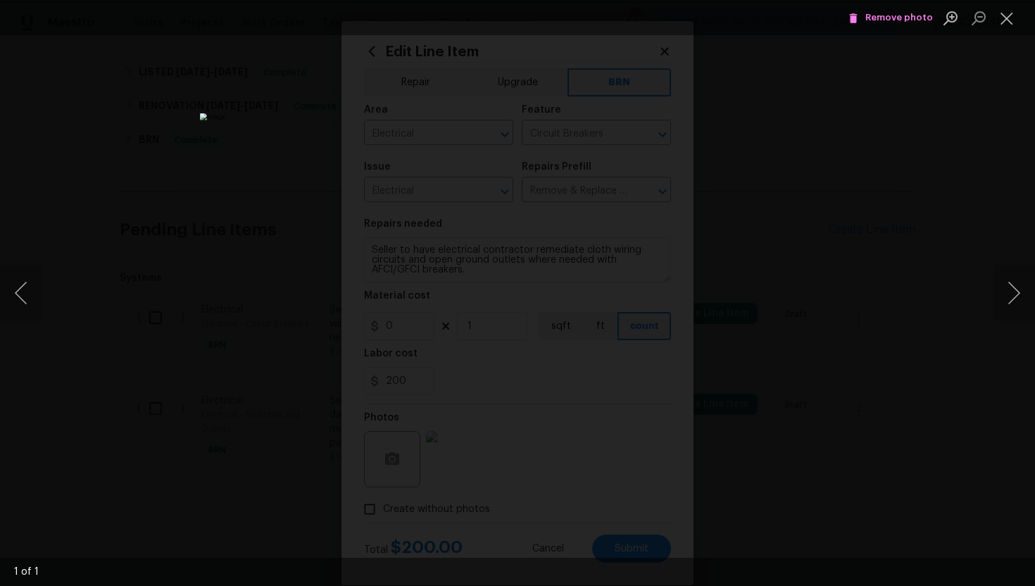
click at [881, 17] on span "Remove photo" at bounding box center [890, 18] width 84 height 16
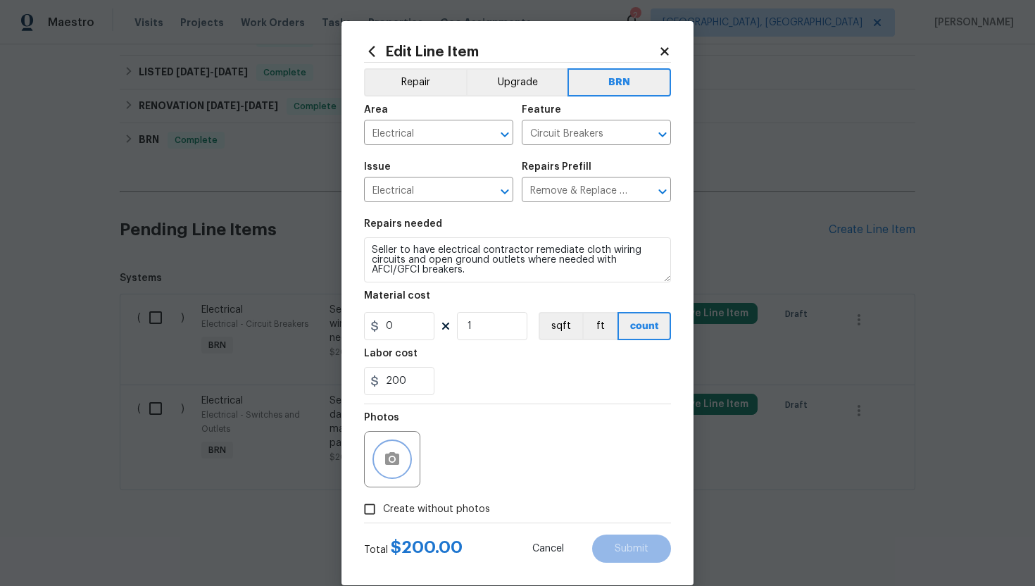
click at [400, 455] on icon "button" at bounding box center [392, 459] width 17 height 17
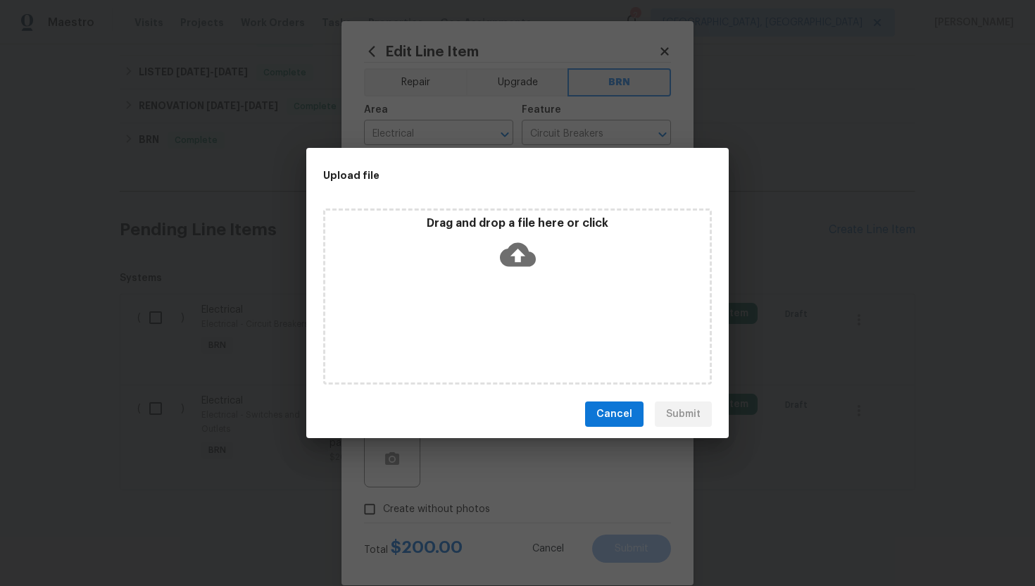
click at [524, 250] on icon at bounding box center [518, 255] width 36 height 24
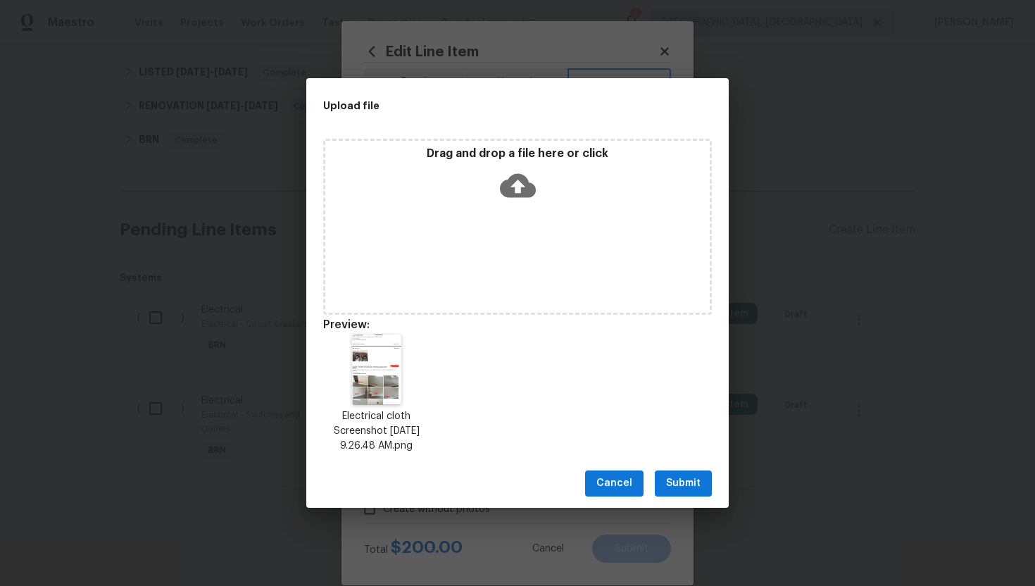
click at [678, 479] on span "Submit" at bounding box center [683, 483] width 34 height 18
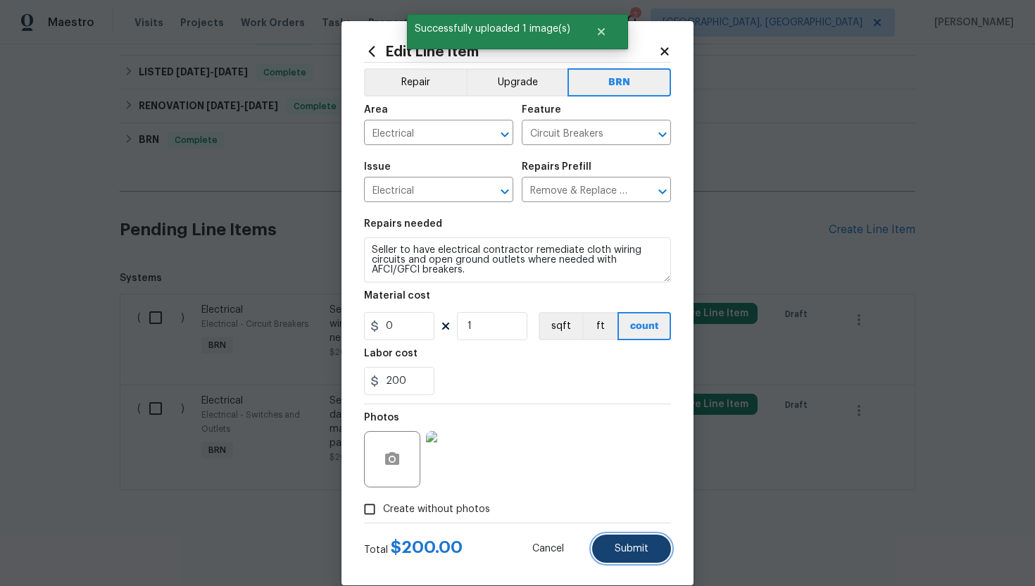
click at [619, 543] on span "Submit" at bounding box center [632, 548] width 34 height 11
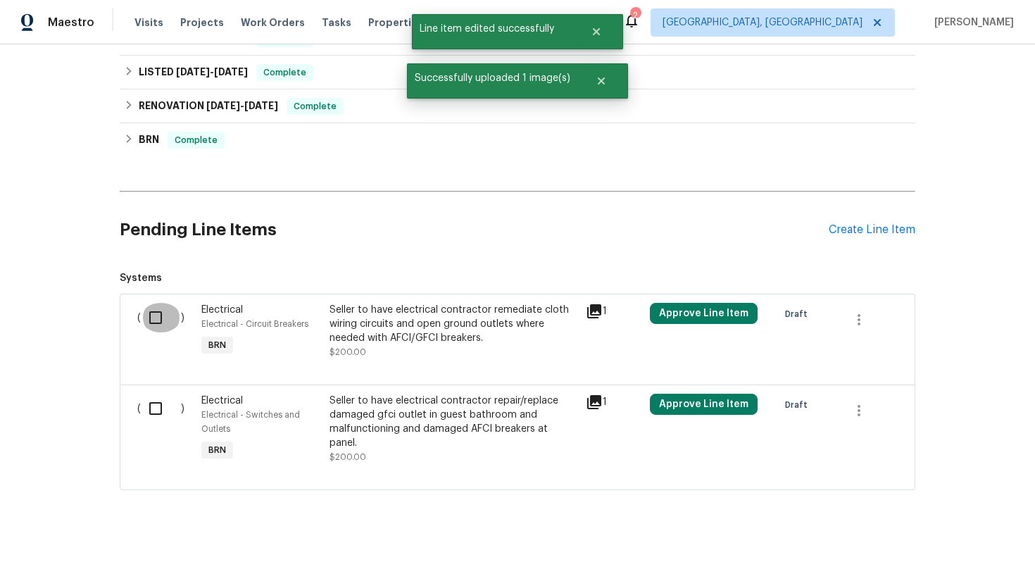
click at [162, 314] on input "checkbox" at bounding box center [161, 318] width 40 height 30
checkbox input "true"
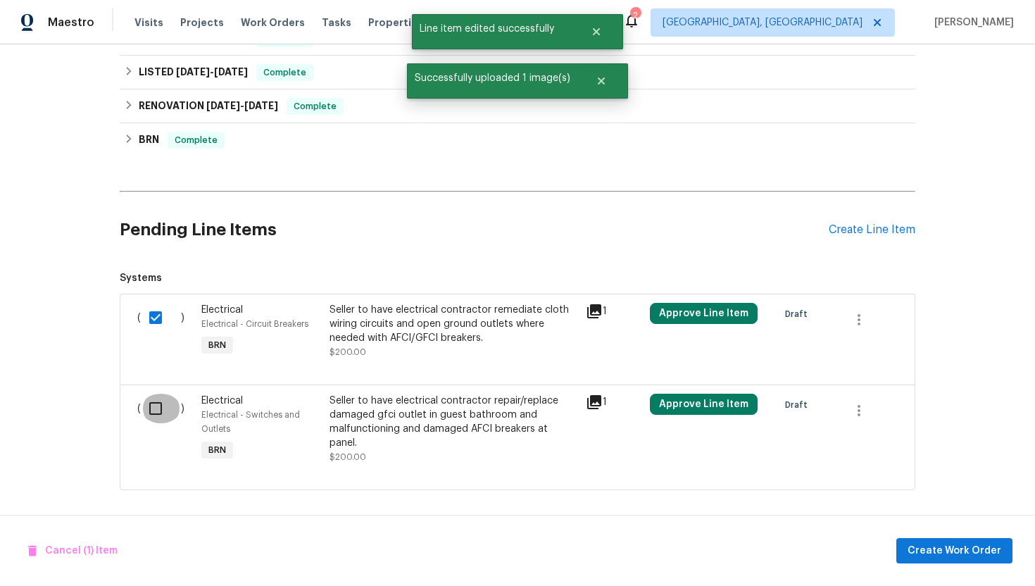
click at [154, 405] on input "checkbox" at bounding box center [161, 409] width 40 height 30
checkbox input "true"
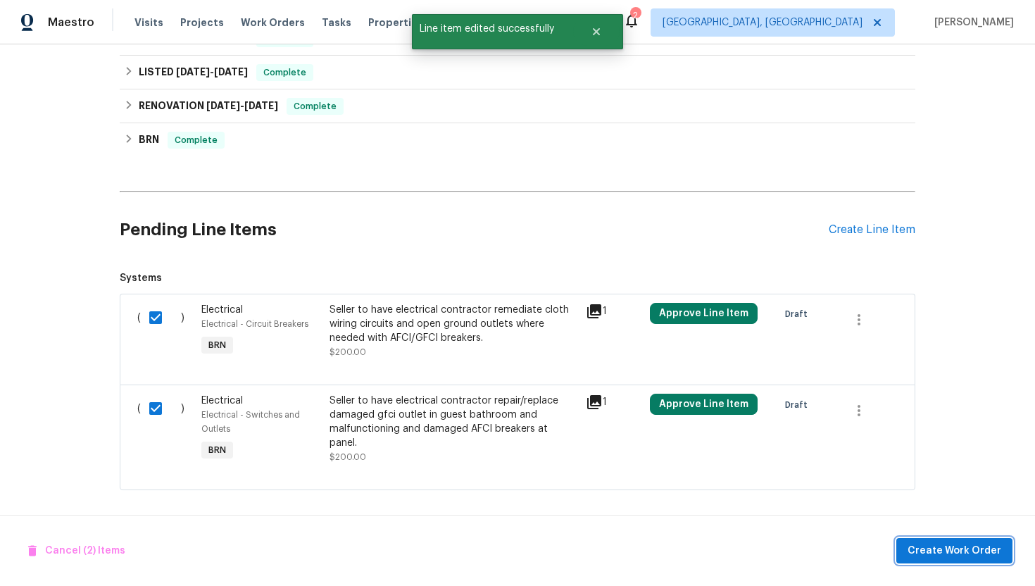
click at [916, 551] on span "Create Work Order" at bounding box center [954, 551] width 94 height 18
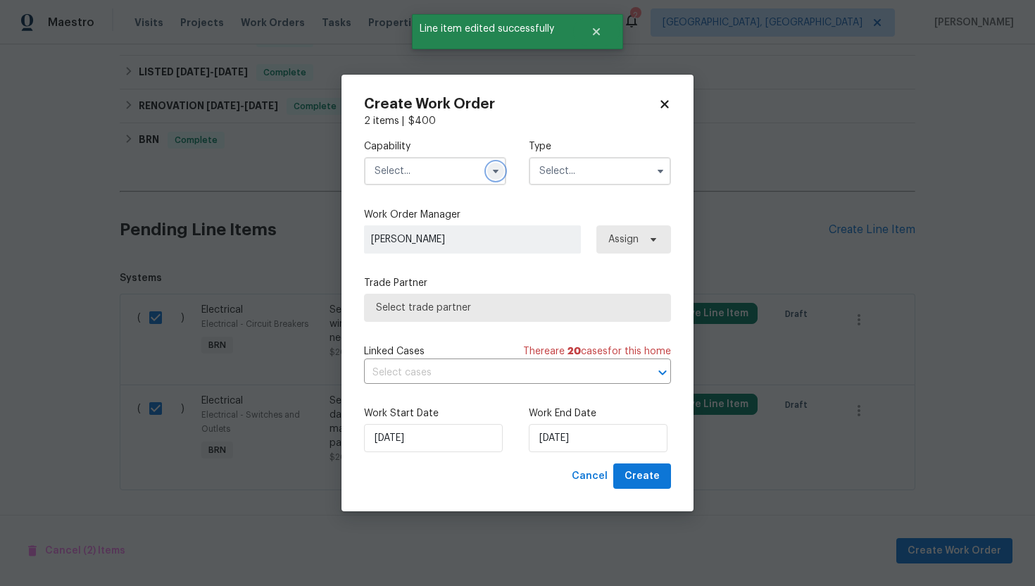
click at [497, 168] on icon "button" at bounding box center [495, 170] width 11 height 11
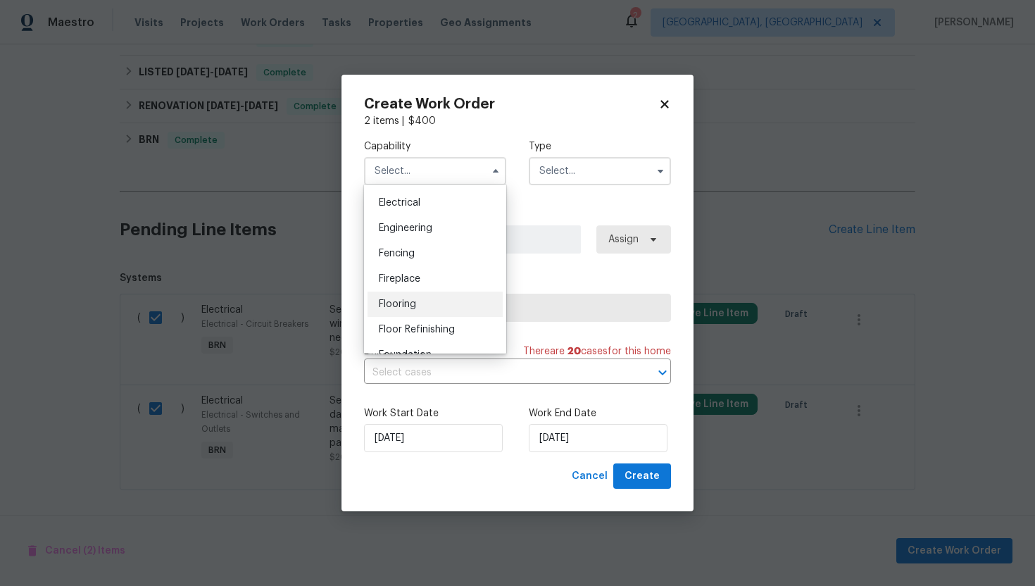
scroll to position [443, 0]
click at [453, 206] on div "Electrical" at bounding box center [434, 201] width 135 height 25
type input "Electrical"
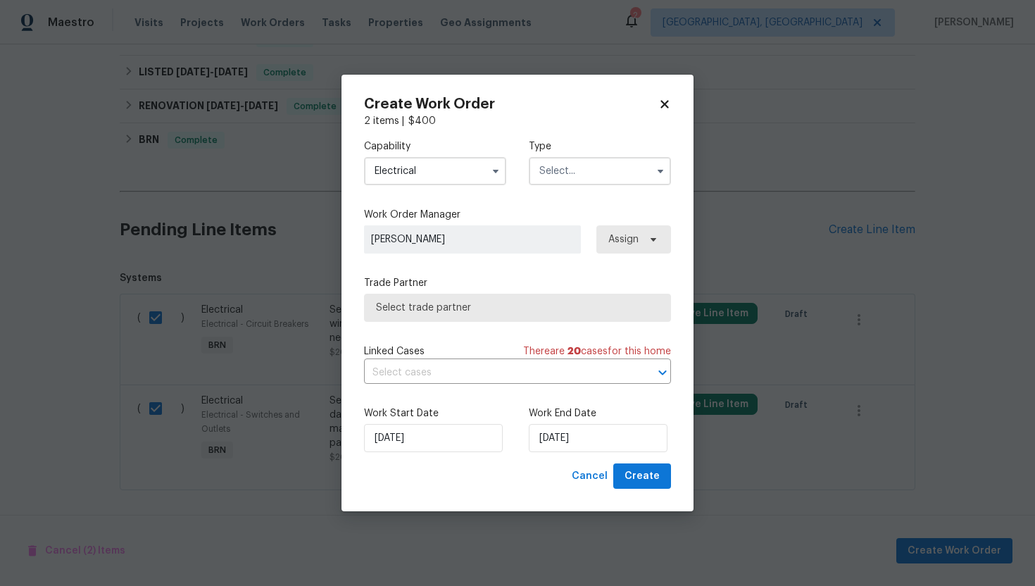
click at [583, 169] on input "text" at bounding box center [600, 171] width 142 height 28
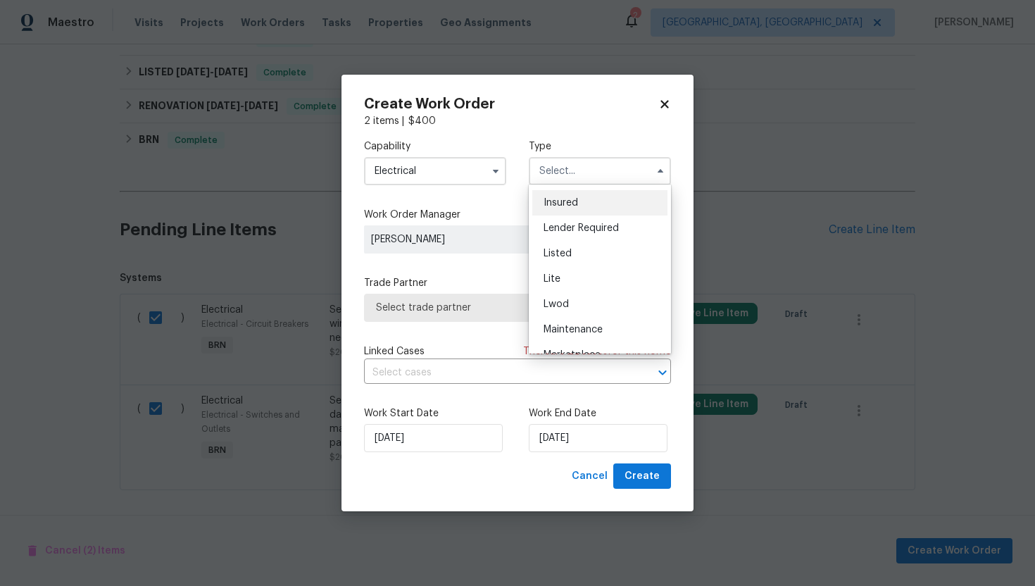
scroll to position [320, 0]
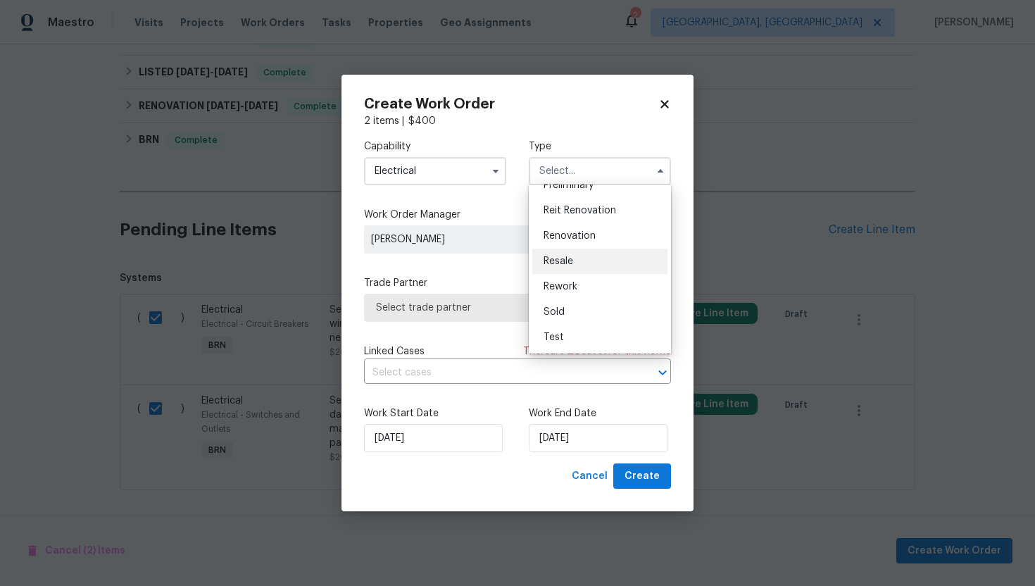
click at [600, 262] on div "Resale" at bounding box center [599, 261] width 135 height 25
type input "Resale"
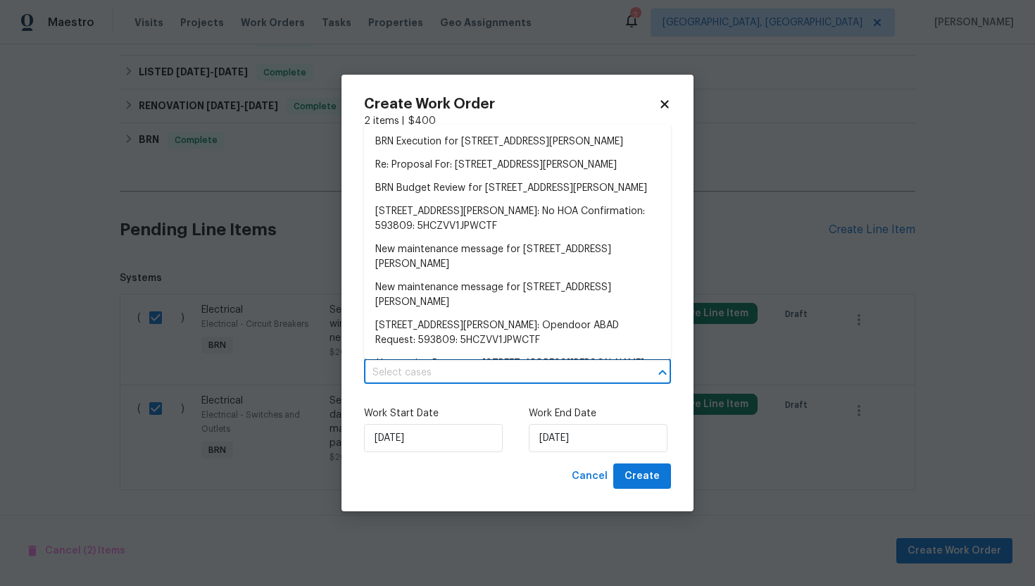
click at [474, 367] on input "text" at bounding box center [498, 373] width 268 height 22
click at [478, 147] on li "BRN Execution for 9408 Little John Rd, Jacksonville, FL 32208" at bounding box center [517, 141] width 307 height 23
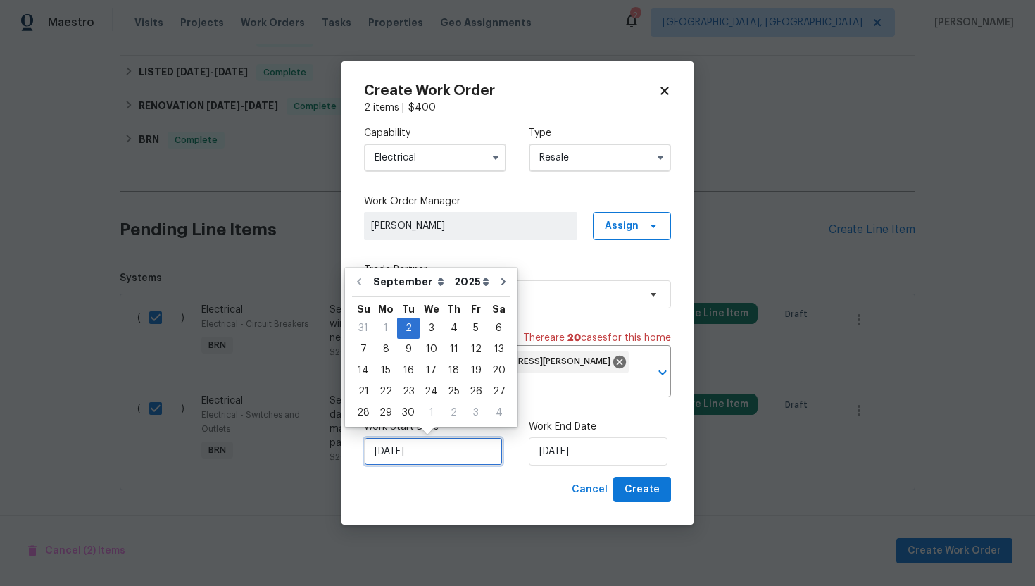
click at [394, 452] on input "9/2/2025" at bounding box center [433, 451] width 139 height 28
click at [424, 326] on div "3" at bounding box center [431, 328] width 23 height 20
type input "9/3/2025"
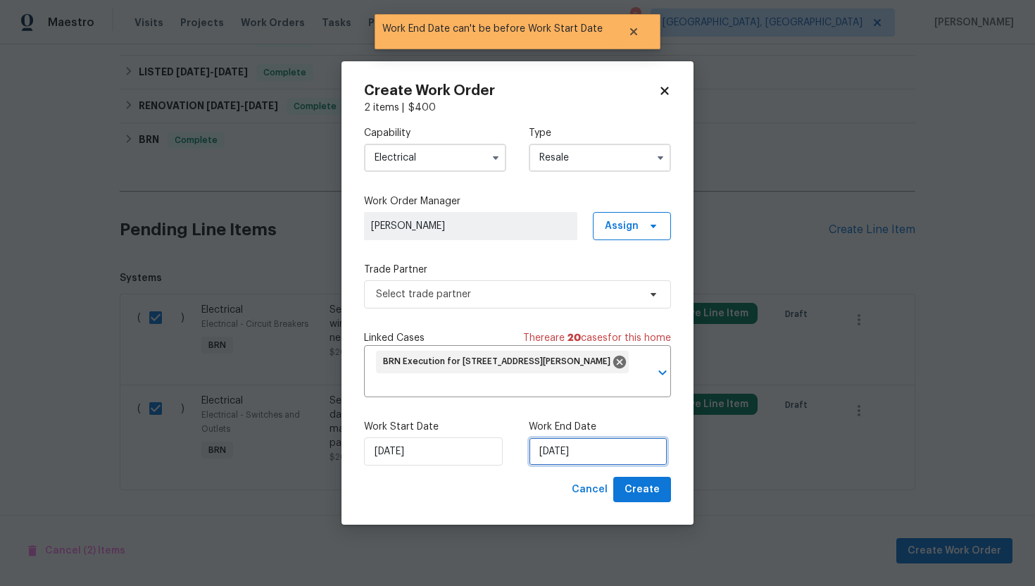
click at [565, 460] on input "9/3/2025" at bounding box center [598, 451] width 139 height 28
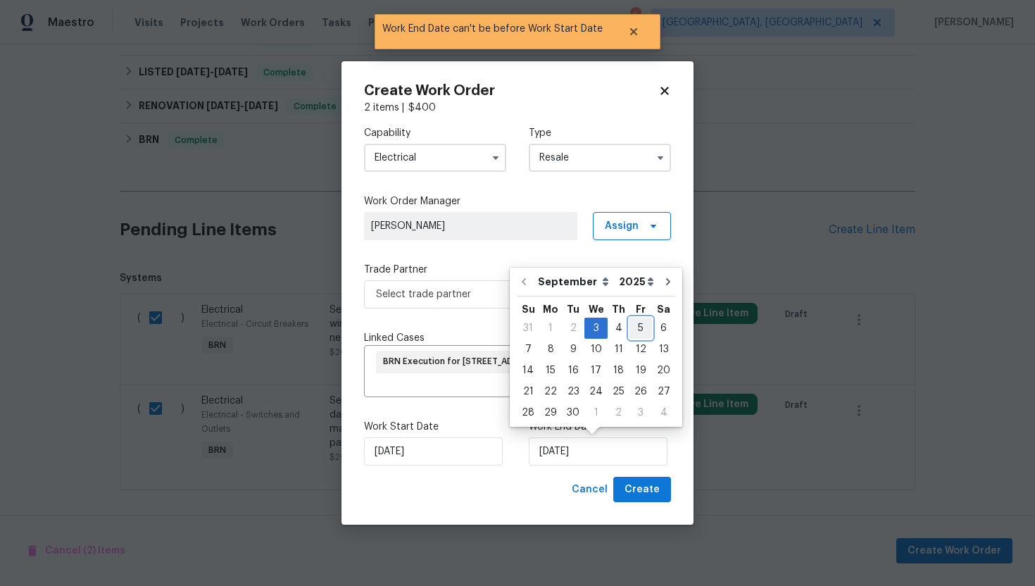
click at [637, 331] on div "5" at bounding box center [640, 328] width 23 height 20
type input "9/5/2025"
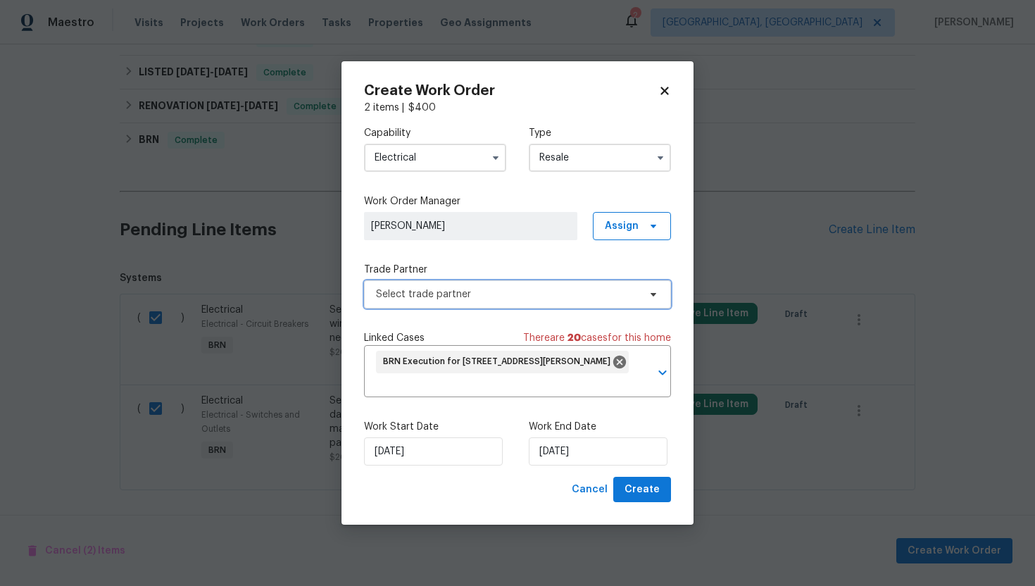
click at [584, 285] on span "Select trade partner" at bounding box center [517, 294] width 307 height 28
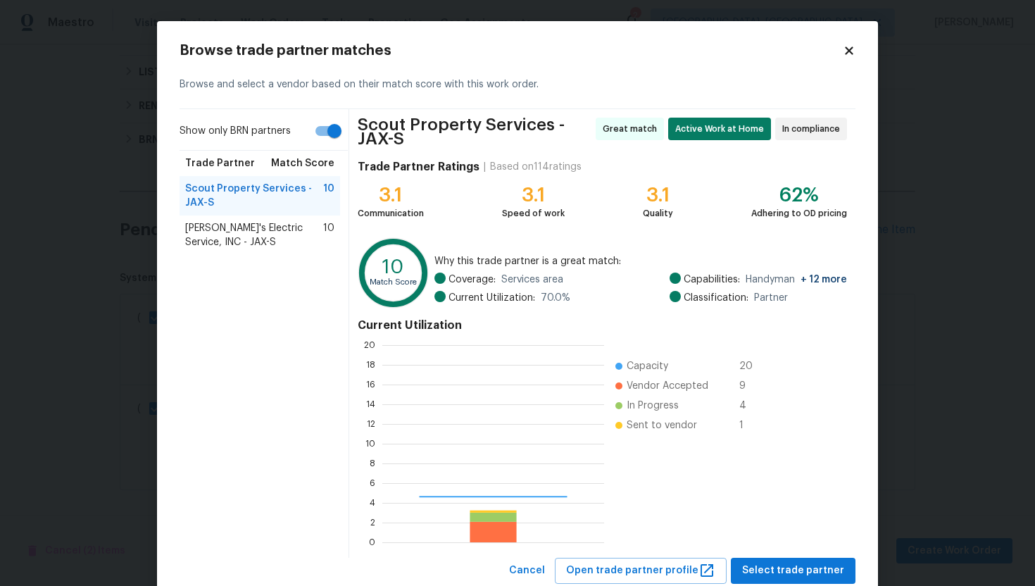
scroll to position [197, 222]
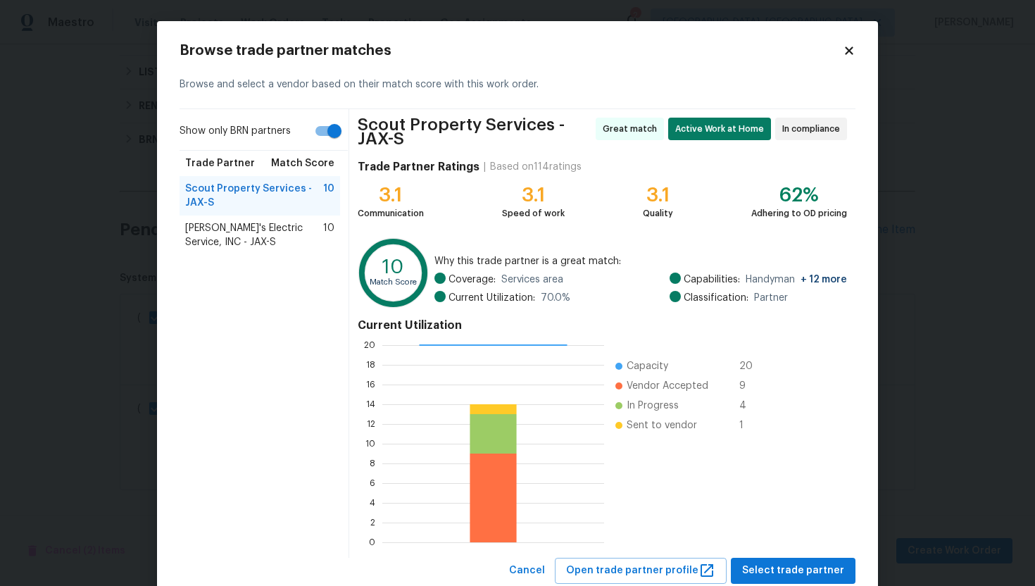
click at [291, 230] on span "Jack's Electric Service, INC - JAX-S" at bounding box center [254, 235] width 138 height 28
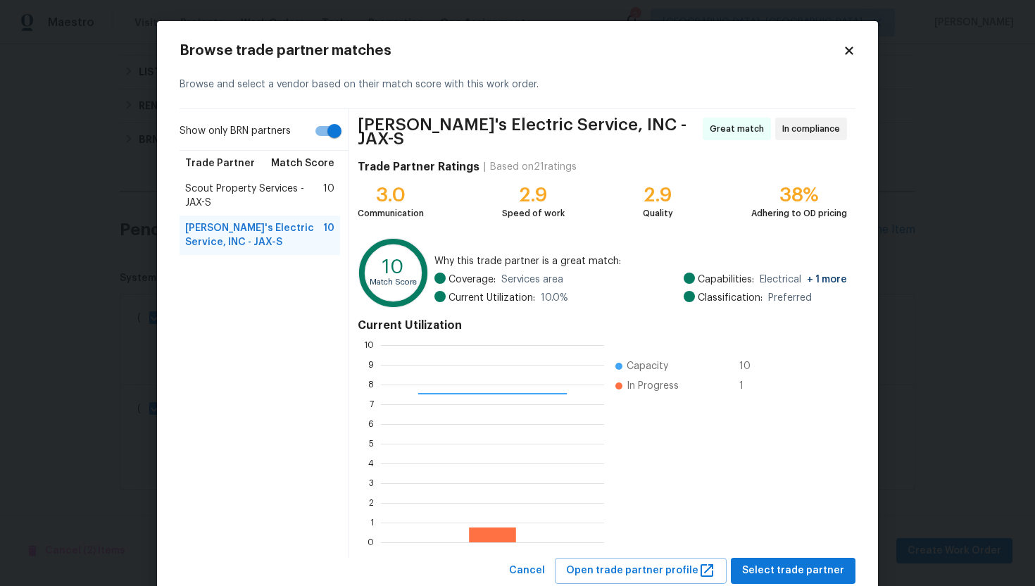
scroll to position [35, 0]
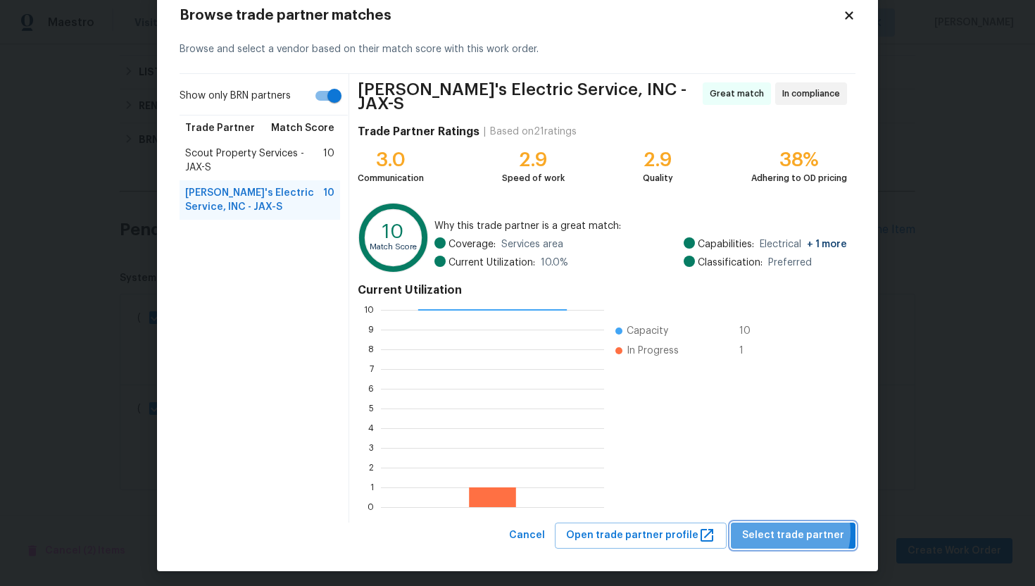
click at [787, 527] on span "Select trade partner" at bounding box center [793, 536] width 102 height 18
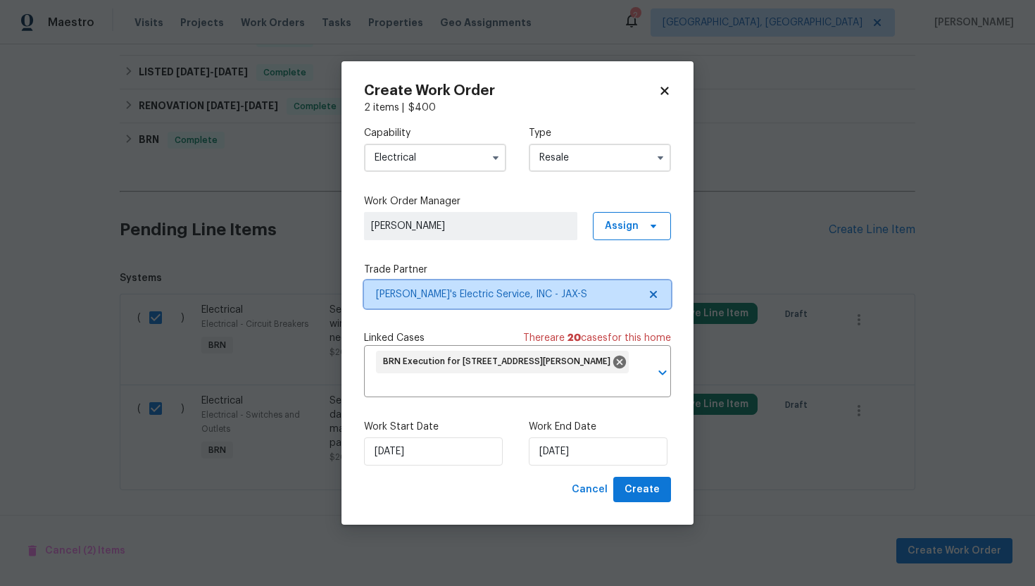
scroll to position [0, 0]
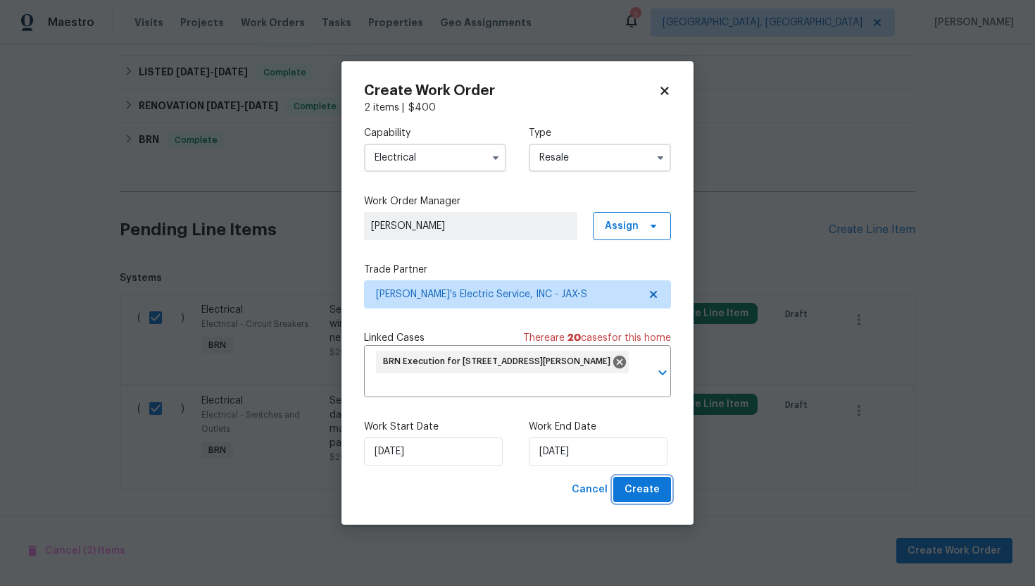
click at [659, 493] on span "Create" at bounding box center [641, 490] width 35 height 18
checkbox input "false"
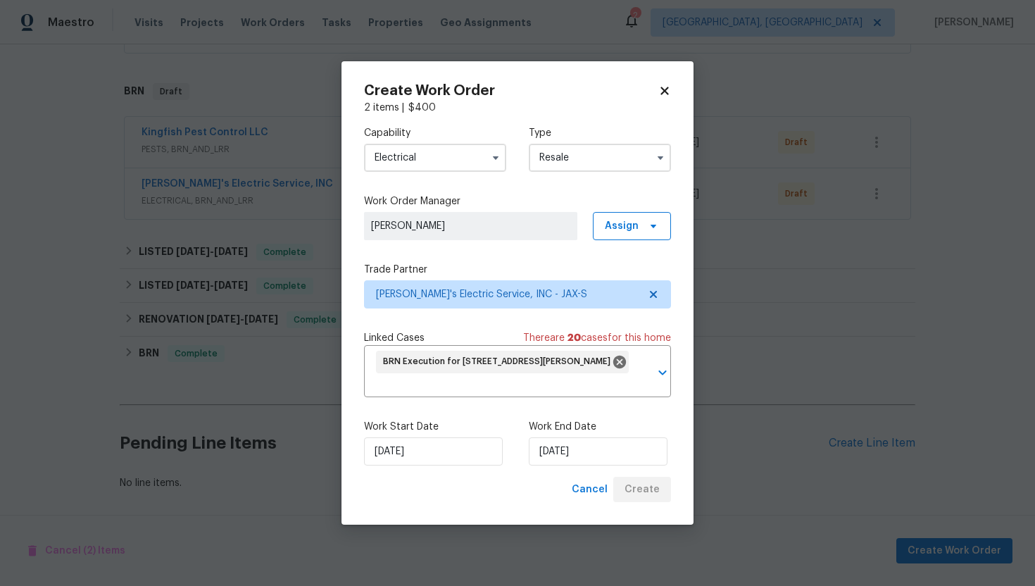
scroll to position [1223, 0]
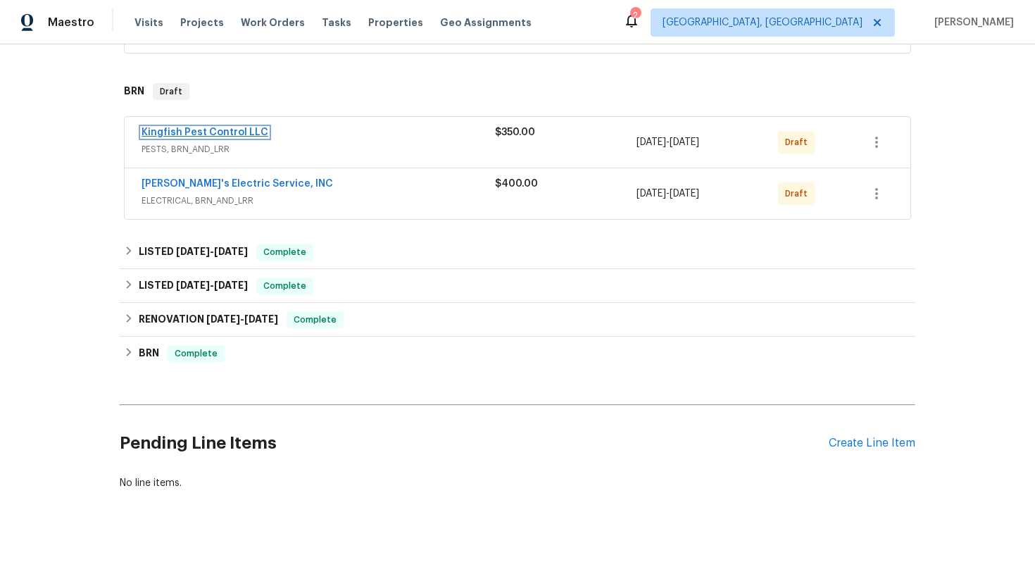
click at [220, 134] on link "Kingfish Pest Control LLC" at bounding box center [204, 132] width 127 height 10
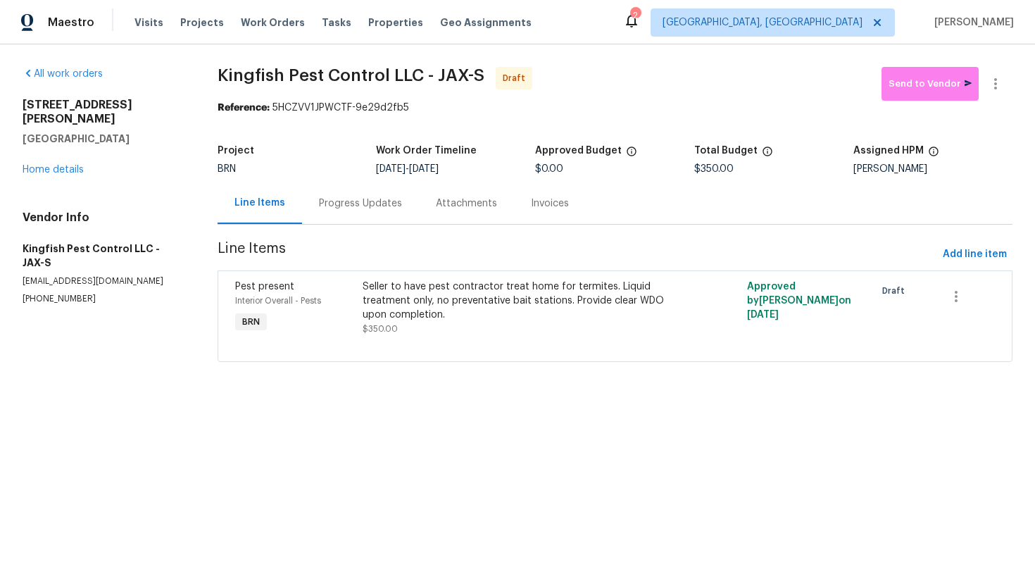
click at [356, 201] on div "Progress Updates" at bounding box center [360, 203] width 83 height 14
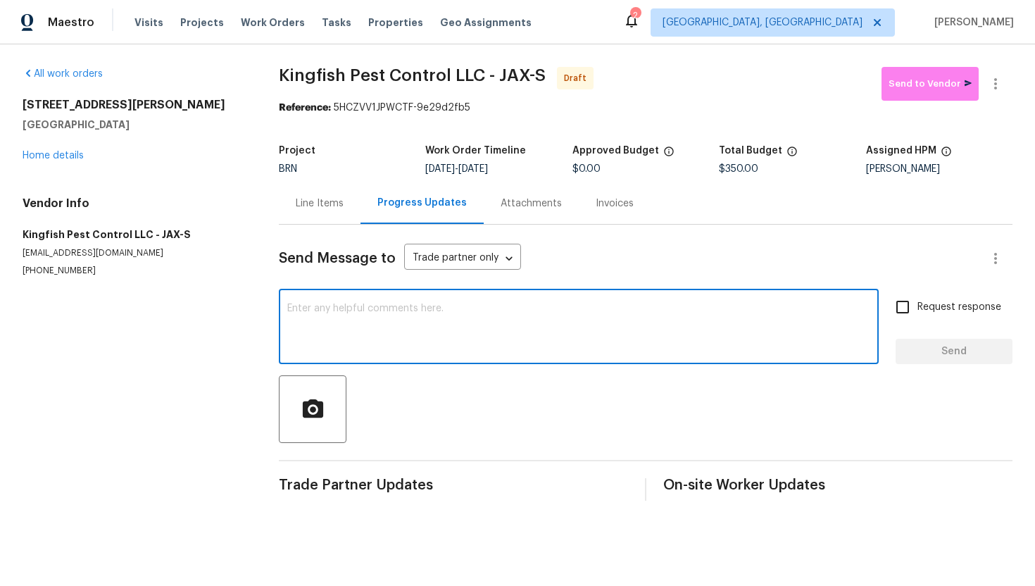
click at [408, 329] on textarea at bounding box center [578, 327] width 583 height 49
paste textarea "Hey! This is Ajay with Opendoor. I’m confirming a BRN Work Order for the proper…"
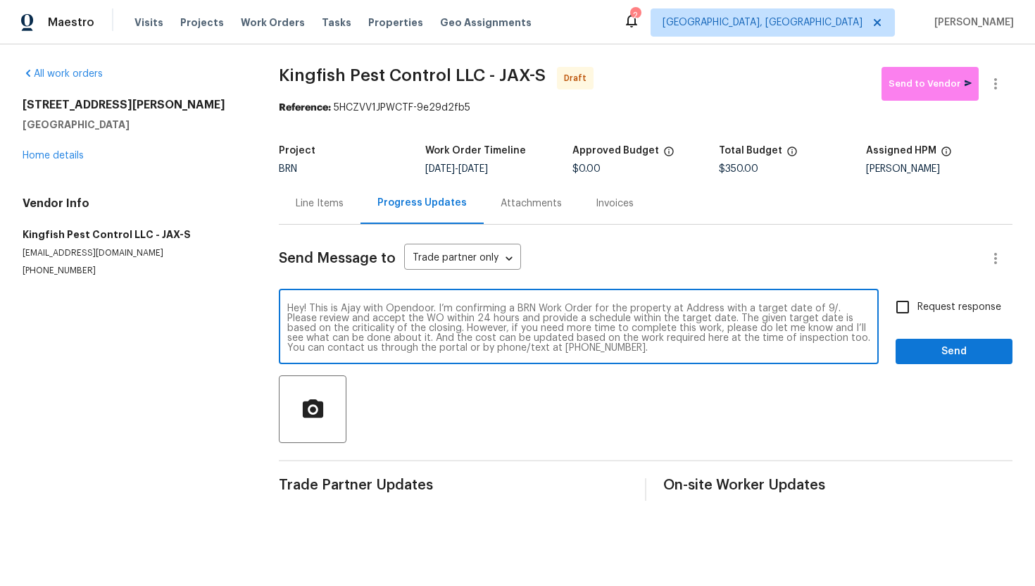
click at [696, 306] on textarea "Hey! This is Ajay with Opendoor. I’m confirming a BRN Work Order for the proper…" at bounding box center [578, 327] width 583 height 49
paste textarea "9408 Little John Rd, Jacksonville, FL 32208"
click at [423, 320] on textarea "Hey! This is Ajay with Opendoor. I’m confirming a BRN Work Order for the proper…" at bounding box center [578, 327] width 583 height 49
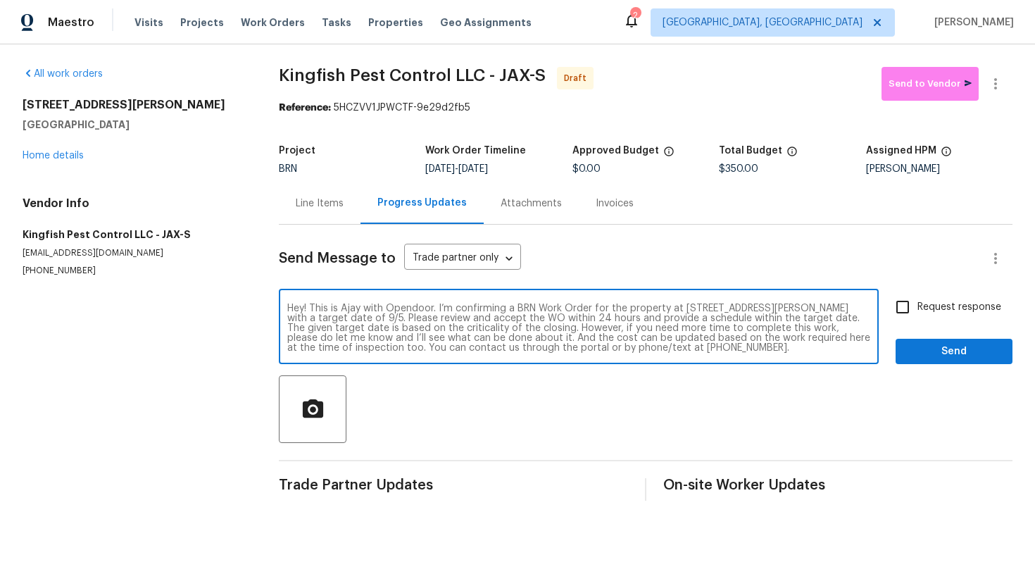
drag, startPoint x: 288, startPoint y: 309, endPoint x: 408, endPoint y: 363, distance: 131.7
click at [408, 363] on div "Hey! This is Ajay with Opendoor. I’m confirming a BRN Work Order for the proper…" at bounding box center [579, 328] width 600 height 72
type textarea "Hey! This is Ajay with Opendoor. I’m confirming a BRN Work Order for the proper…"
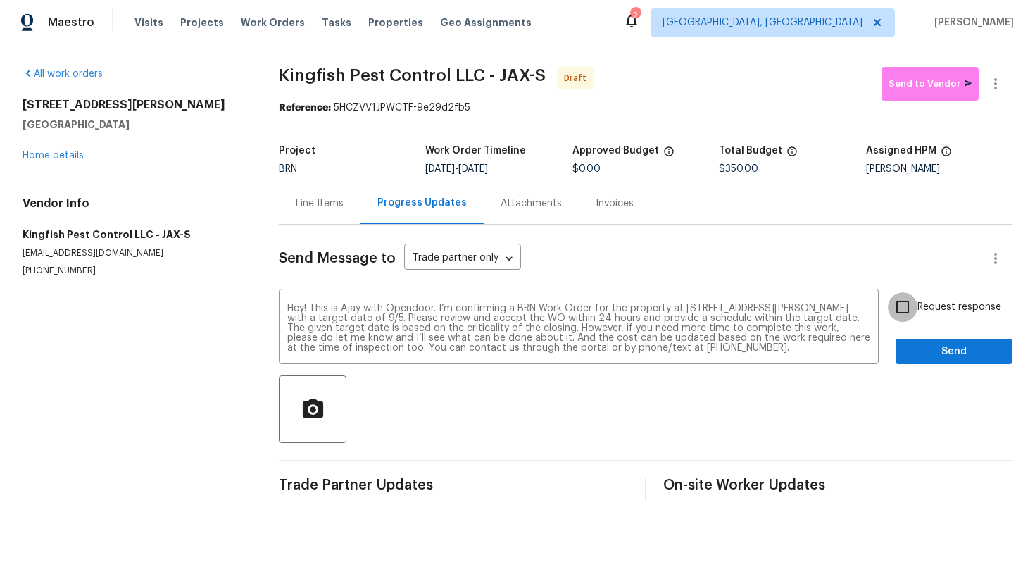
click at [897, 304] on input "Request response" at bounding box center [903, 307] width 30 height 30
checkbox input "true"
click at [924, 356] on span "Send" at bounding box center [954, 352] width 94 height 18
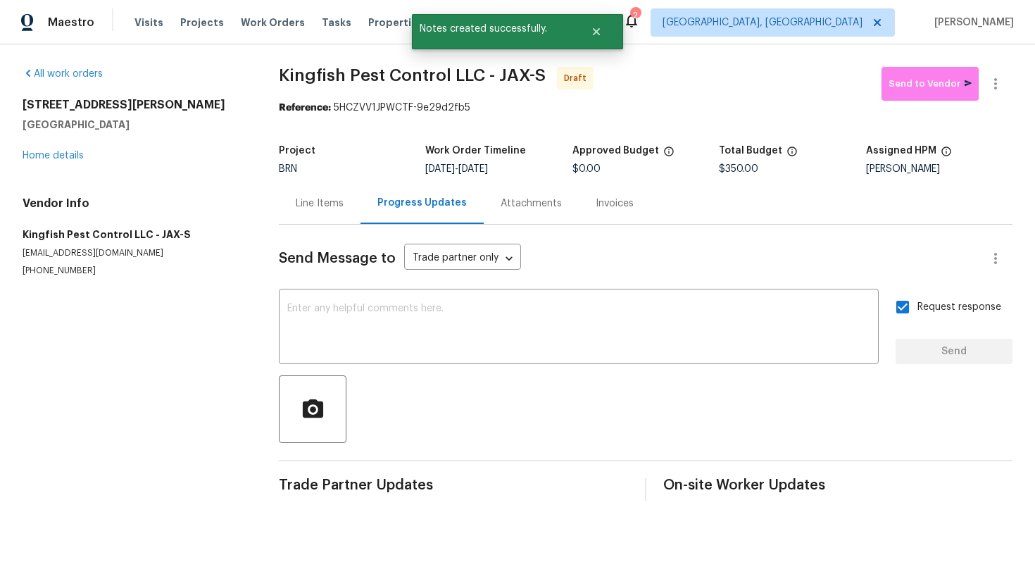
scroll to position [0, 0]
click at [995, 77] on icon "button" at bounding box center [995, 83] width 17 height 17
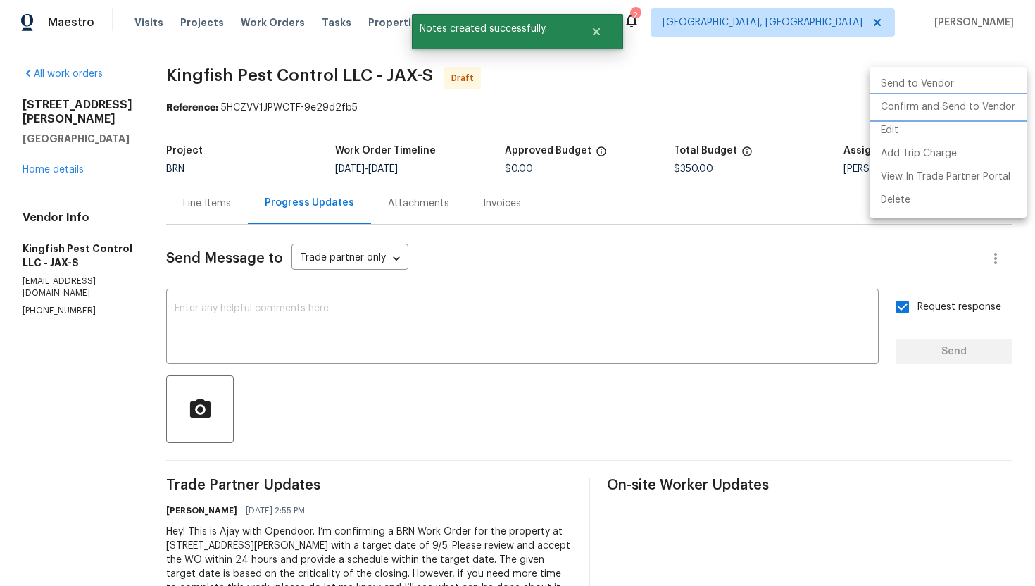
click at [986, 98] on li "Confirm and Send to Vendor" at bounding box center [947, 107] width 157 height 23
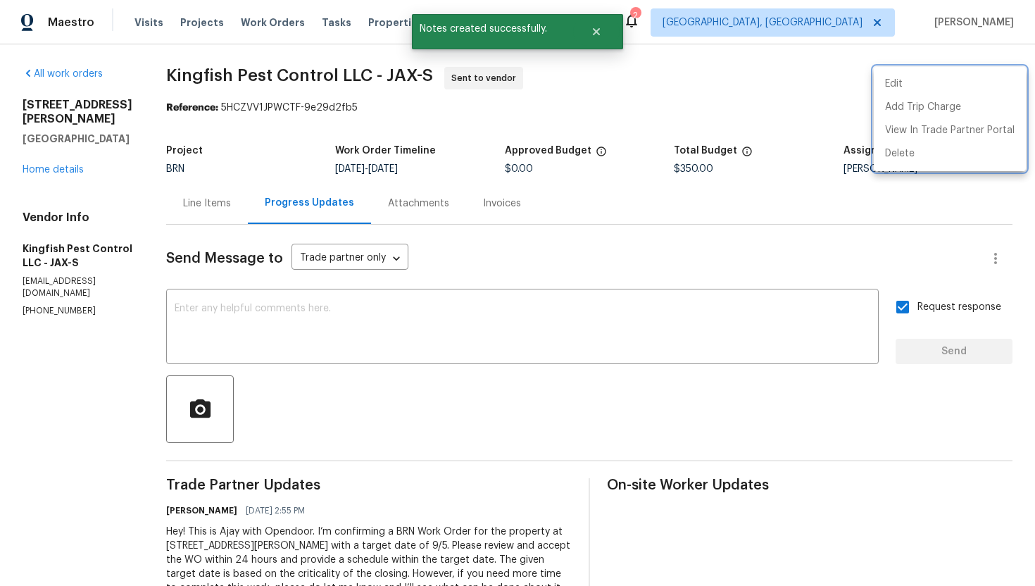
click at [72, 156] on div at bounding box center [517, 293] width 1035 height 586
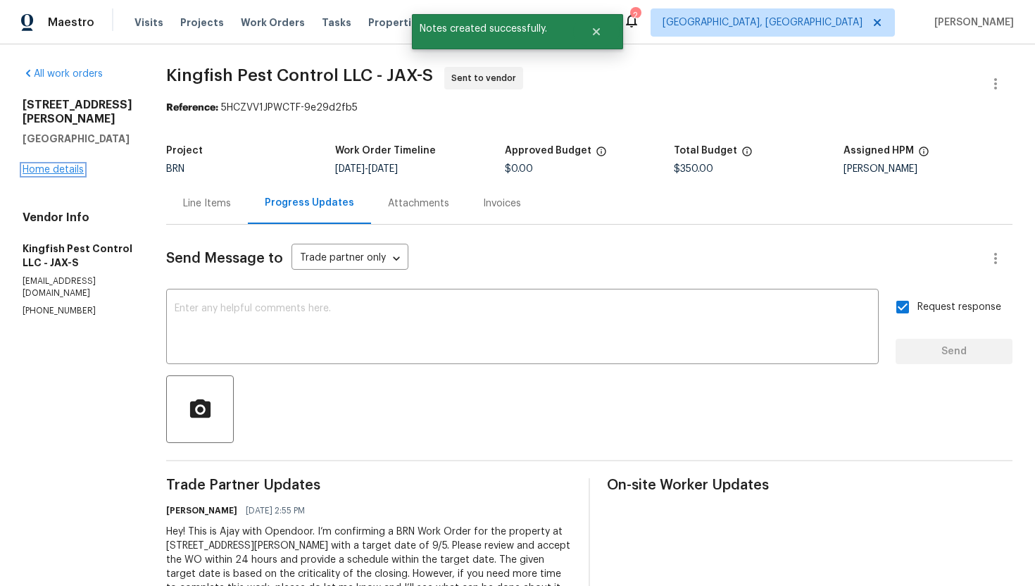
click at [69, 165] on link "Home details" at bounding box center [53, 170] width 61 height 10
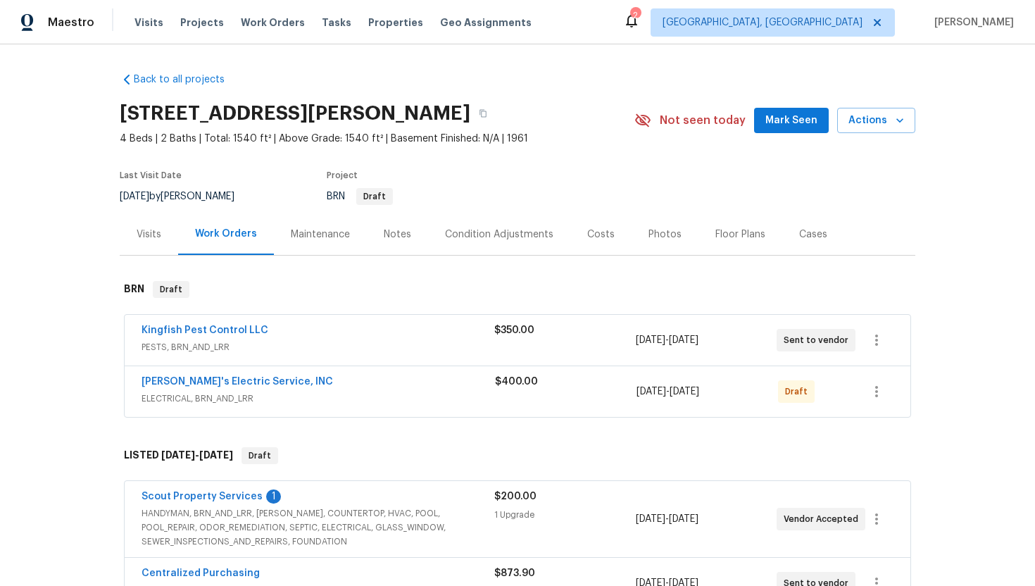
click at [212, 387] on span "Jack's Electric Service, INC" at bounding box center [236, 382] width 191 height 14
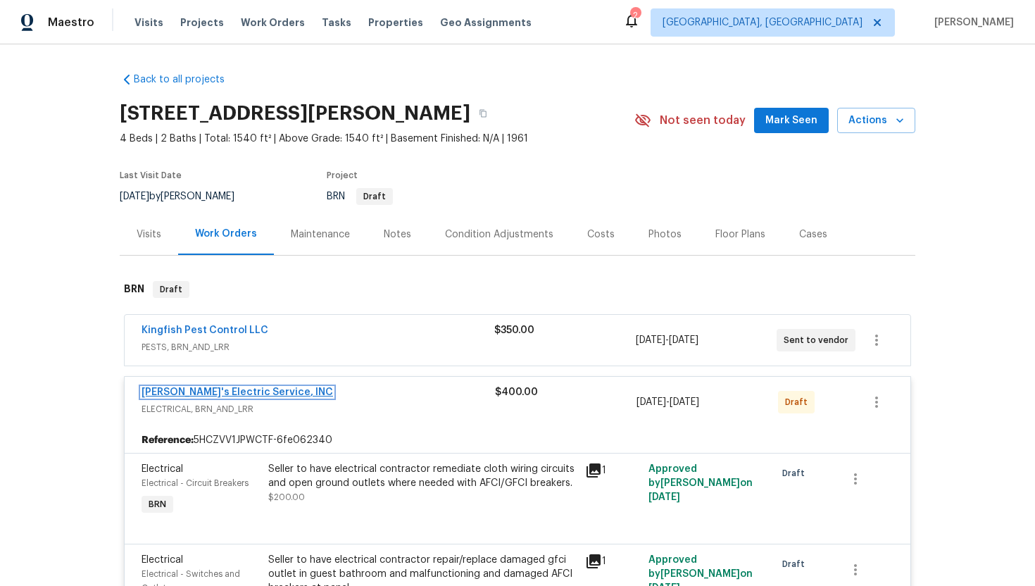
click at [210, 391] on link "Jack's Electric Service, INC" at bounding box center [236, 392] width 191 height 10
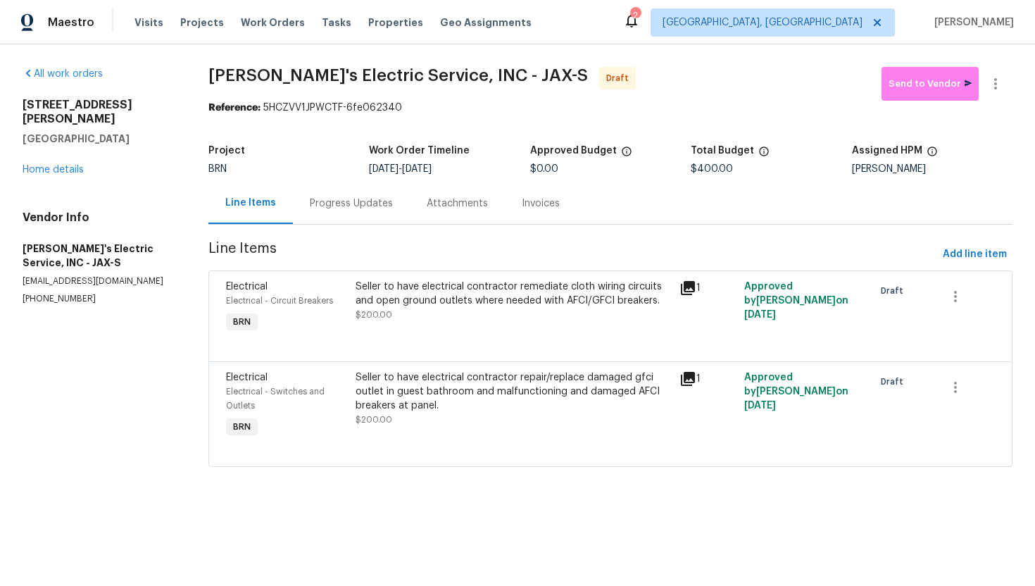
click at [364, 199] on div "Progress Updates" at bounding box center [351, 203] width 83 height 14
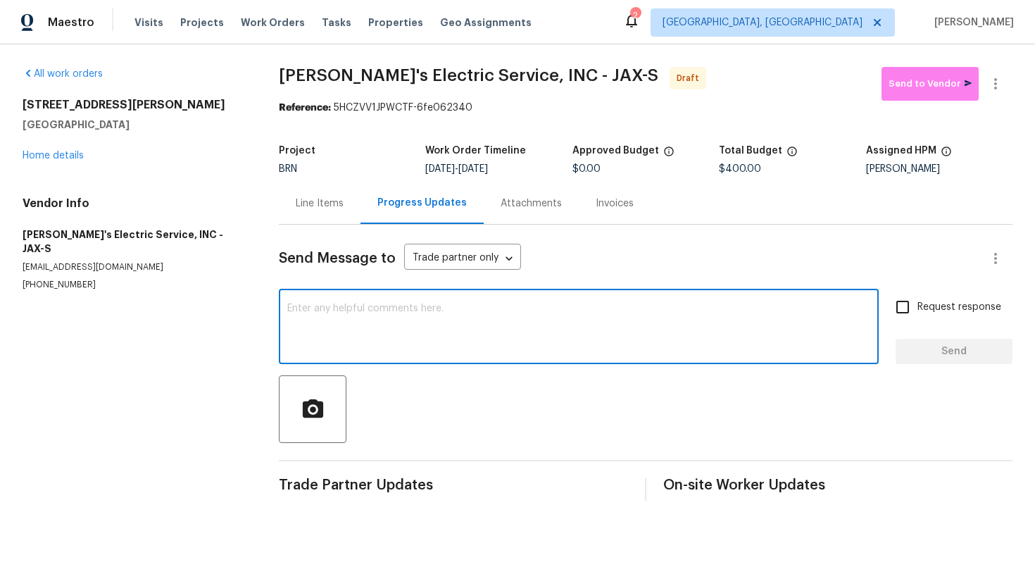
click at [384, 315] on textarea at bounding box center [578, 327] width 583 height 49
paste textarea "Hey! This is Ajay with Opendoor. I’m confirming a BRN Work Order for the proper…"
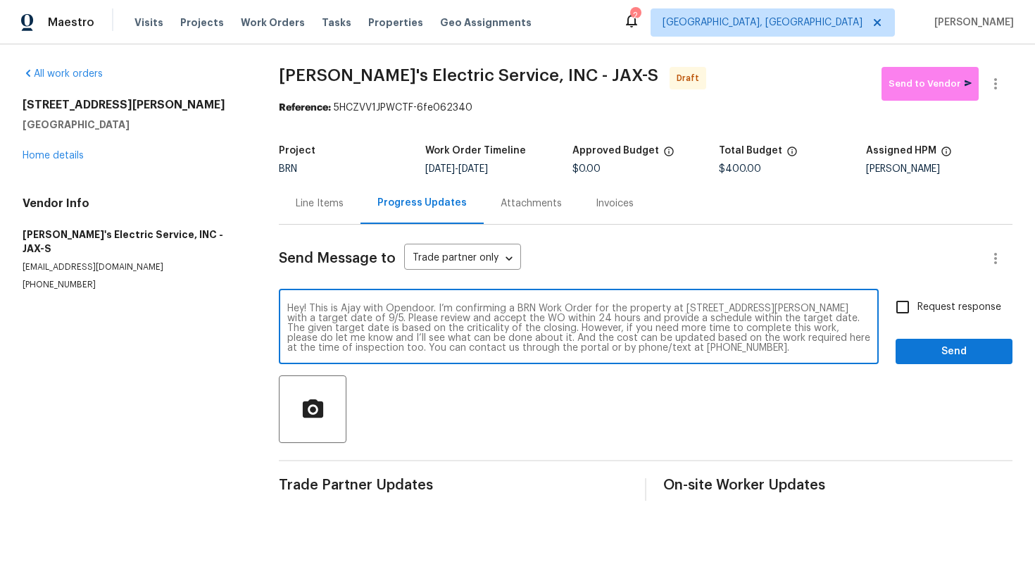
type textarea "Hey! This is Ajay with Opendoor. I’m confirming a BRN Work Order for the proper…"
click at [903, 313] on input "Request response" at bounding box center [903, 307] width 30 height 30
checkbox input "true"
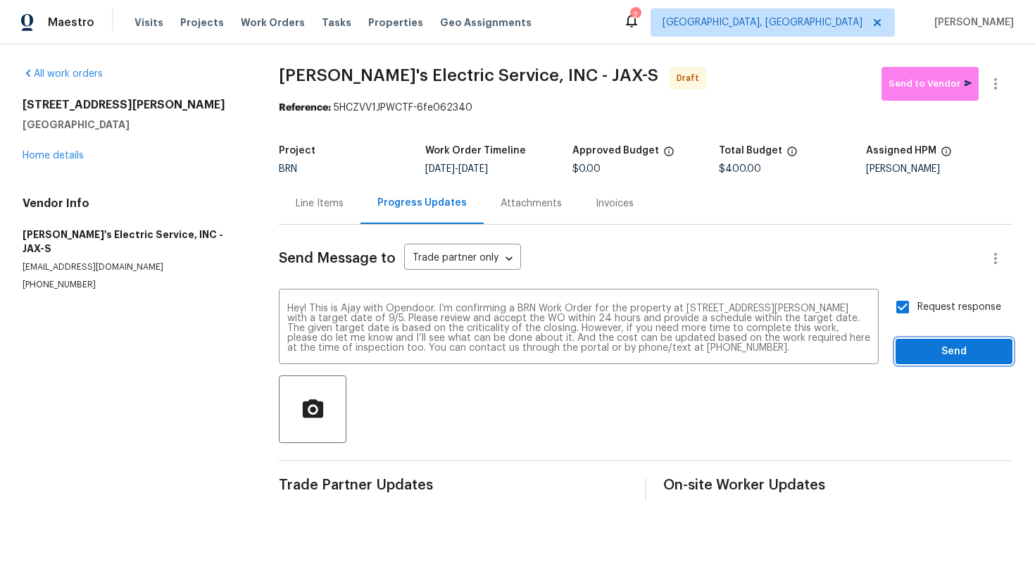
click at [921, 349] on span "Send" at bounding box center [954, 352] width 94 height 18
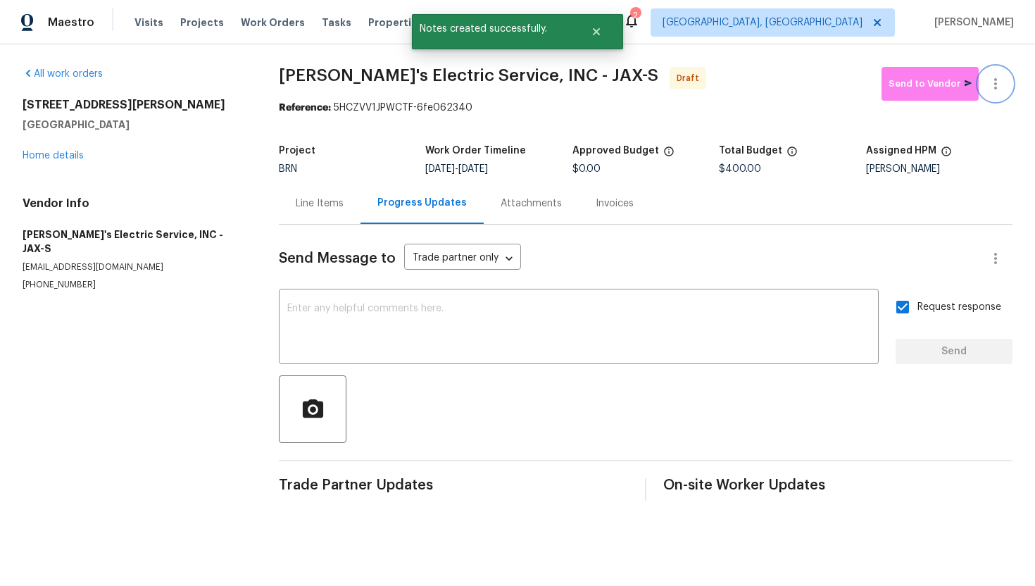
click at [995, 84] on icon "button" at bounding box center [995, 83] width 3 height 11
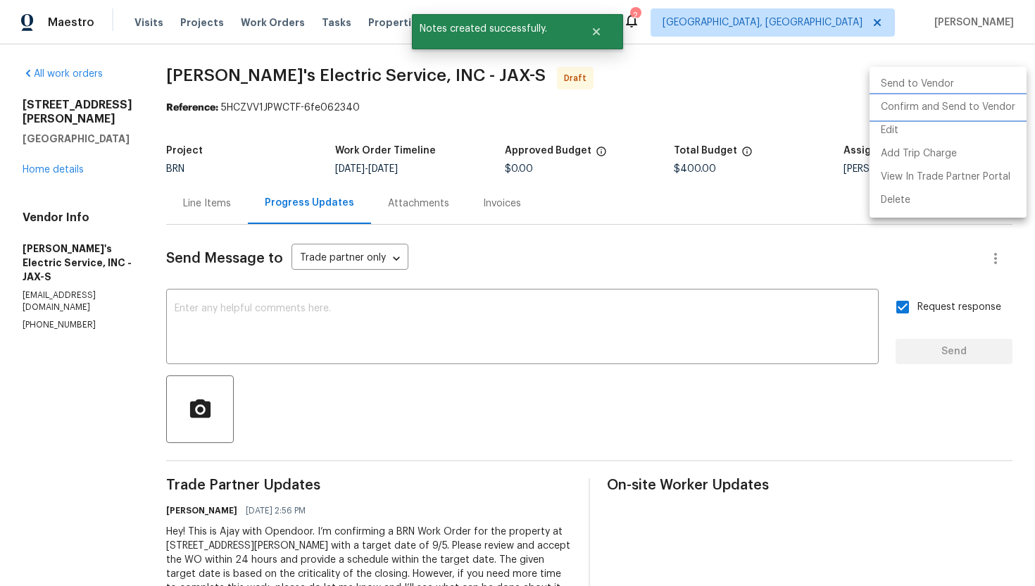
click at [983, 104] on li "Confirm and Send to Vendor" at bounding box center [947, 107] width 157 height 23
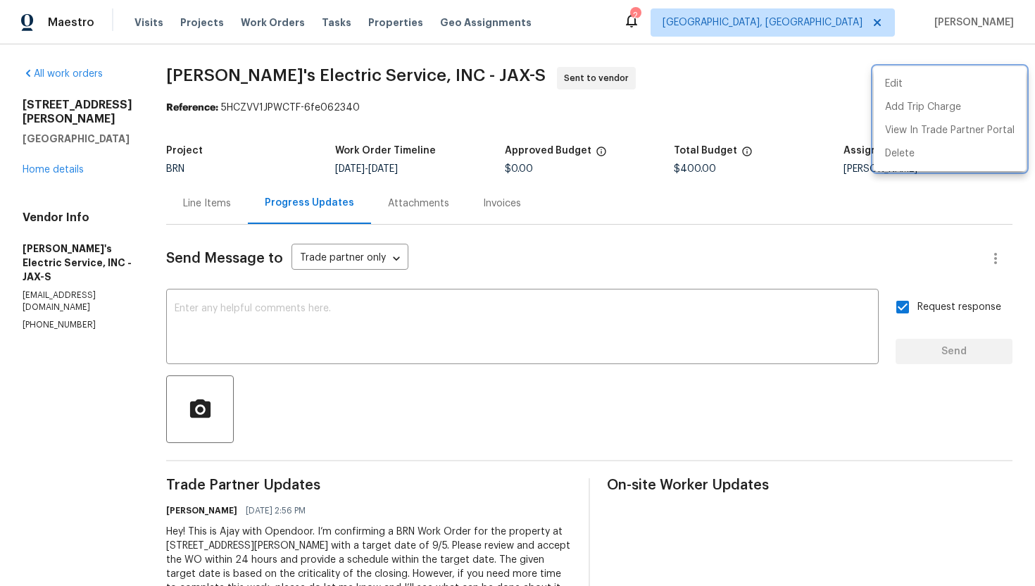
click at [212, 209] on div at bounding box center [517, 293] width 1035 height 586
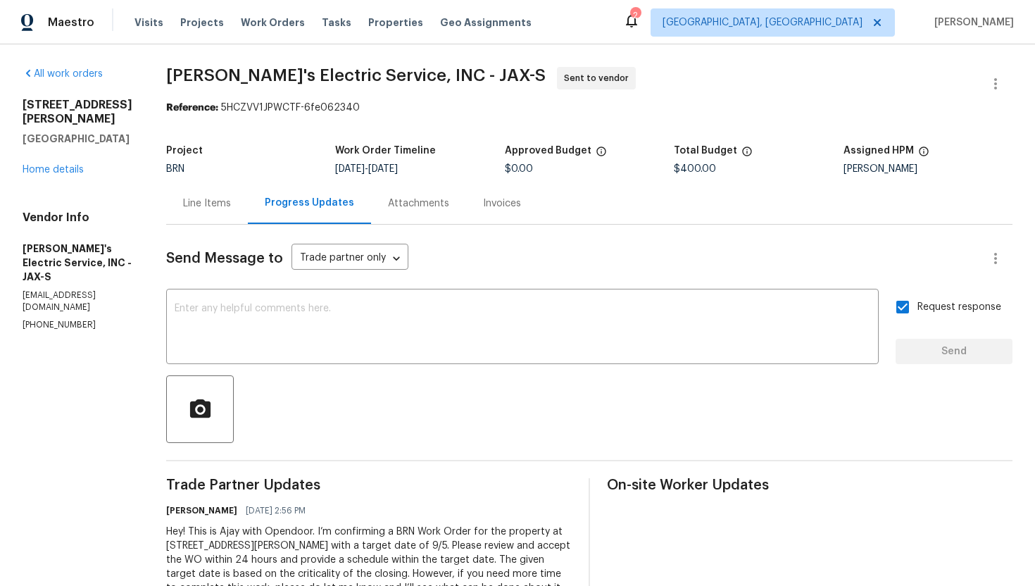
click at [199, 208] on div "Line Items" at bounding box center [207, 203] width 48 height 14
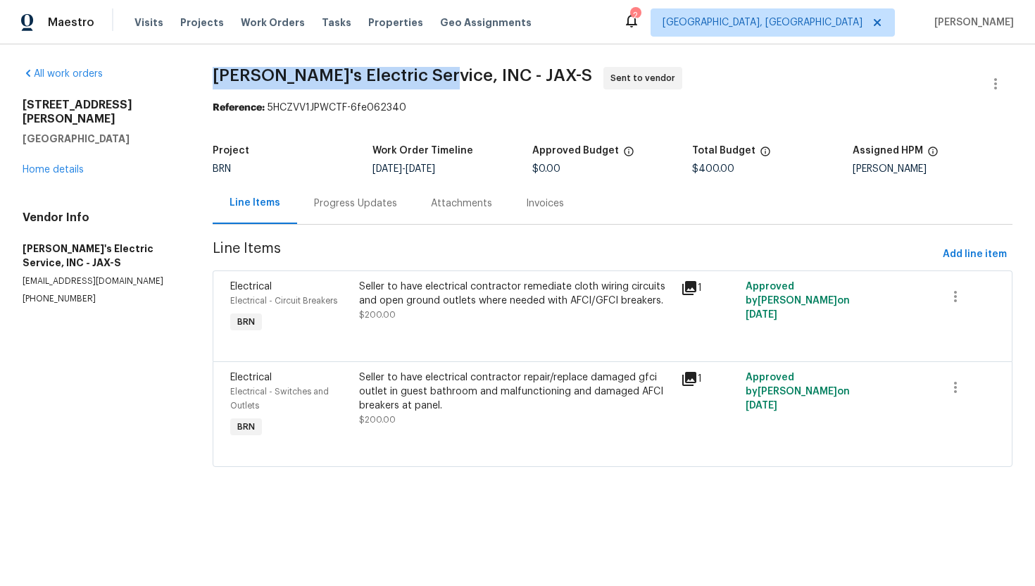
drag, startPoint x: 209, startPoint y: 78, endPoint x: 426, endPoint y: 75, distance: 216.9
click at [426, 75] on div "All work orders 9408 Little John Rd Jacksonville, FL 32208 Home details Vendor …" at bounding box center [517, 275] width 1035 height 462
copy span "Jack's Electric Service, INC"
click at [644, 87] on span "Jack's Electric Service, INC - JAX-S Sent to vendor" at bounding box center [596, 84] width 766 height 34
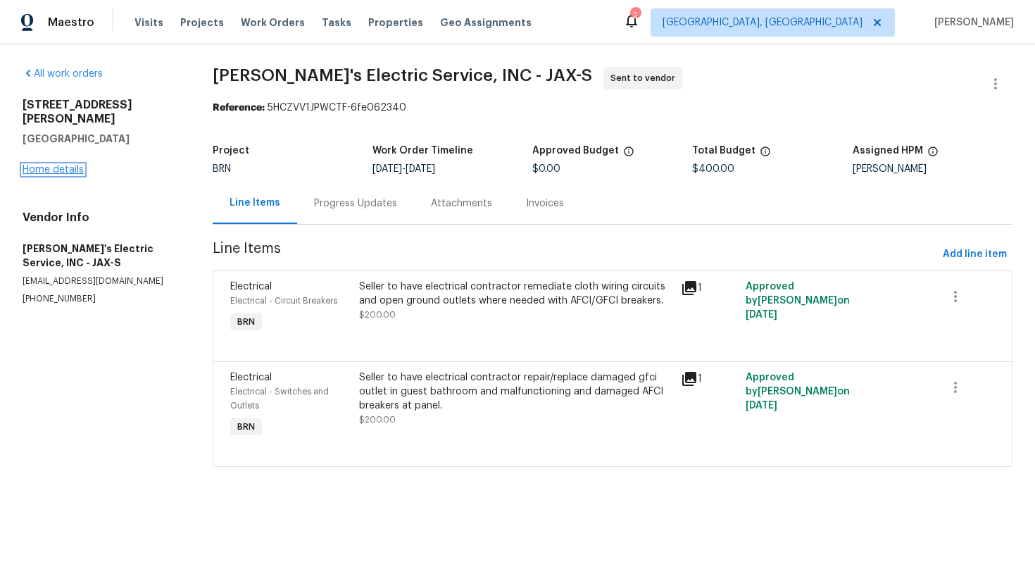
click at [63, 165] on link "Home details" at bounding box center [53, 170] width 61 height 10
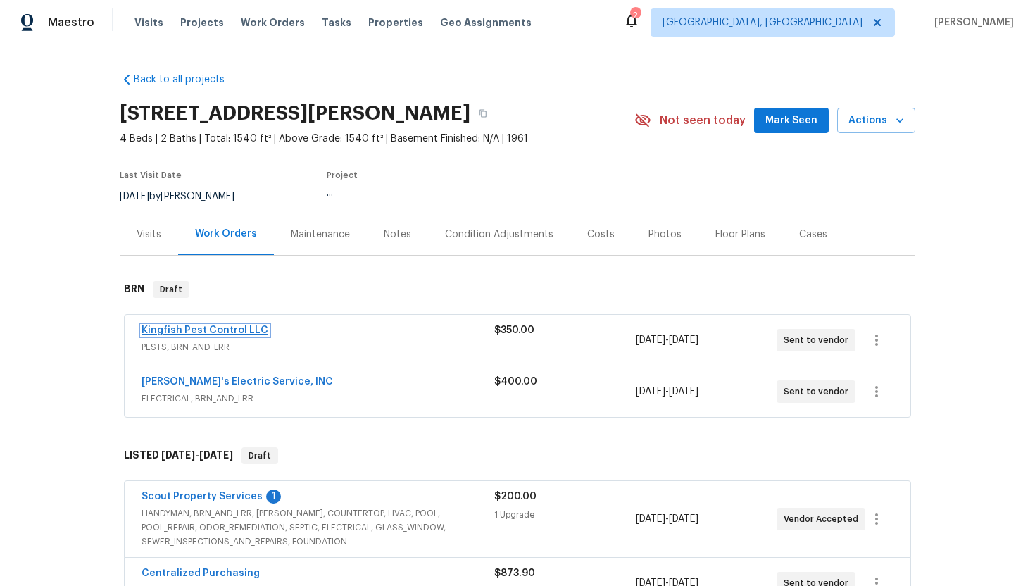
click at [181, 325] on link "Kingfish Pest Control LLC" at bounding box center [204, 330] width 127 height 10
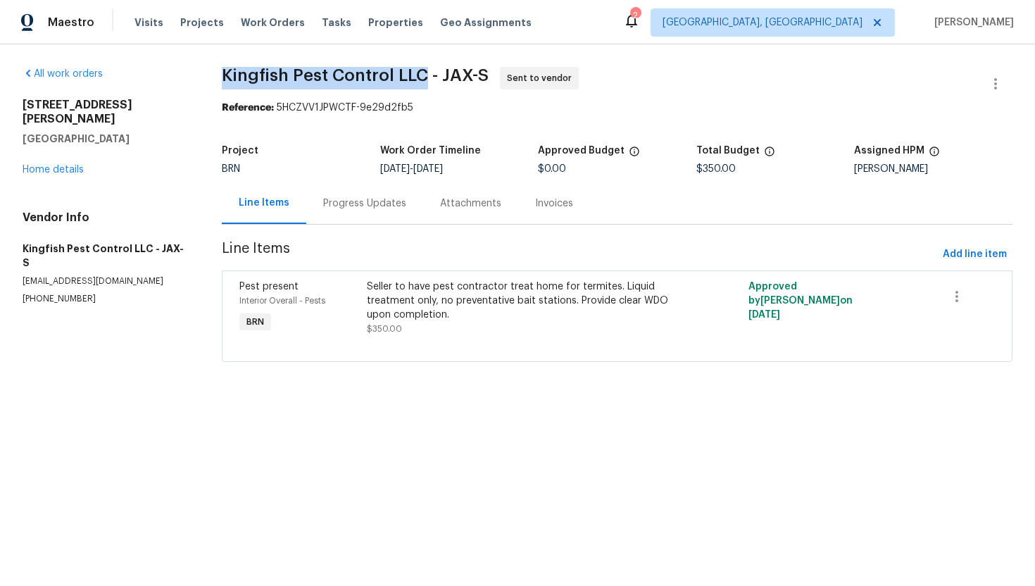
drag, startPoint x: 221, startPoint y: 78, endPoint x: 424, endPoint y: 73, distance: 202.8
click at [424, 73] on div "All work orders 9408 Little John Rd Jacksonville, FL 32208 Home details Vendor …" at bounding box center [517, 222] width 1035 height 357
copy span "Kingfish Pest Control LLC"
click at [650, 98] on span "Kingfish Pest Control LLC - JAX-S Sent to vendor" at bounding box center [600, 84] width 757 height 34
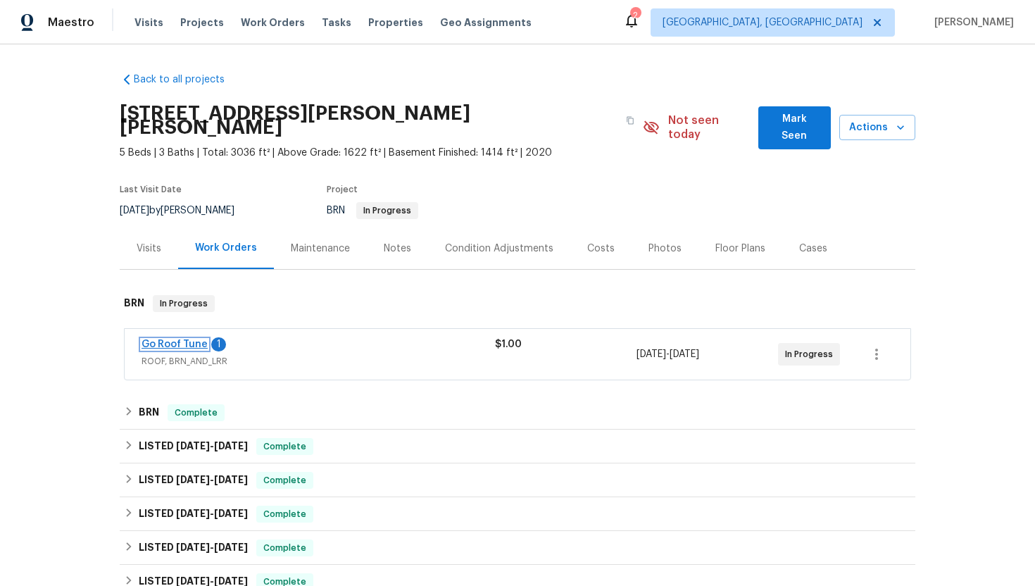
click at [187, 339] on link "Go Roof Tune" at bounding box center [174, 344] width 66 height 10
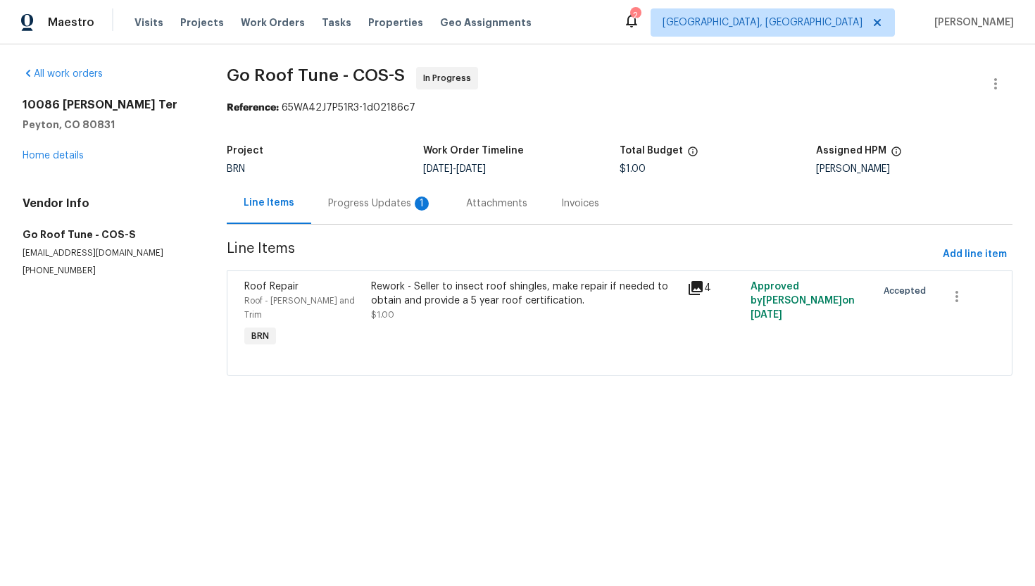
click at [377, 213] on div "Progress Updates 1" at bounding box center [380, 203] width 138 height 42
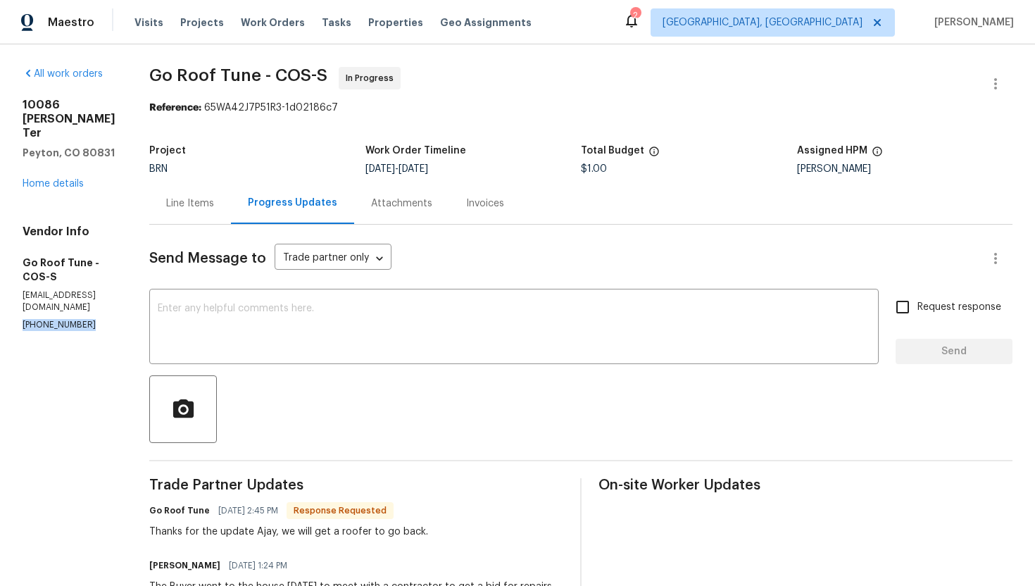
drag, startPoint x: 20, startPoint y: 265, endPoint x: 94, endPoint y: 267, distance: 73.9
click at [94, 267] on div "All work orders 10086 Henman Ter Peyton, CO 80831 Home details Vendor Info Go R…" at bounding box center [517, 408] width 1035 height 729
copy p "(951) 782-0336"
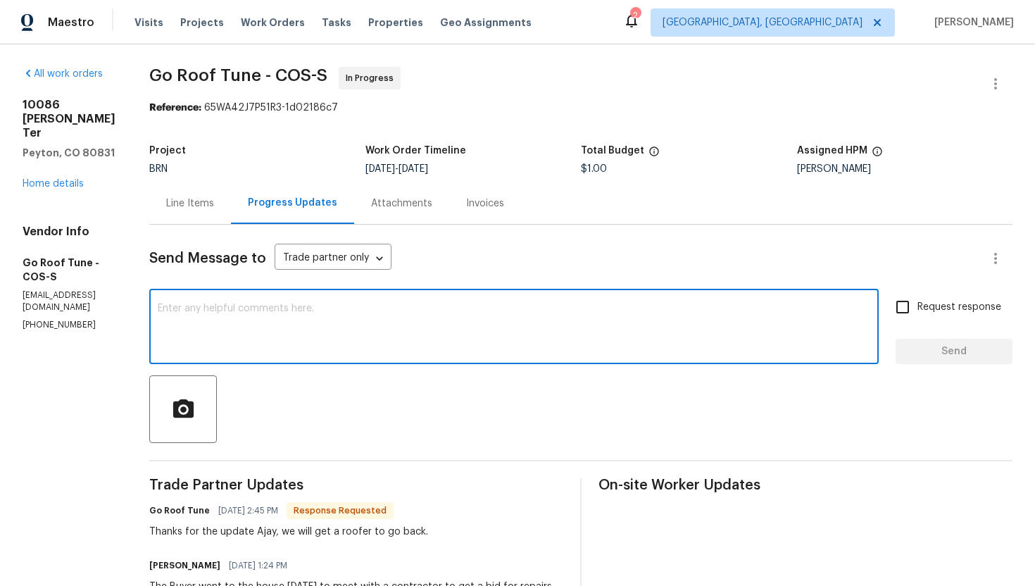
click at [367, 313] on textarea at bounding box center [514, 327] width 712 height 49
paste textarea "Buyer wants an updated 5 year warranty from the roofing contractor stating the …"
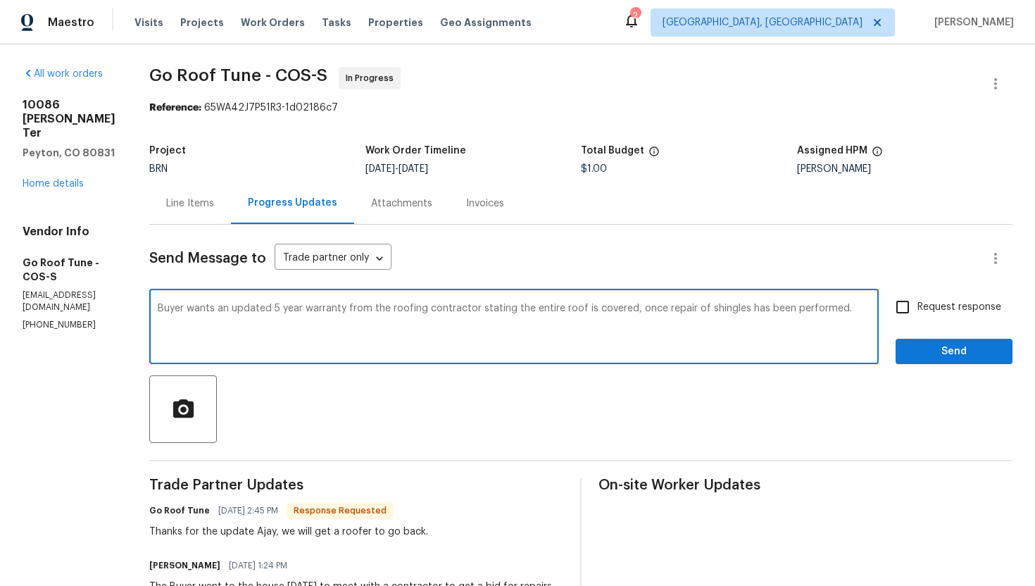
type textarea "Buyer wants an updated 5 year warranty from the roofing contractor stating the …"
click at [900, 311] on input "Request response" at bounding box center [903, 307] width 30 height 30
checkbox input "true"
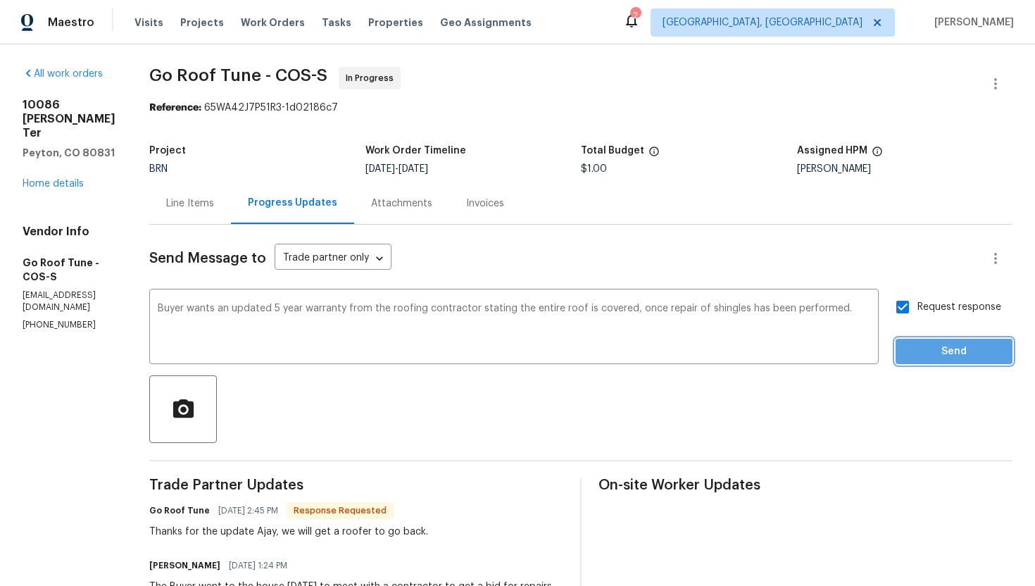
click at [923, 351] on span "Send" at bounding box center [954, 352] width 94 height 18
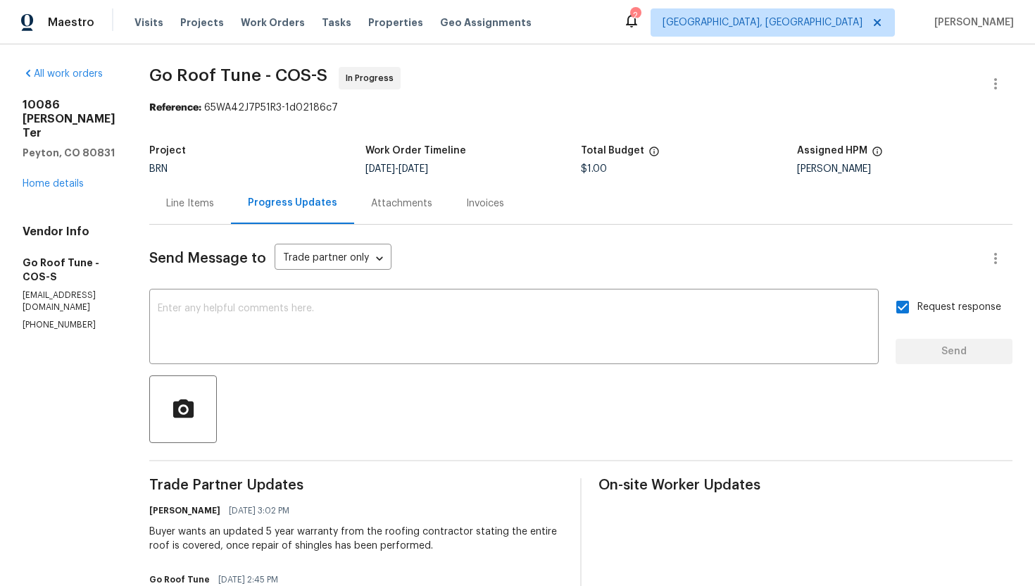
click at [225, 216] on div "Line Items" at bounding box center [190, 203] width 82 height 42
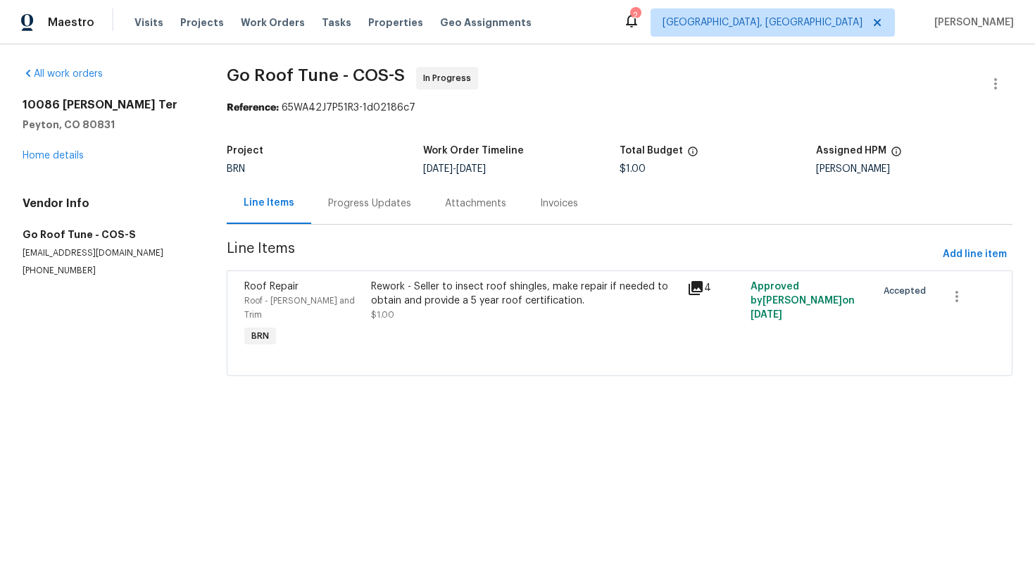
click at [364, 220] on div "Progress Updates" at bounding box center [369, 203] width 117 height 42
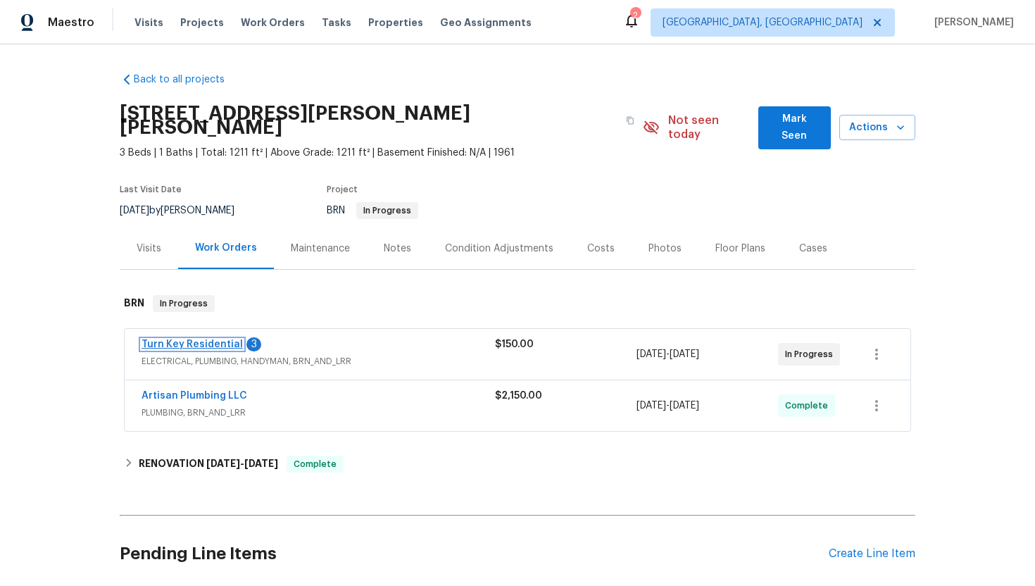
click at [210, 339] on link "Turn Key Residential" at bounding box center [191, 344] width 101 height 10
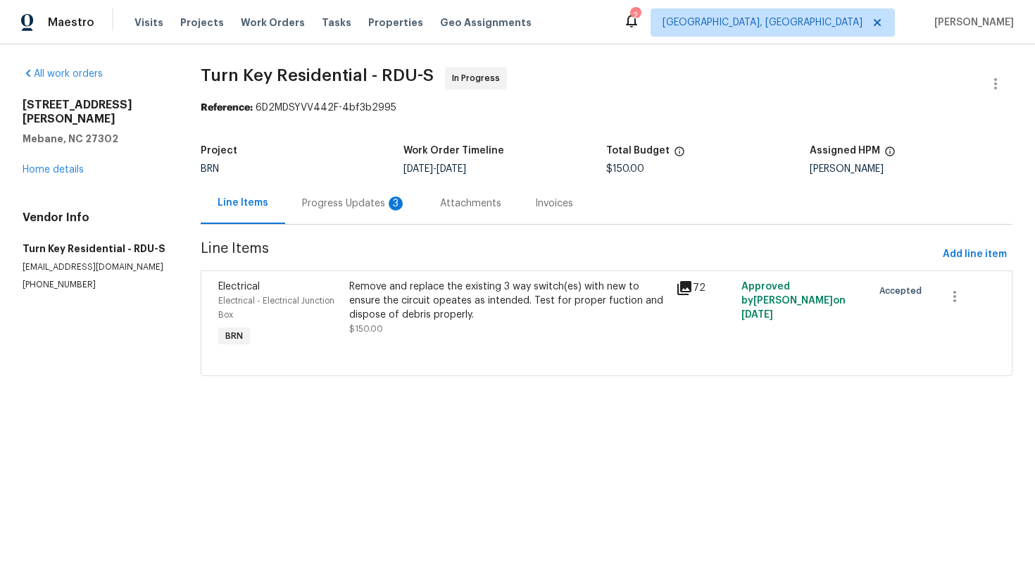
click at [364, 204] on div "Progress Updates 3" at bounding box center [354, 203] width 104 height 14
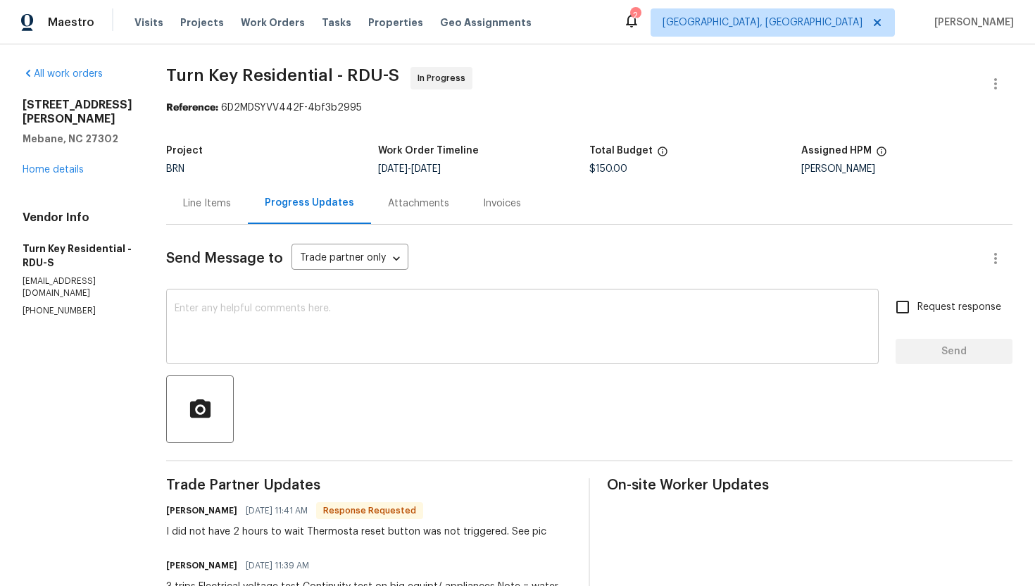
scroll to position [32, 0]
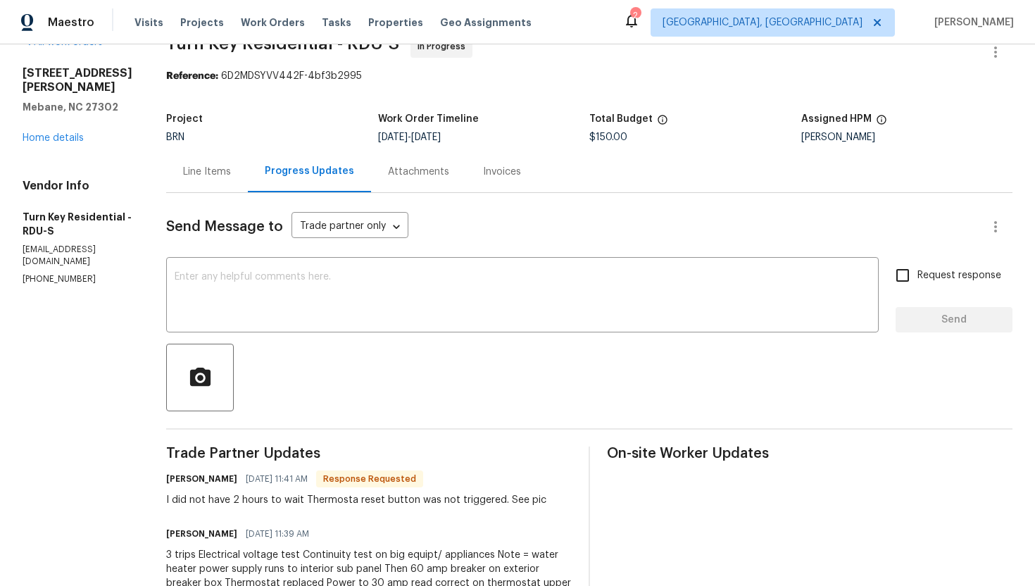
click at [239, 180] on div "Line Items" at bounding box center [207, 172] width 82 height 42
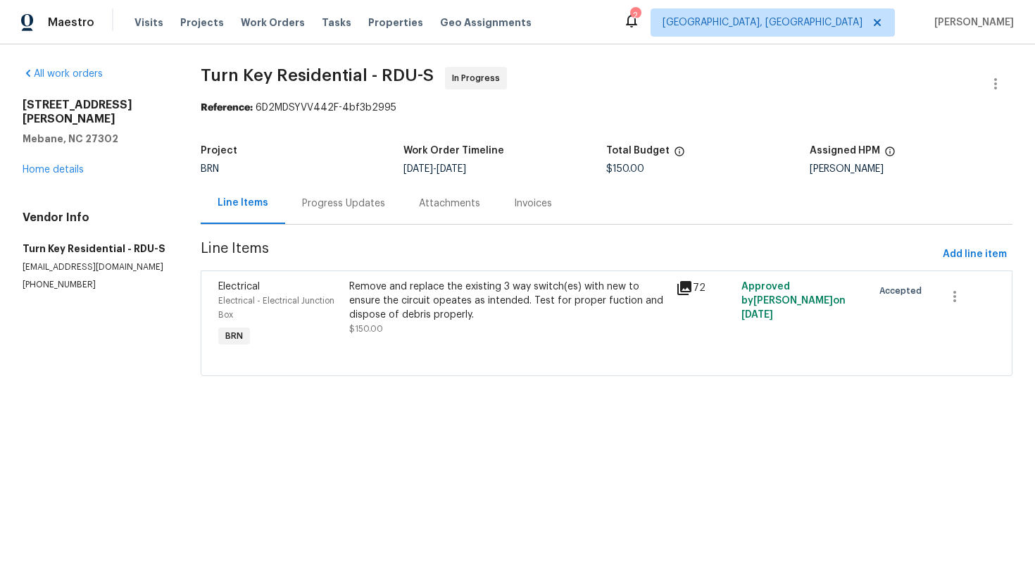
click at [334, 201] on div "Progress Updates" at bounding box center [343, 203] width 83 height 14
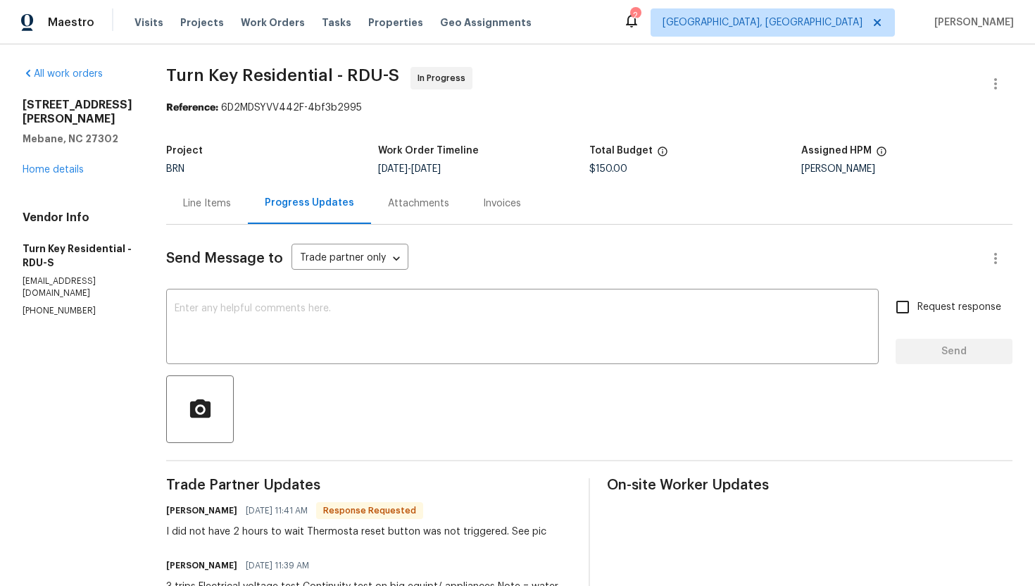
click at [231, 200] on div "Line Items" at bounding box center [207, 203] width 48 height 14
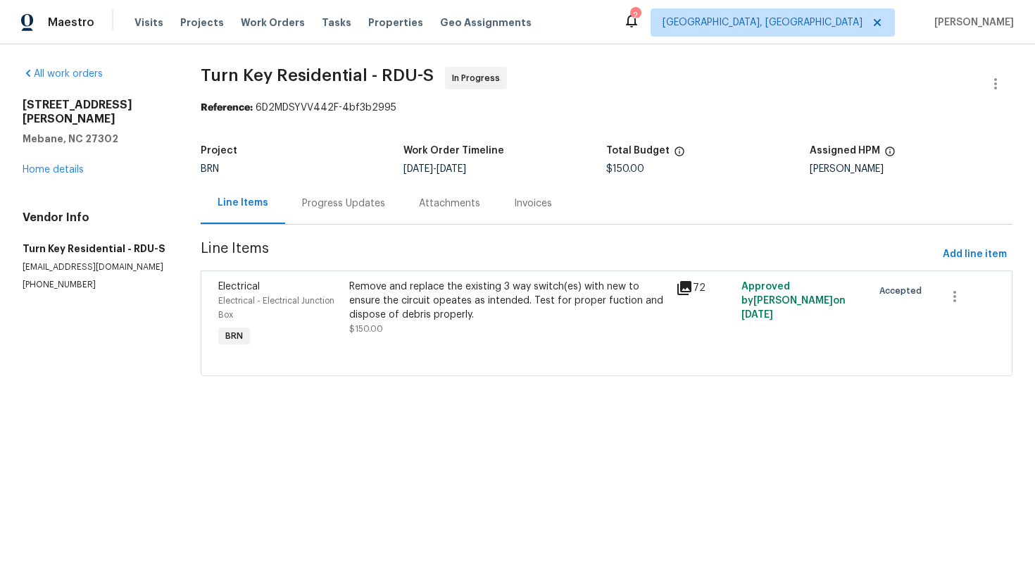
click at [407, 279] on div "Remove and replace the existing 3 way switch(es) with new to ensure the circuit…" at bounding box center [508, 300] width 319 height 42
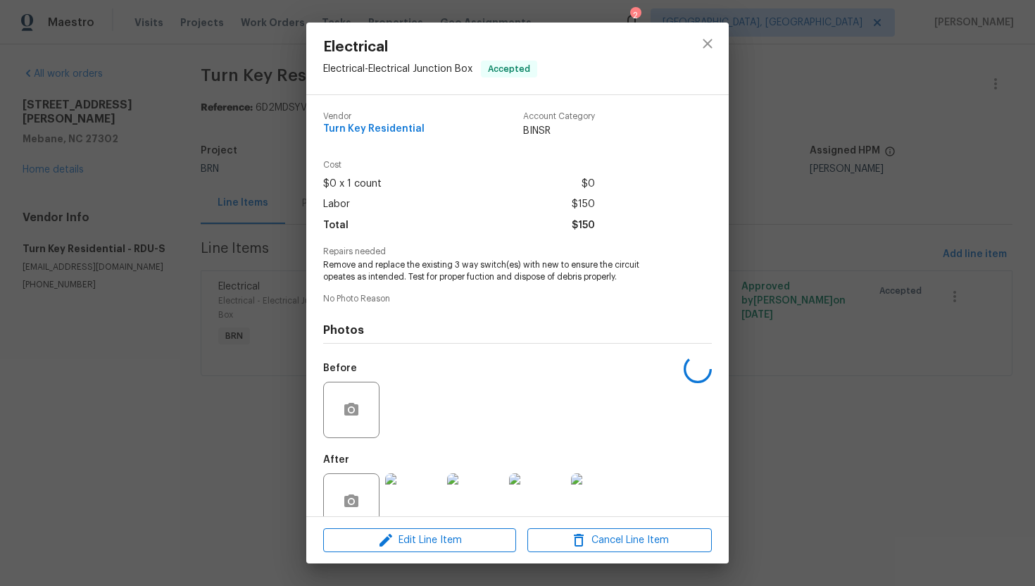
scroll to position [27, 0]
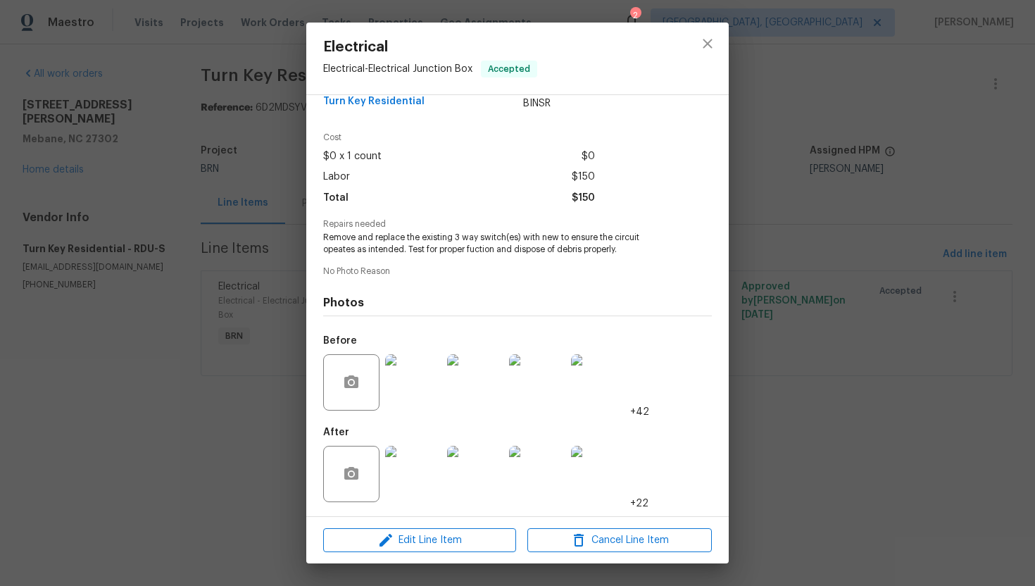
click at [409, 463] on img at bounding box center [413, 474] width 56 height 56
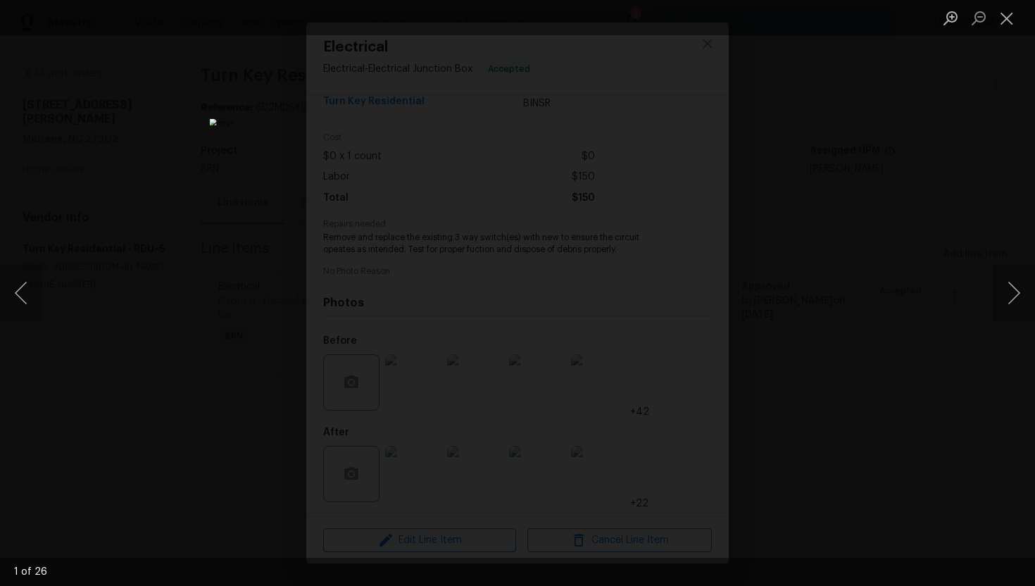
click at [989, 291] on div "Lightbox" at bounding box center [517, 293] width 1035 height 586
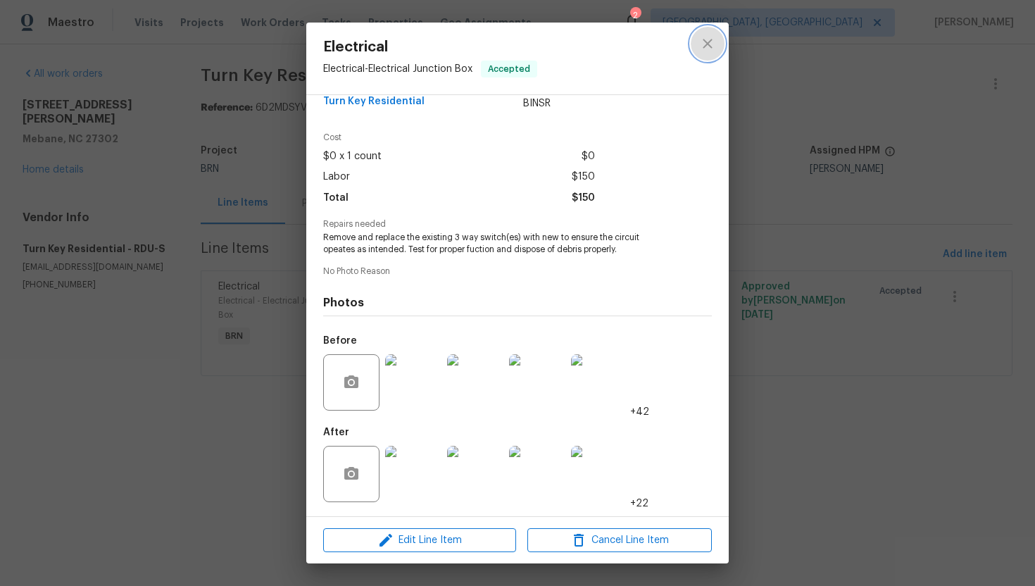
click at [703, 52] on button "close" at bounding box center [708, 44] width 34 height 34
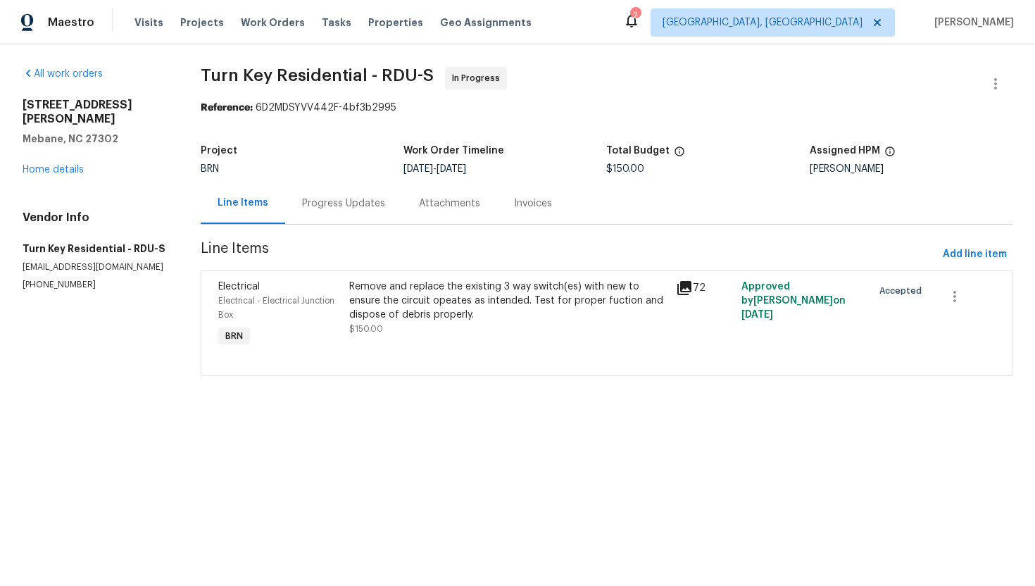
click at [346, 220] on div "Progress Updates" at bounding box center [343, 203] width 117 height 42
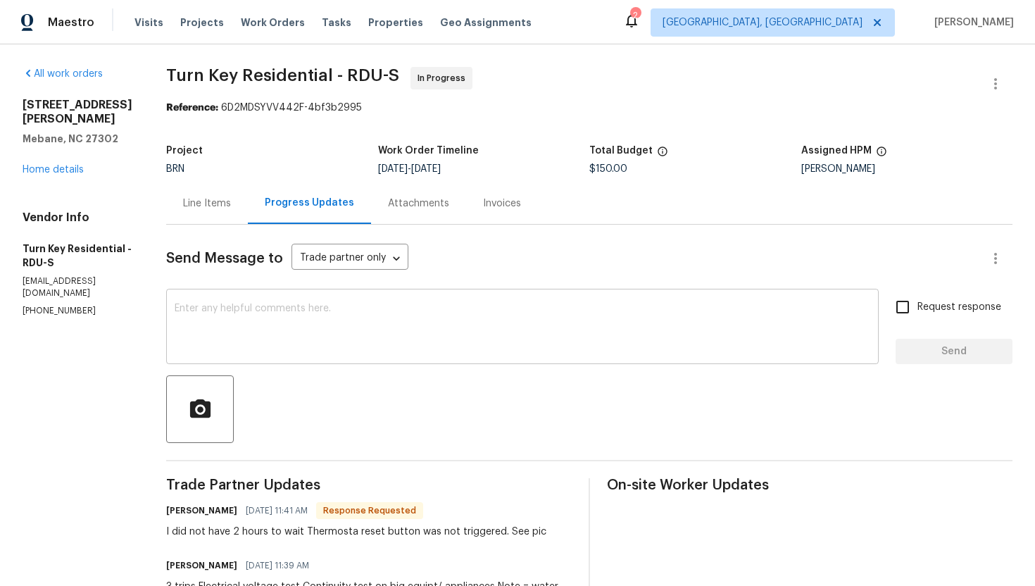
click at [363, 327] on textarea at bounding box center [523, 327] width 696 height 49
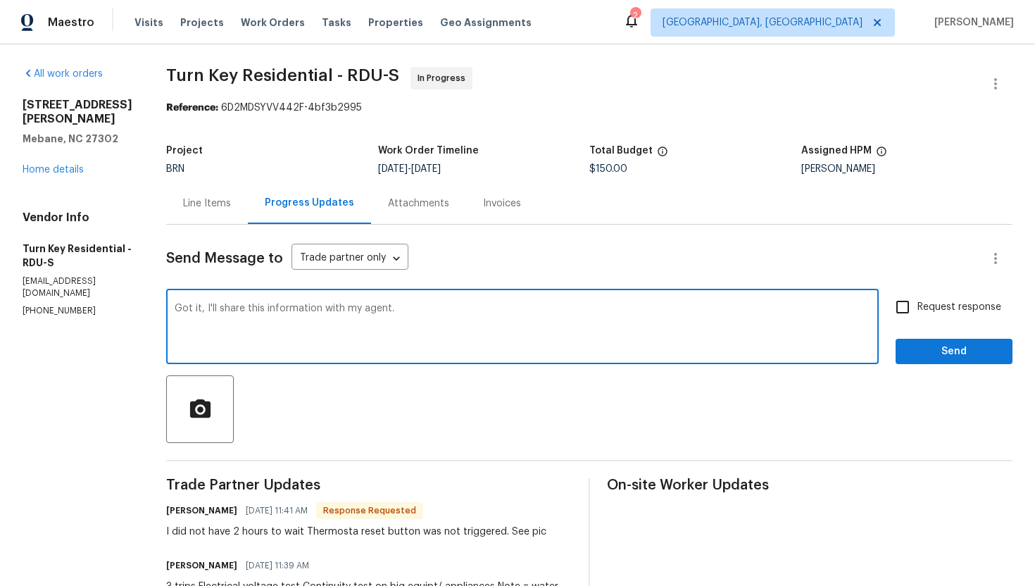
type textarea "Got it, I'll share this information with my agent."
click at [962, 310] on span "Request response" at bounding box center [959, 307] width 84 height 15
click at [917, 310] on input "Request response" at bounding box center [903, 307] width 30 height 30
checkbox input "true"
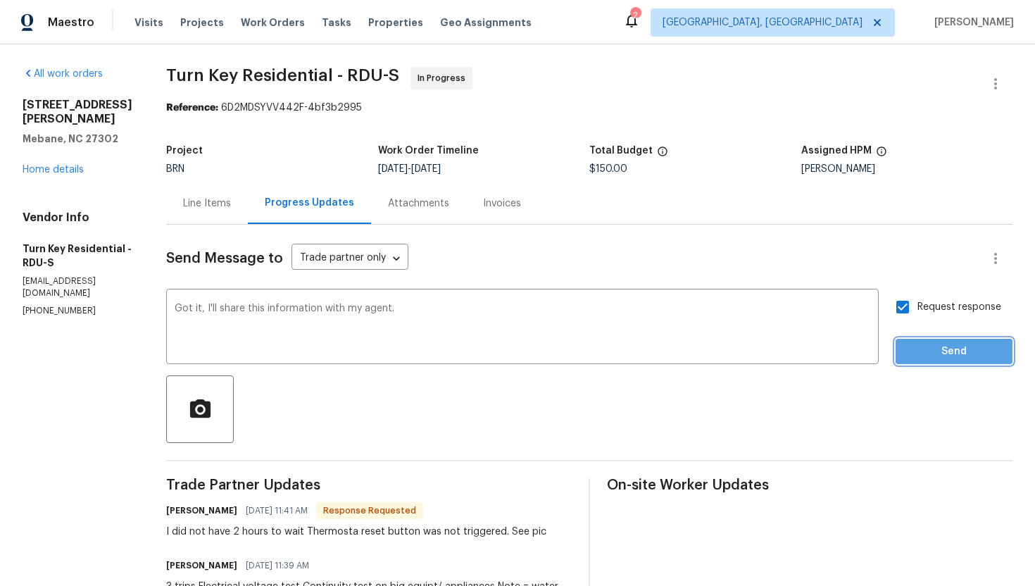
click at [960, 353] on span "Send" at bounding box center [954, 352] width 94 height 18
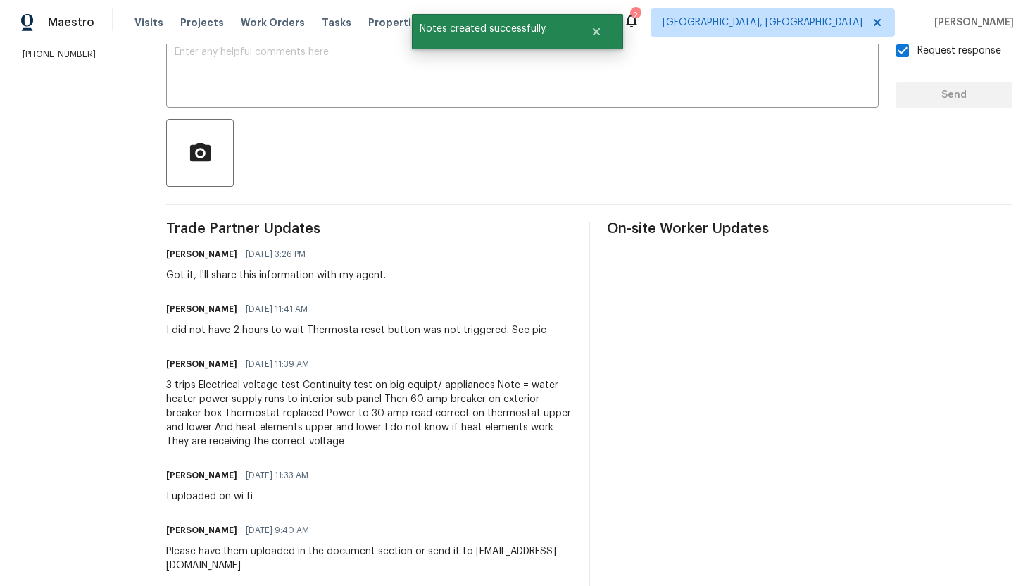
scroll to position [265, 0]
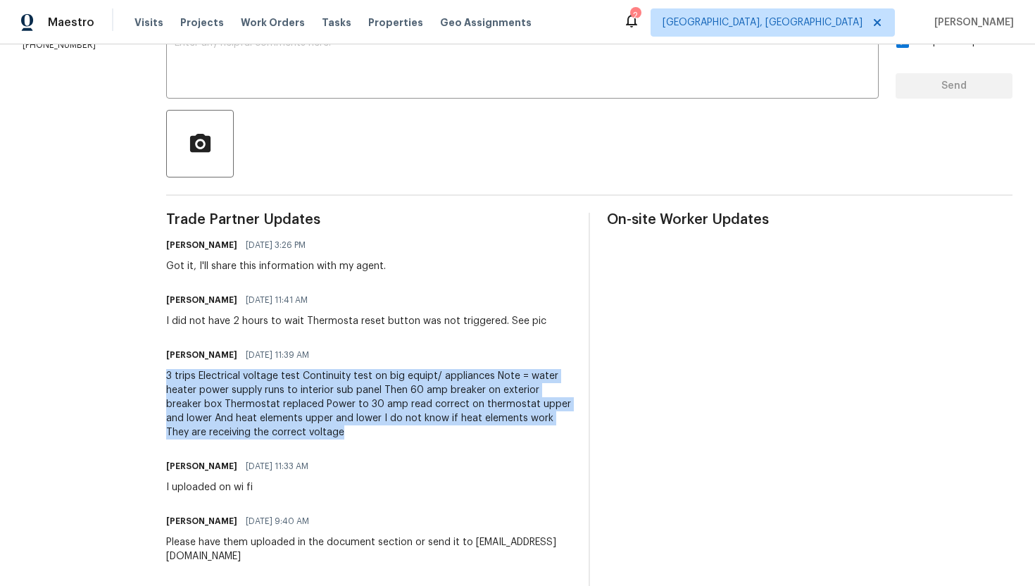
drag, startPoint x: 199, startPoint y: 377, endPoint x: 401, endPoint y: 429, distance: 208.5
click at [402, 429] on div "3 trips Electrical voltage test Continuity test on big equipt/ appliances Note …" at bounding box center [368, 404] width 405 height 70
copy div "3 trips Electrical voltage test Continuity test on big equipt/ appliances Note …"
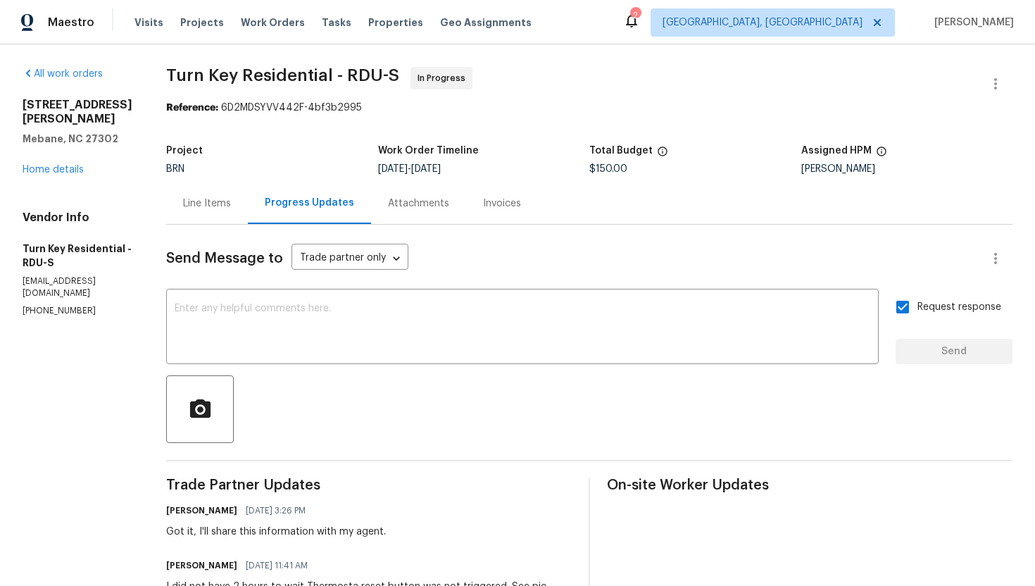
click at [231, 209] on div "Line Items" at bounding box center [207, 203] width 48 height 14
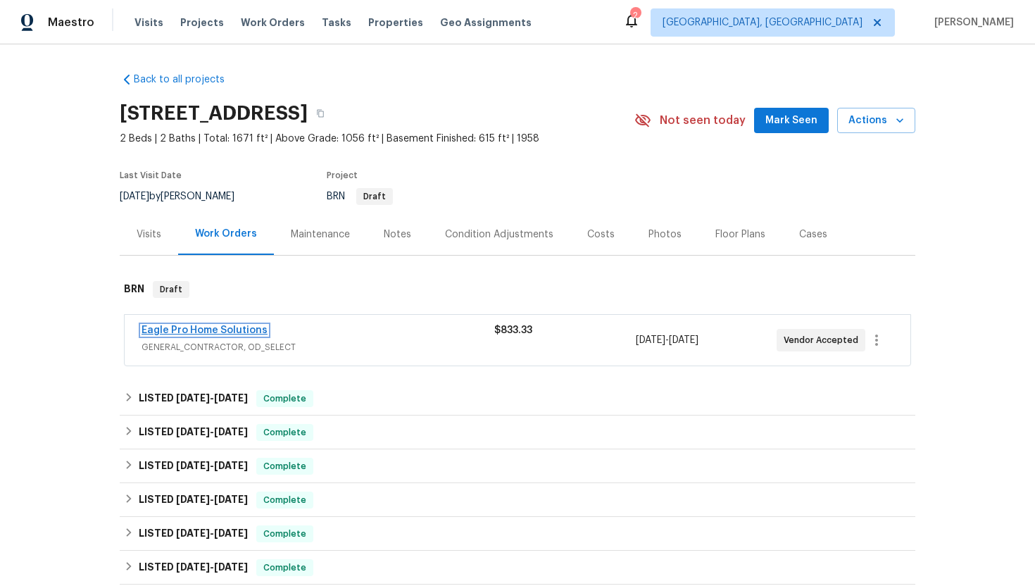
click at [212, 330] on link "Eagle Pro Home Solutions" at bounding box center [204, 330] width 126 height 10
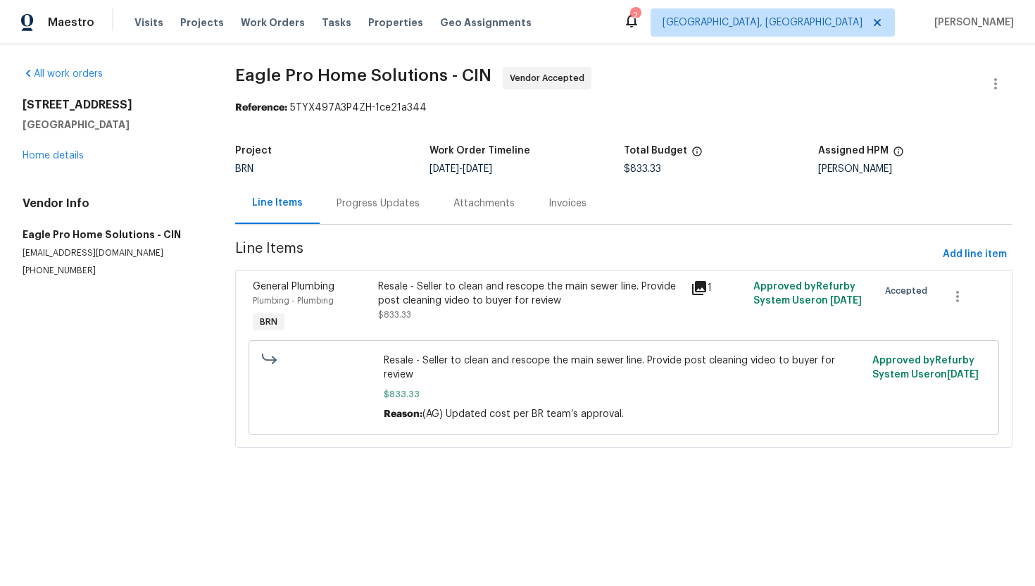
click at [379, 207] on div "Progress Updates" at bounding box center [377, 203] width 83 height 14
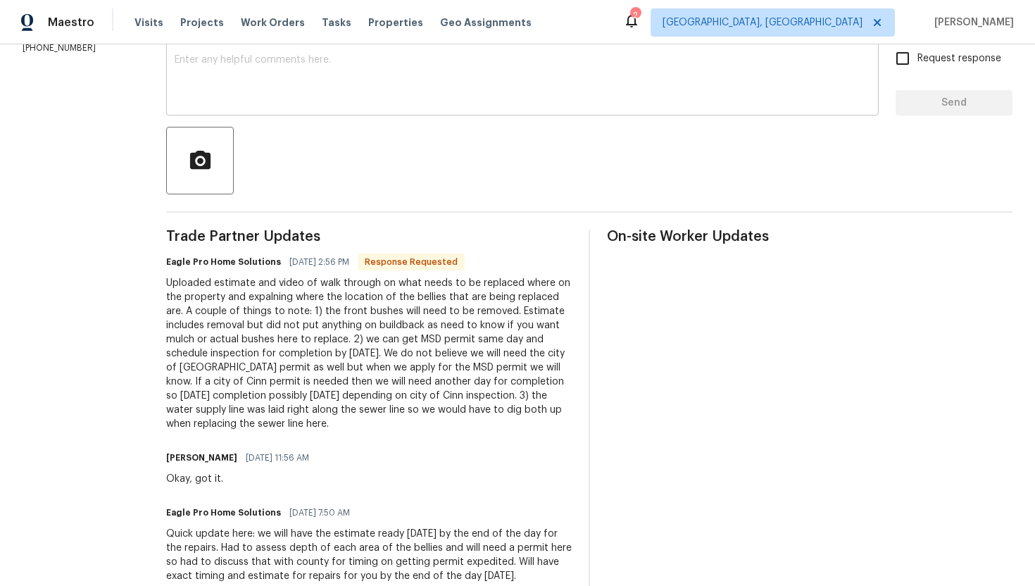
scroll to position [249, 0]
click at [363, 308] on div "Uploaded estimate and video of walk through on what needs to be replaced where …" at bounding box center [368, 352] width 405 height 155
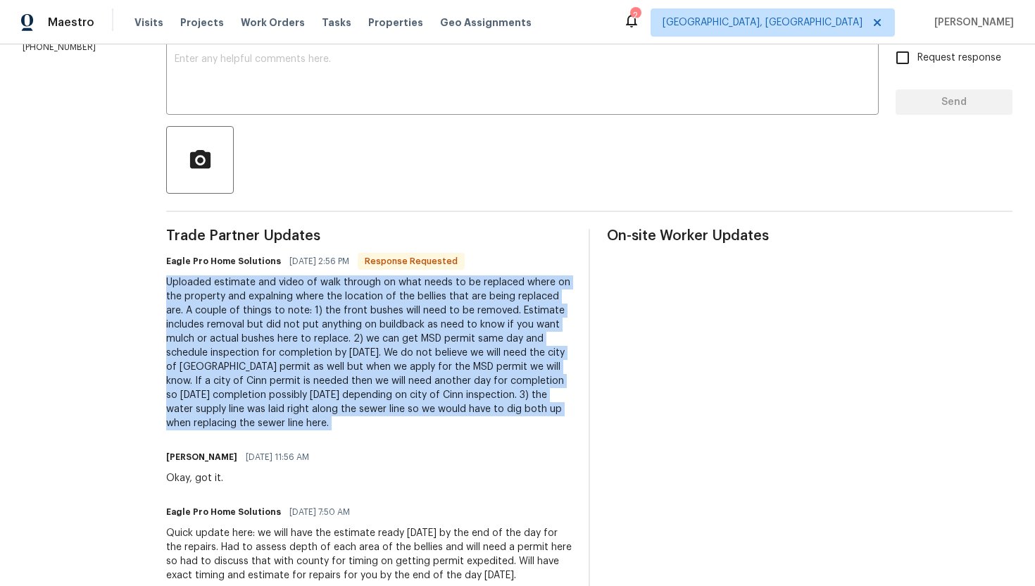
copy div "Uploaded estimate and video of walk through on what needs to be replaced where …"
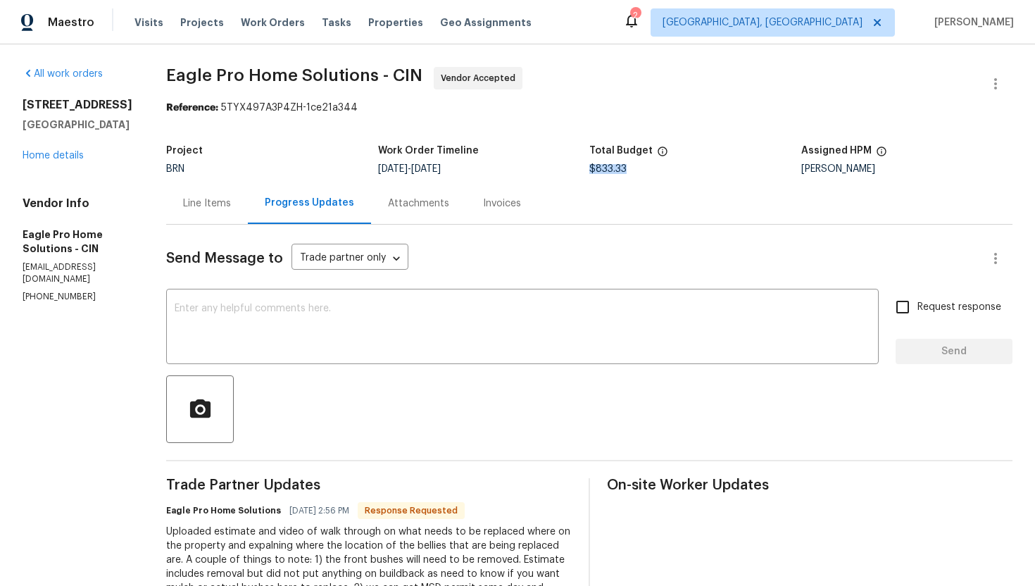
drag, startPoint x: 646, startPoint y: 171, endPoint x: 606, endPoint y: 170, distance: 39.4
click at [606, 170] on div "$833.33" at bounding box center [695, 169] width 212 height 10
copy span "$833.33"
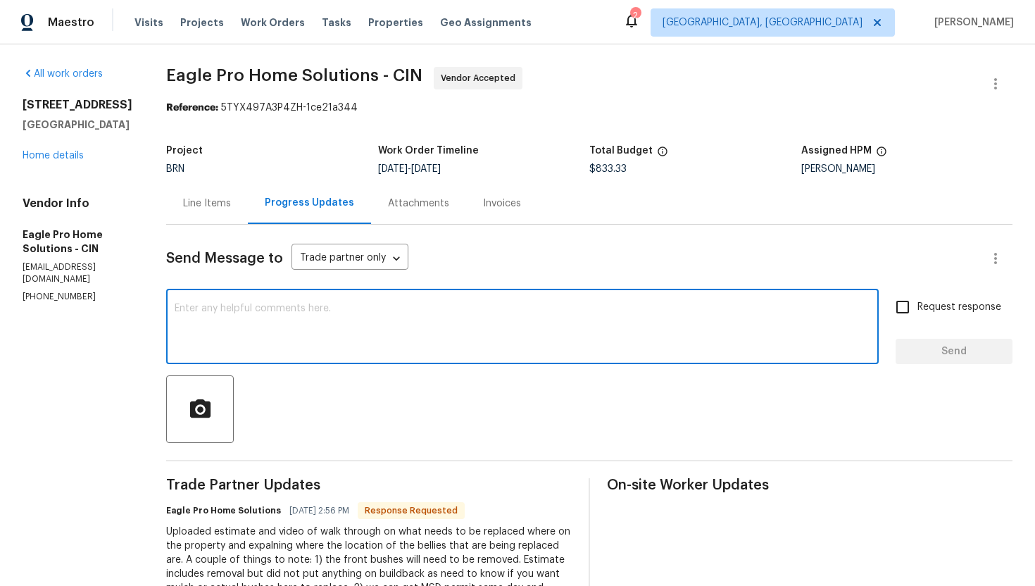
click at [397, 336] on textarea at bounding box center [523, 327] width 696 height 49
type textarea "Thank you, I'll review the cost and let you know."
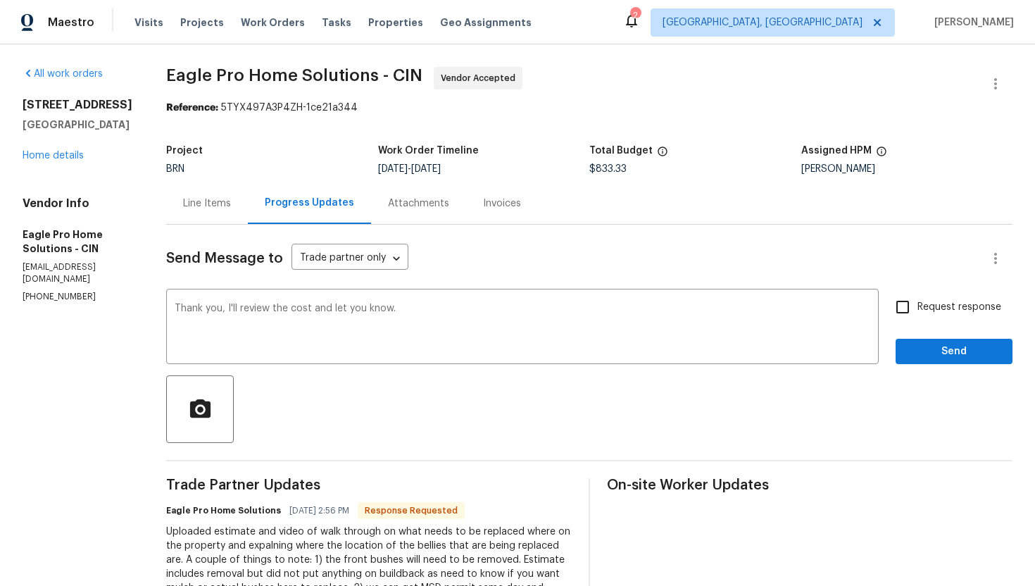
click at [954, 310] on span "Request response" at bounding box center [959, 307] width 84 height 15
click at [917, 310] on input "Request response" at bounding box center [903, 307] width 30 height 30
checkbox input "true"
click at [948, 341] on button "Send" at bounding box center [953, 352] width 117 height 26
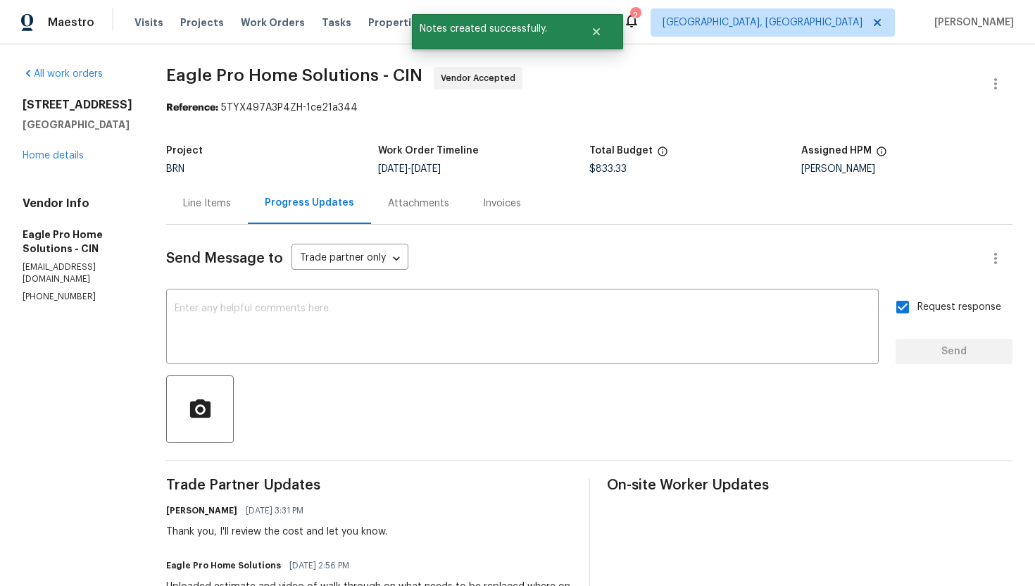
click at [231, 199] on div "Line Items" at bounding box center [207, 203] width 48 height 14
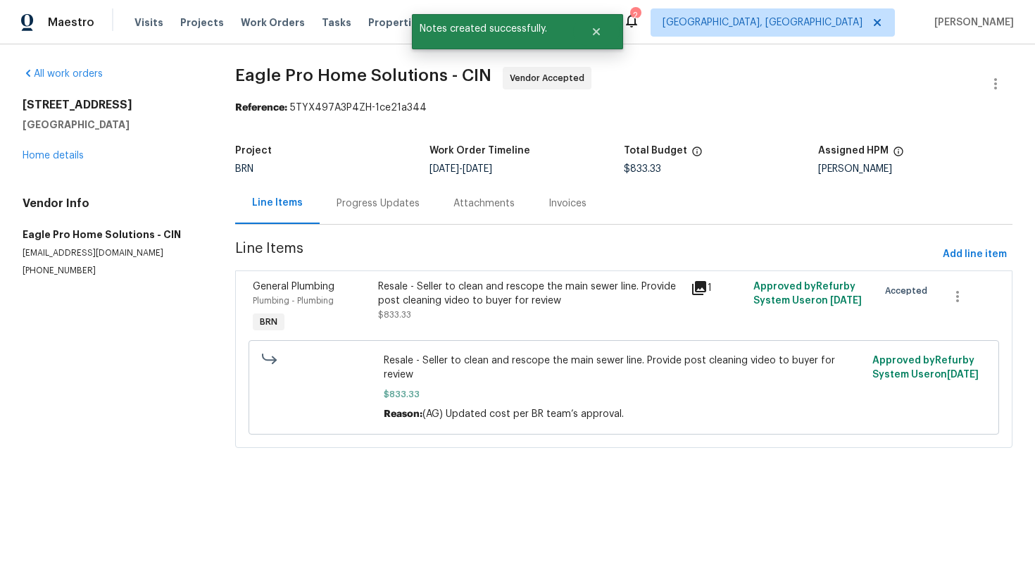
click at [420, 293] on div "Resale - Seller to clean and rescope the main sewer line. Provide post cleaning…" at bounding box center [530, 293] width 304 height 28
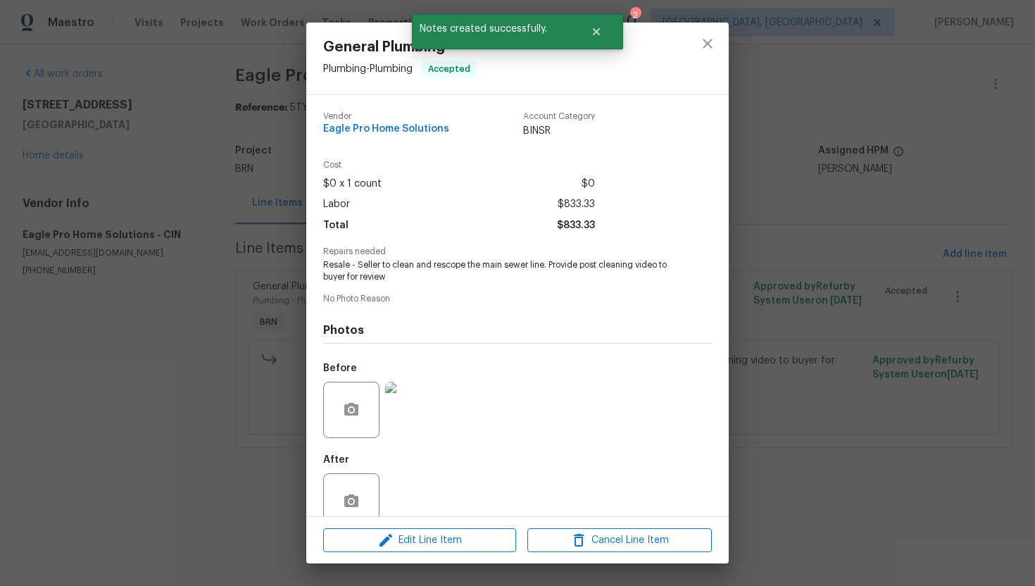
click at [456, 266] on span "Resale - Seller to clean and rescope the main sewer line. Provide post cleaning…" at bounding box center [498, 271] width 350 height 24
copy span "Resale - Seller to clean and rescope the main sewer line. Provide post cleaning…"
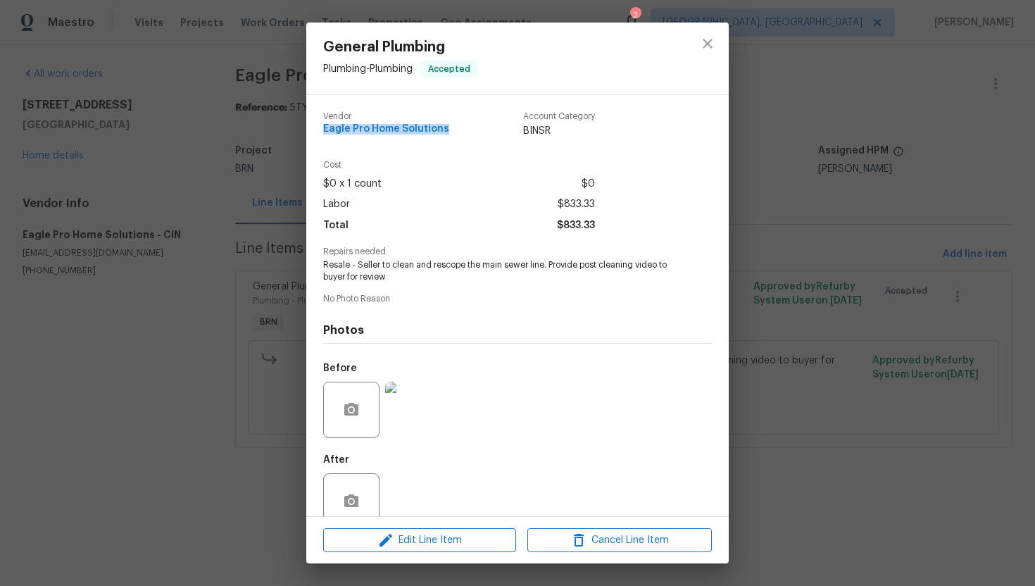
drag, startPoint x: 322, startPoint y: 130, endPoint x: 448, endPoint y: 134, distance: 126.8
click at [449, 133] on div "Vendor Eagle Pro Home Solutions Account Category BINSR Cost $0 x 1 count $0 Lab…" at bounding box center [517, 305] width 422 height 421
copy span "Eagle Pro Home Solutions"
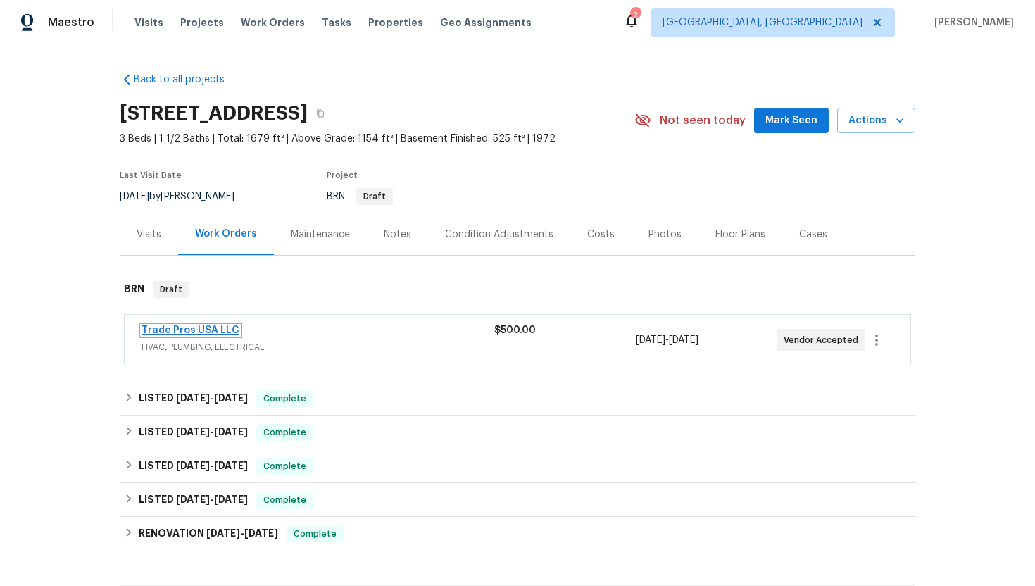
click at [222, 329] on link "Trade Pros USA LLC" at bounding box center [190, 330] width 98 height 10
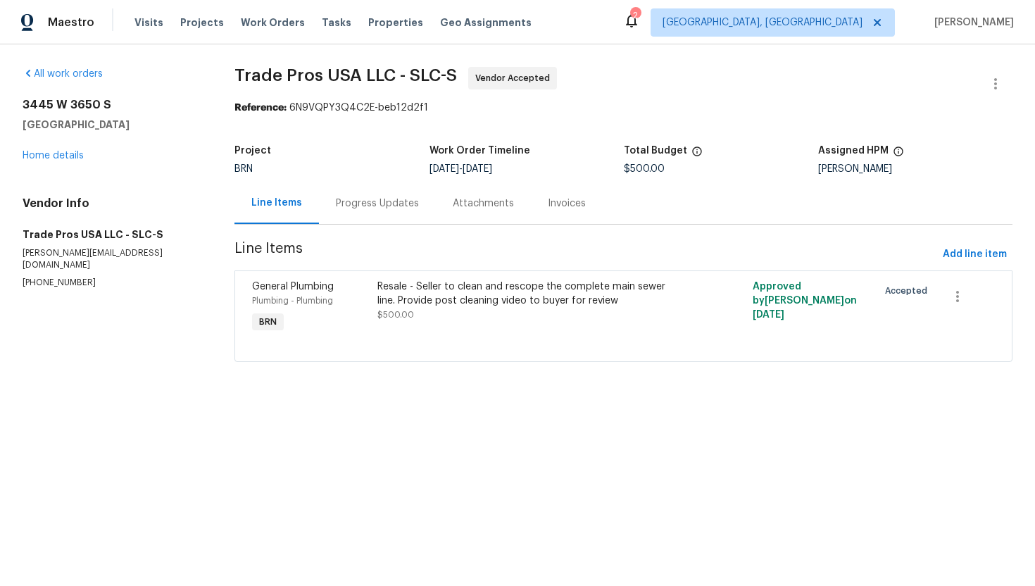
click at [390, 204] on div "Progress Updates" at bounding box center [377, 203] width 83 height 14
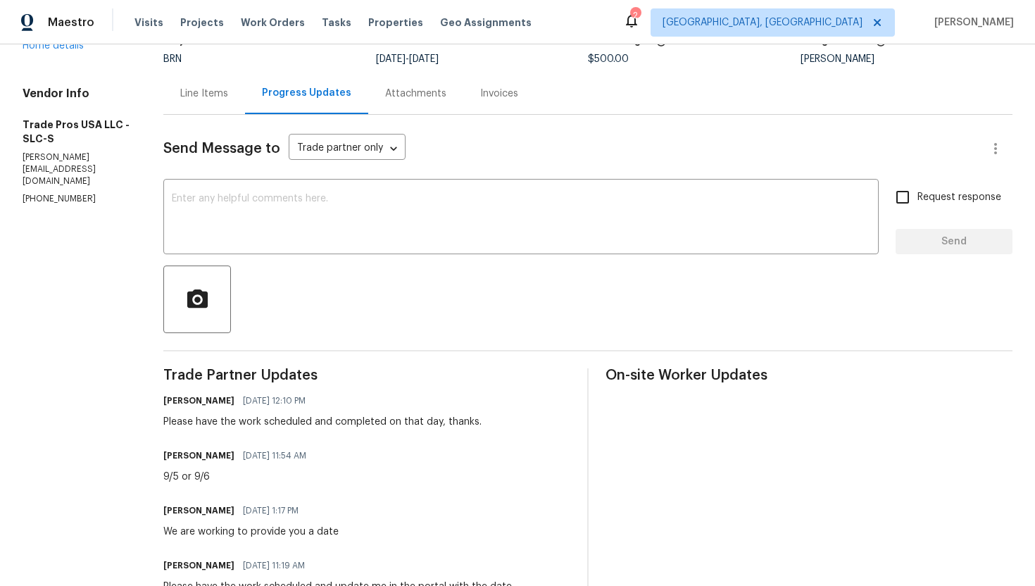
scroll to position [109, 0]
drag, startPoint x: 11, startPoint y: 187, endPoint x: 92, endPoint y: 191, distance: 81.8
click at [92, 191] on div "All work orders [STREET_ADDRESS] Home details Vendor Info Trade Pros USA LLC - …" at bounding box center [517, 354] width 1035 height 838
copy p "[PHONE_NUMBER]"
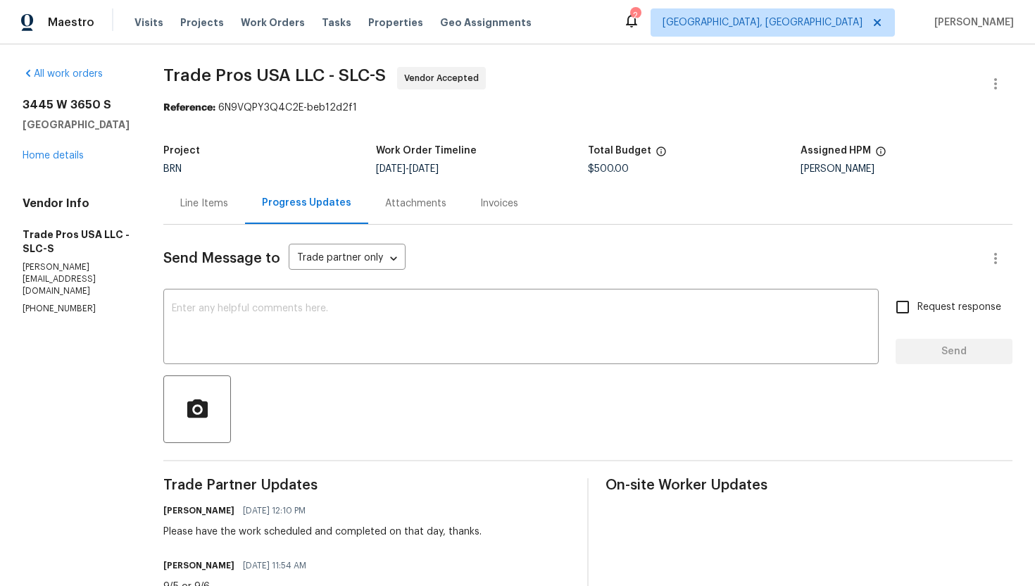
click at [208, 208] on div "Line Items" at bounding box center [204, 203] width 48 height 14
